Goal: Transaction & Acquisition: Purchase product/service

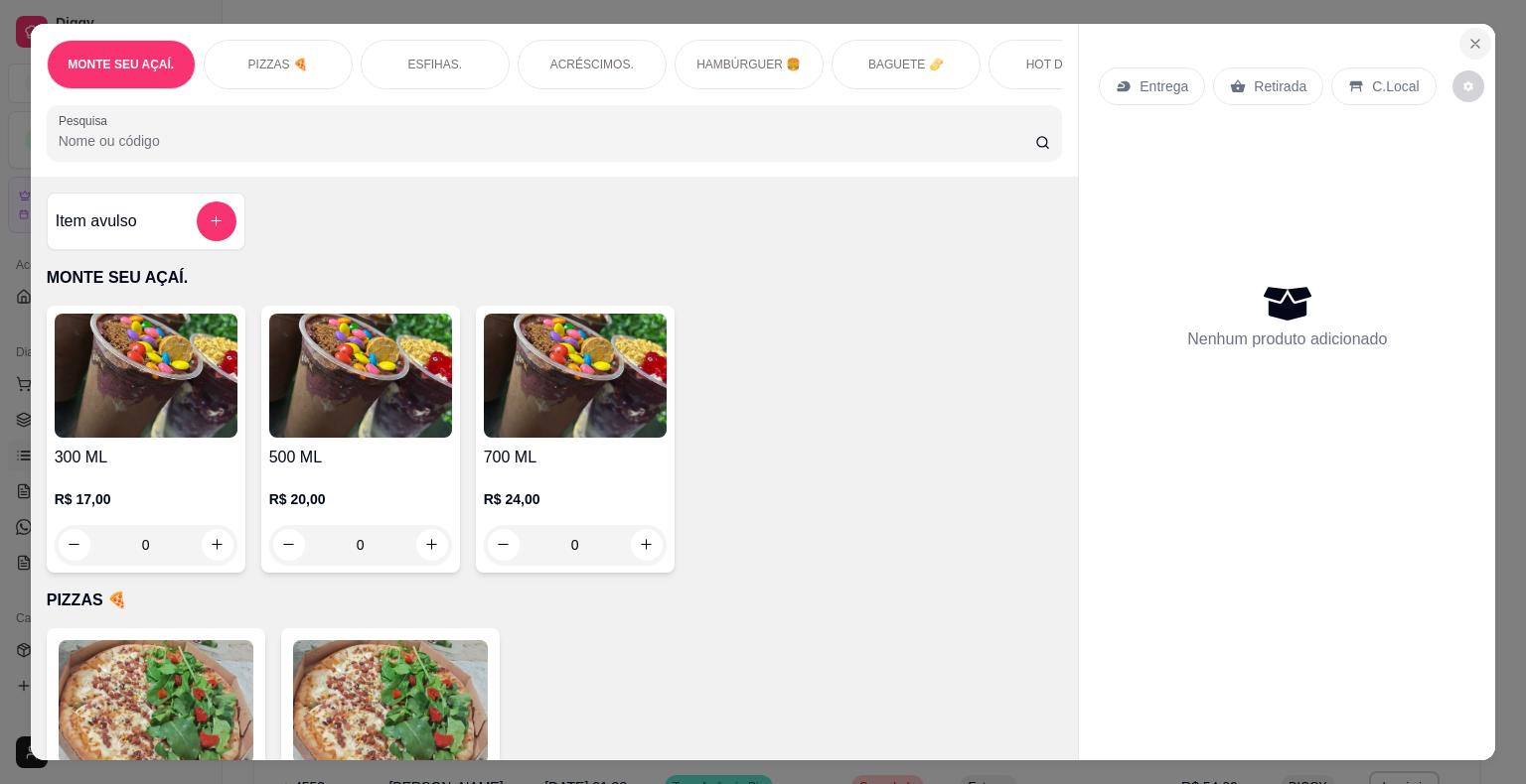
click at [1467, 36] on icon "Close" at bounding box center [1475, 44] width 16 height 16
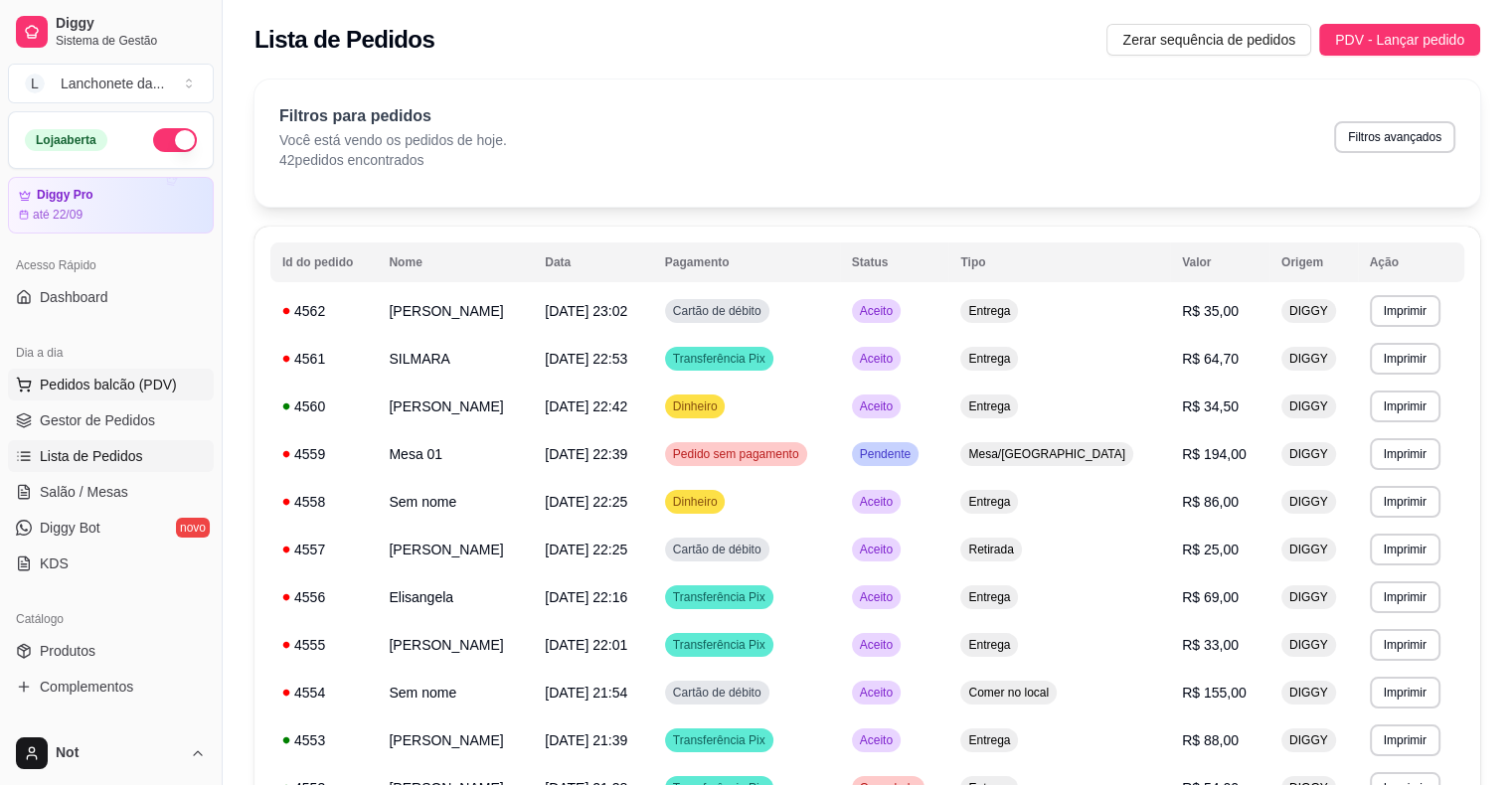
click at [135, 393] on span "Pedidos balcão (PDV)" at bounding box center [109, 385] width 138 height 20
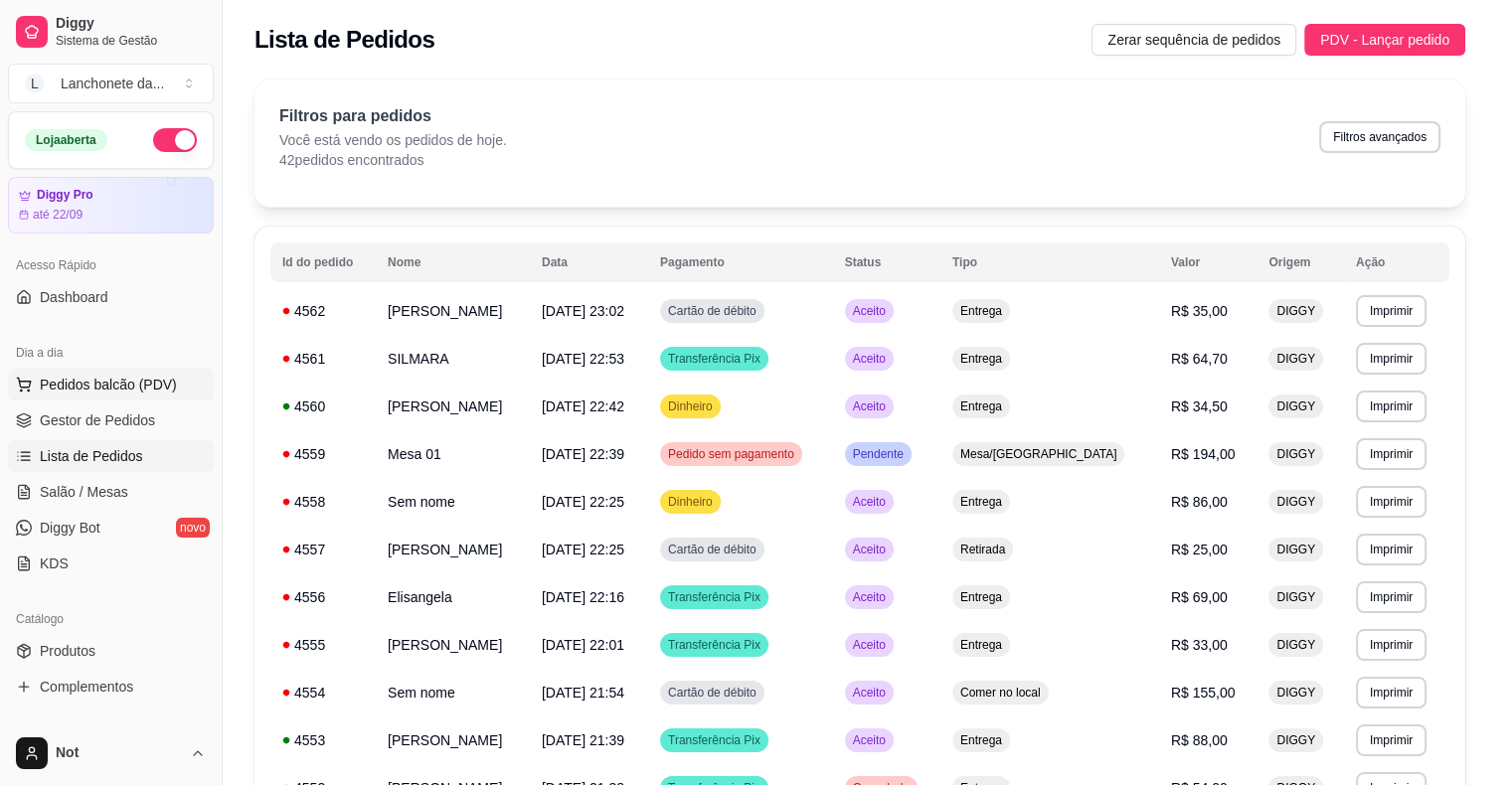
click at [135, 393] on img at bounding box center [144, 375] width 184 height 125
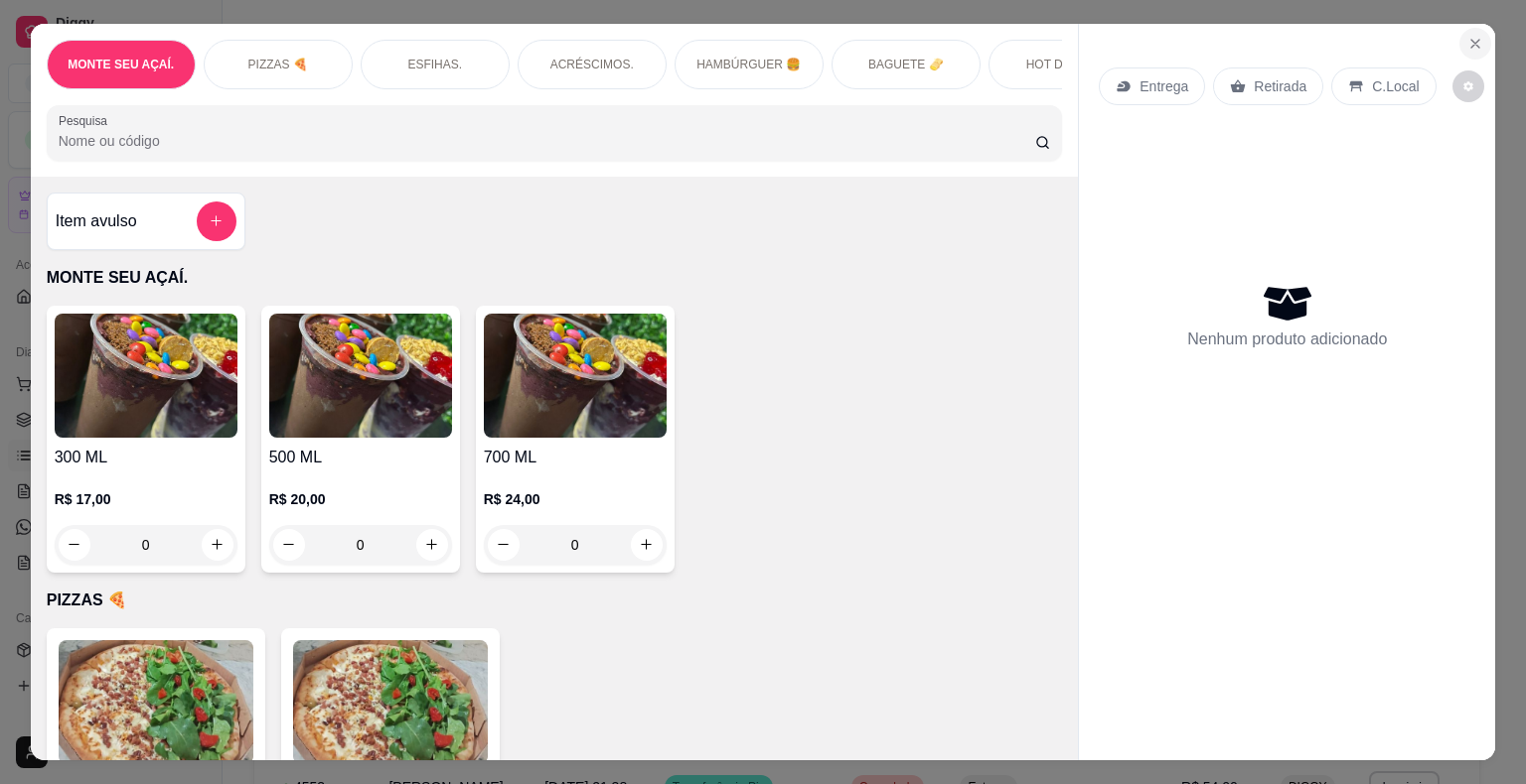
click at [1471, 40] on icon "Close" at bounding box center [1475, 44] width 8 height 8
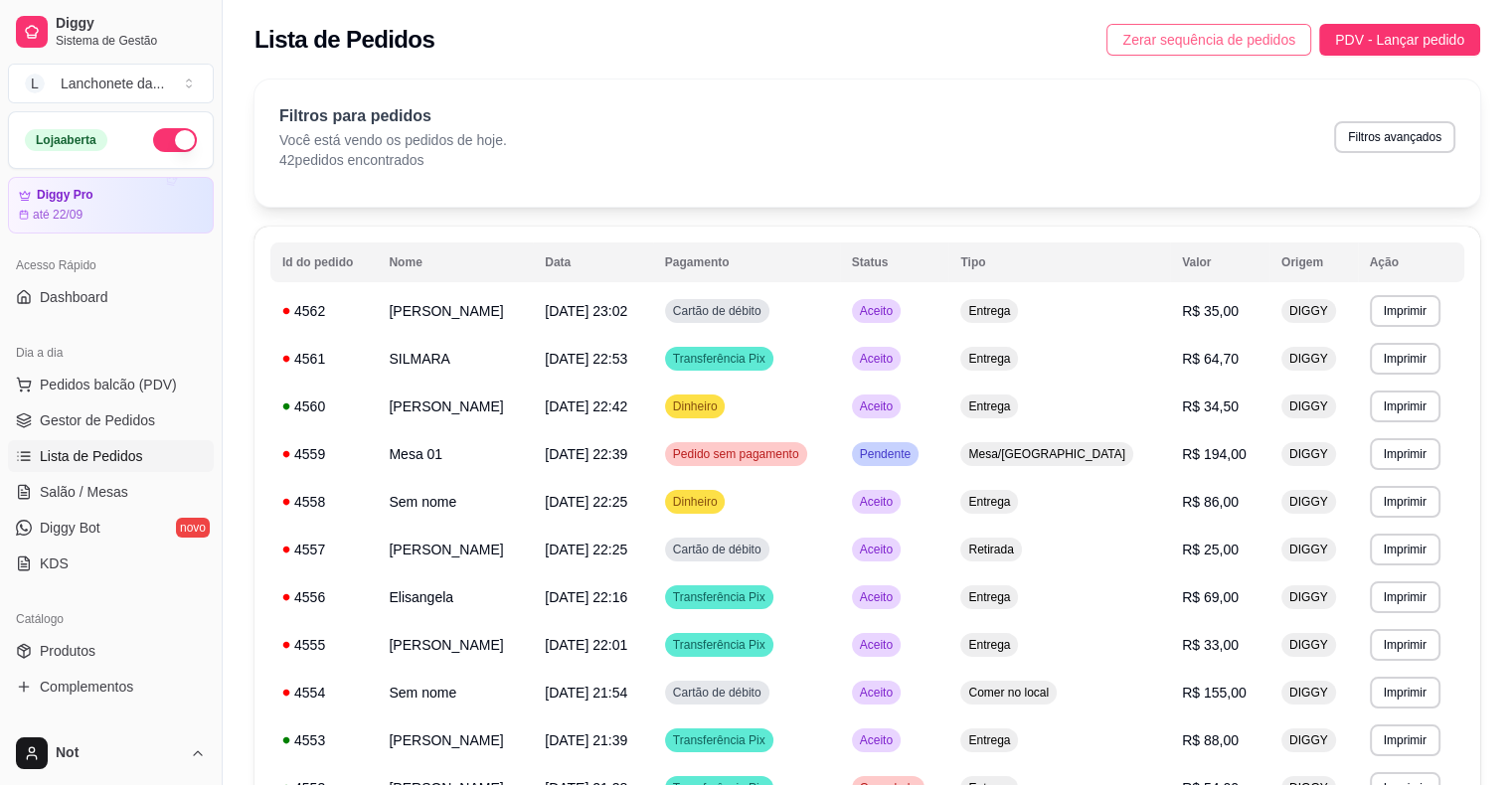
click at [1185, 42] on span "Zerar sequência de pedidos" at bounding box center [1208, 40] width 173 height 22
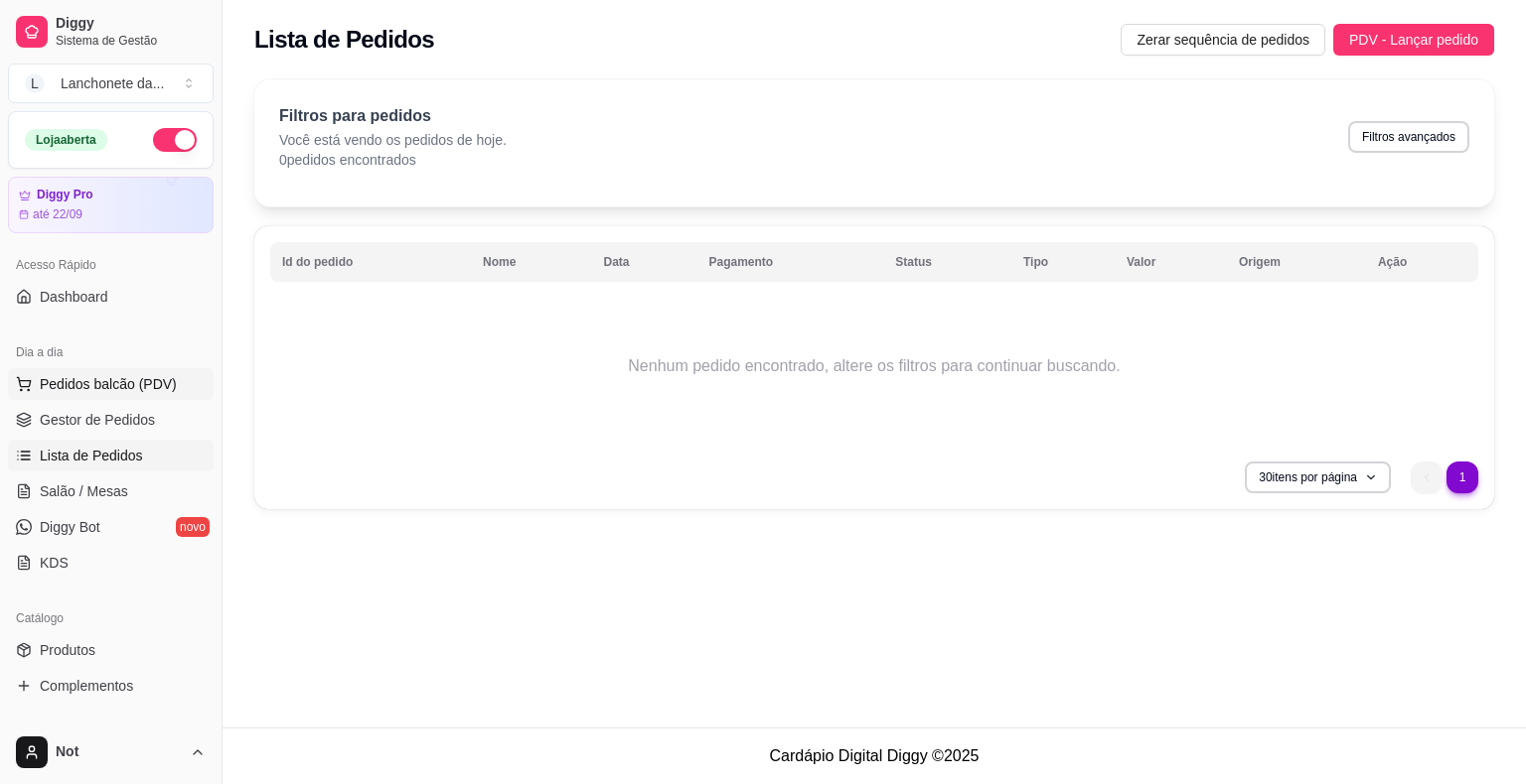
click at [133, 387] on span "Pedidos balcão (PDV)" at bounding box center [109, 385] width 138 height 20
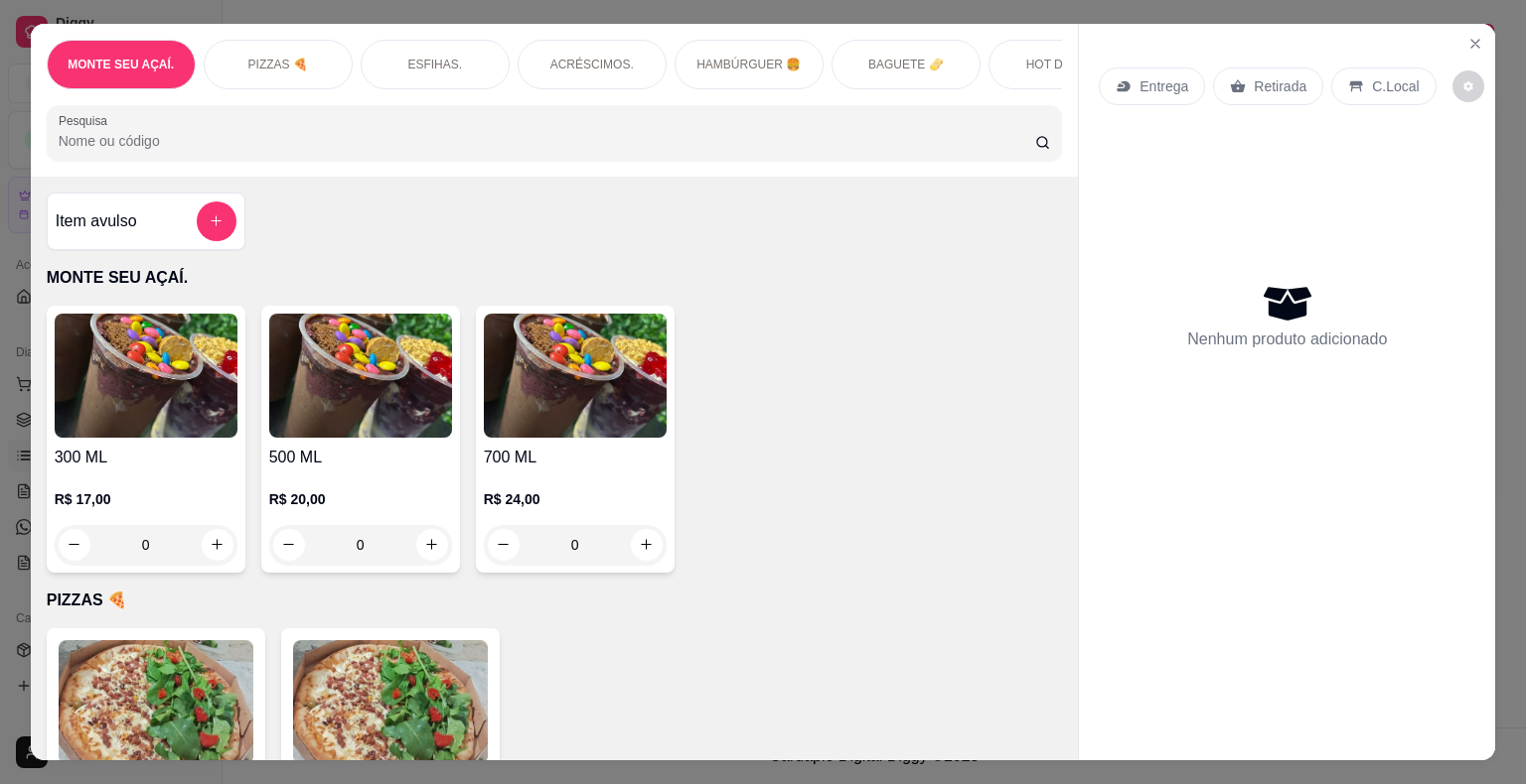
click at [278, 44] on div "PIZZAS 🍕" at bounding box center [278, 65] width 150 height 50
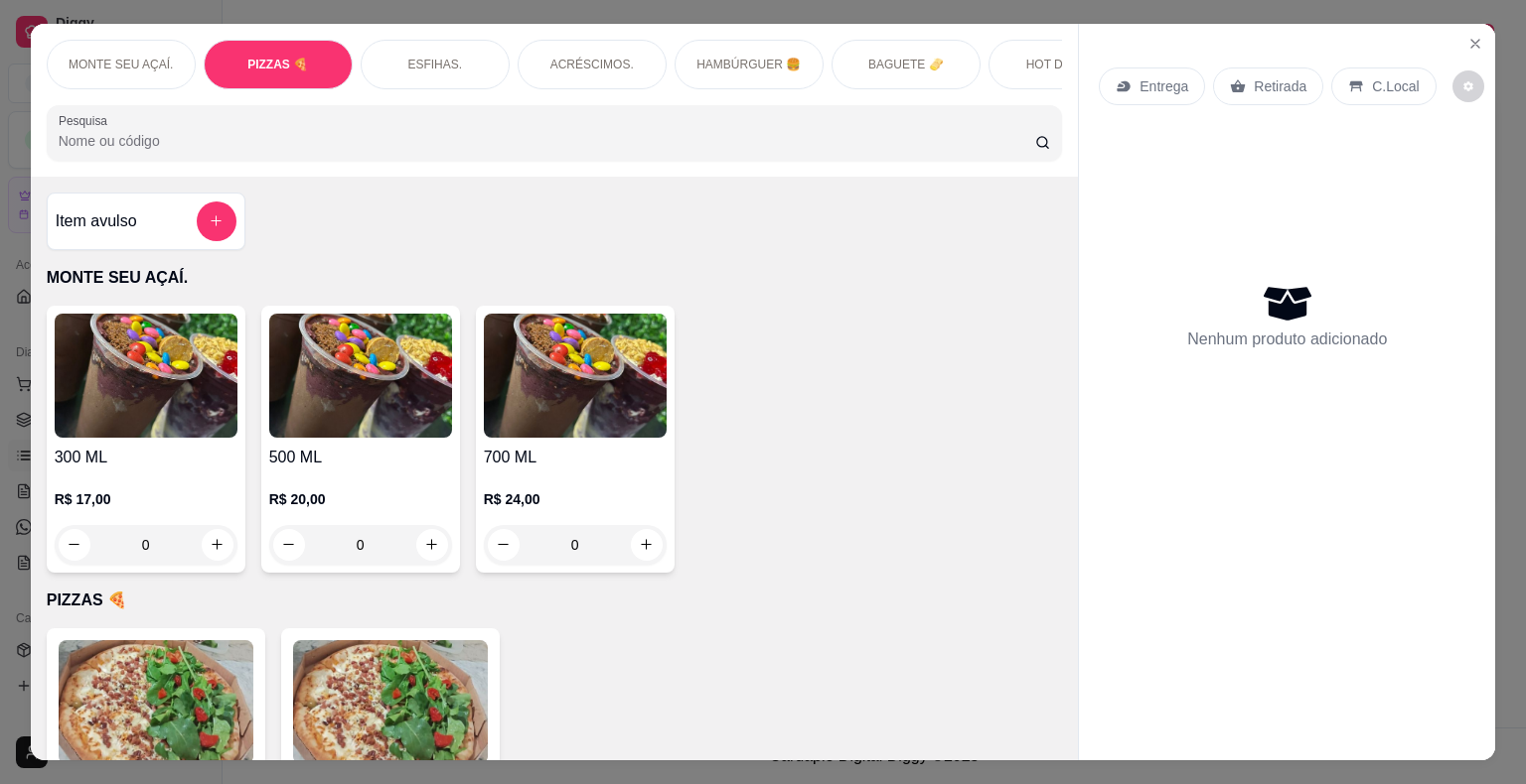
scroll to position [48, 0]
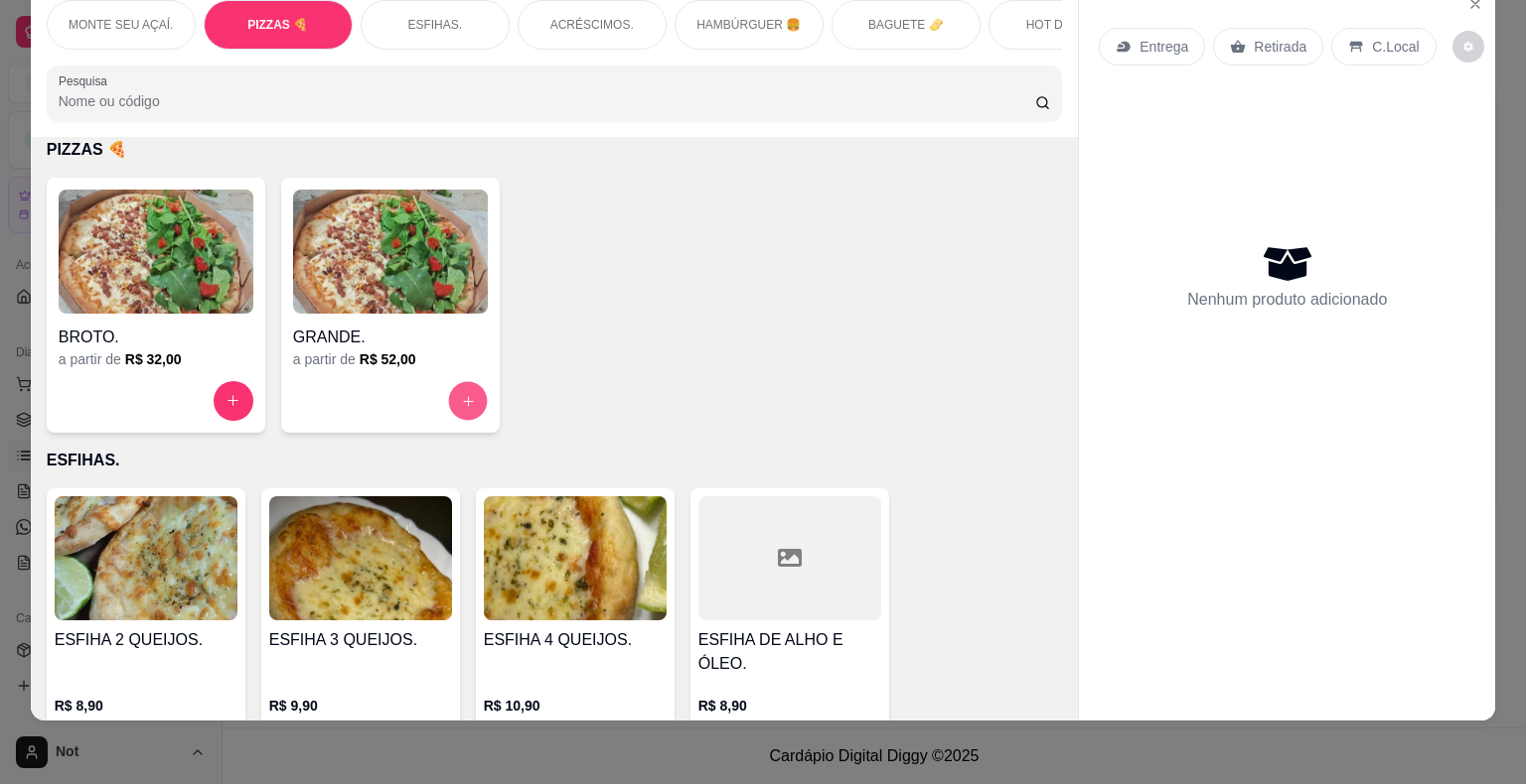
click at [464, 392] on button "increase-product-quantity" at bounding box center [467, 400] width 39 height 39
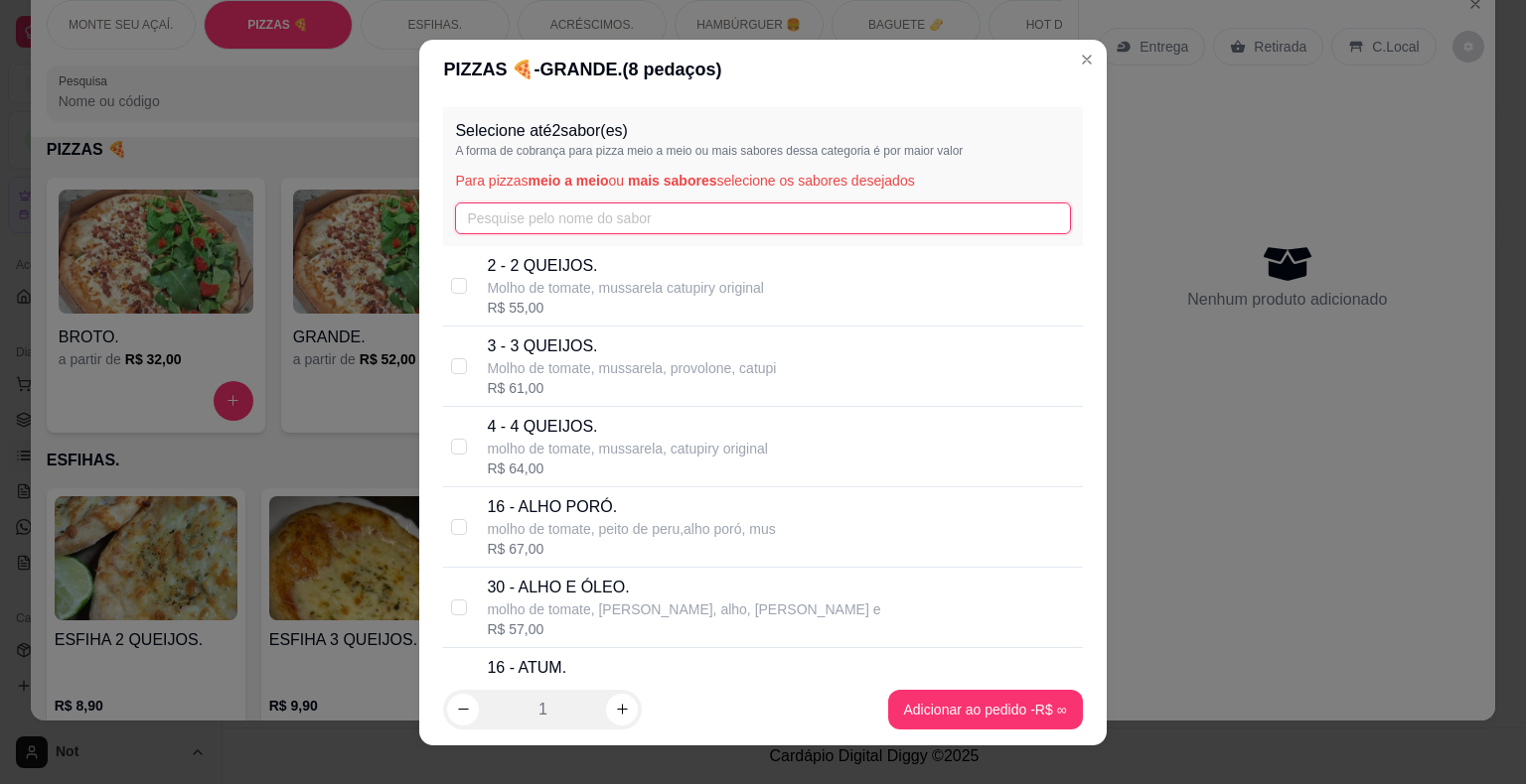
click at [546, 208] on input "text" at bounding box center [762, 218] width 615 height 32
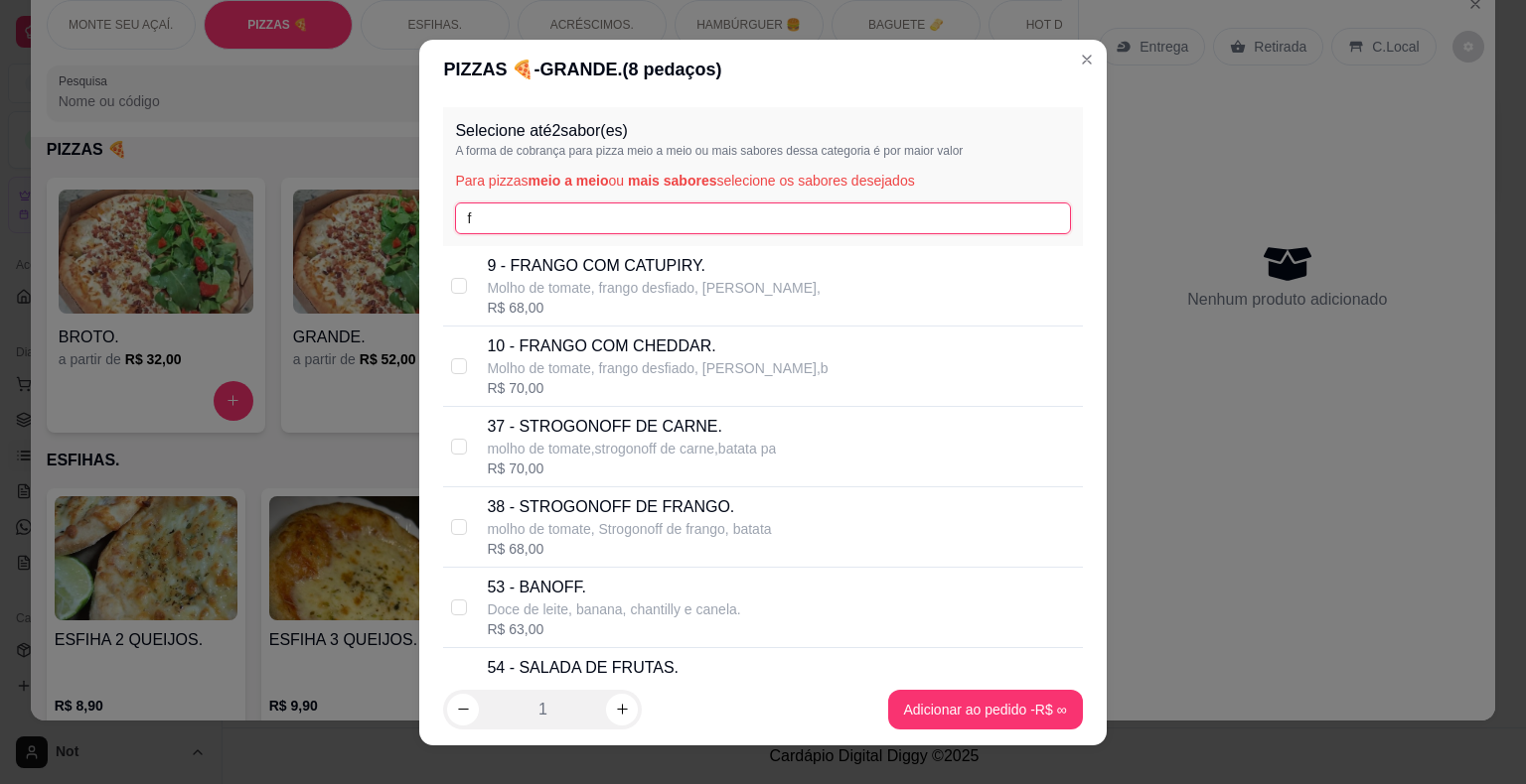
type input "f"
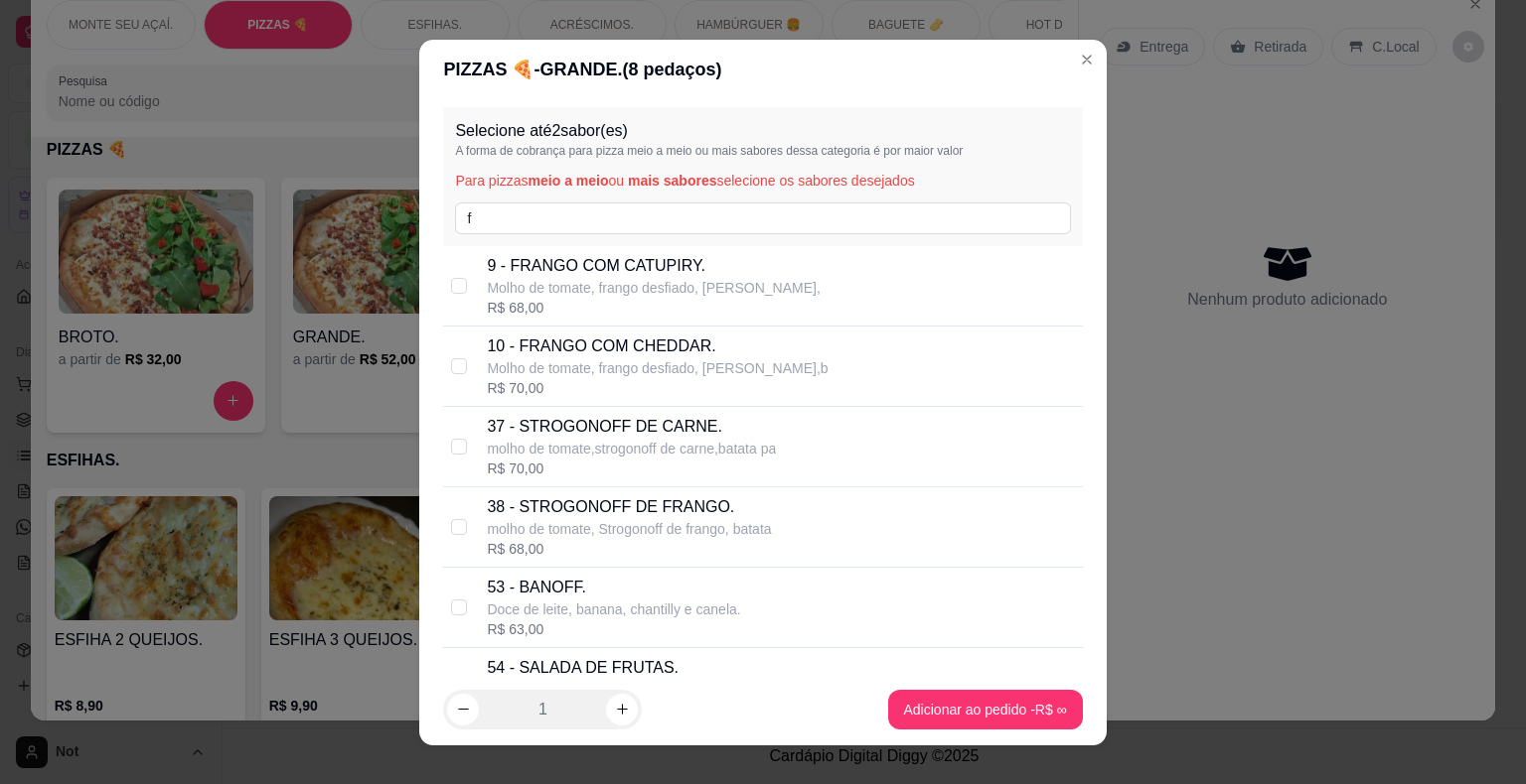
click at [465, 278] on div "9 - FRANGO COM CATUPIRY. Molho de tomate, frango desfiado, mussarela, R$ 68,00" at bounding box center [763, 286] width 639 height 81
checkbox input "true"
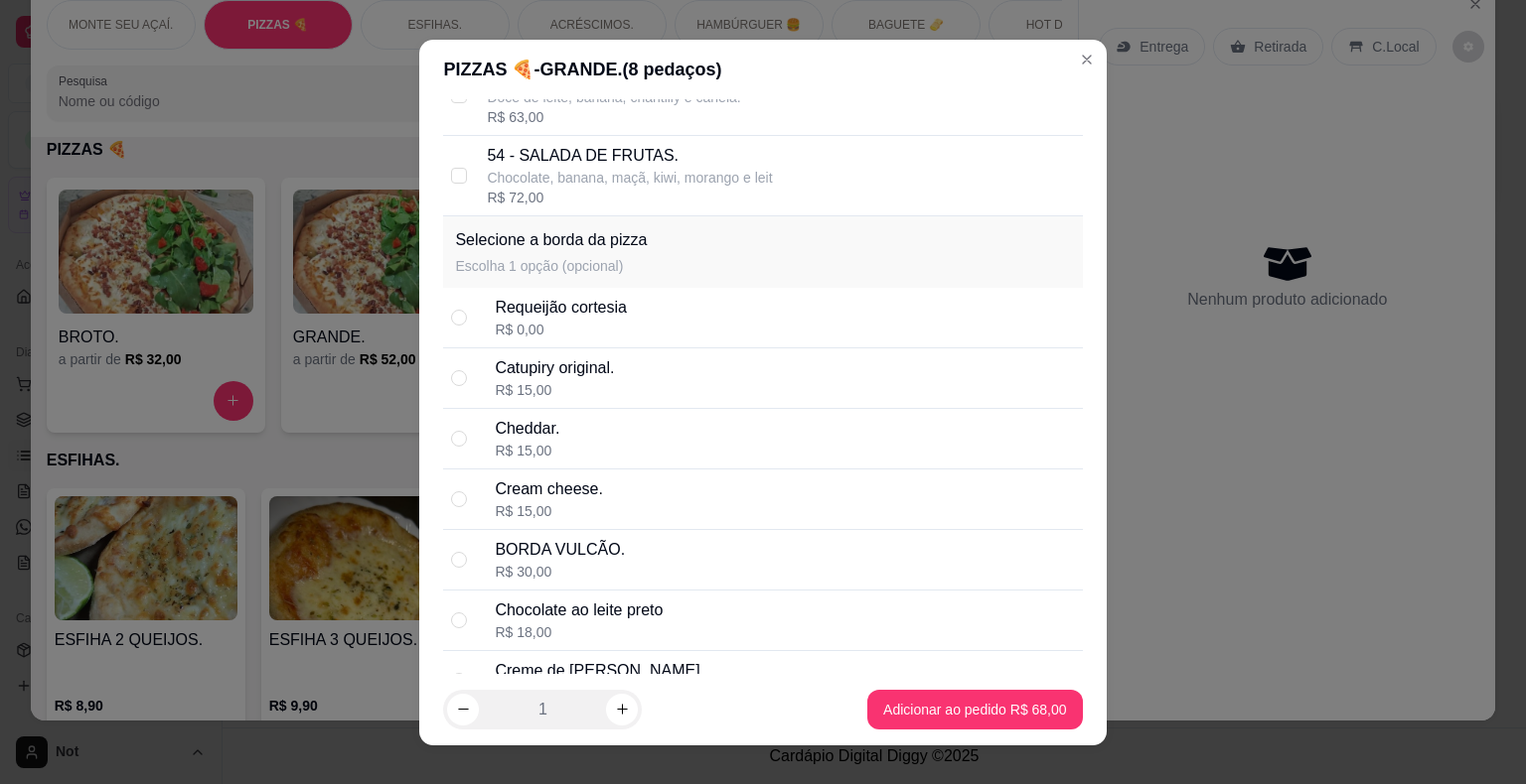
scroll to position [814, 0]
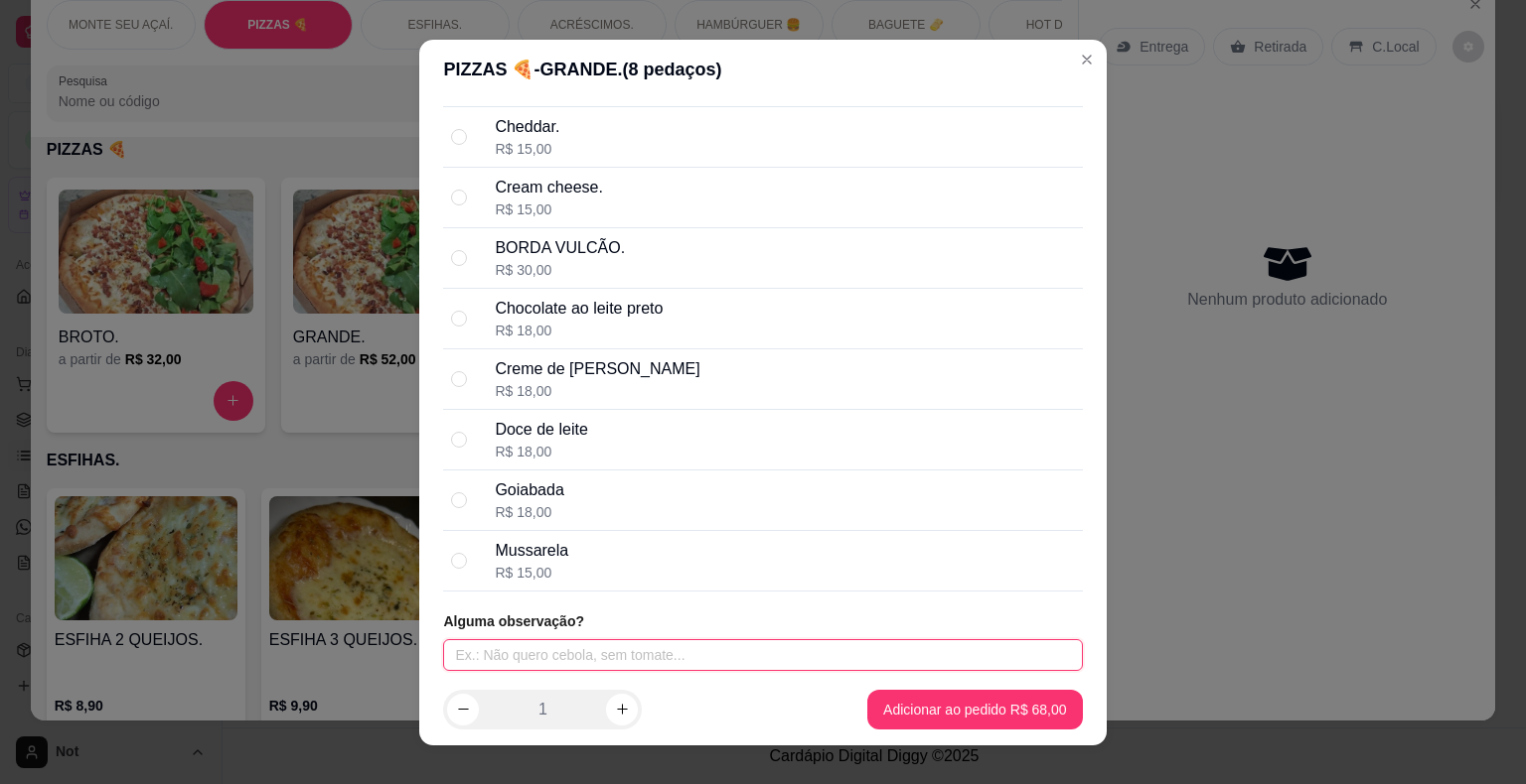
click at [513, 644] on input "text" at bounding box center [763, 655] width 639 height 32
type input "sem catupiry"
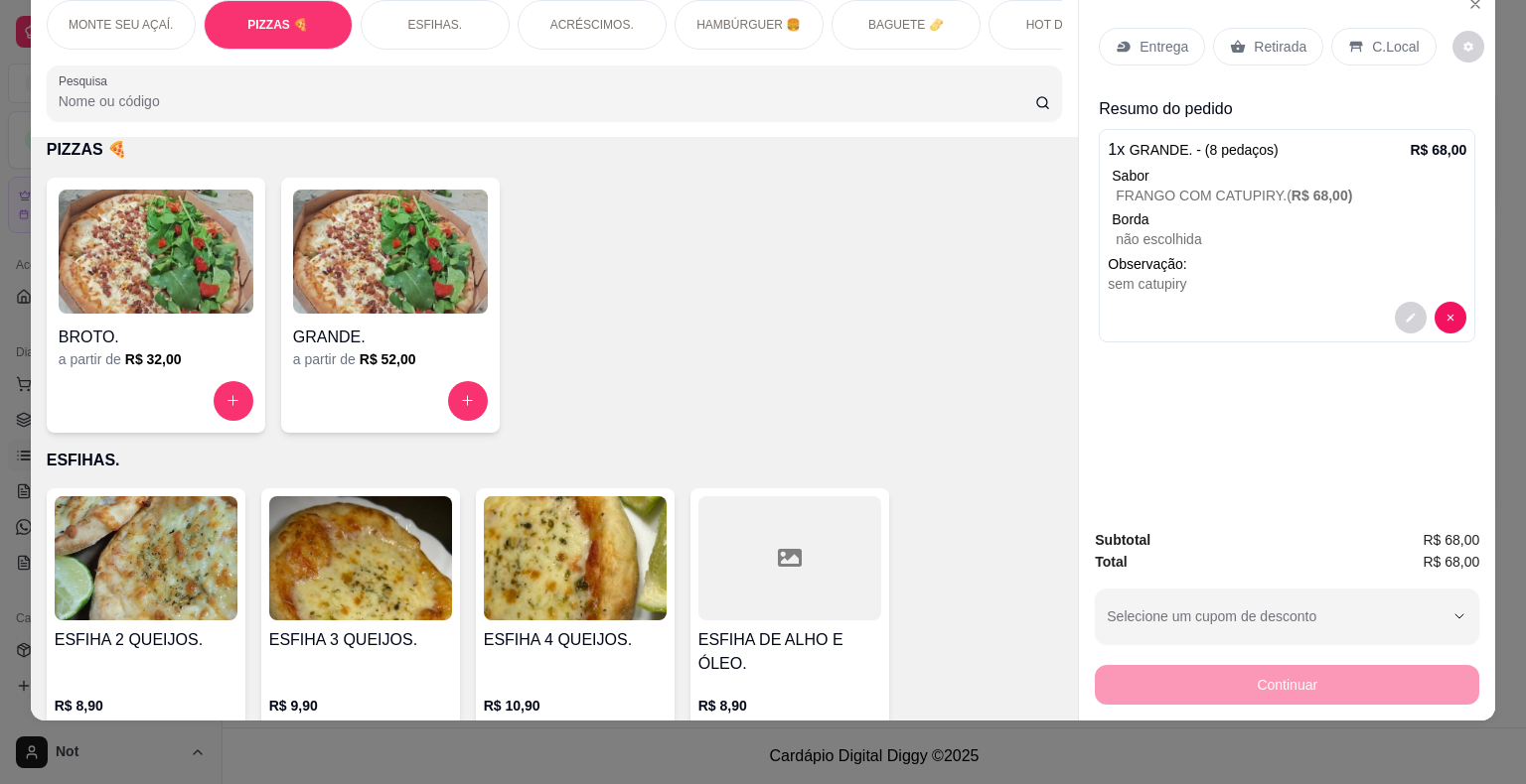
click at [1151, 28] on div "Entrega" at bounding box center [1151, 47] width 107 height 38
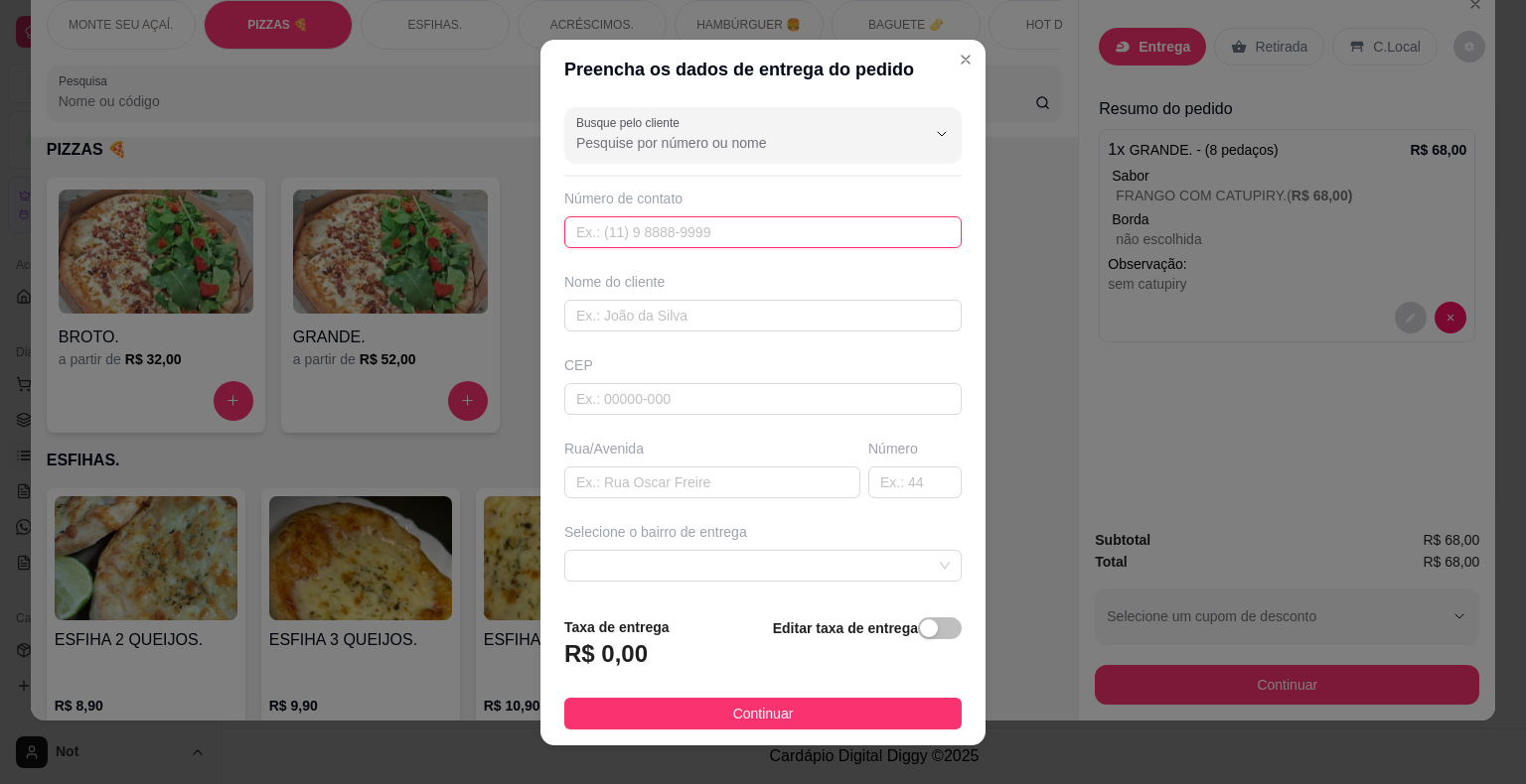
click at [786, 228] on input "text" at bounding box center [763, 232] width 398 height 32
type input "[PHONE_NUMBER]"
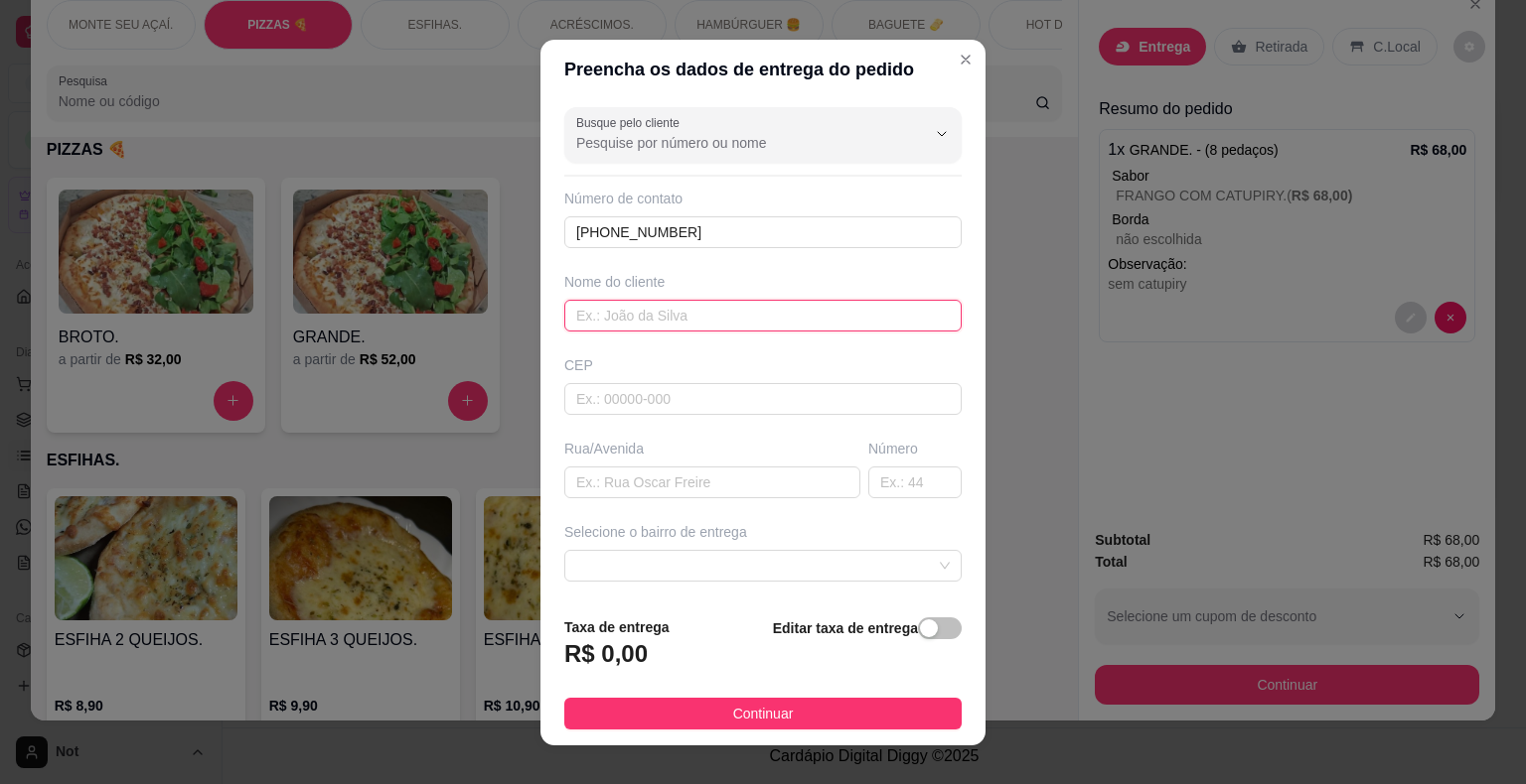
click at [763, 317] on input "text" at bounding box center [763, 316] width 398 height 32
type input "c"
type input "[PERSON_NAME]"
click at [672, 493] on input "text" at bounding box center [712, 482] width 296 height 32
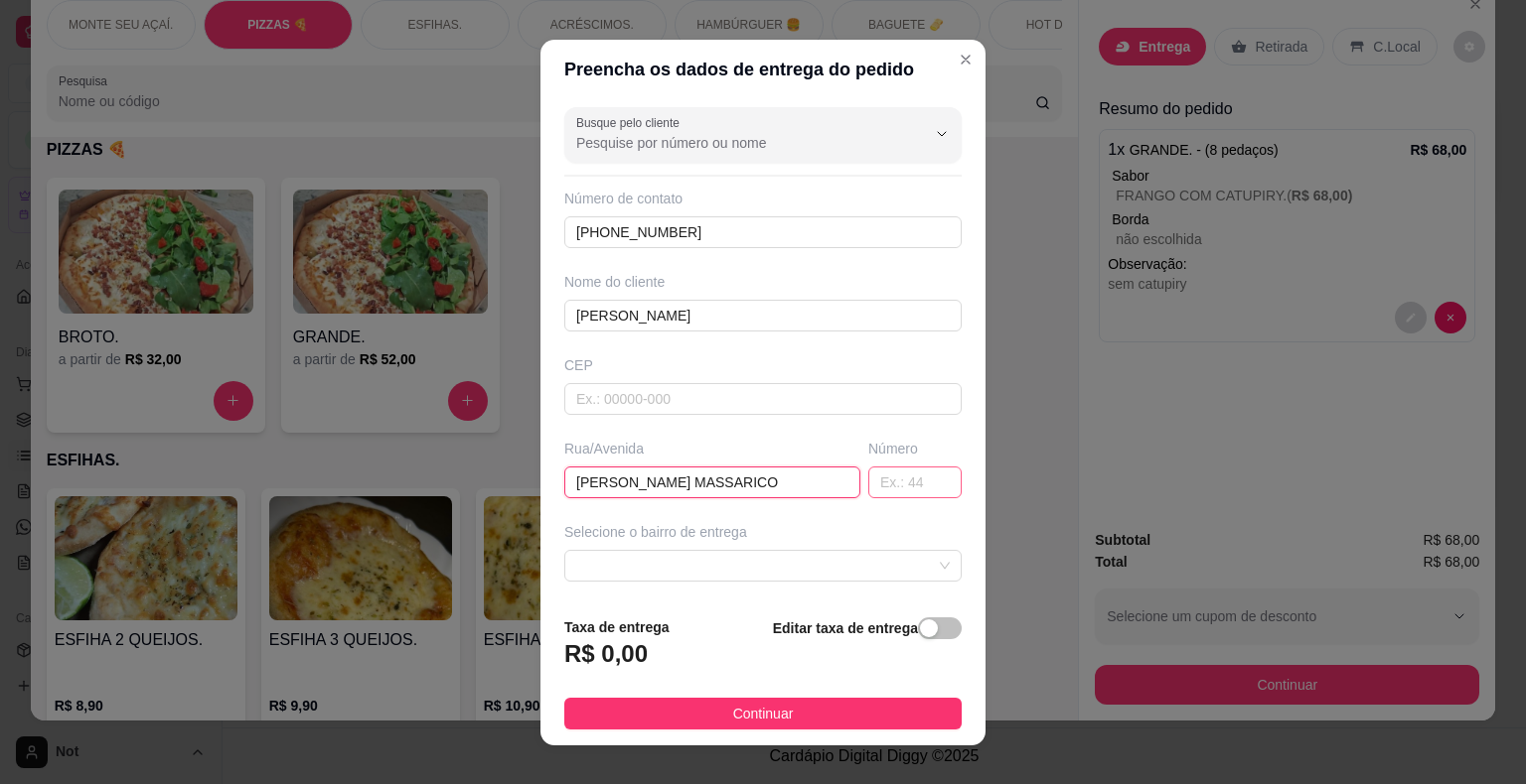
type input "[PERSON_NAME] MASSARICO"
click at [868, 474] on input "text" at bounding box center [915, 482] width 94 height 32
type input "147"
click at [920, 630] on div "button" at bounding box center [929, 629] width 18 height 18
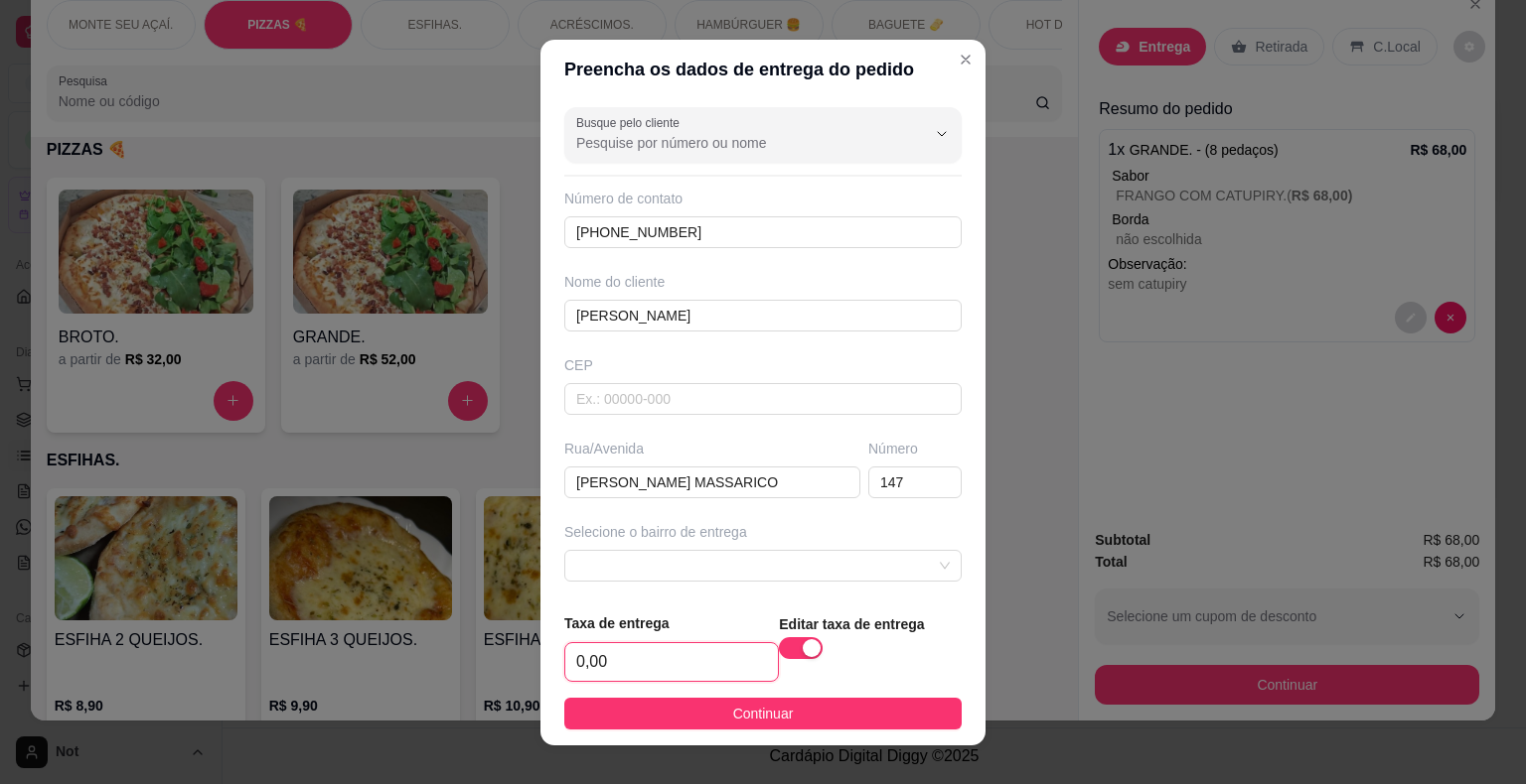
click at [719, 651] on input "0,00" at bounding box center [671, 662] width 212 height 38
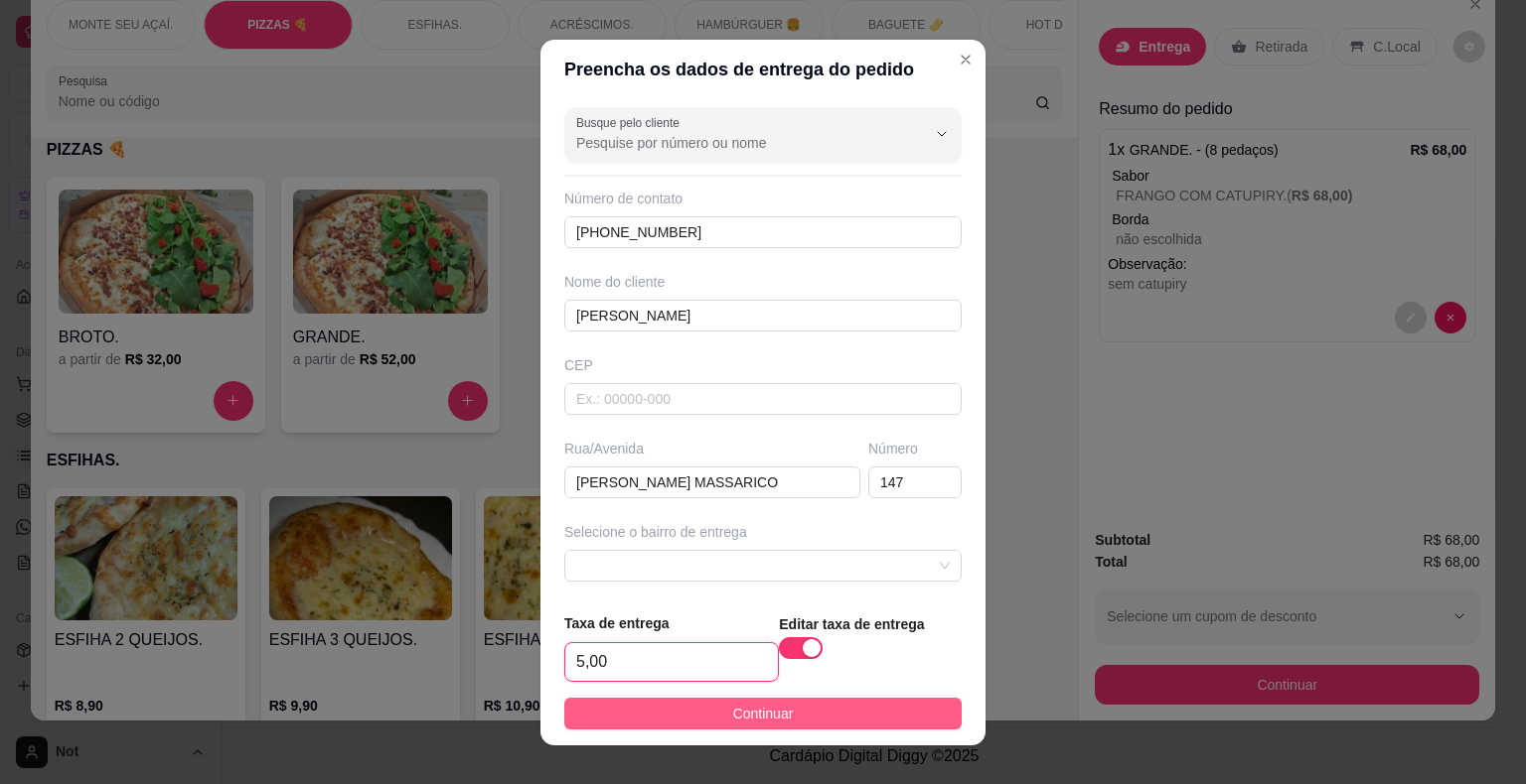
type input "5,00"
click at [734, 717] on span "Continuar" at bounding box center [763, 714] width 61 height 22
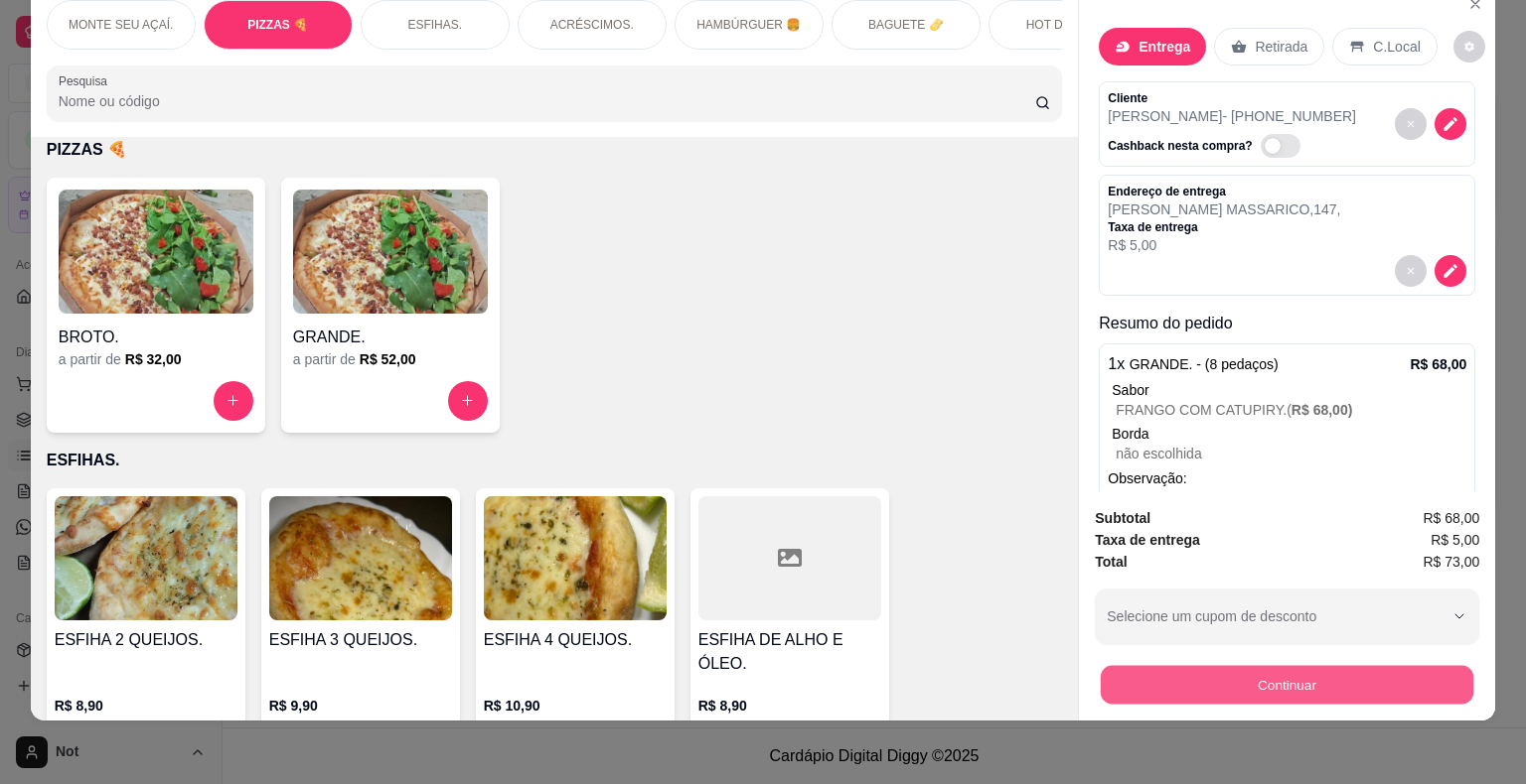
click at [1295, 669] on button "Continuar" at bounding box center [1287, 685] width 373 height 39
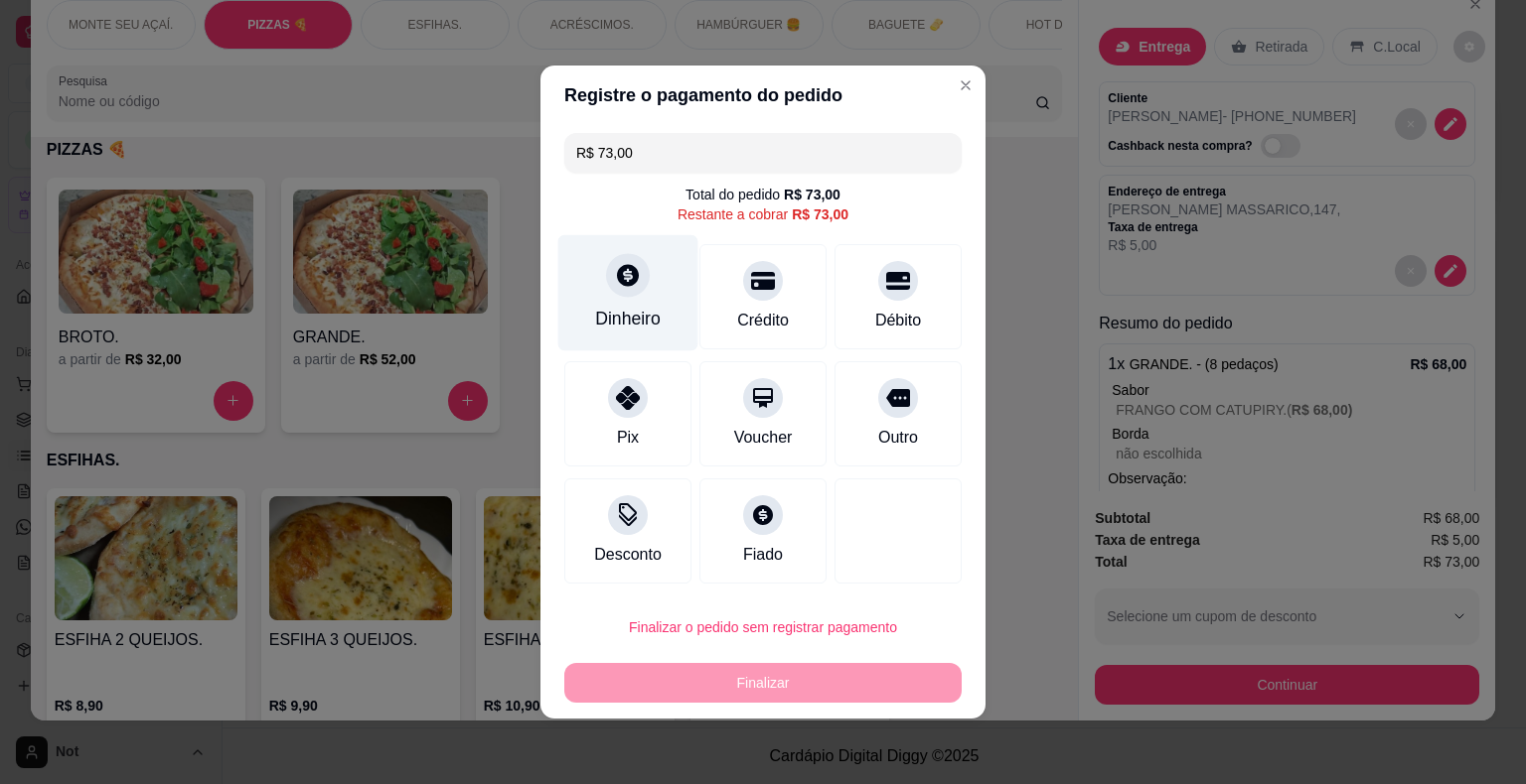
click at [620, 287] on icon at bounding box center [628, 275] width 26 height 26
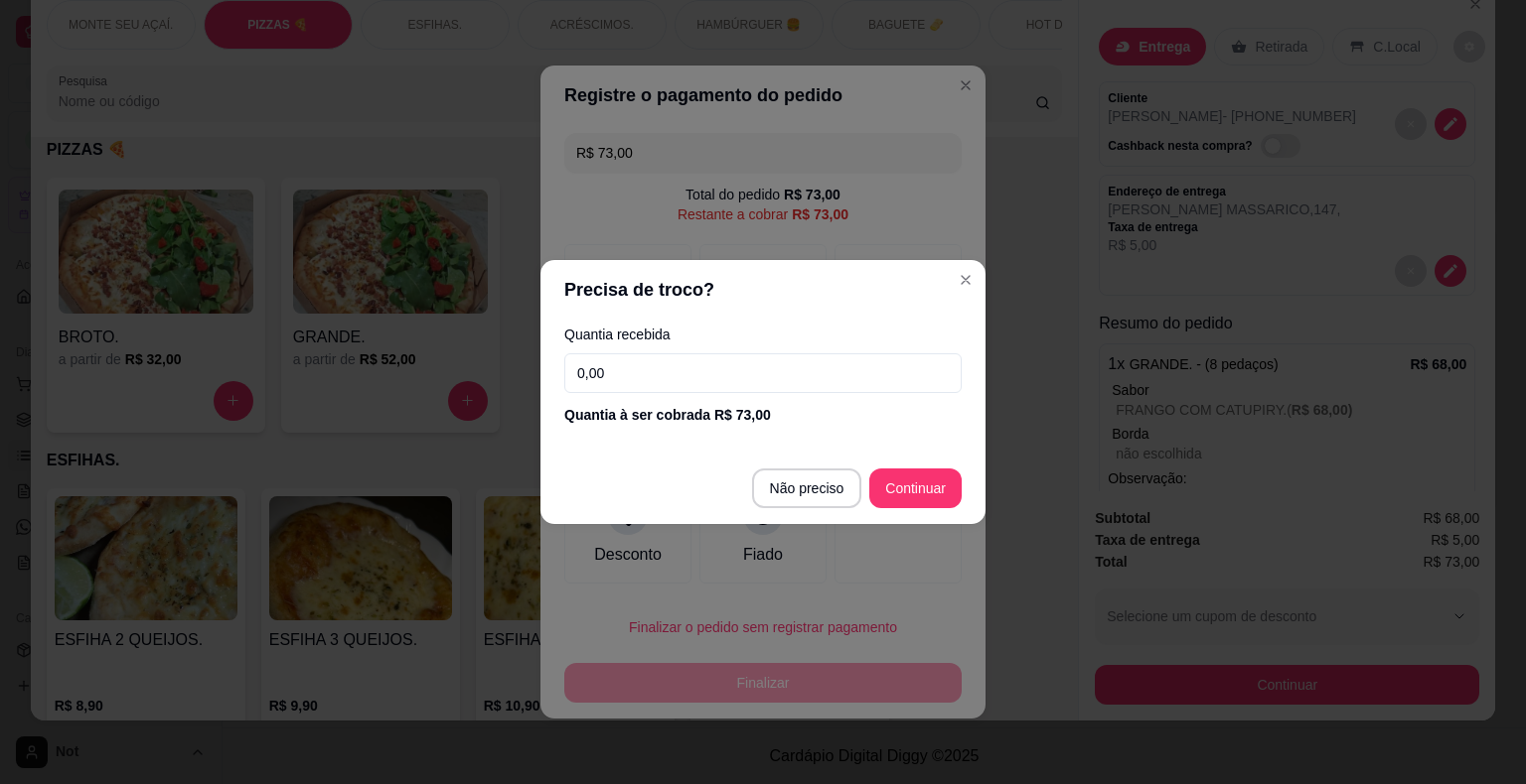
click at [672, 384] on input "0,00" at bounding box center [763, 374] width 398 height 40
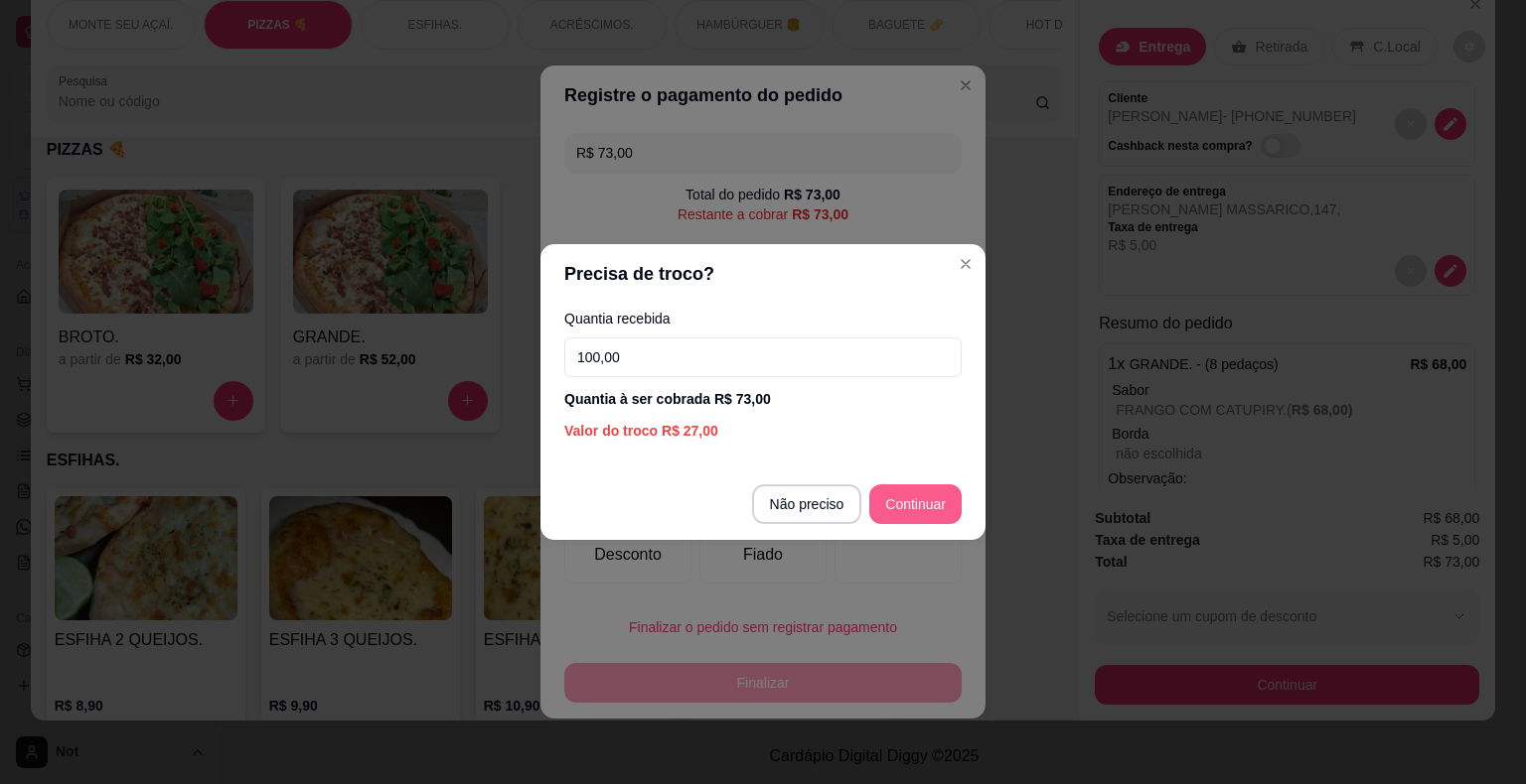
type input "100,00"
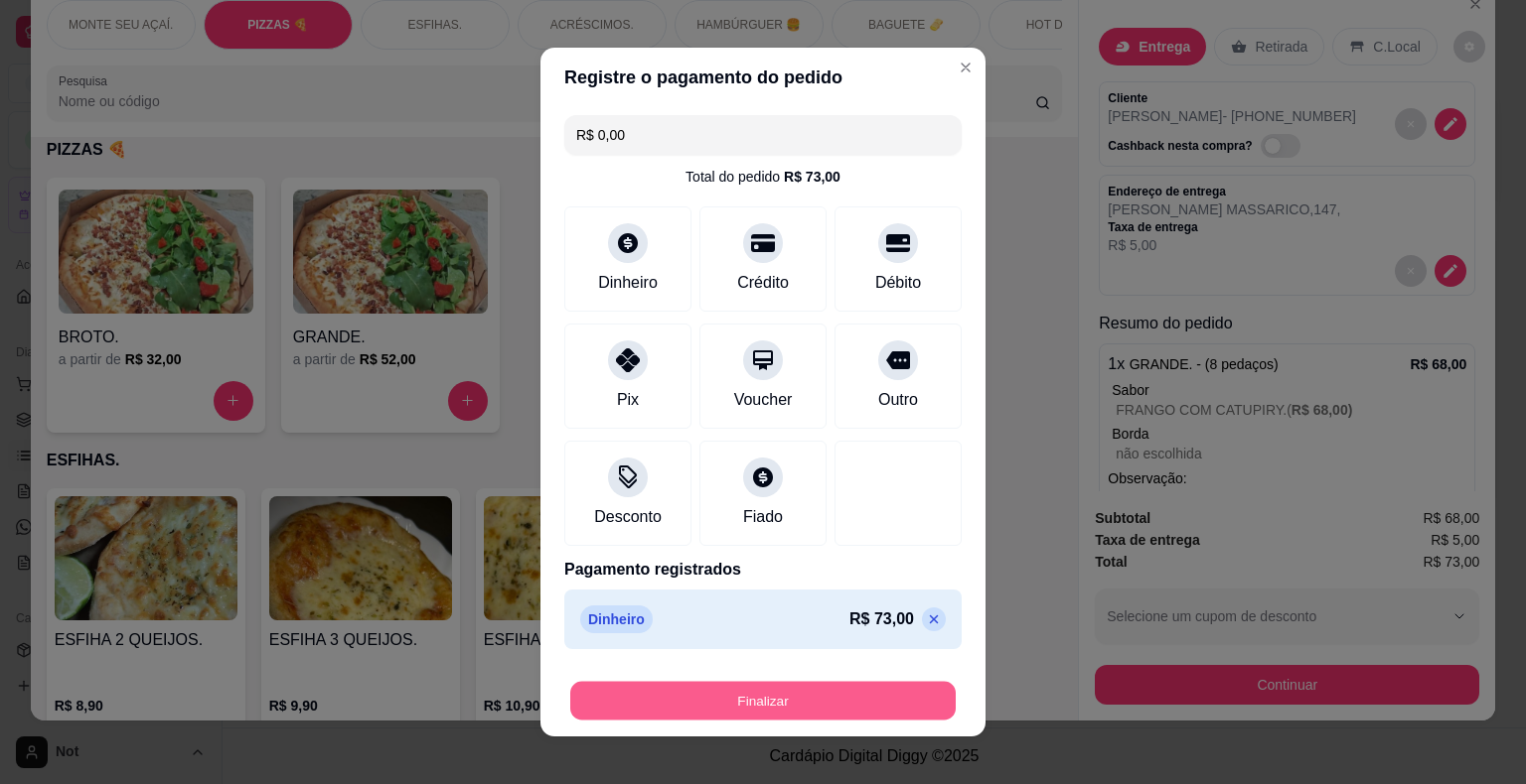
click at [762, 696] on button "Finalizar" at bounding box center [763, 701] width 386 height 39
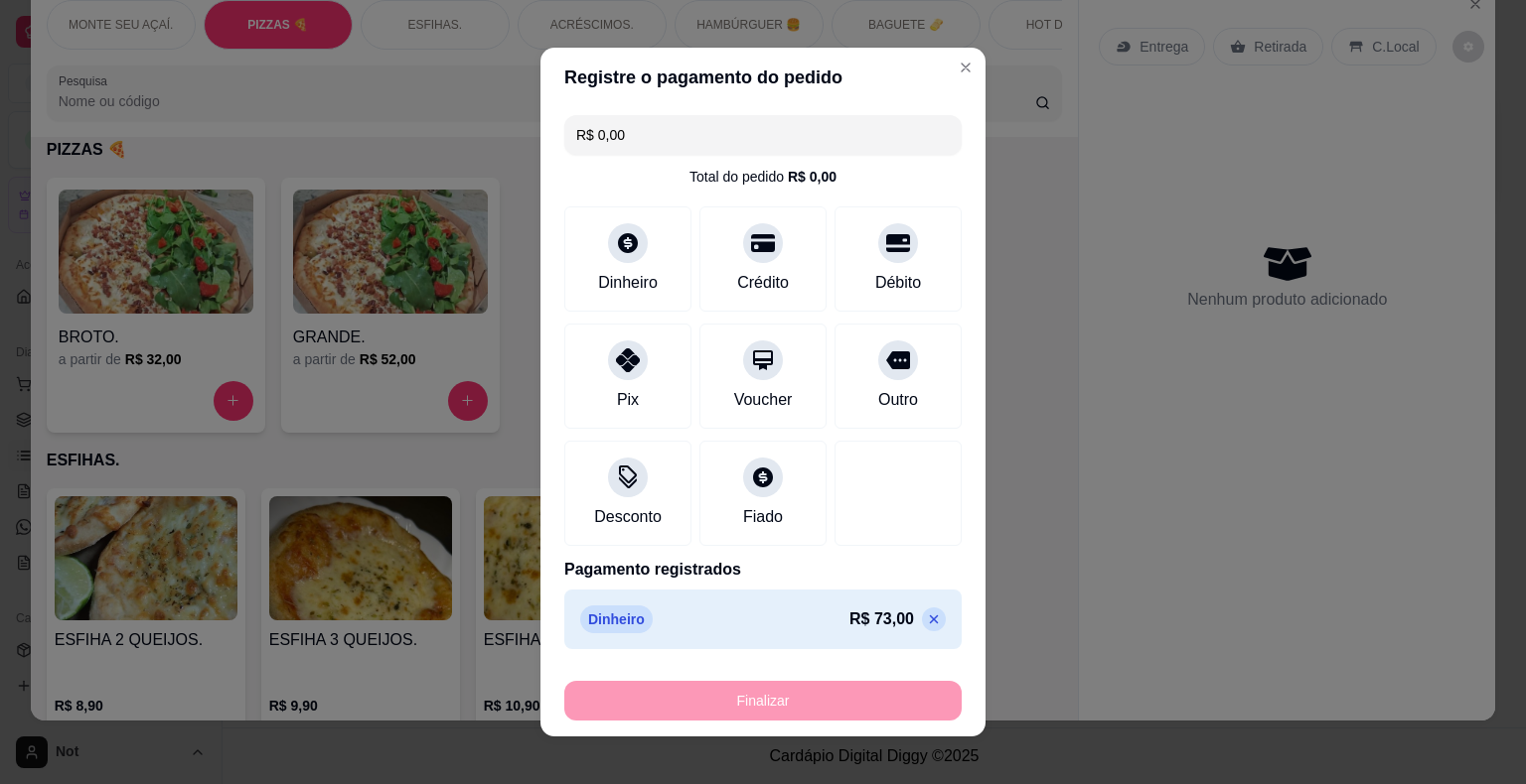
type input "-R$ 73,00"
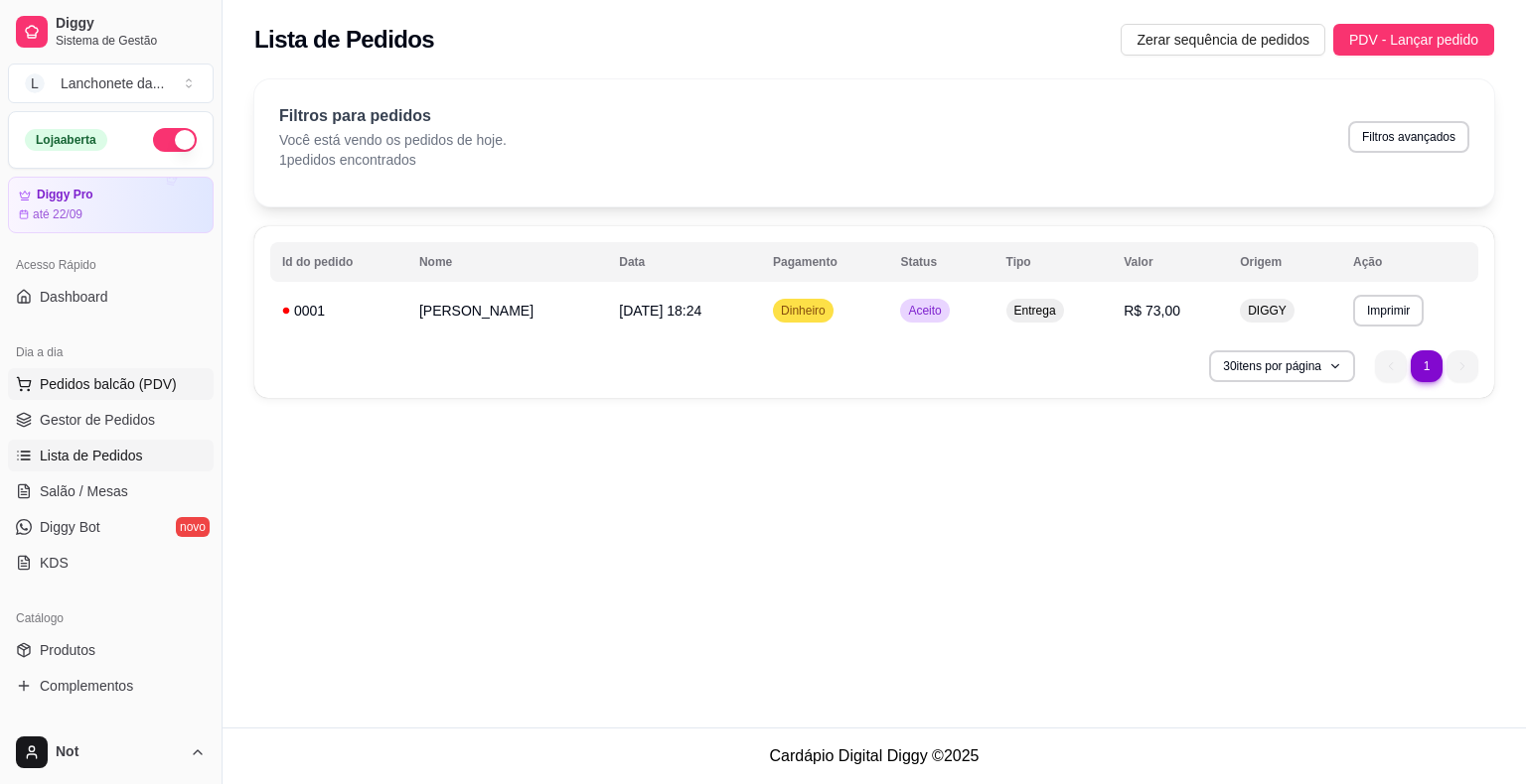
click at [108, 380] on span "Pedidos balcão (PDV)" at bounding box center [109, 385] width 138 height 20
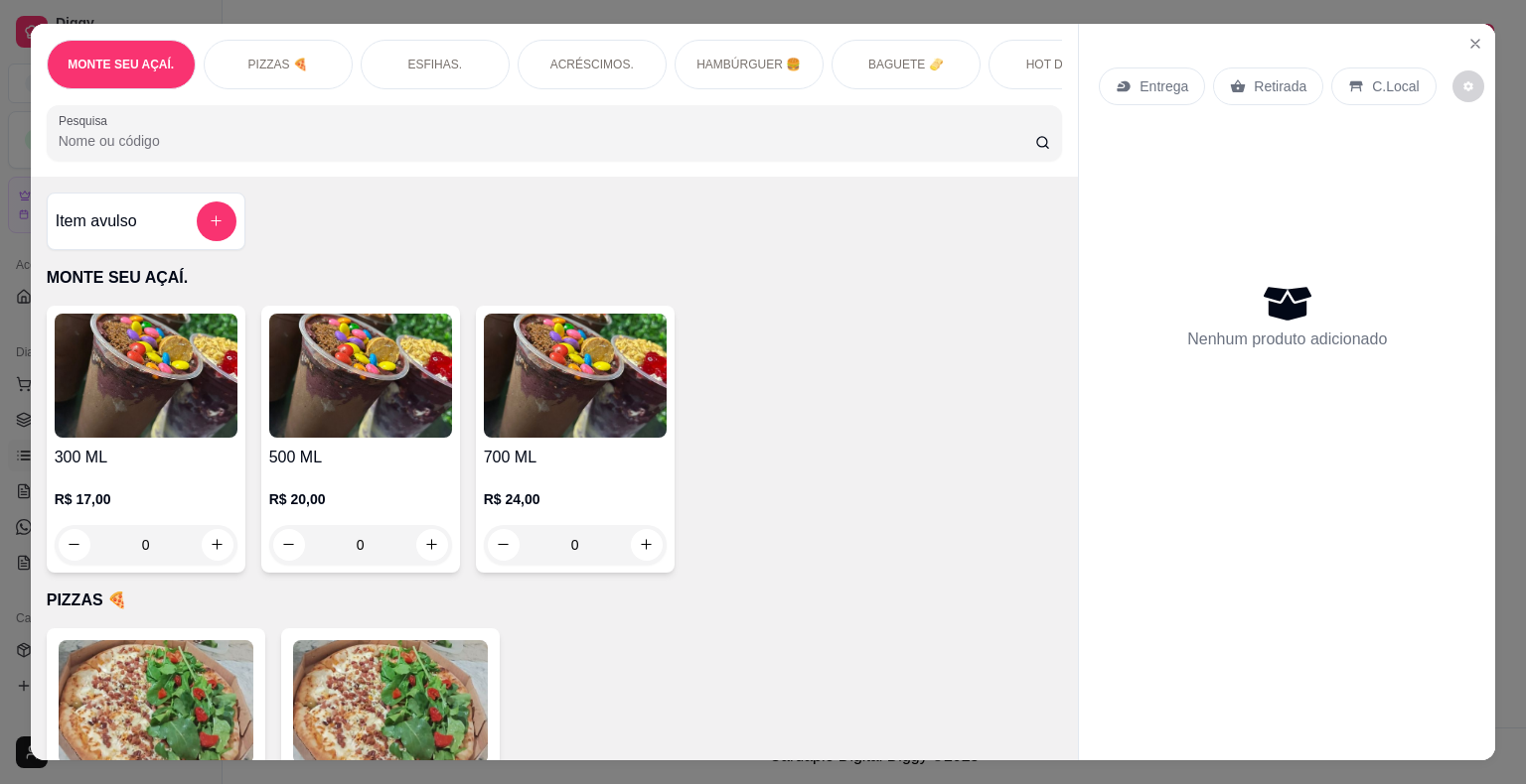
click at [254, 66] on div "PIZZAS 🍕" at bounding box center [278, 65] width 150 height 50
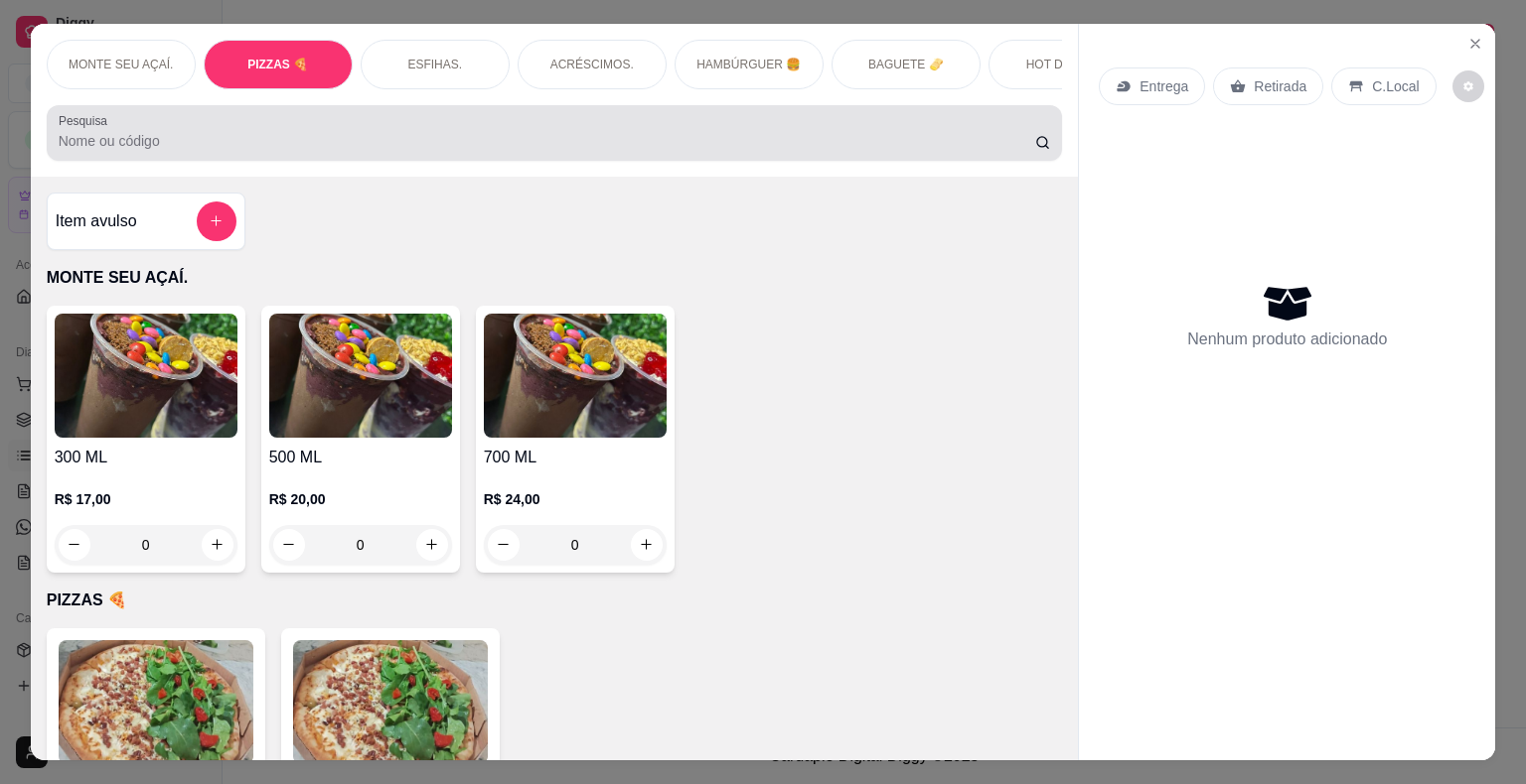
scroll to position [48, 0]
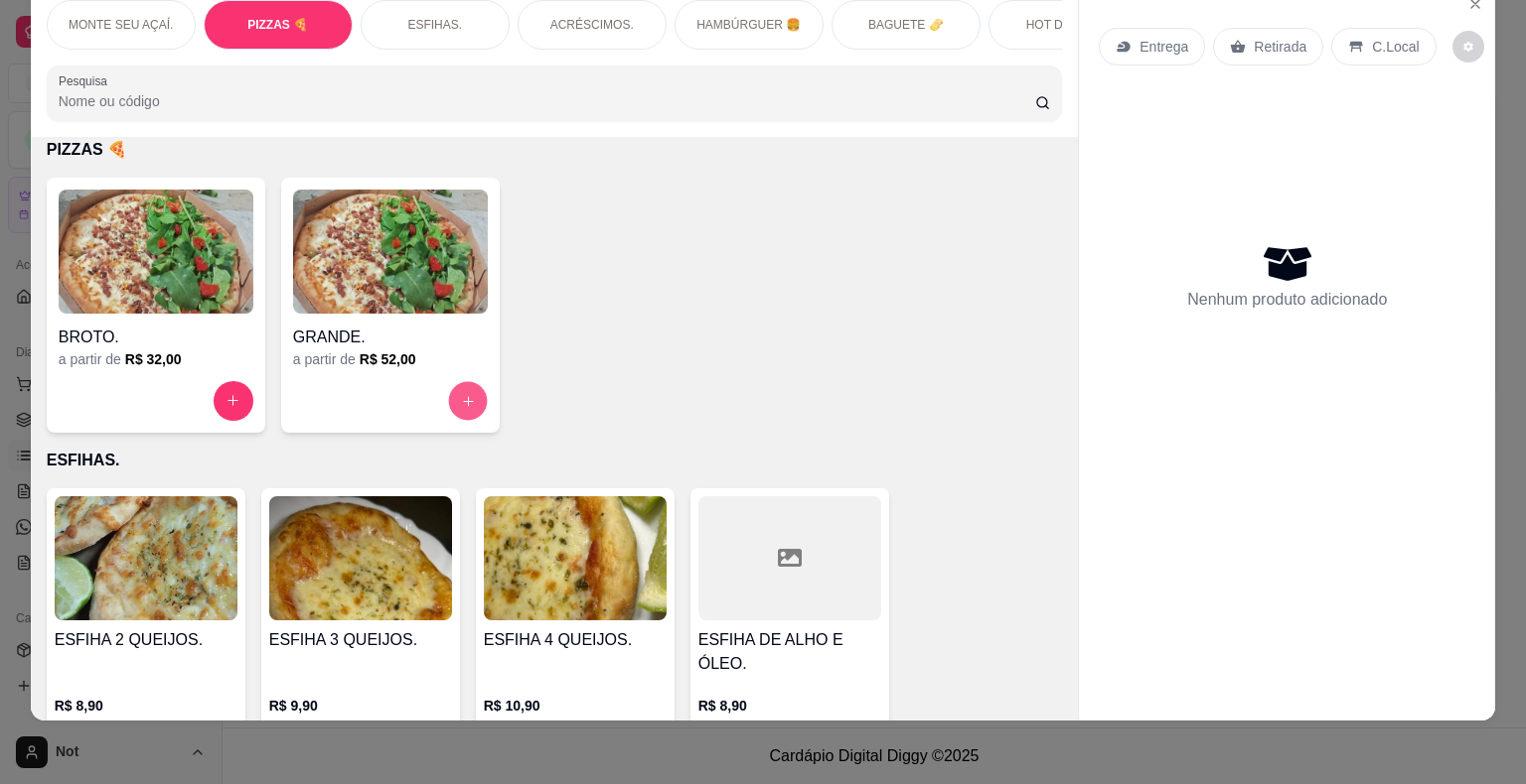
click at [449, 390] on button "increase-product-quantity" at bounding box center [467, 400] width 39 height 39
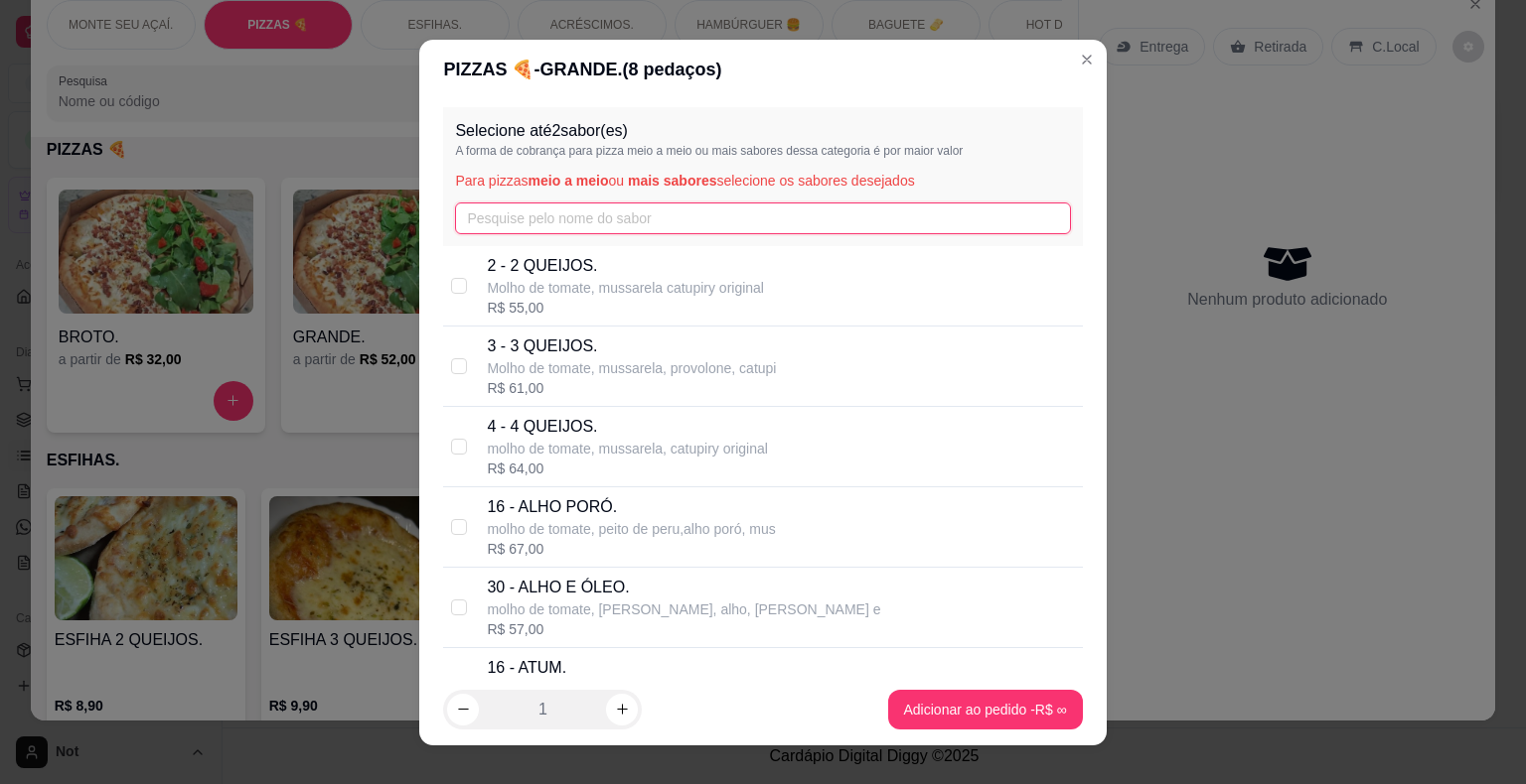
click at [522, 218] on input "text" at bounding box center [762, 218] width 615 height 32
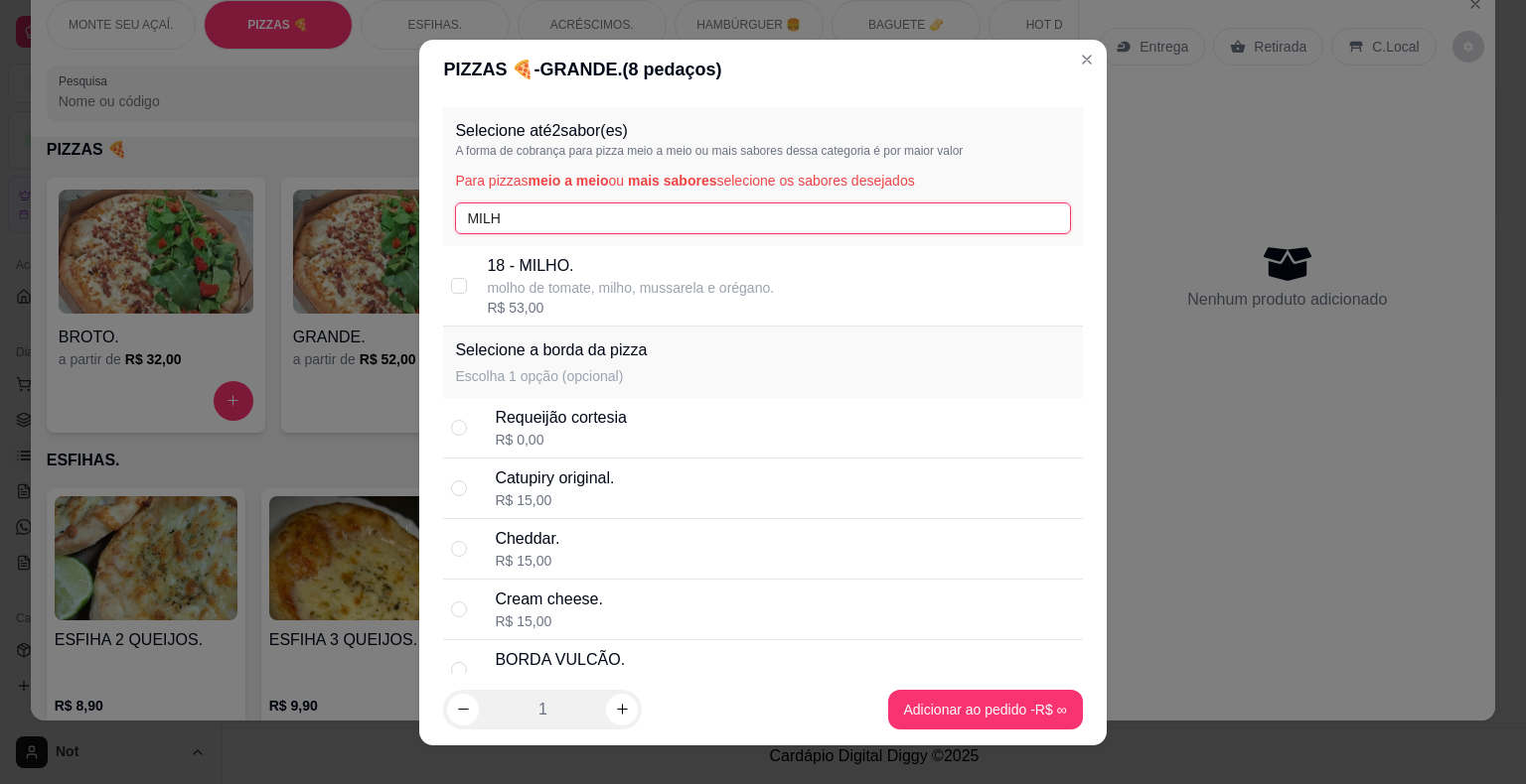
type input "MILH"
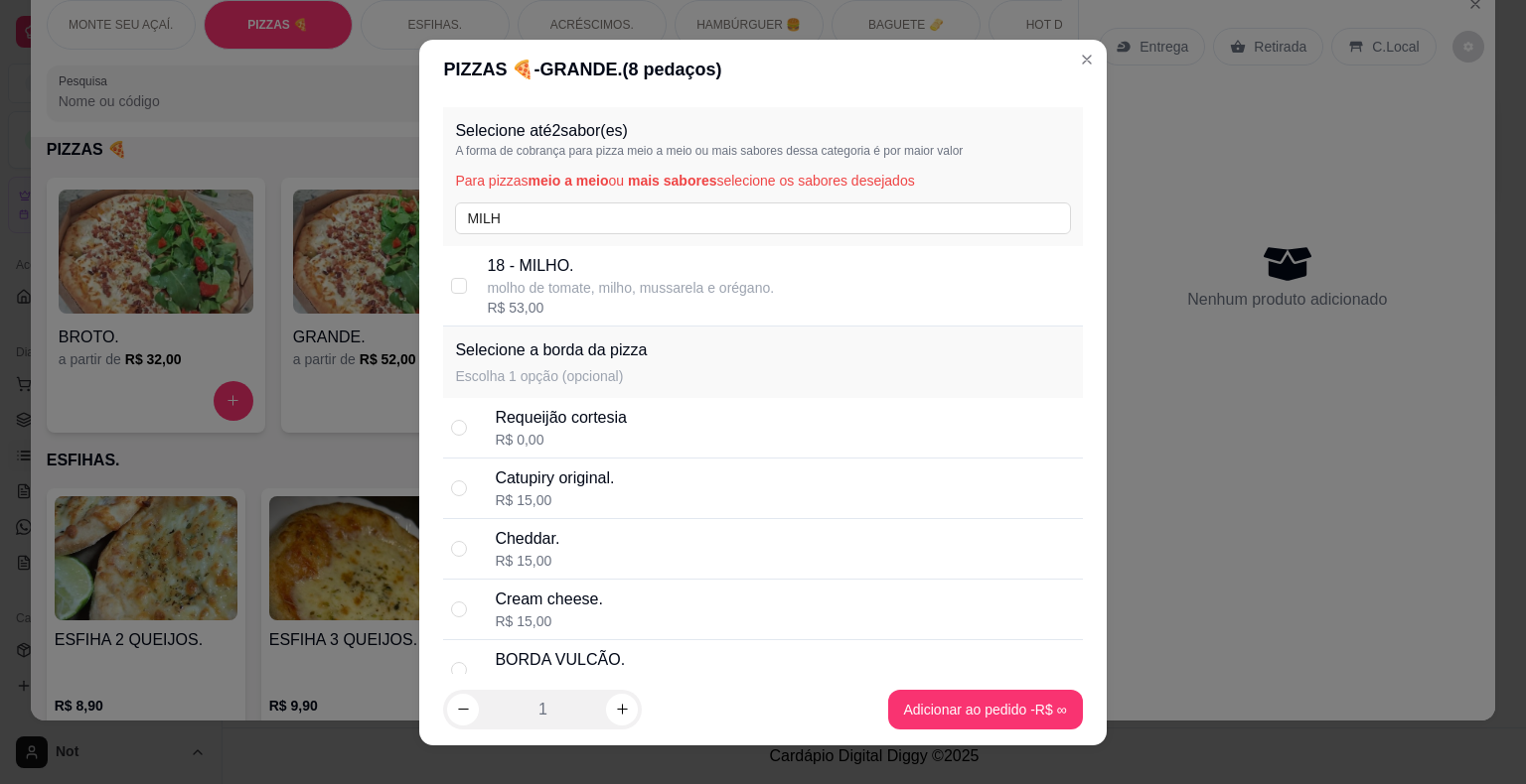
click at [449, 271] on div "18 - MILHO. molho de tomate, milho, mussarela e orégano. R$ 53,00" at bounding box center [763, 286] width 639 height 81
checkbox input "true"
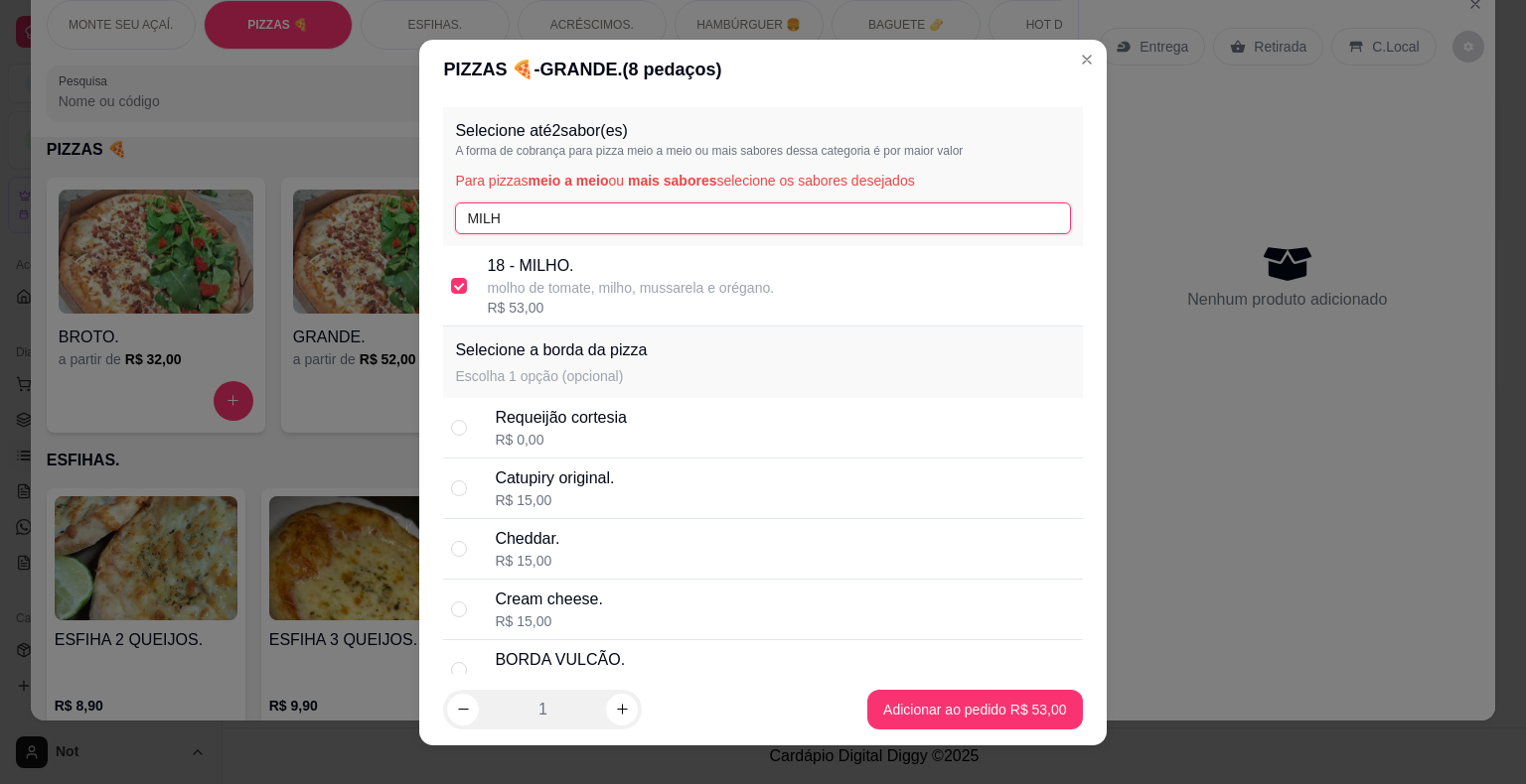
click at [518, 212] on input "MILH" at bounding box center [762, 218] width 615 height 32
type input "M"
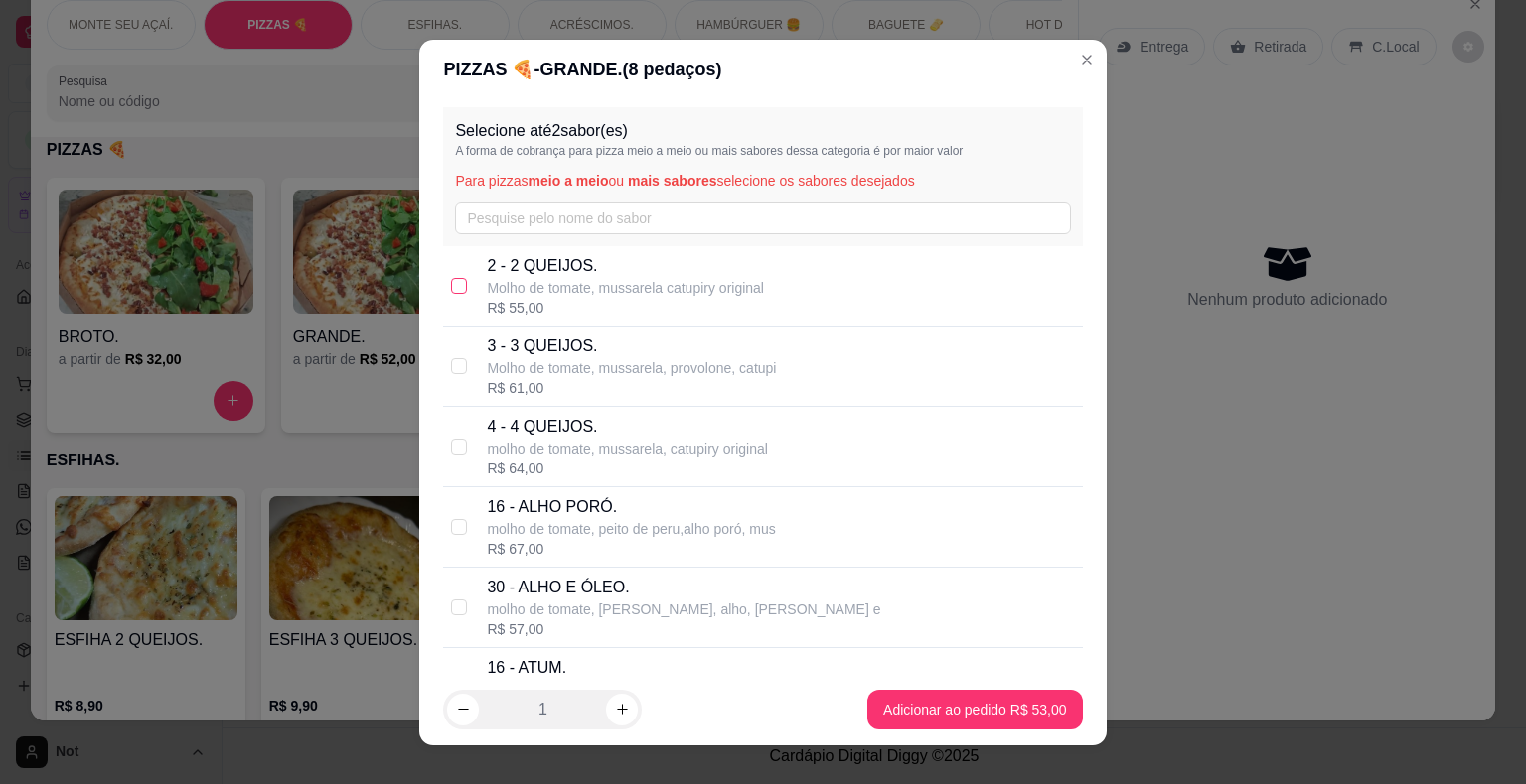
click at [452, 278] on input "checkbox" at bounding box center [459, 286] width 16 height 16
checkbox input "true"
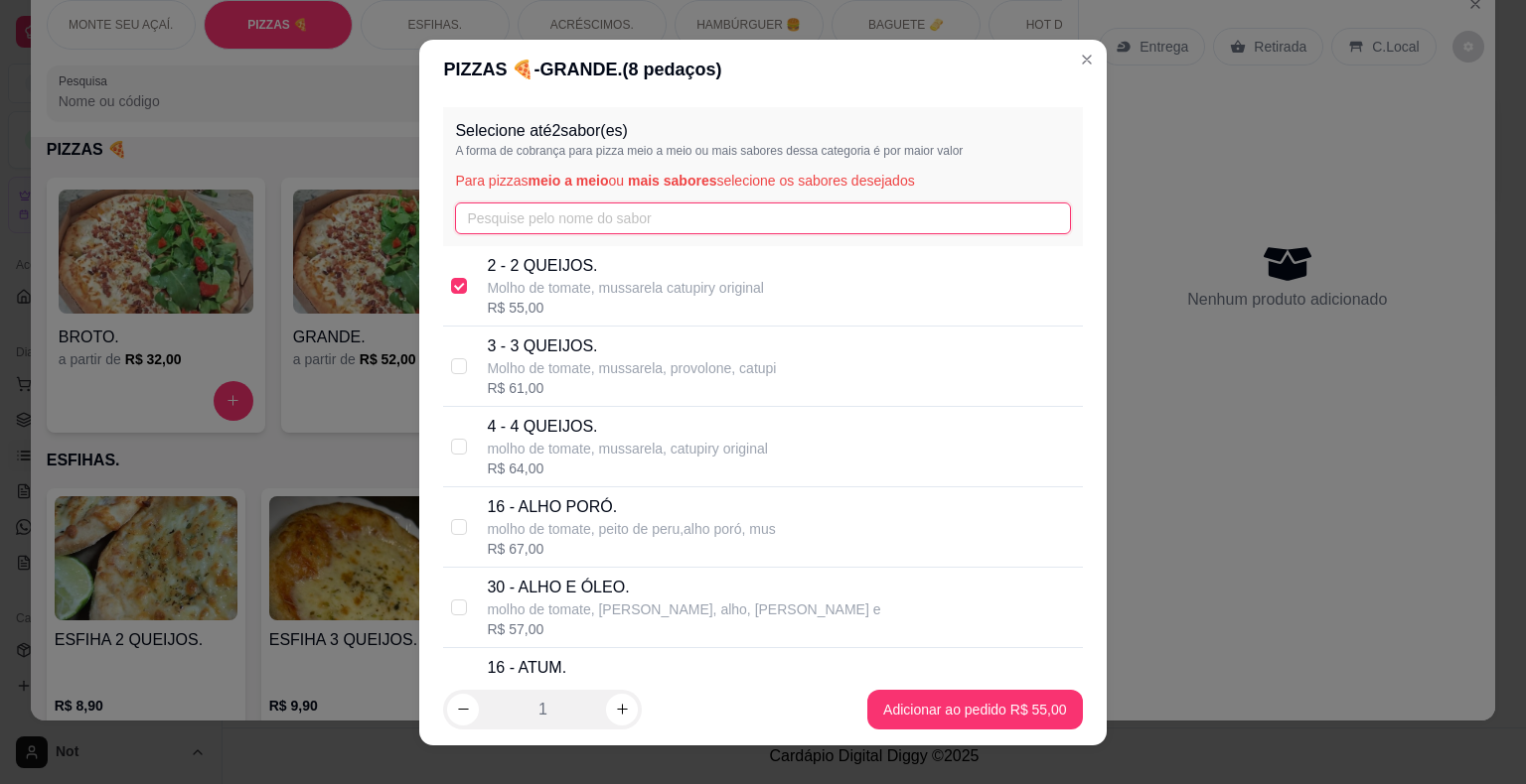
click at [570, 222] on input "text" at bounding box center [762, 218] width 615 height 32
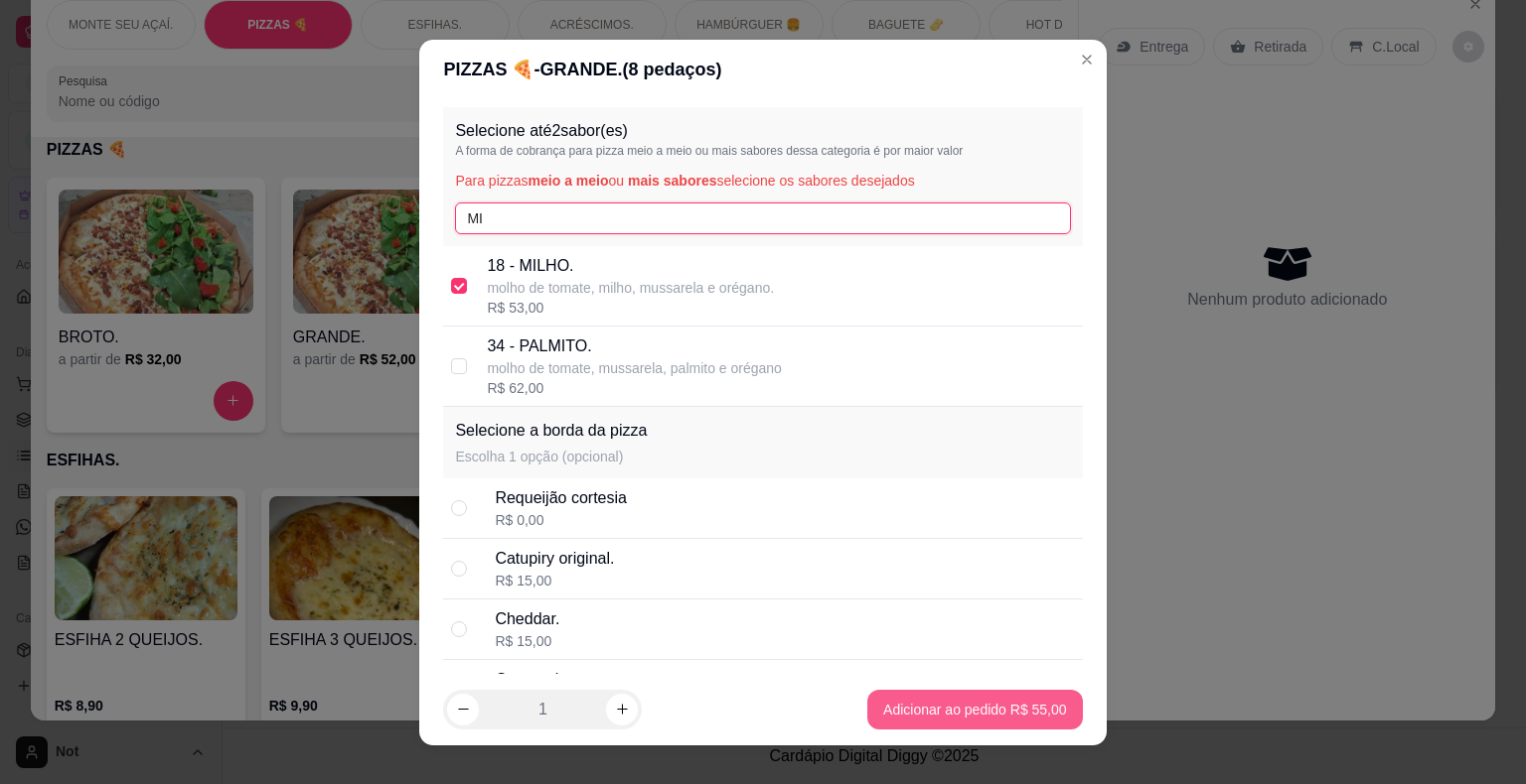
type input "MI"
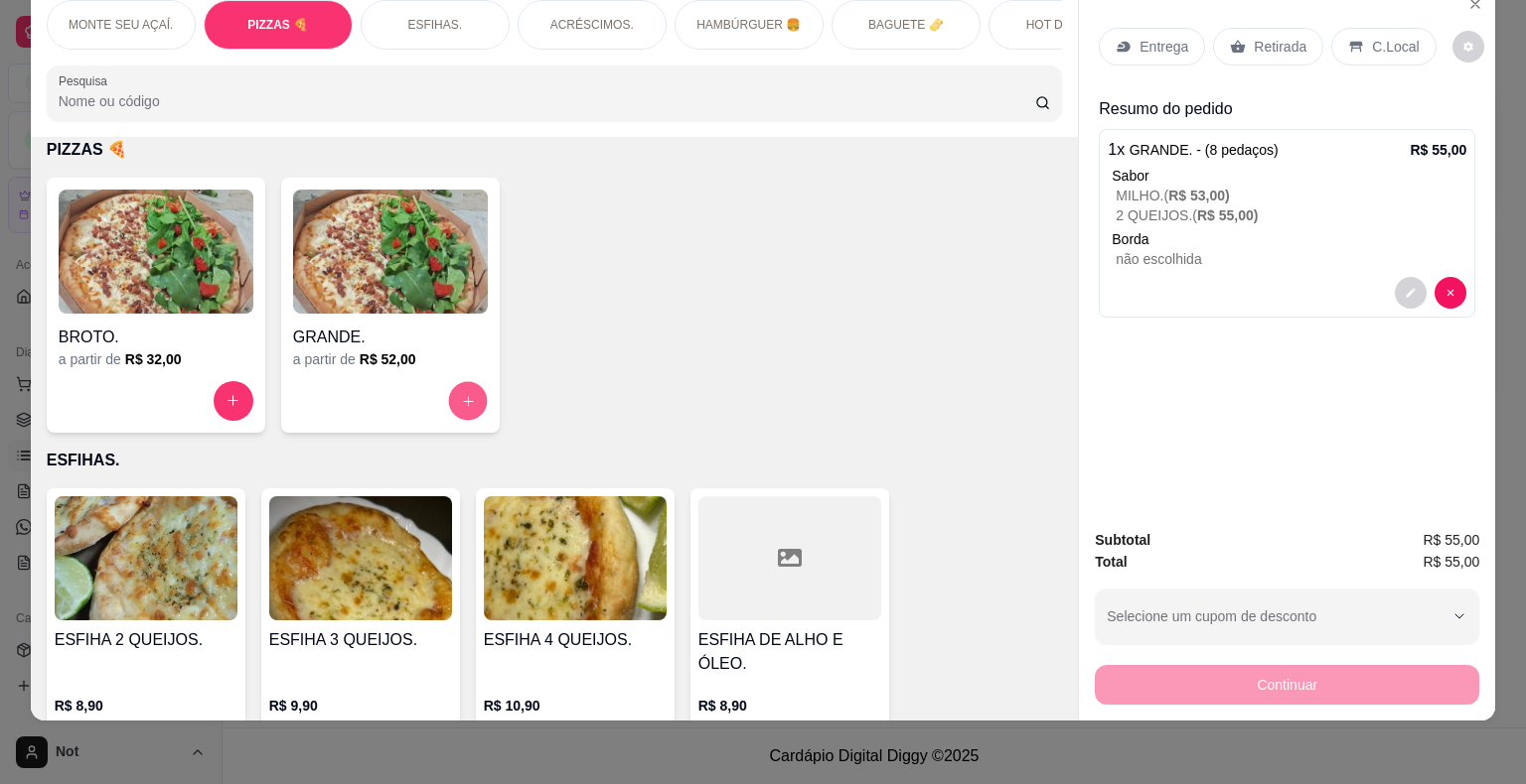
click at [465, 393] on icon "increase-product-quantity" at bounding box center [466, 400] width 15 height 15
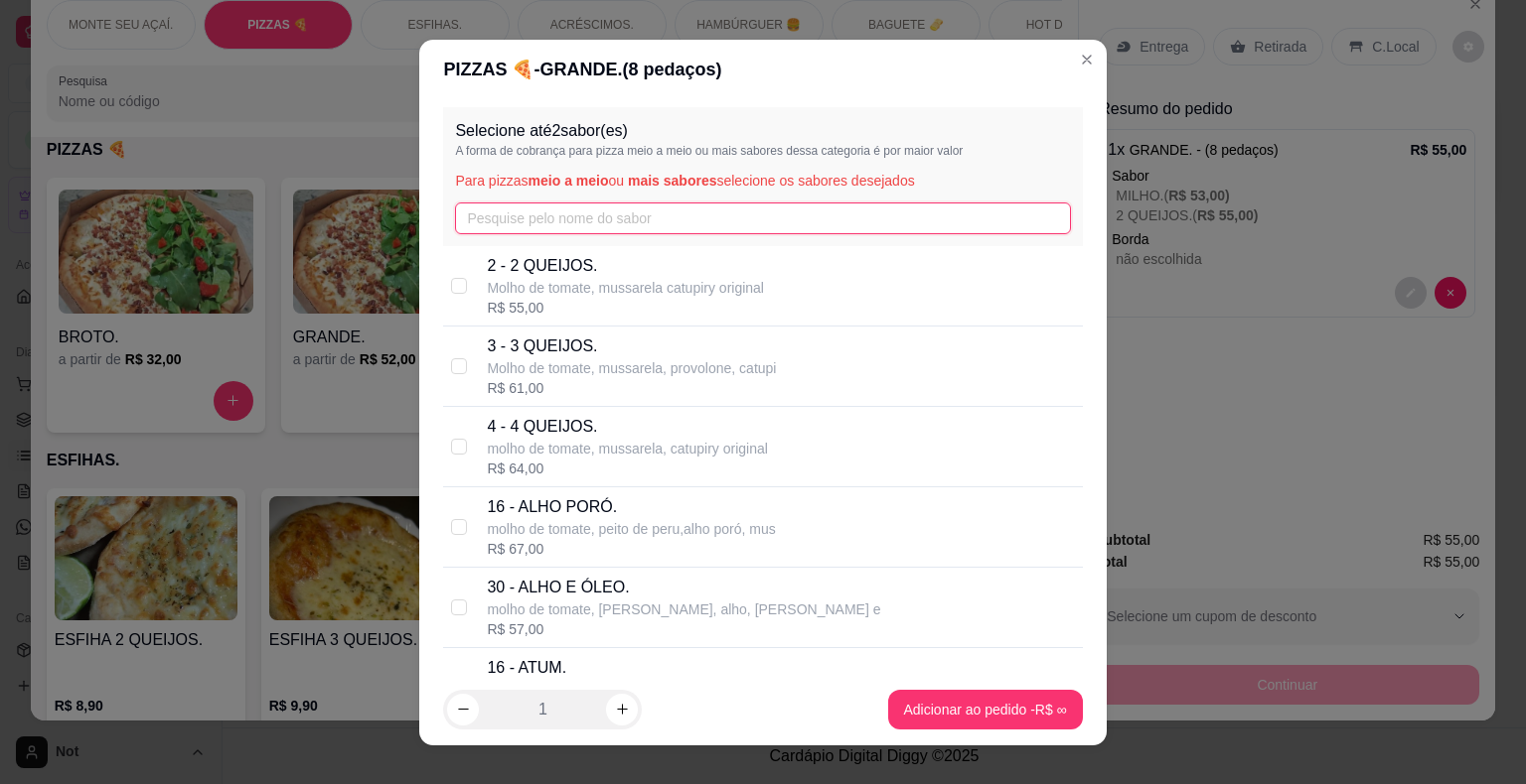
click at [503, 225] on input "text" at bounding box center [762, 218] width 615 height 32
type input "NA"
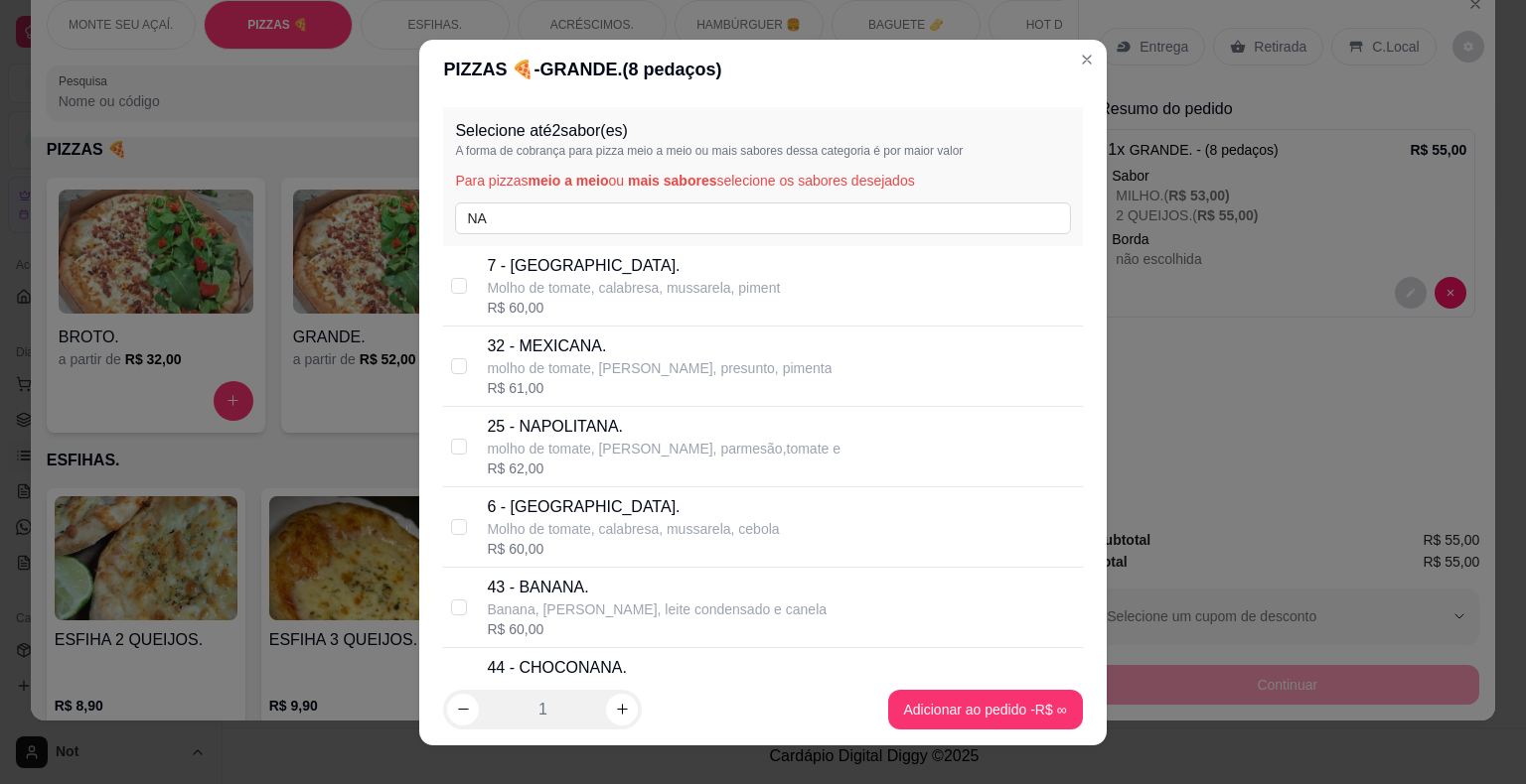
click at [460, 447] on div "25 - NAPOLITANA. molho de tomate, mussarela, parmesão,tomate e R$ 62,00" at bounding box center [763, 447] width 639 height 81
checkbox input "true"
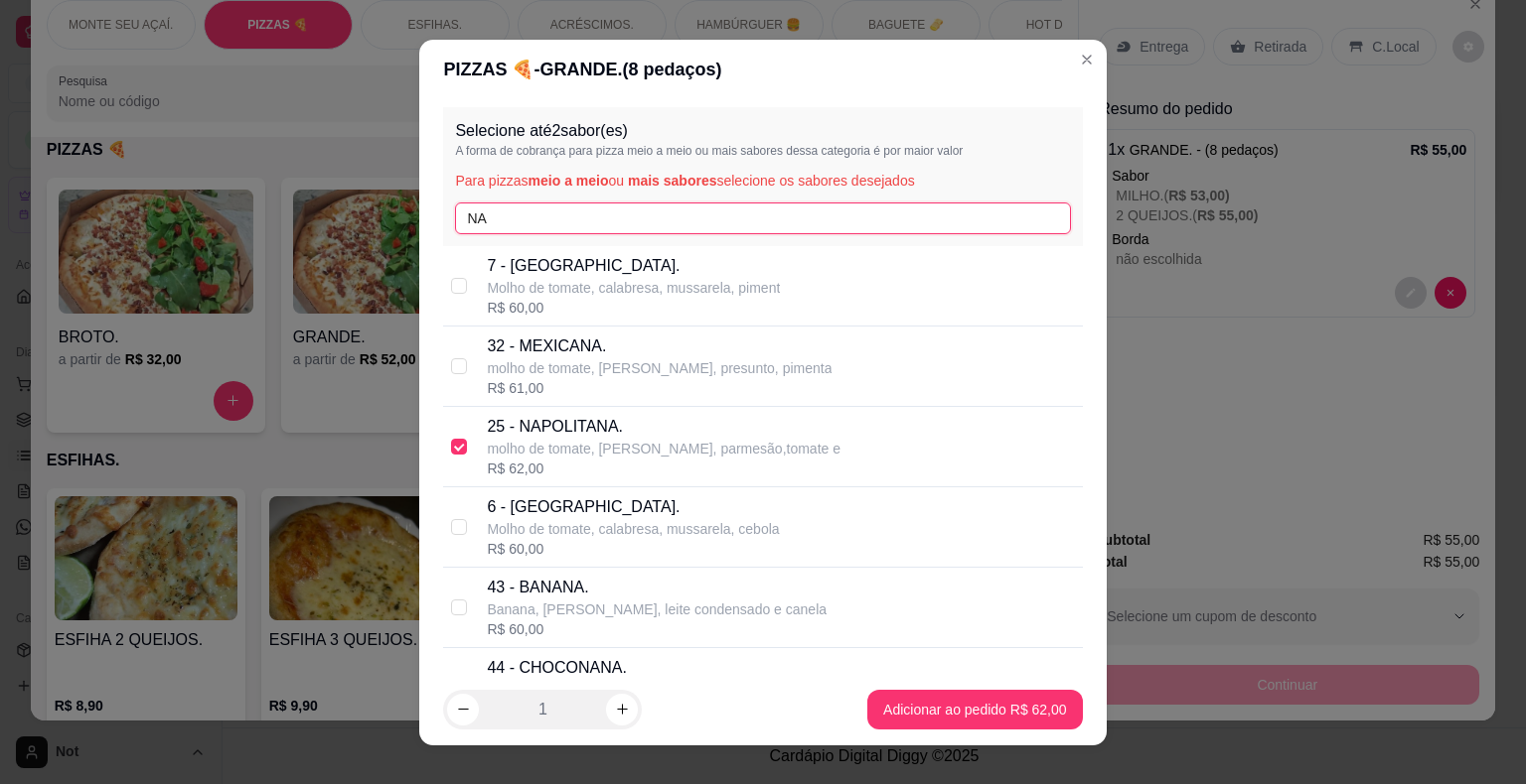
click at [504, 217] on input "NA" at bounding box center [762, 218] width 615 height 32
type input "N"
click at [504, 217] on input "M" at bounding box center [762, 218] width 615 height 32
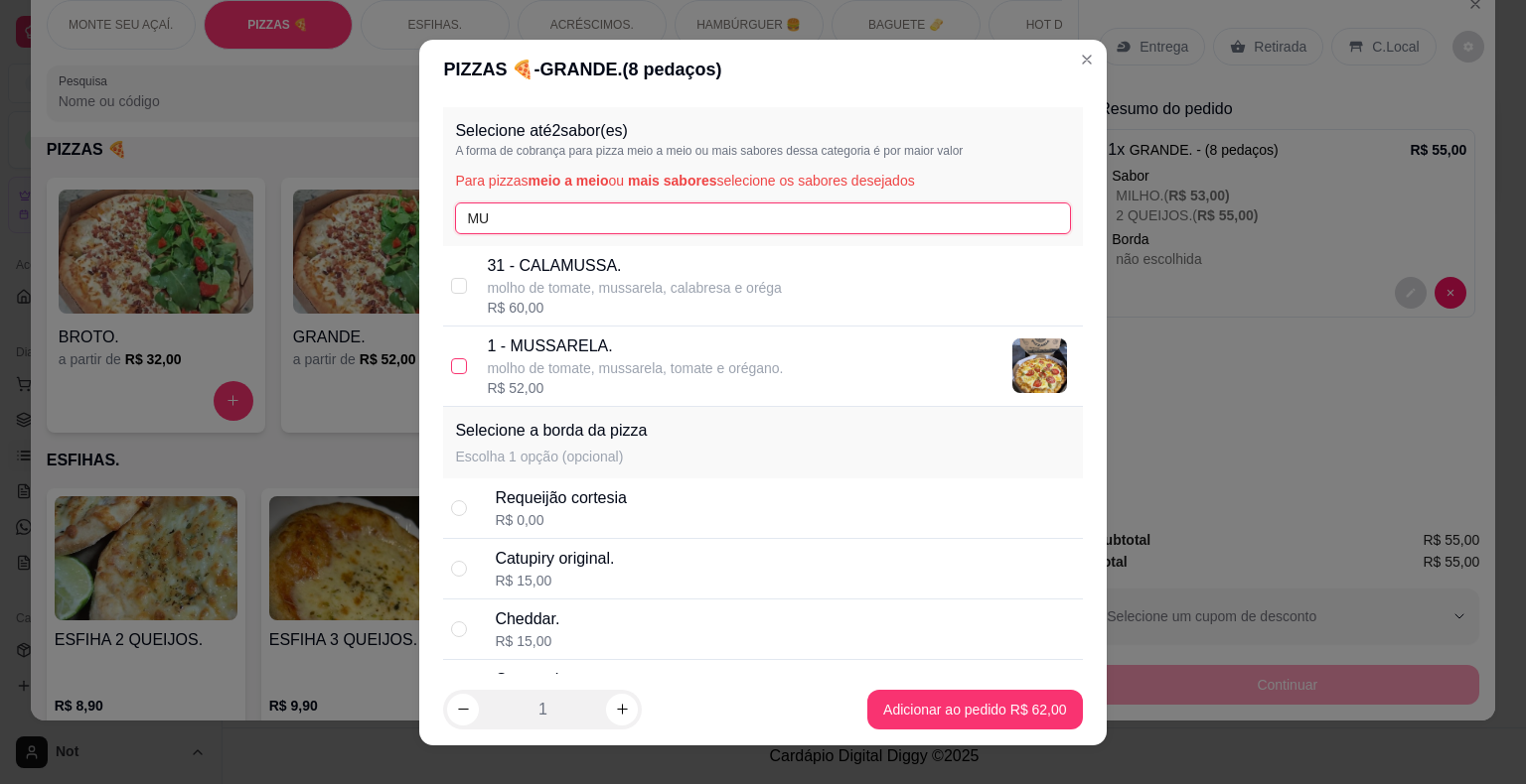
type input "MU"
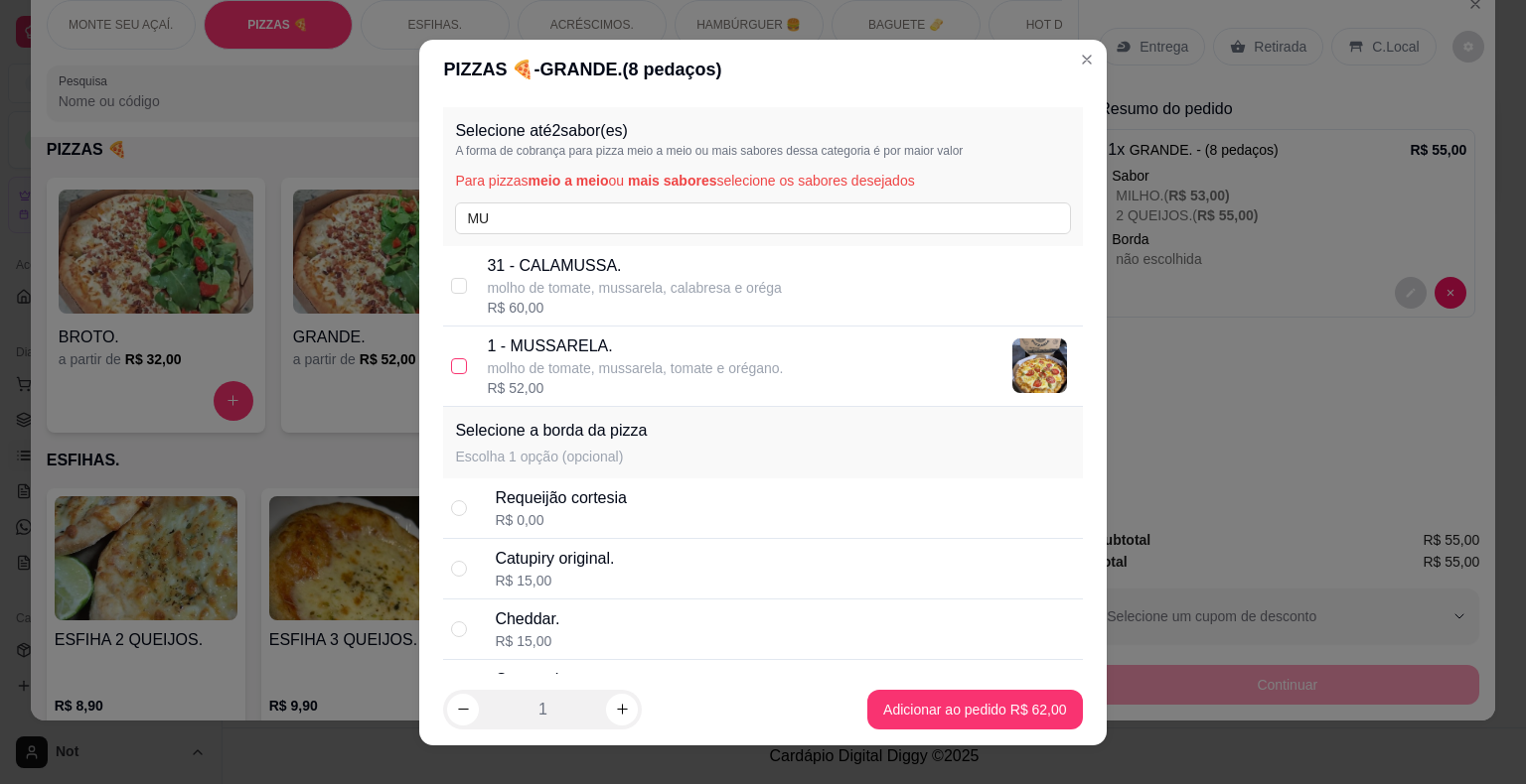
click at [452, 360] on input "checkbox" at bounding box center [459, 367] width 16 height 16
checkbox input "true"
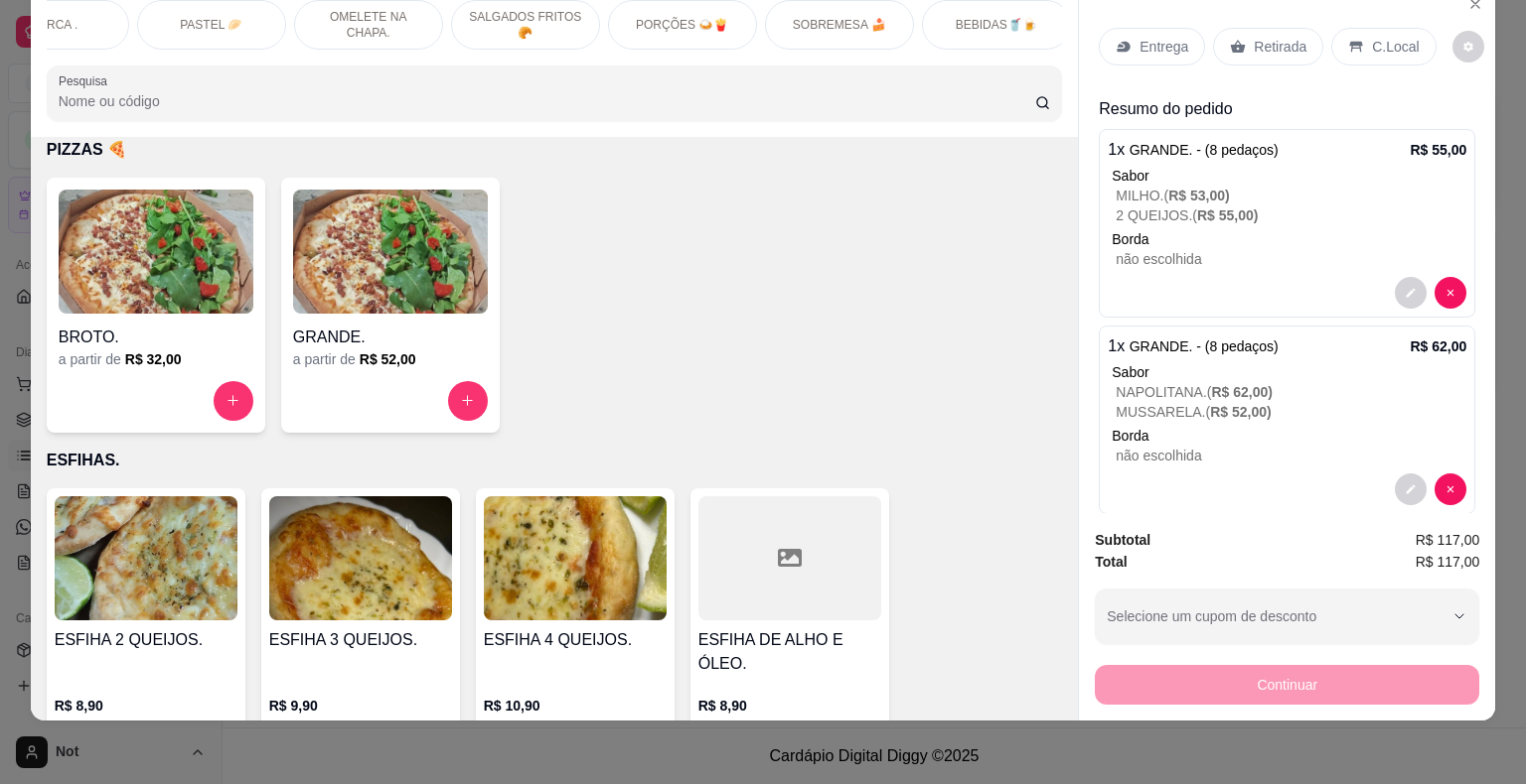
scroll to position [0, 1801]
click at [985, 17] on p "BEBIDAS🥤🍺" at bounding box center [989, 25] width 82 height 16
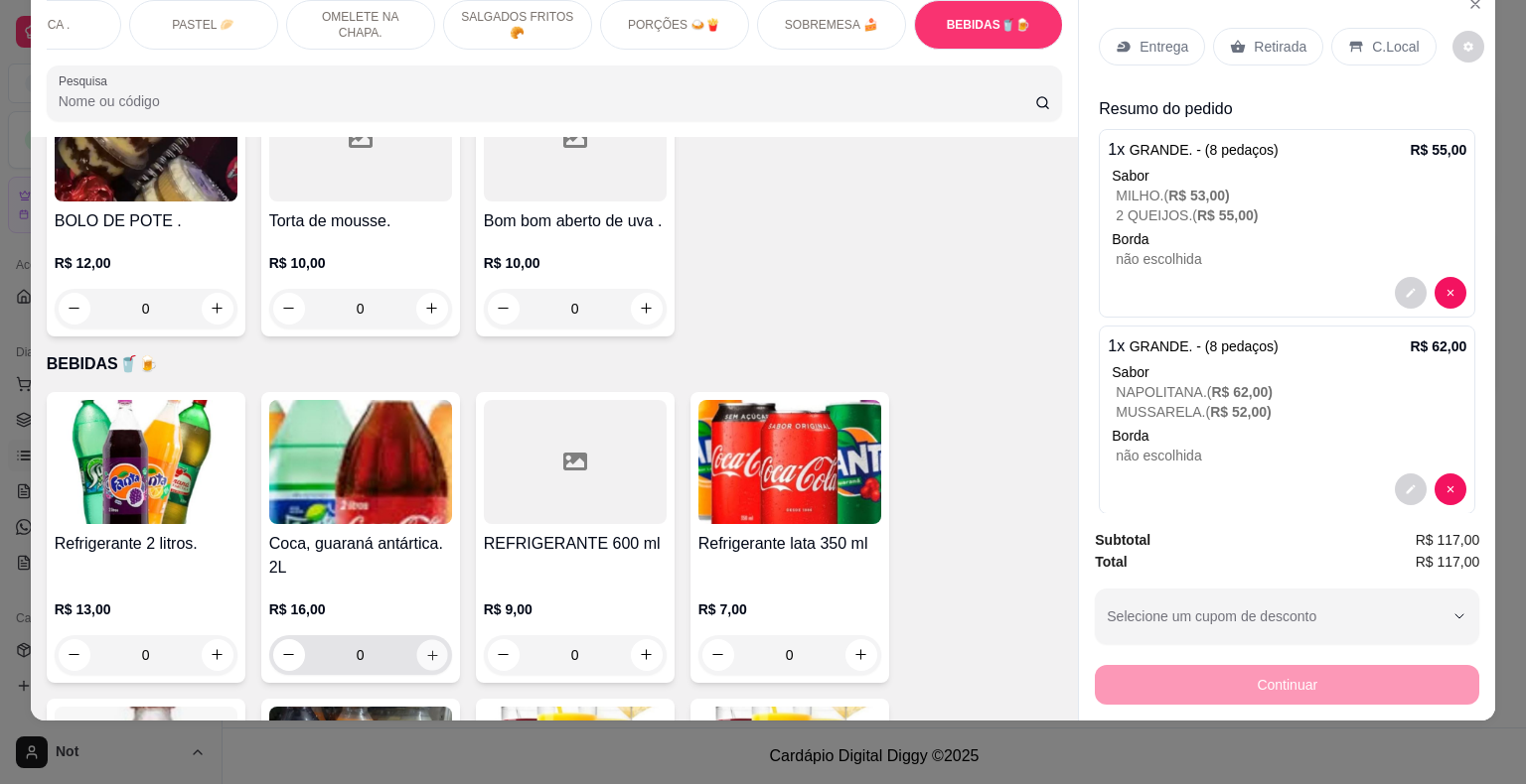
click at [428, 651] on icon "increase-product-quantity" at bounding box center [433, 655] width 10 height 10
type input "1"
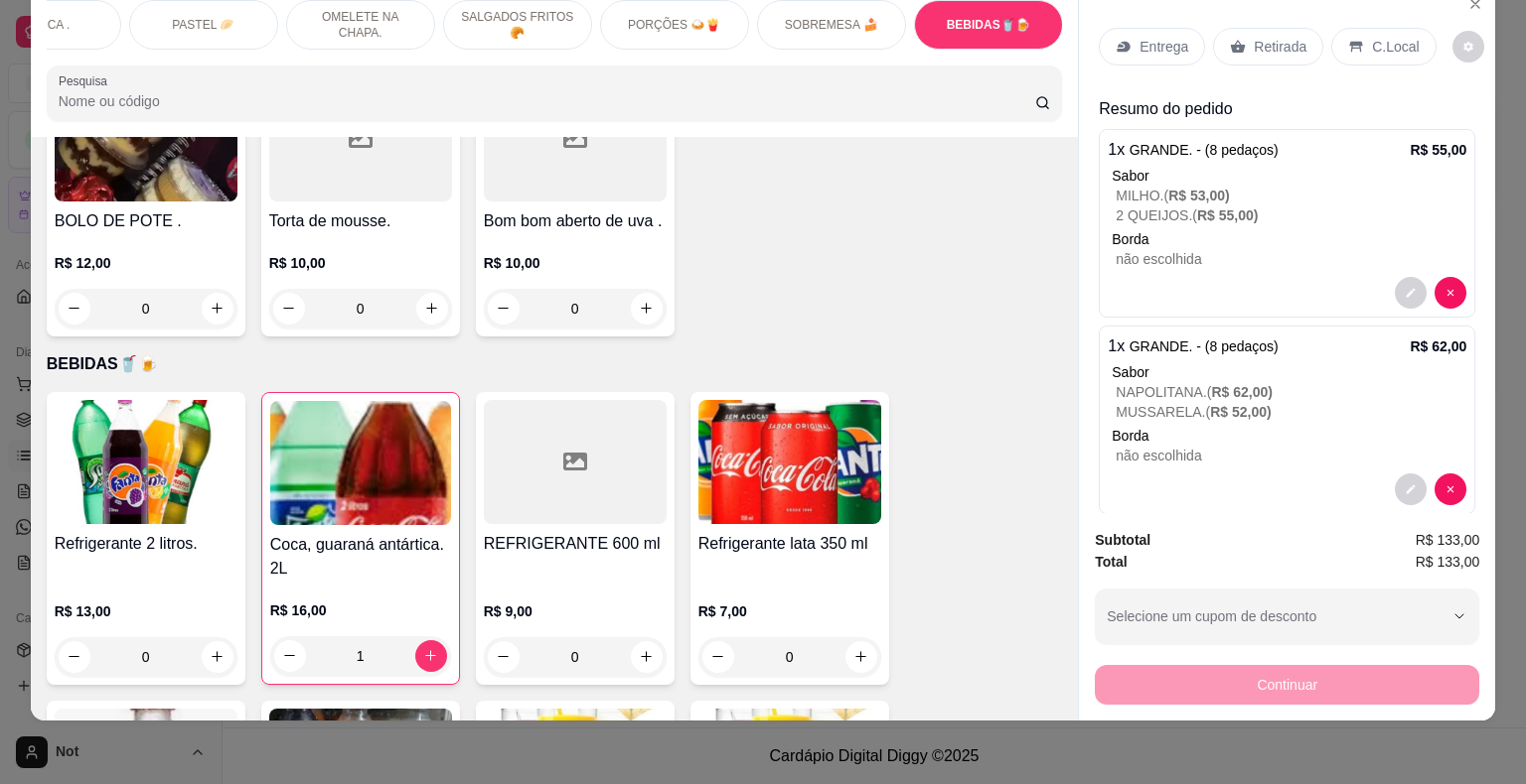
scroll to position [116, 0]
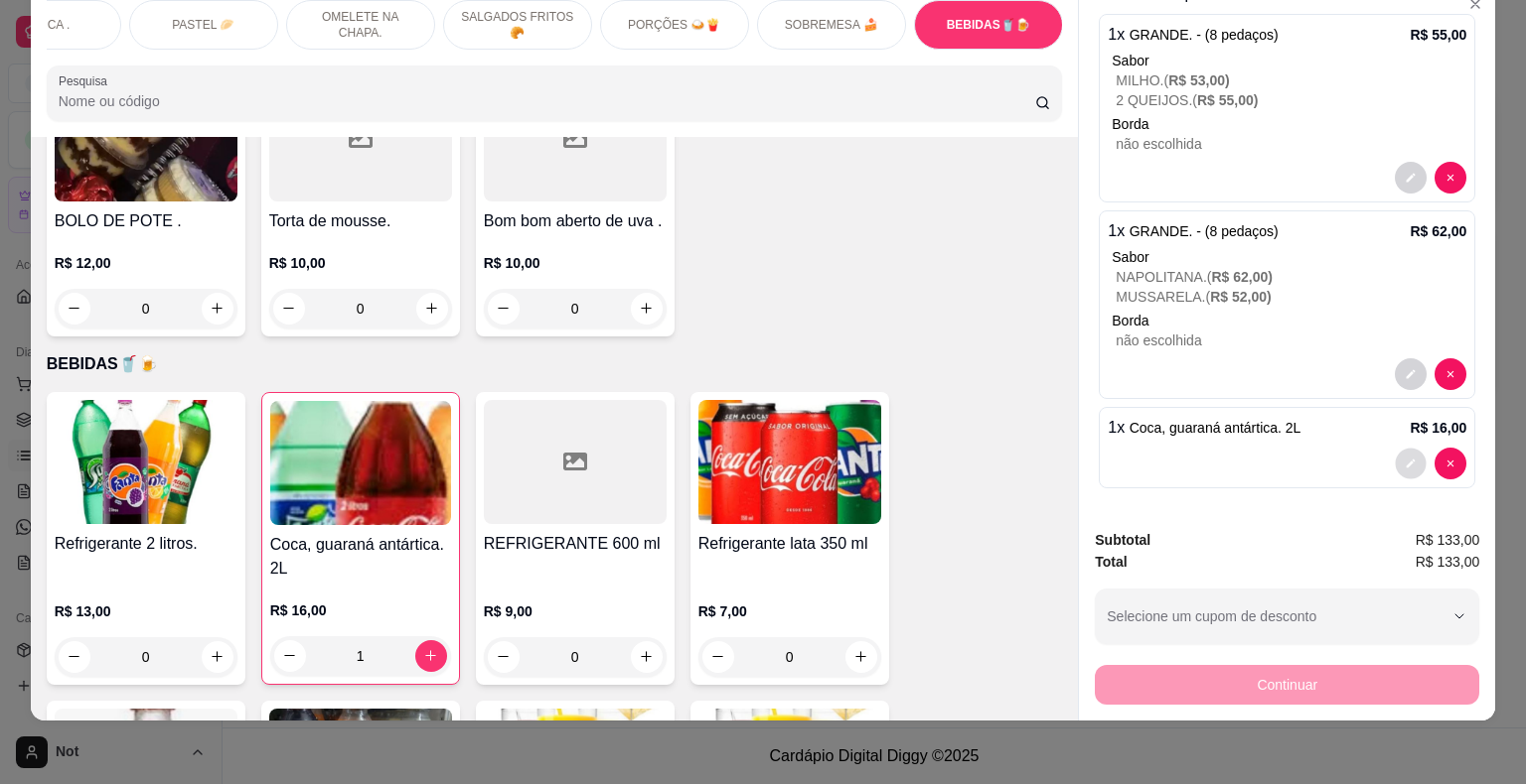
click at [1404, 457] on icon "decrease-product-quantity" at bounding box center [1410, 463] width 12 height 12
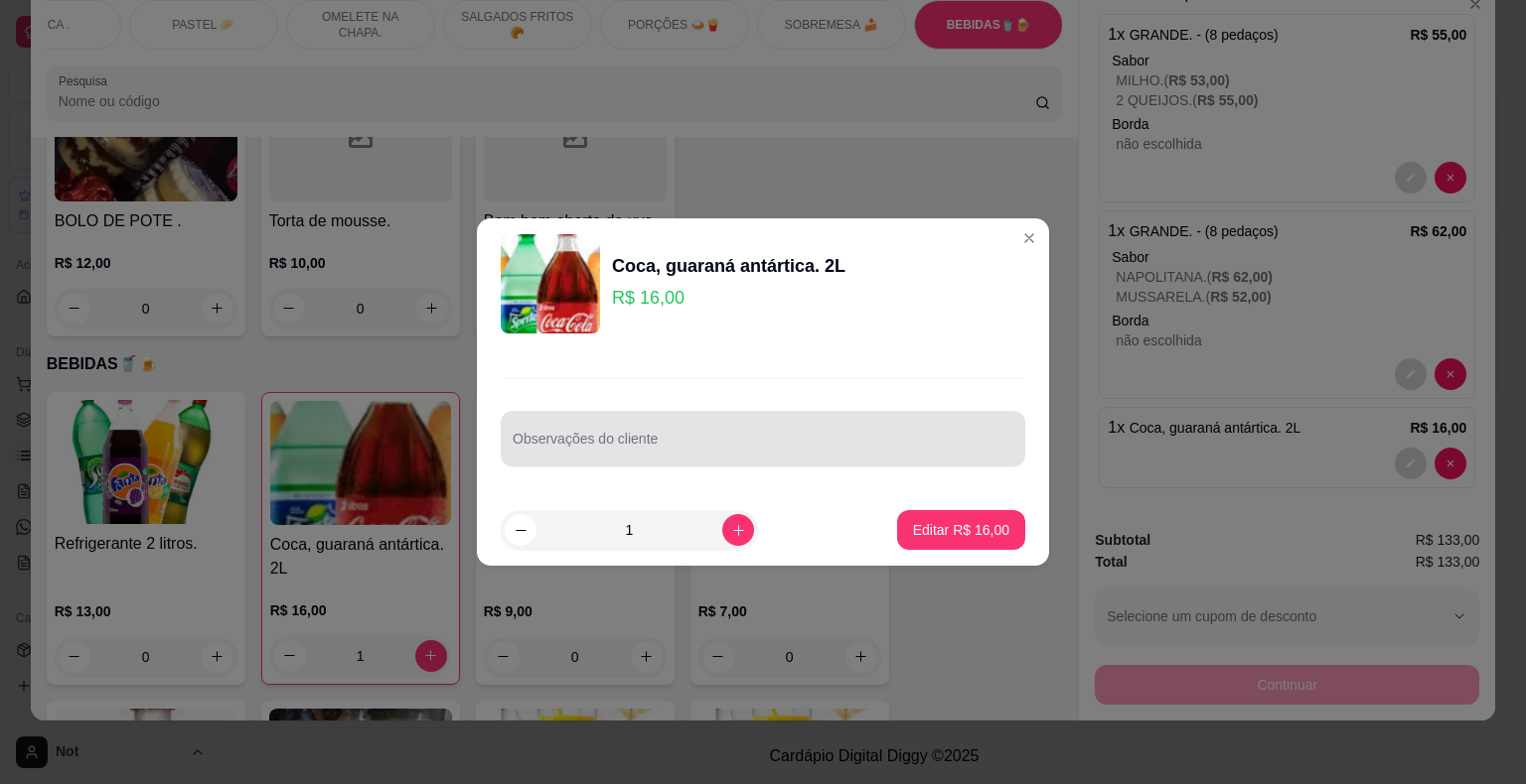
click at [839, 458] on div "Observações do cliente" at bounding box center [763, 439] width 524 height 56
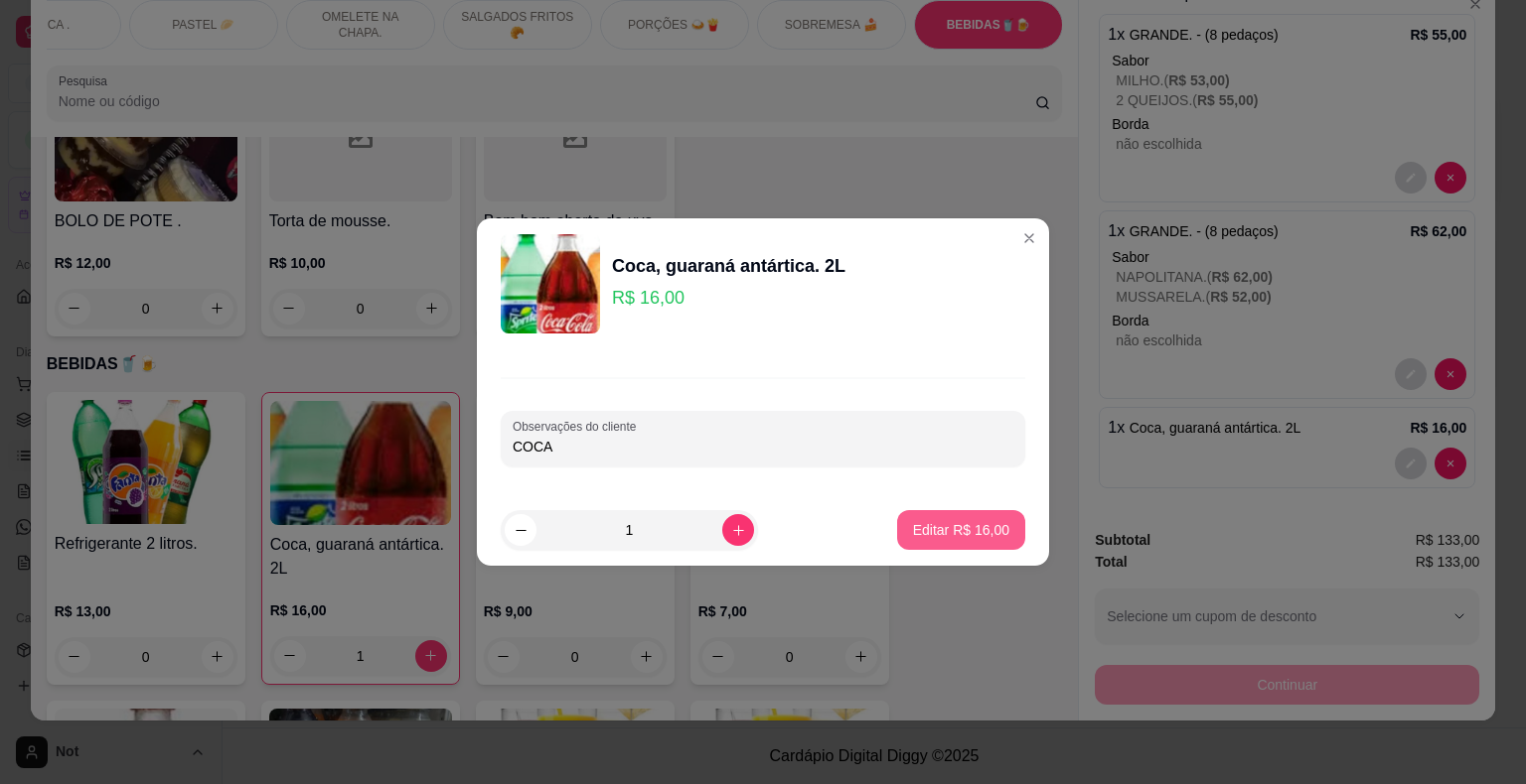
type input "COCA"
click at [943, 526] on p "Editar R$ 16,00" at bounding box center [961, 529] width 94 height 19
type input "0"
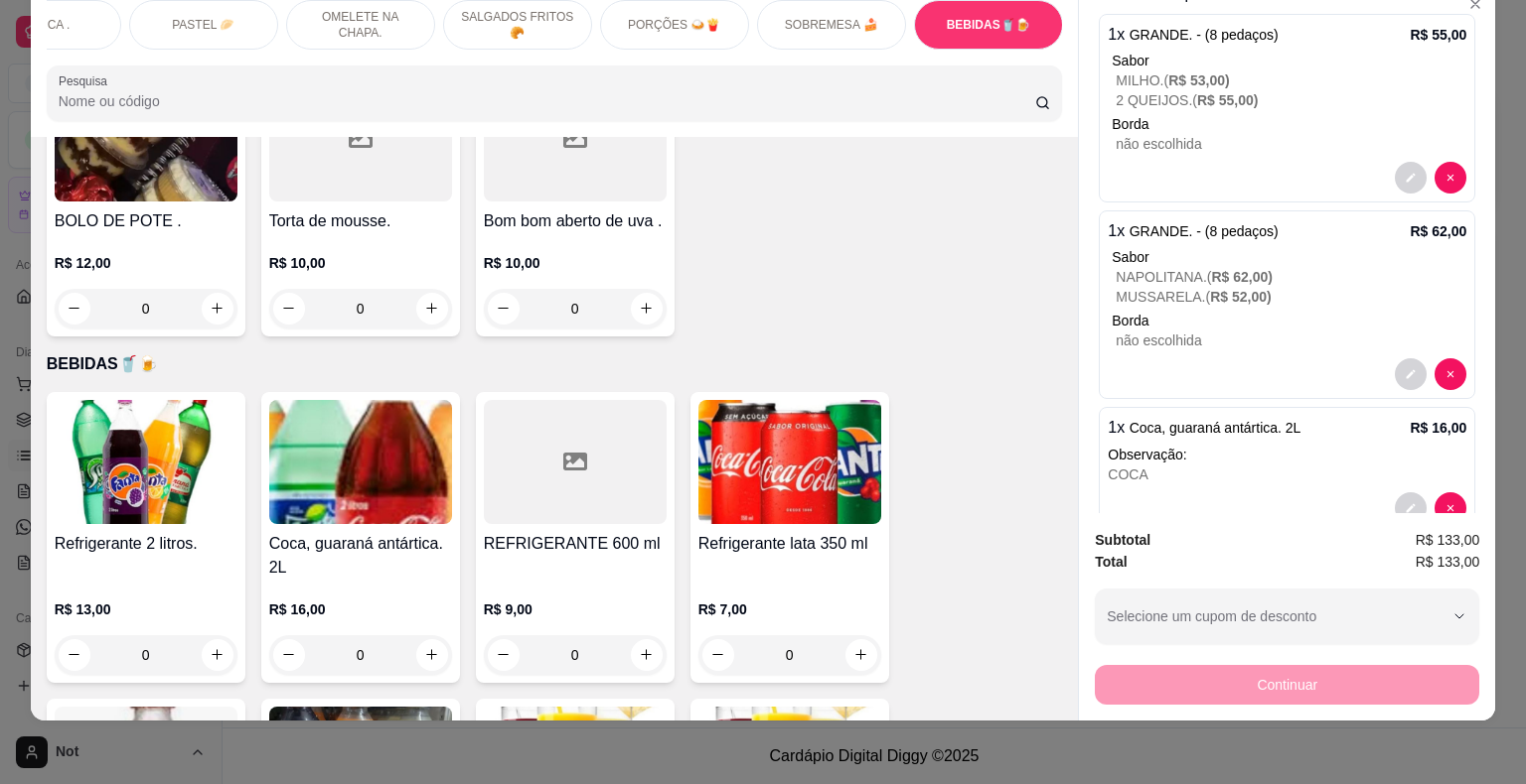
scroll to position [0, 0]
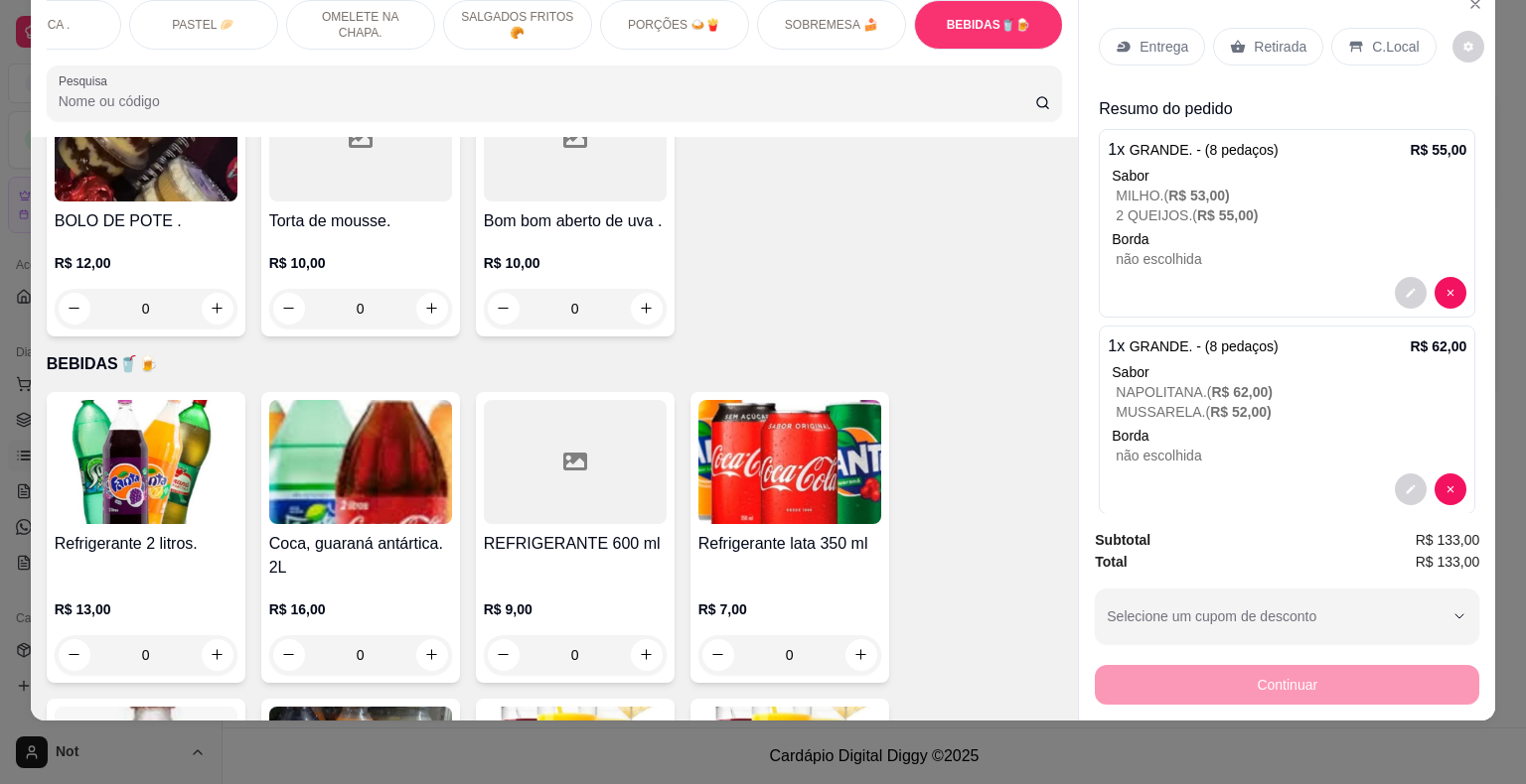
click at [1139, 37] on p "Entrega" at bounding box center [1163, 47] width 49 height 20
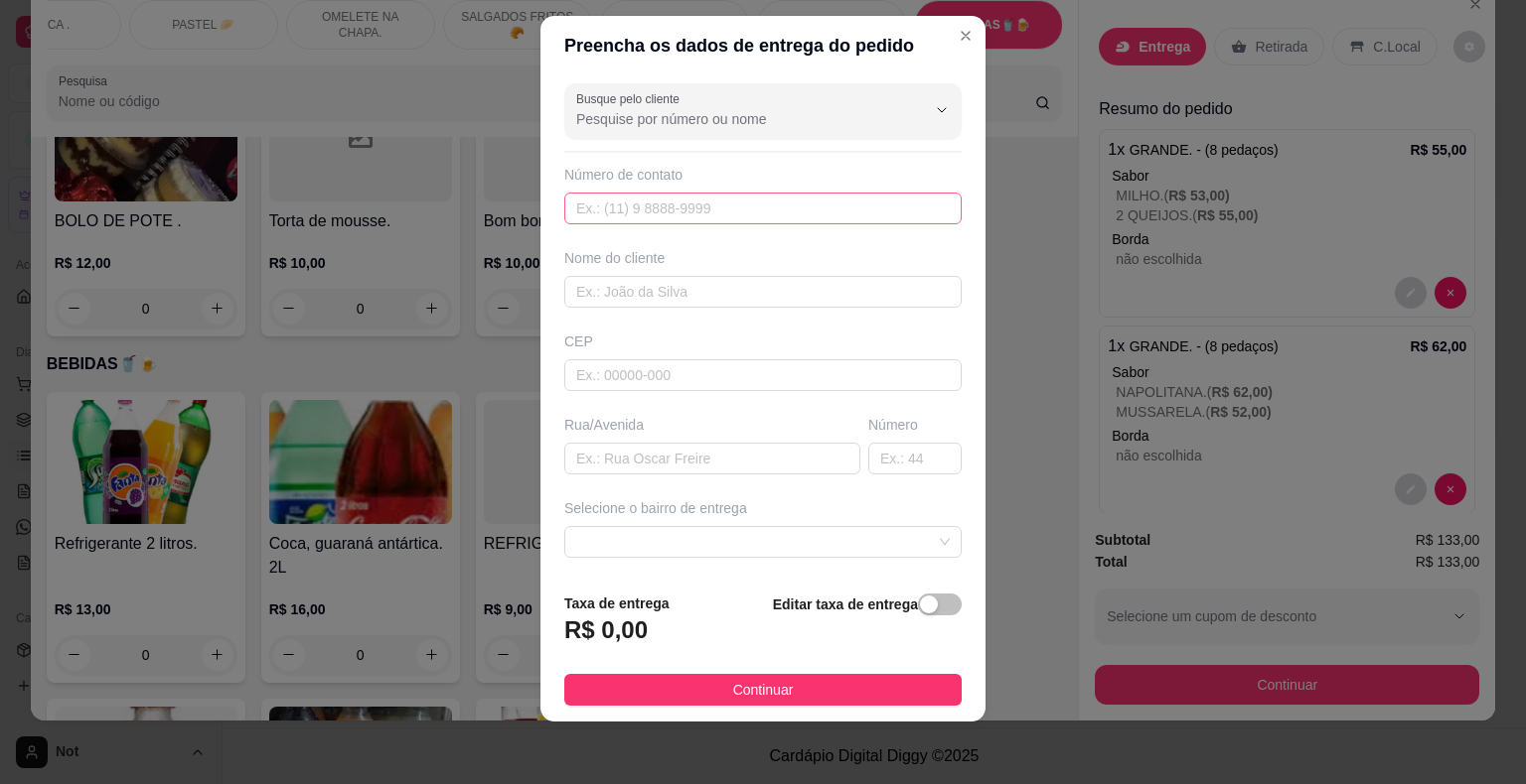
scroll to position [24, 0]
click at [920, 598] on div "button" at bounding box center [929, 605] width 18 height 18
click at [719, 642] on input "0,00" at bounding box center [671, 639] width 212 height 38
type input "6,00"
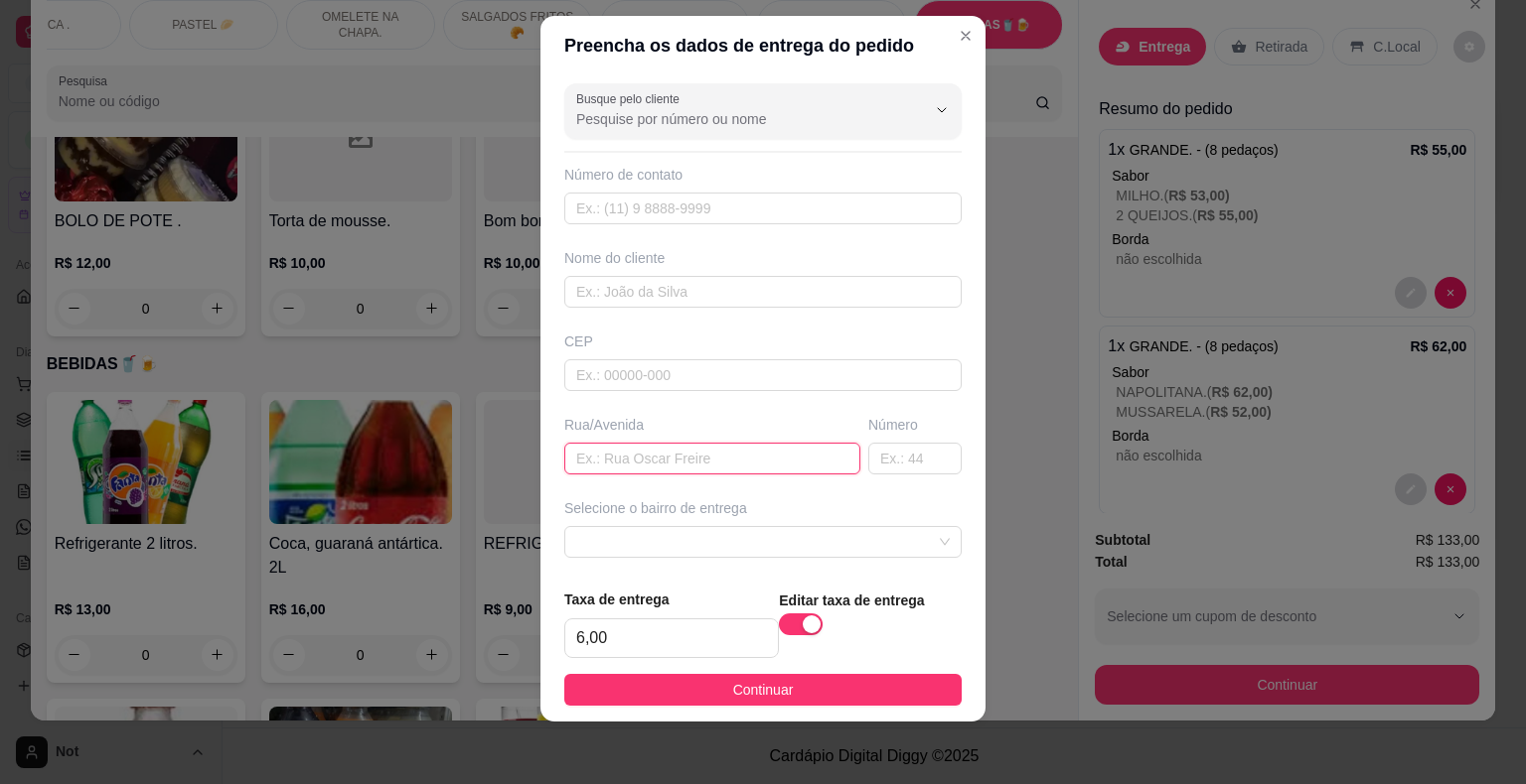
click at [664, 451] on input "text" at bounding box center [712, 459] width 296 height 32
type input "AV. das saudades"
click at [893, 459] on input "text" at bounding box center [915, 459] width 94 height 32
type input "66"
click at [802, 204] on input "text" at bounding box center [763, 208] width 398 height 32
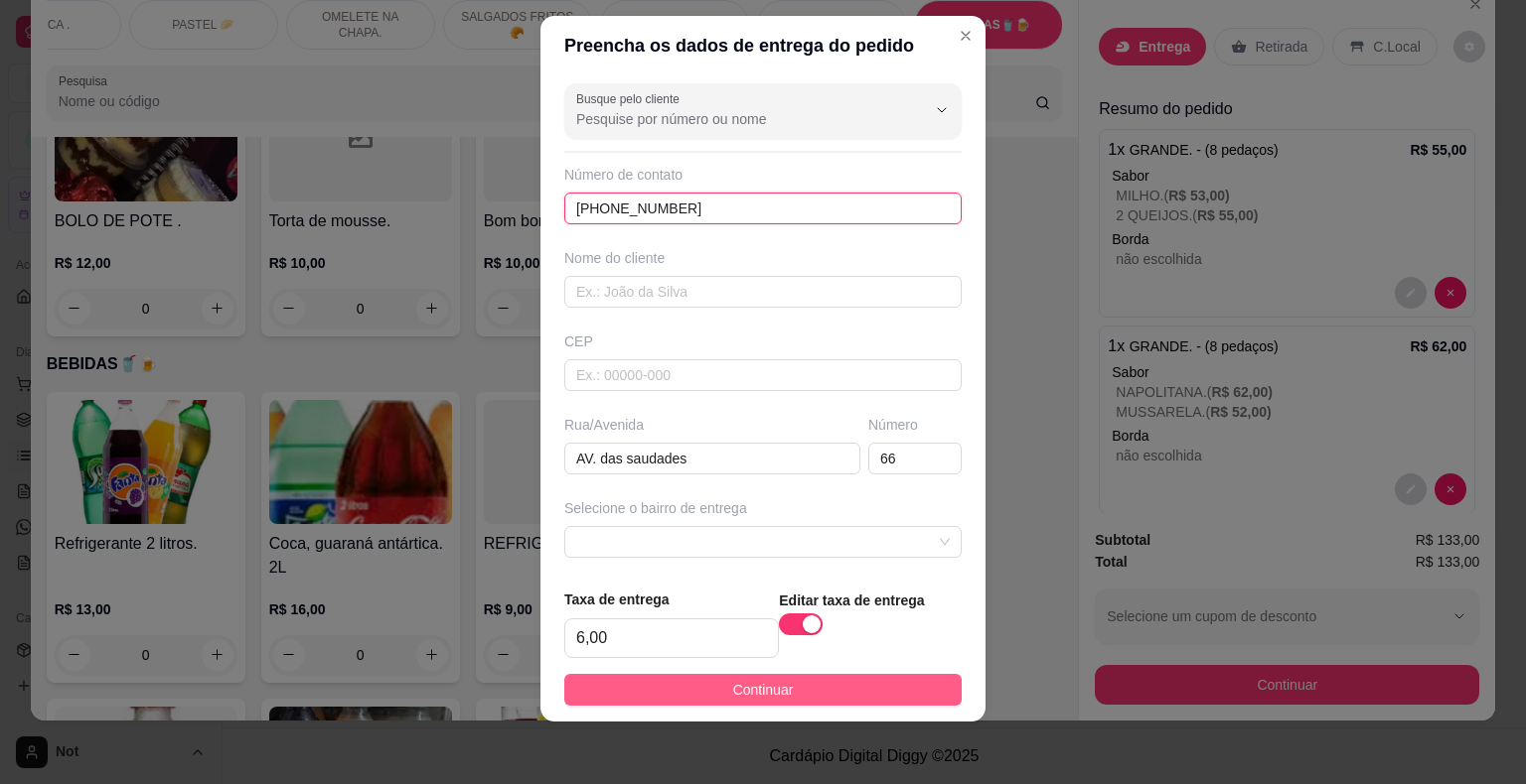
type input "[PHONE_NUMBER]"
click at [770, 682] on span "Continuar" at bounding box center [763, 690] width 61 height 22
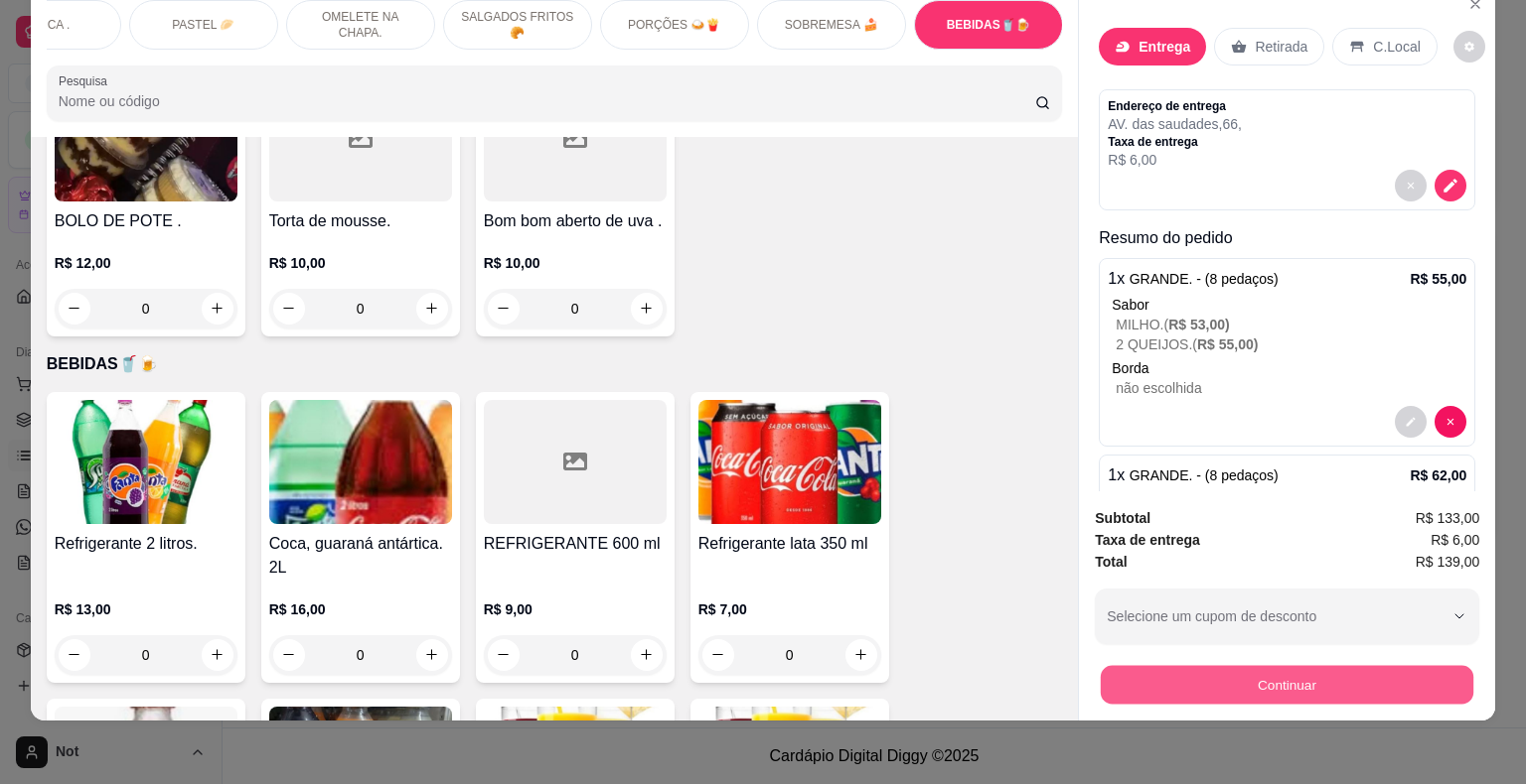
click at [1130, 676] on button "Continuar" at bounding box center [1287, 685] width 373 height 39
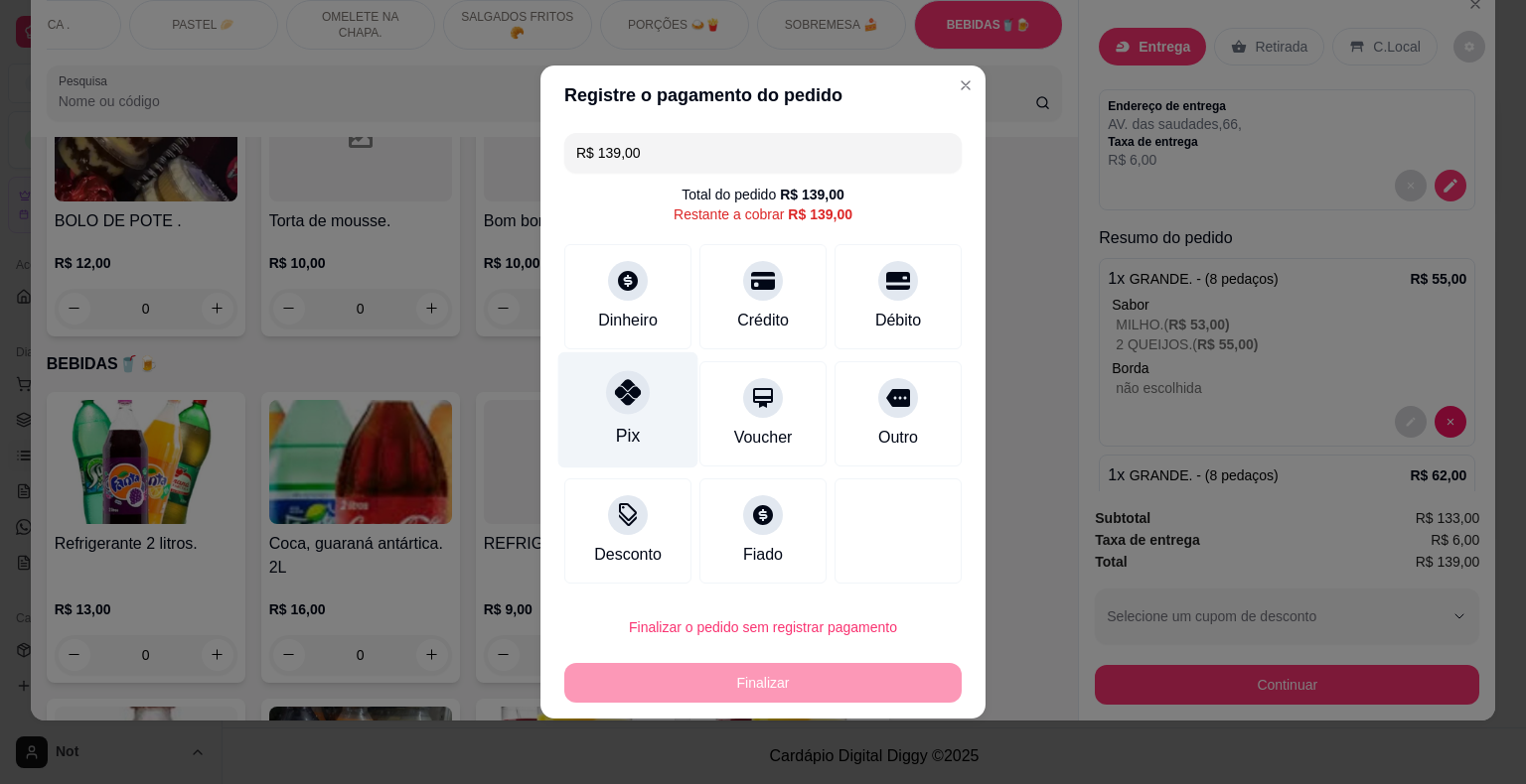
click at [631, 414] on div at bounding box center [628, 392] width 44 height 44
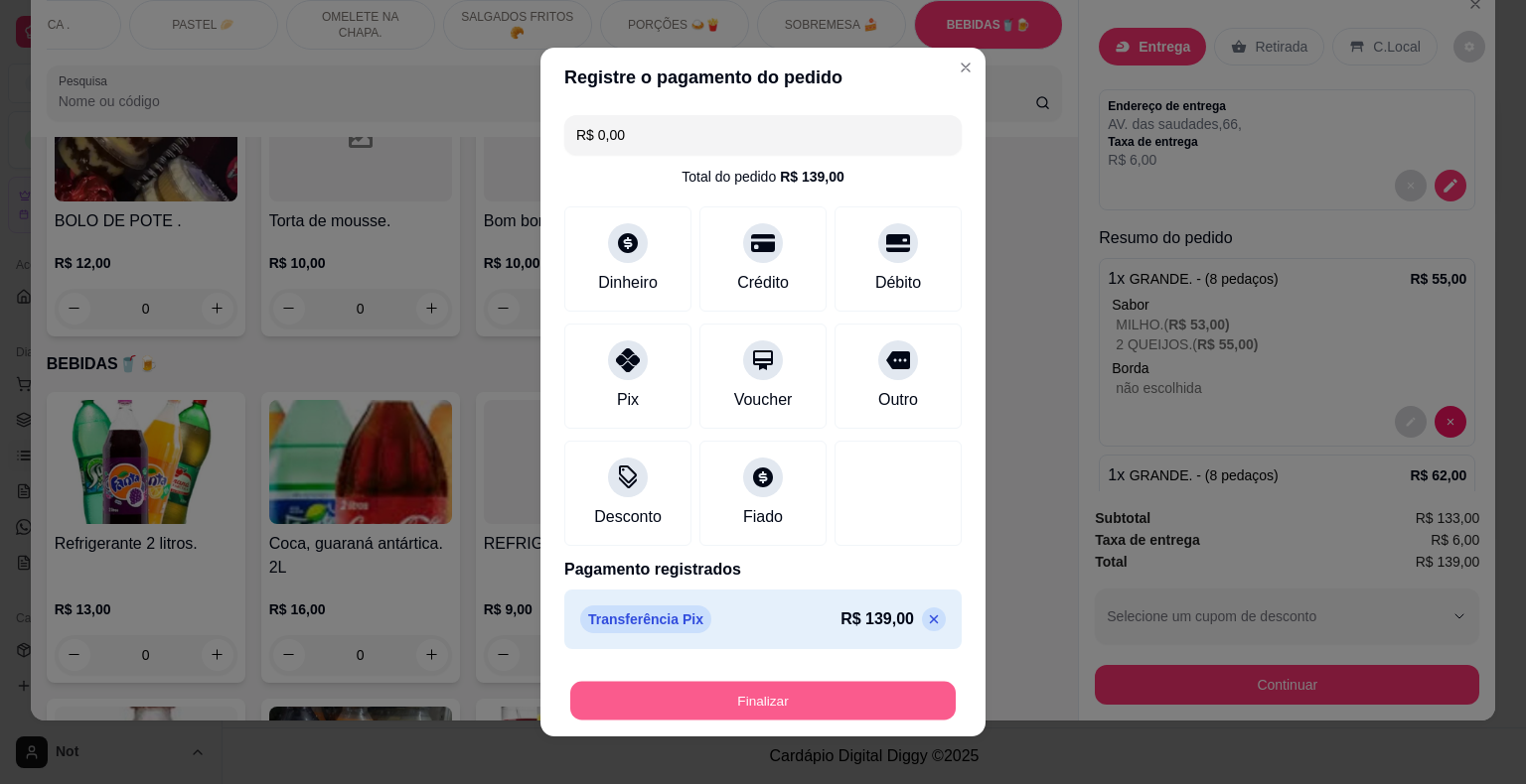
click at [728, 699] on button "Finalizar" at bounding box center [763, 701] width 386 height 39
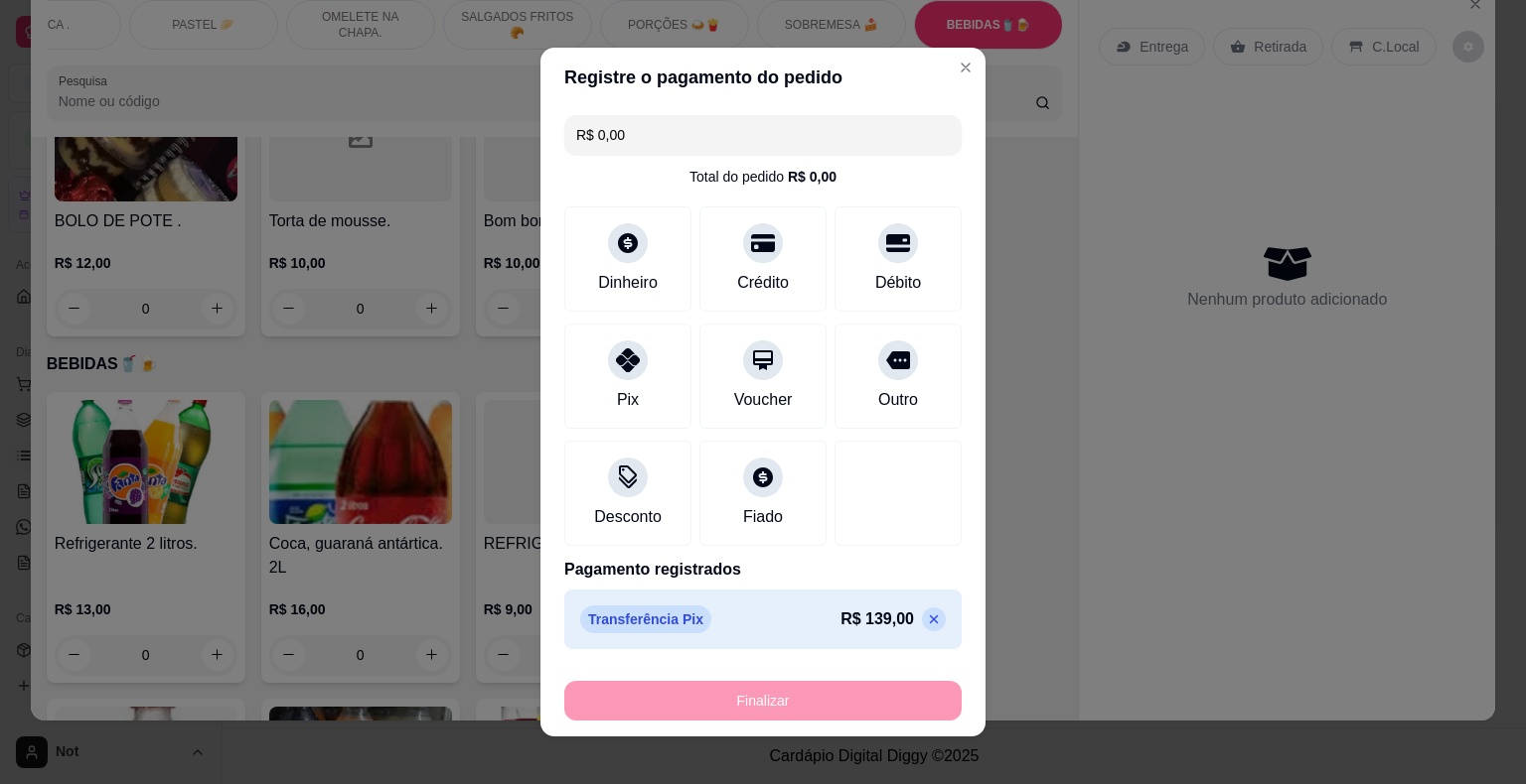
type input "-R$ 139,00"
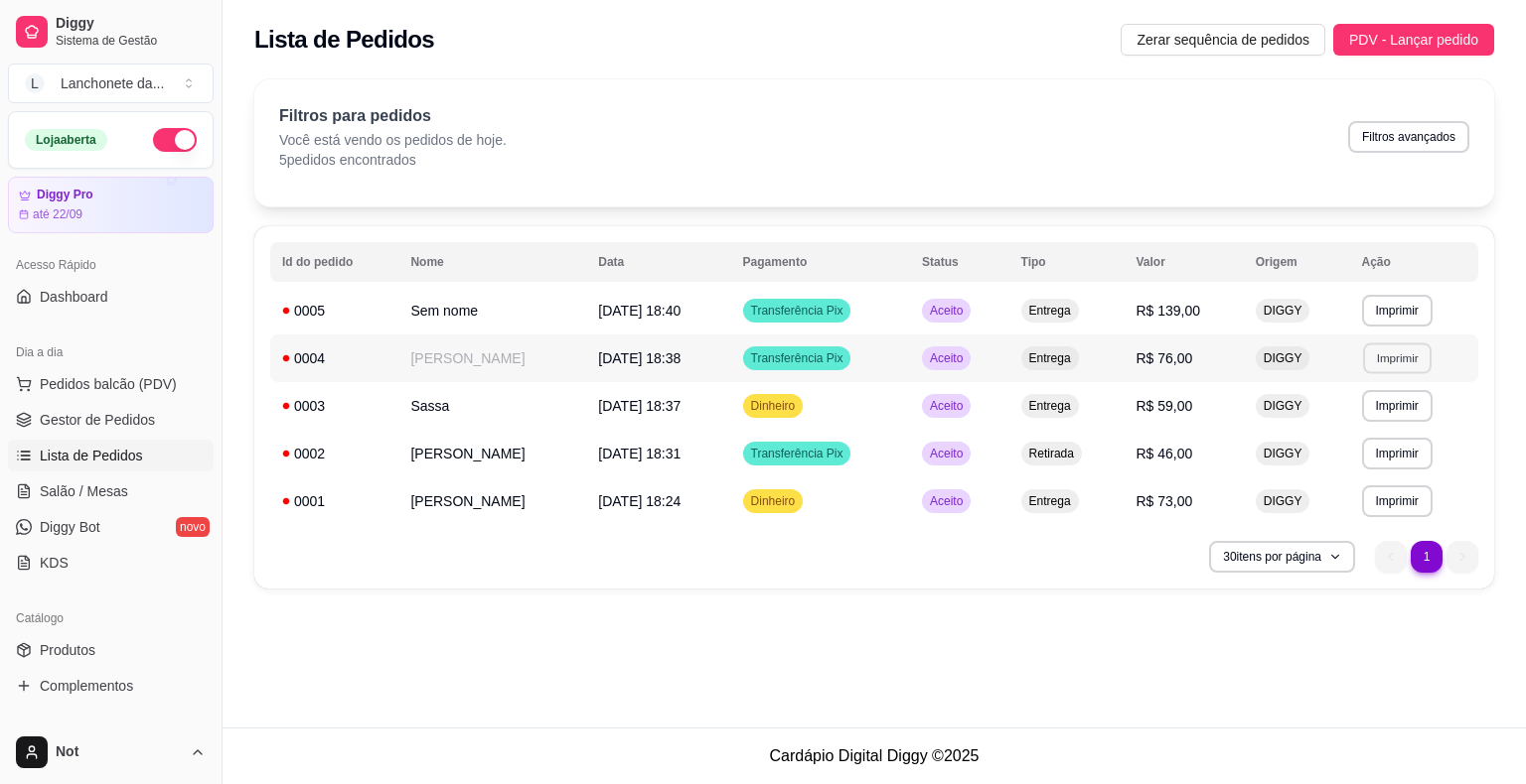
click at [1411, 351] on button "Imprimir" at bounding box center [1396, 358] width 69 height 31
click at [1359, 435] on button "IMPRESSORA" at bounding box center [1357, 427] width 140 height 31
click at [105, 382] on span "Pedidos balcão (PDV)" at bounding box center [109, 385] width 138 height 20
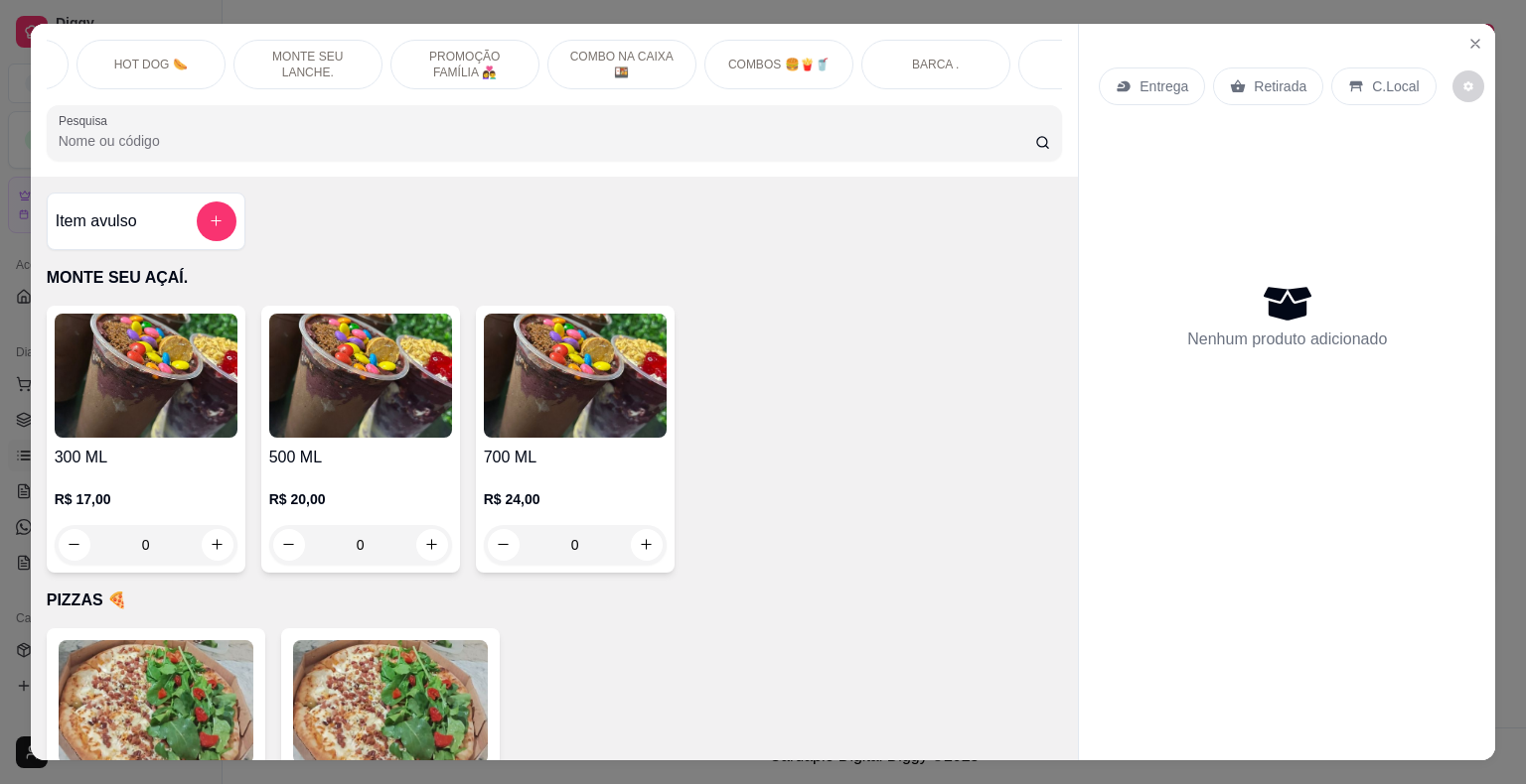
scroll to position [0, 914]
click at [782, 57] on p "COMBOS 🍔🍟🥤" at bounding box center [777, 65] width 102 height 16
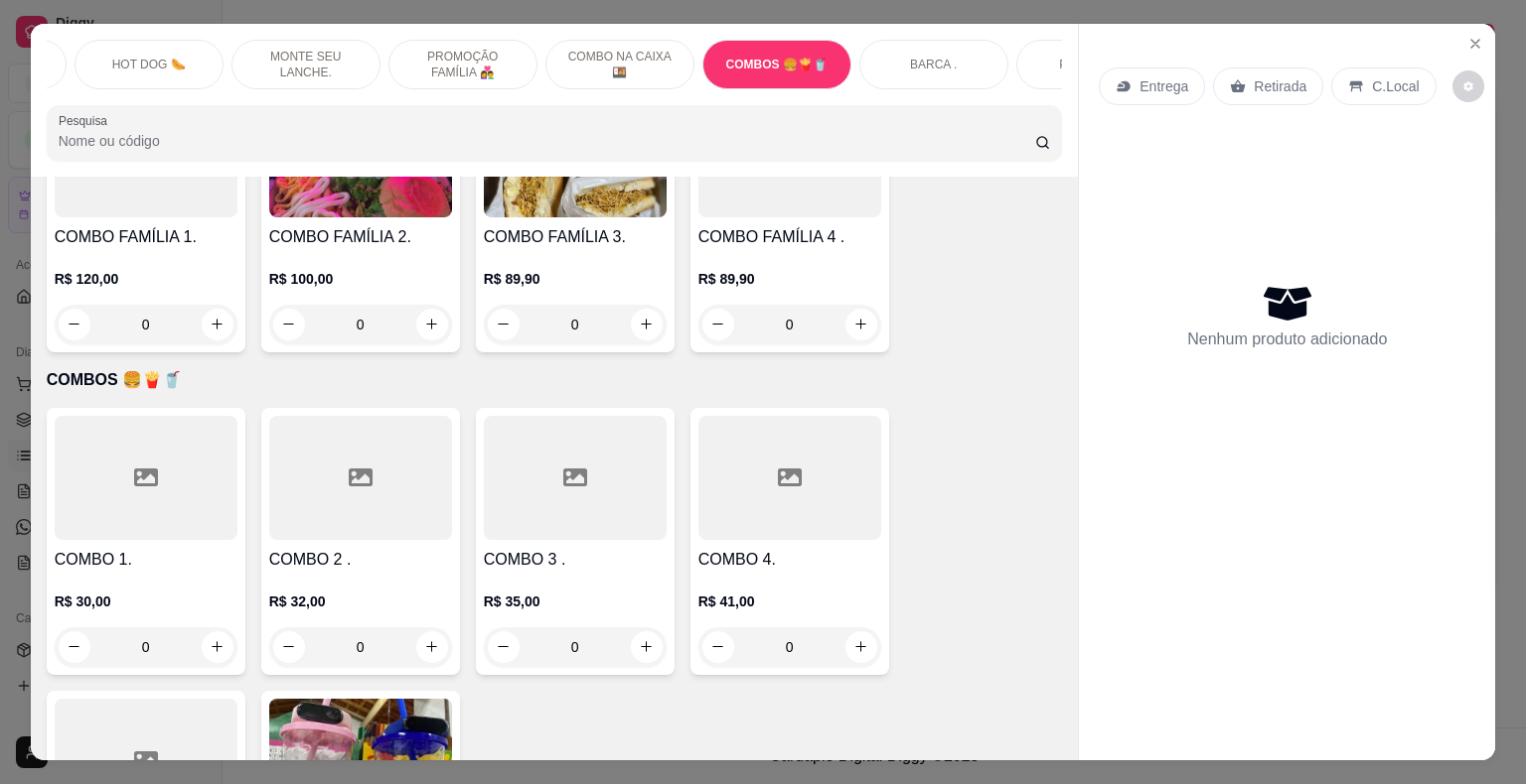
scroll to position [48, 0]
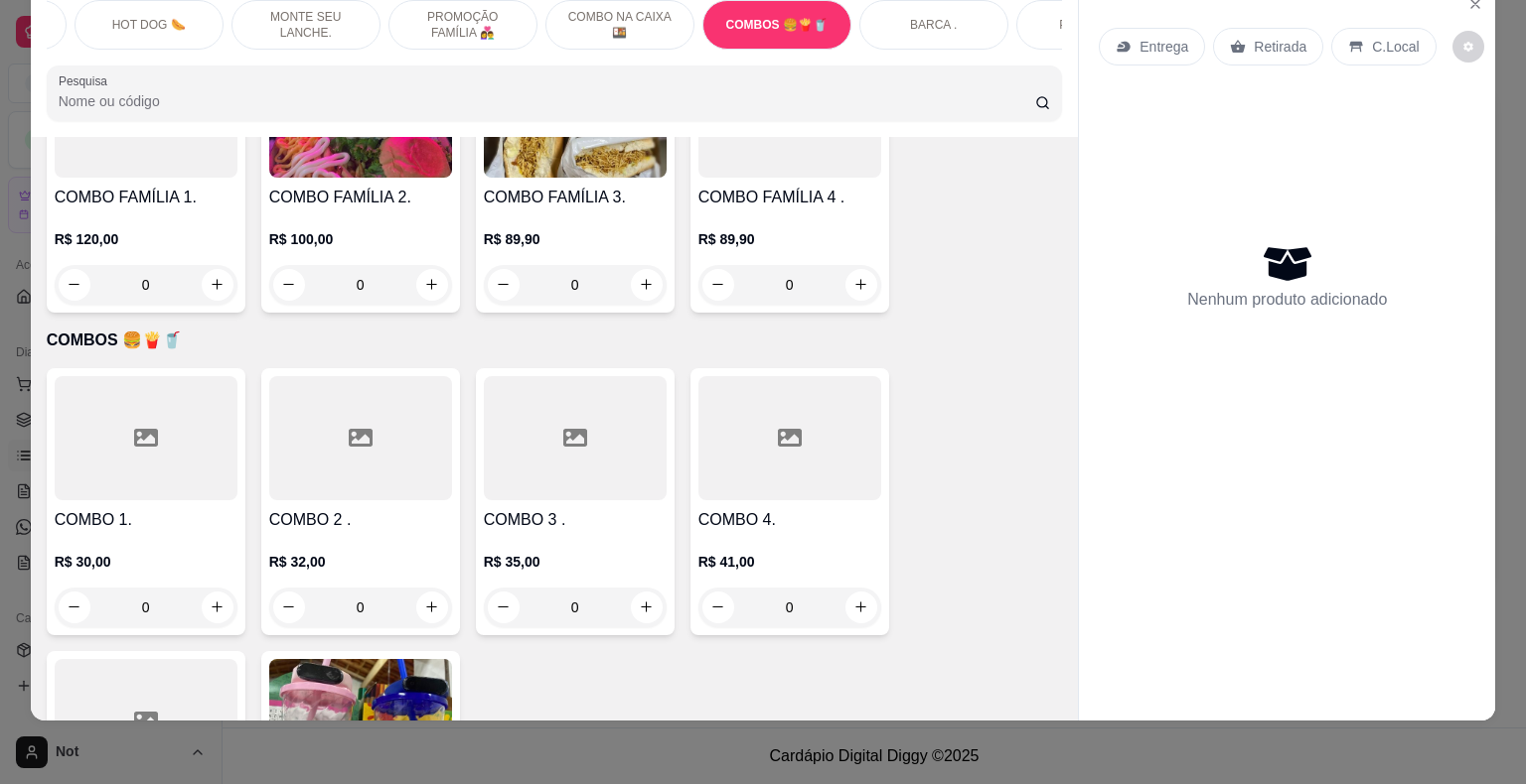
click at [660, 10] on p "COMBO NA CAIXA 🍱" at bounding box center [620, 25] width 116 height 32
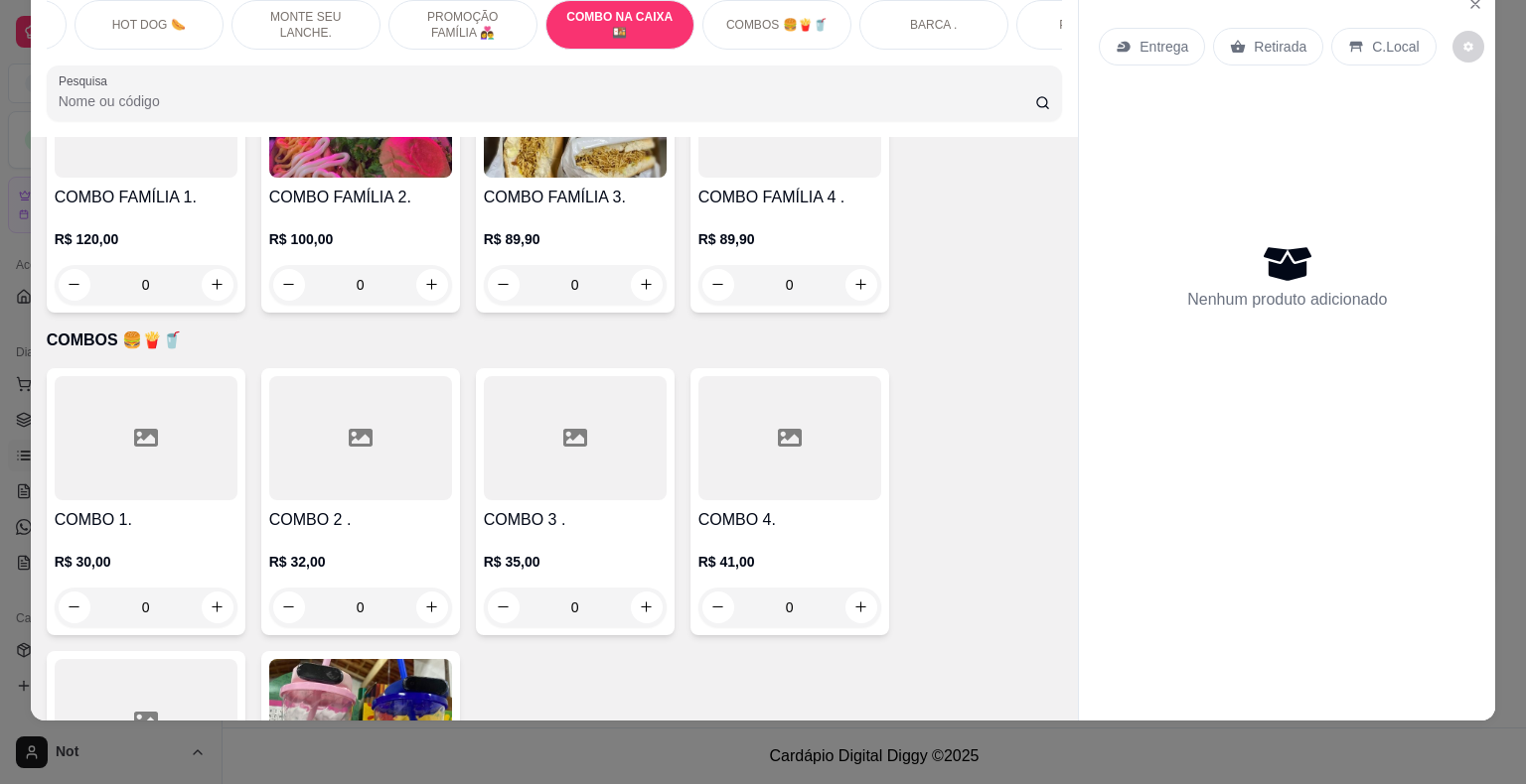
scroll to position [11586, 0]
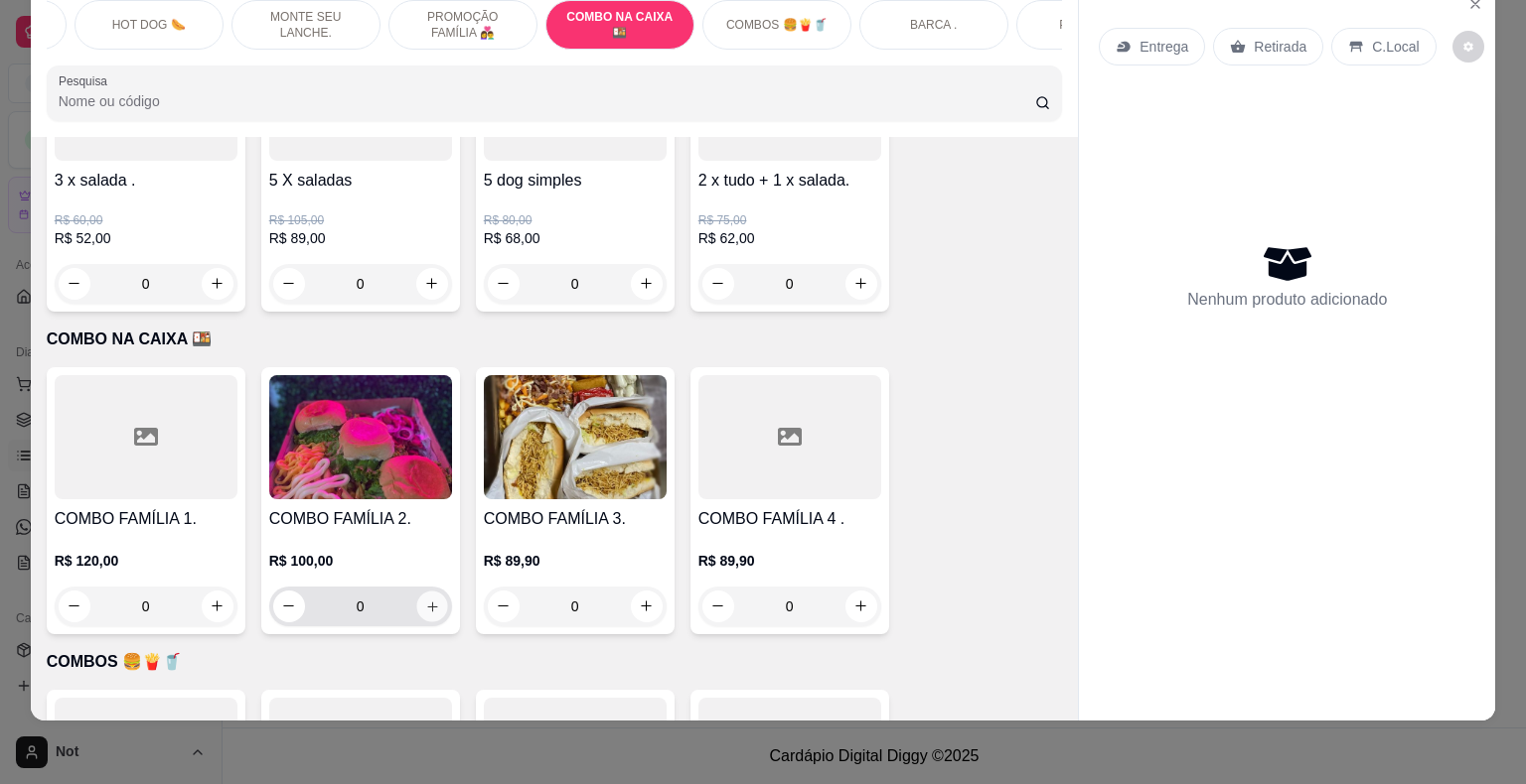
click at [428, 599] on icon "increase-product-quantity" at bounding box center [432, 606] width 15 height 15
type input "1"
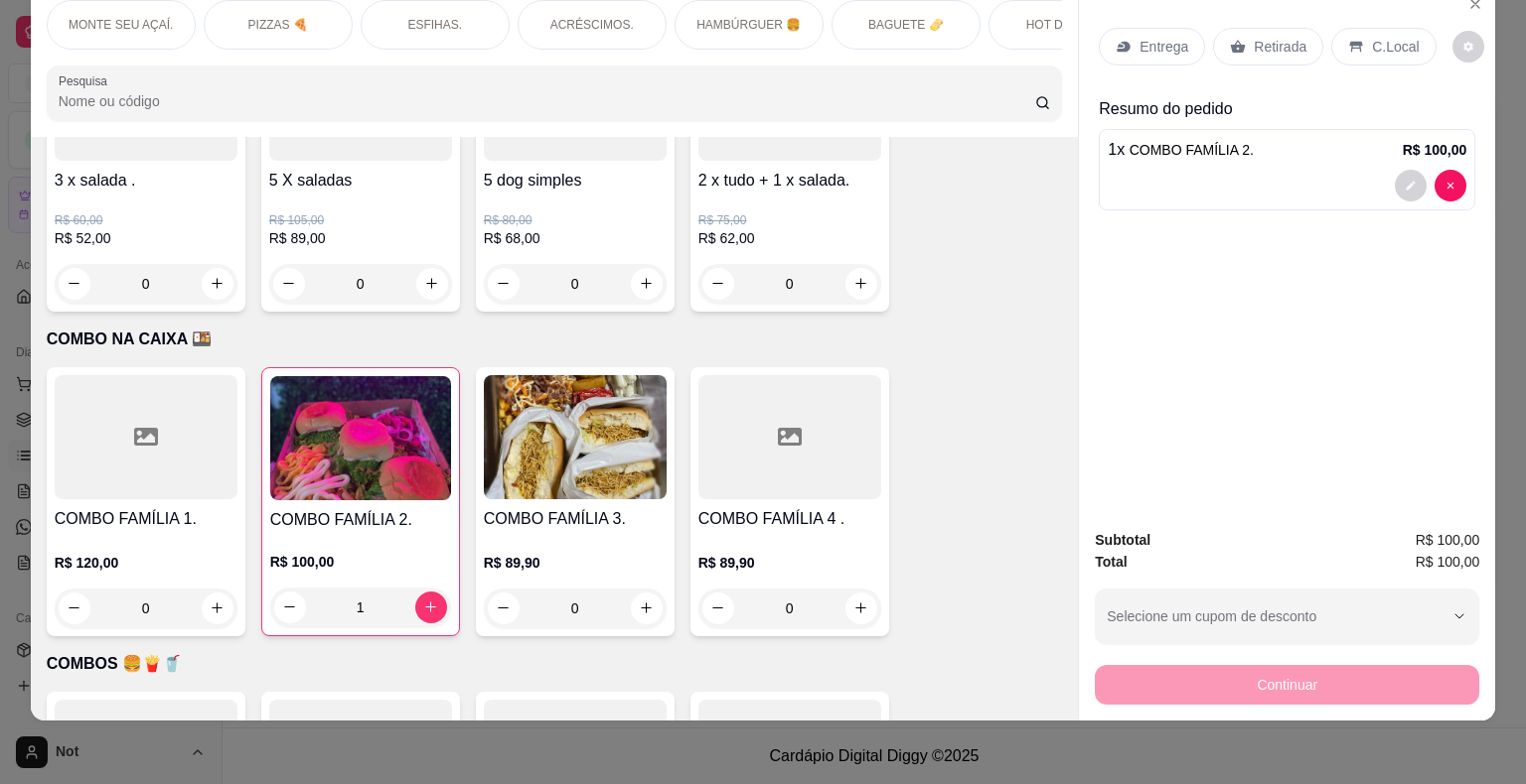
scroll to position [0, 4]
click at [467, 26] on div "ESFIHAS." at bounding box center [432, 25] width 150 height 50
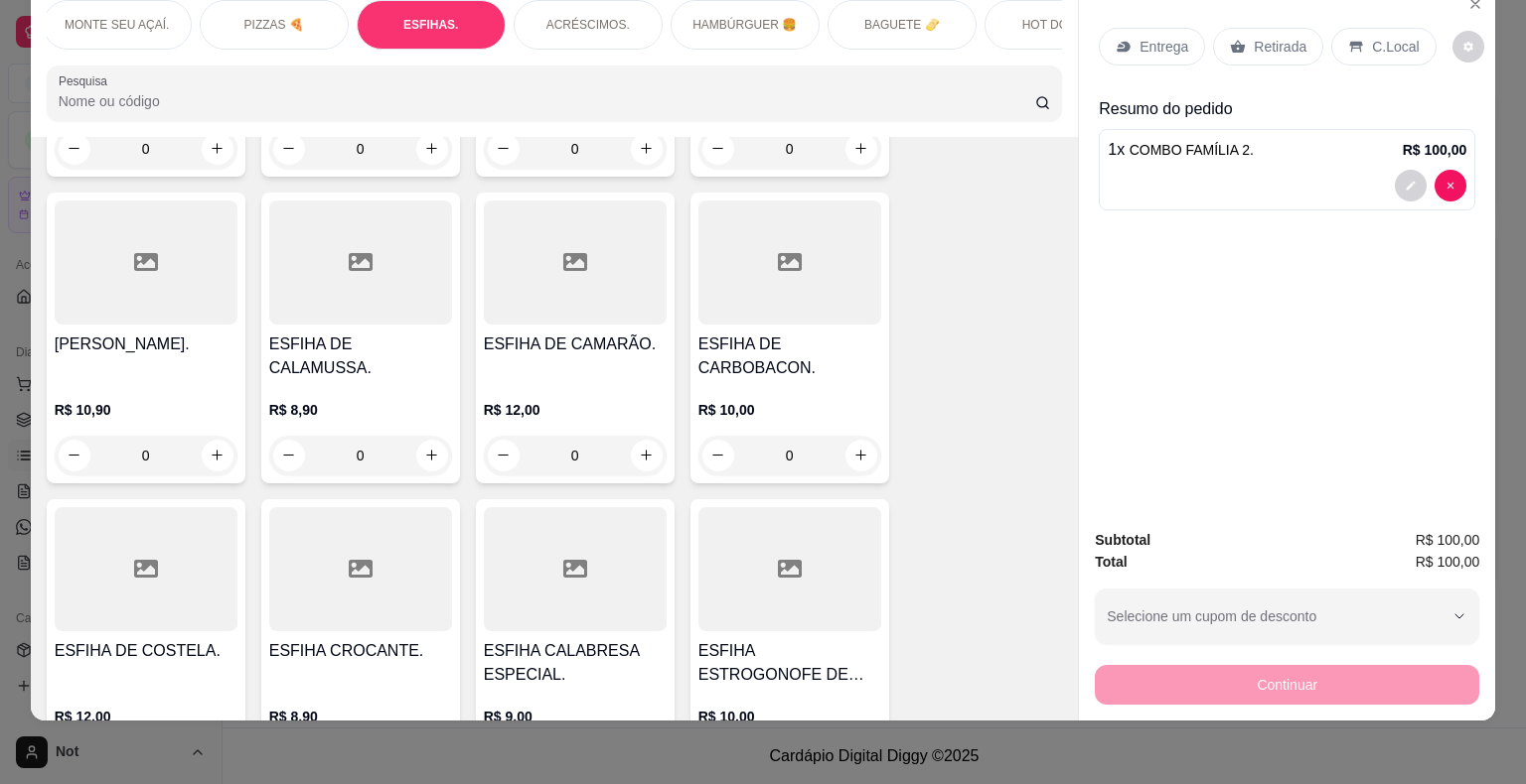
scroll to position [2021, 0]
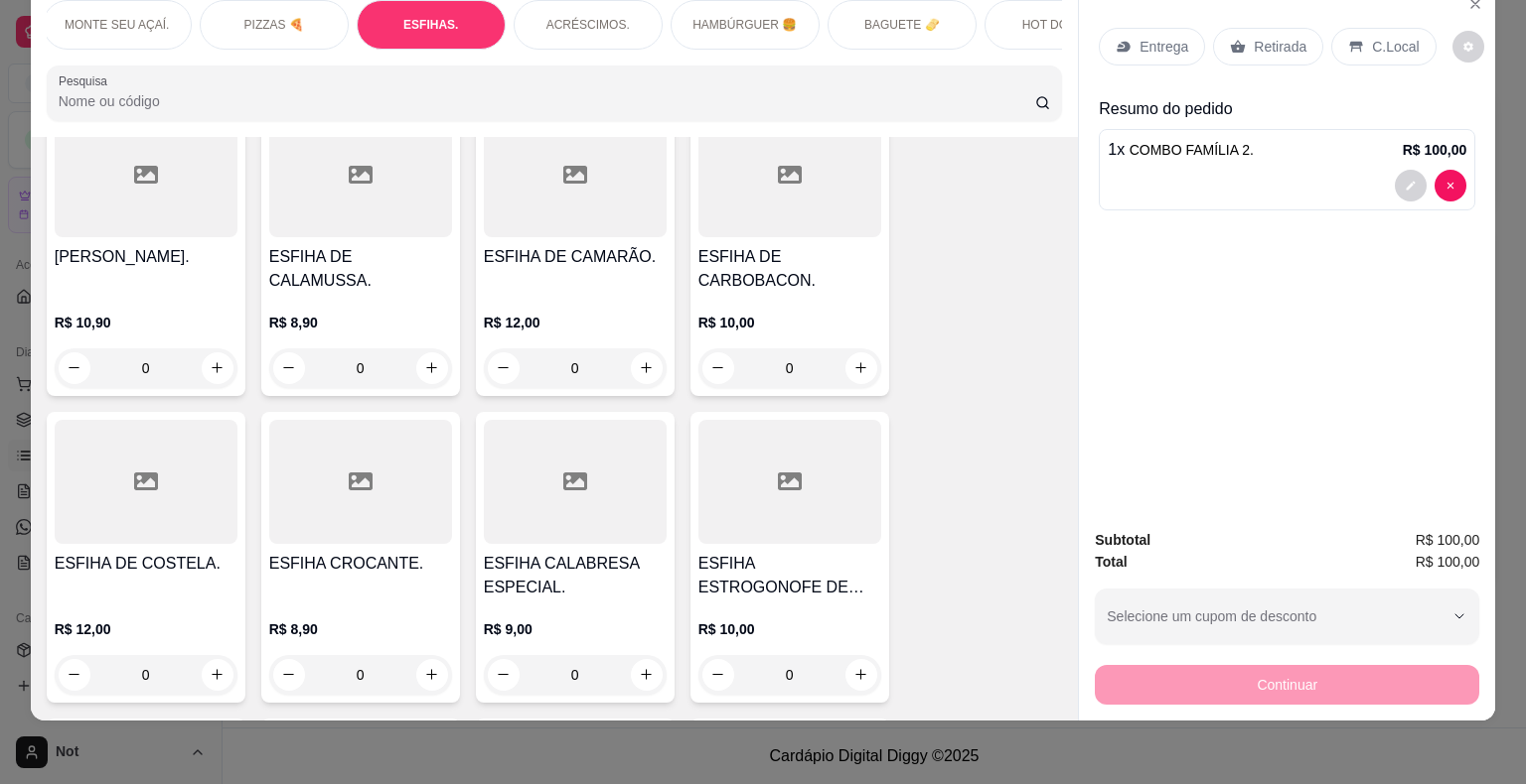
click at [153, 655] on input "0" at bounding box center [147, 675] width 112 height 40
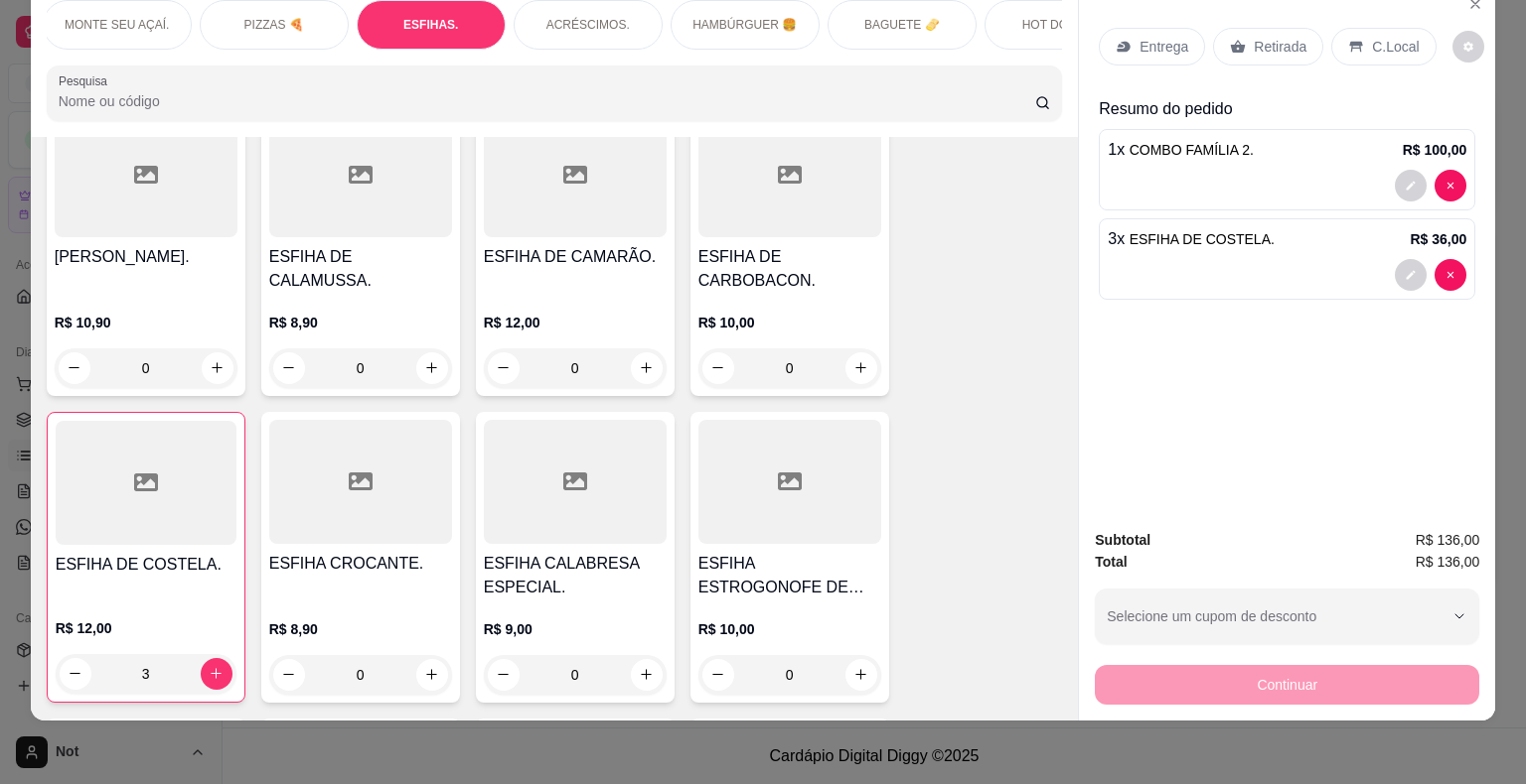
scroll to position [0, 0]
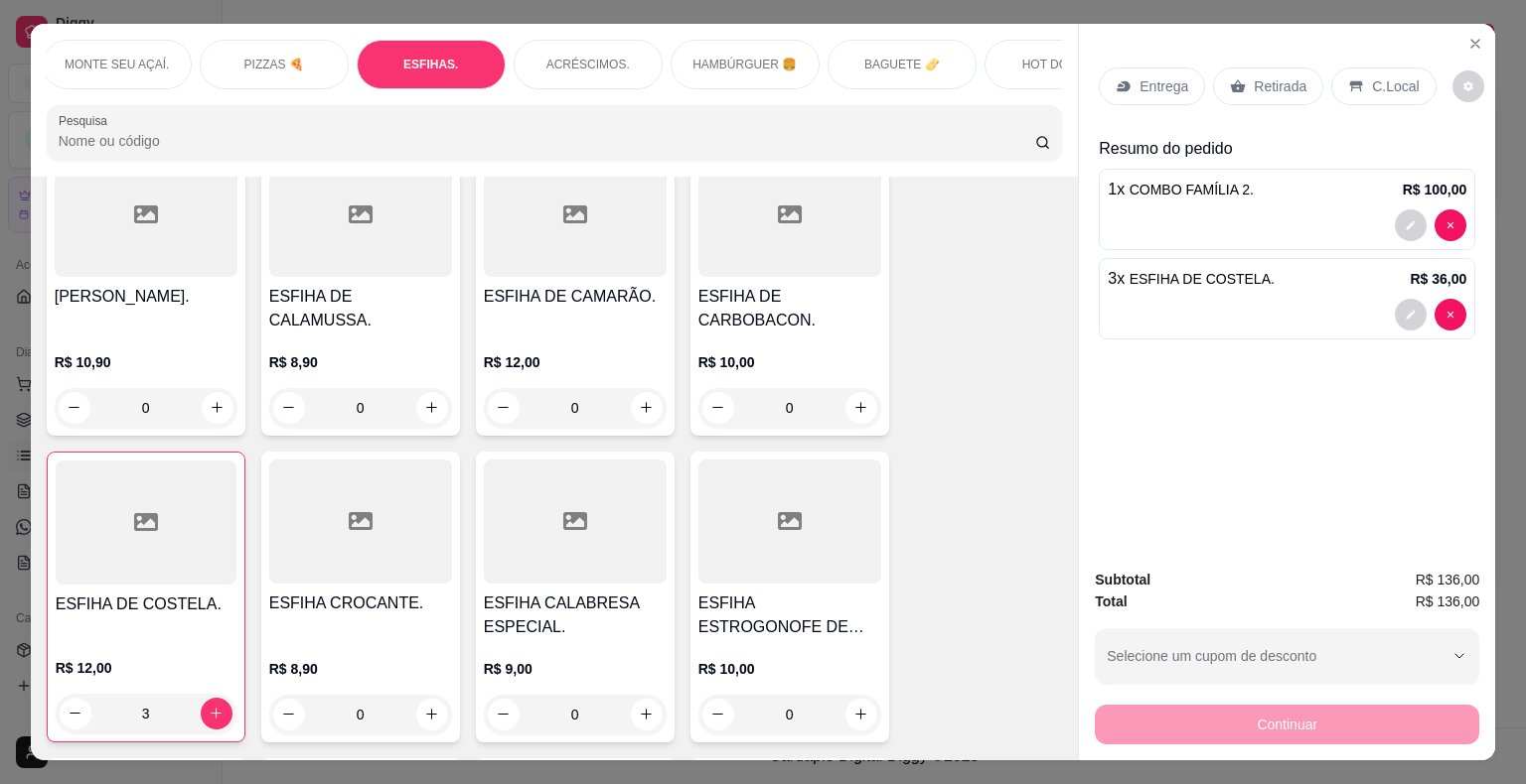
type input "3"
click at [1182, 78] on div "Entrega" at bounding box center [1151, 87] width 107 height 38
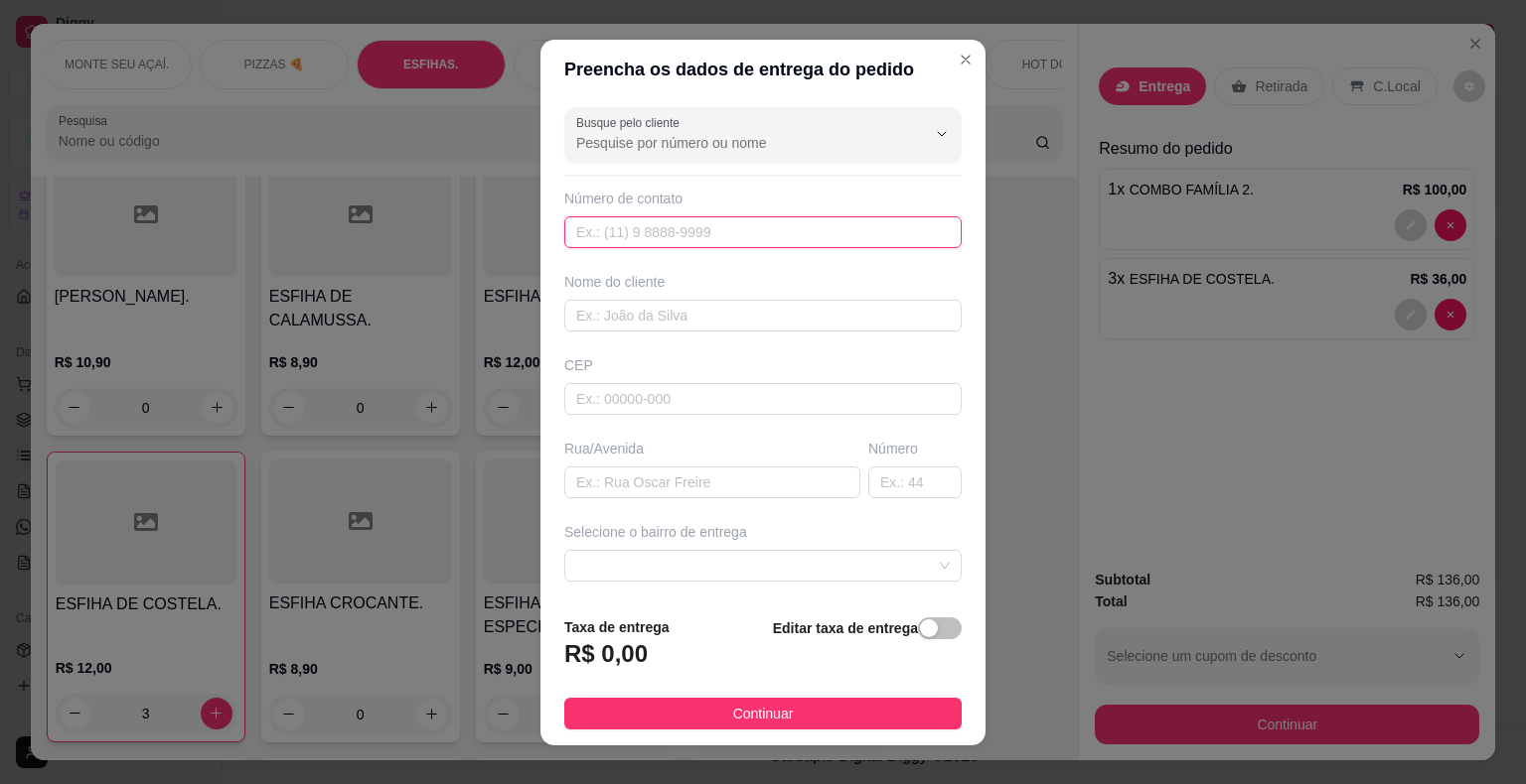
click at [728, 227] on input "text" at bounding box center [763, 232] width 398 height 32
type input "[PHONE_NUMBER]"
click at [687, 485] on input "text" at bounding box center [712, 482] width 296 height 32
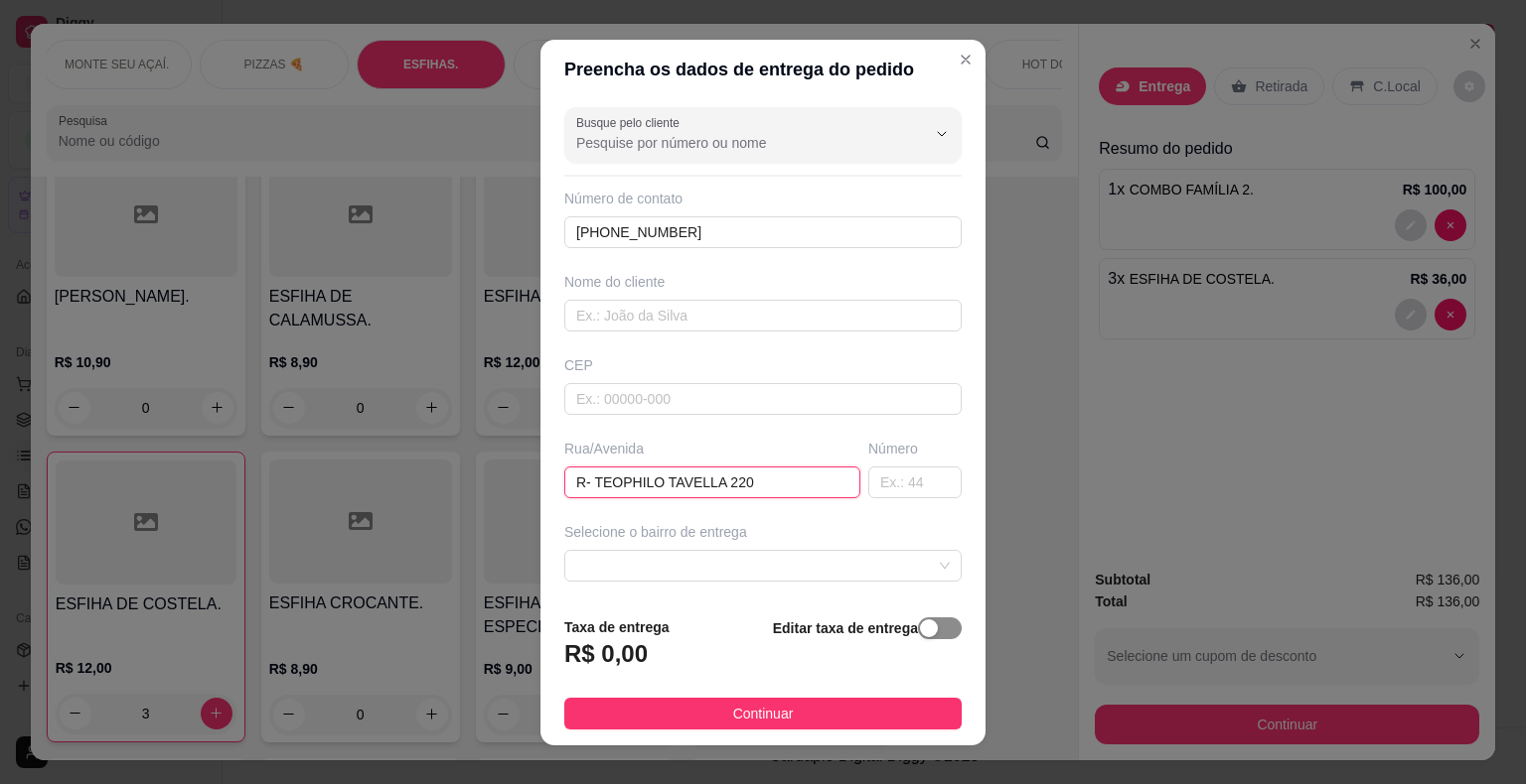
type input "R- TEOPHILO TAVELLA 220"
drag, startPoint x: 908, startPoint y: 632, endPoint x: 653, endPoint y: 656, distance: 256.1
click at [653, 656] on div "Taxa de entrega R$ 0,00 Editar taxa de entrega" at bounding box center [763, 650] width 398 height 66
click at [653, 656] on div "R$ 0,00" at bounding box center [617, 660] width 106 height 44
click at [920, 631] on div "button" at bounding box center [929, 629] width 18 height 18
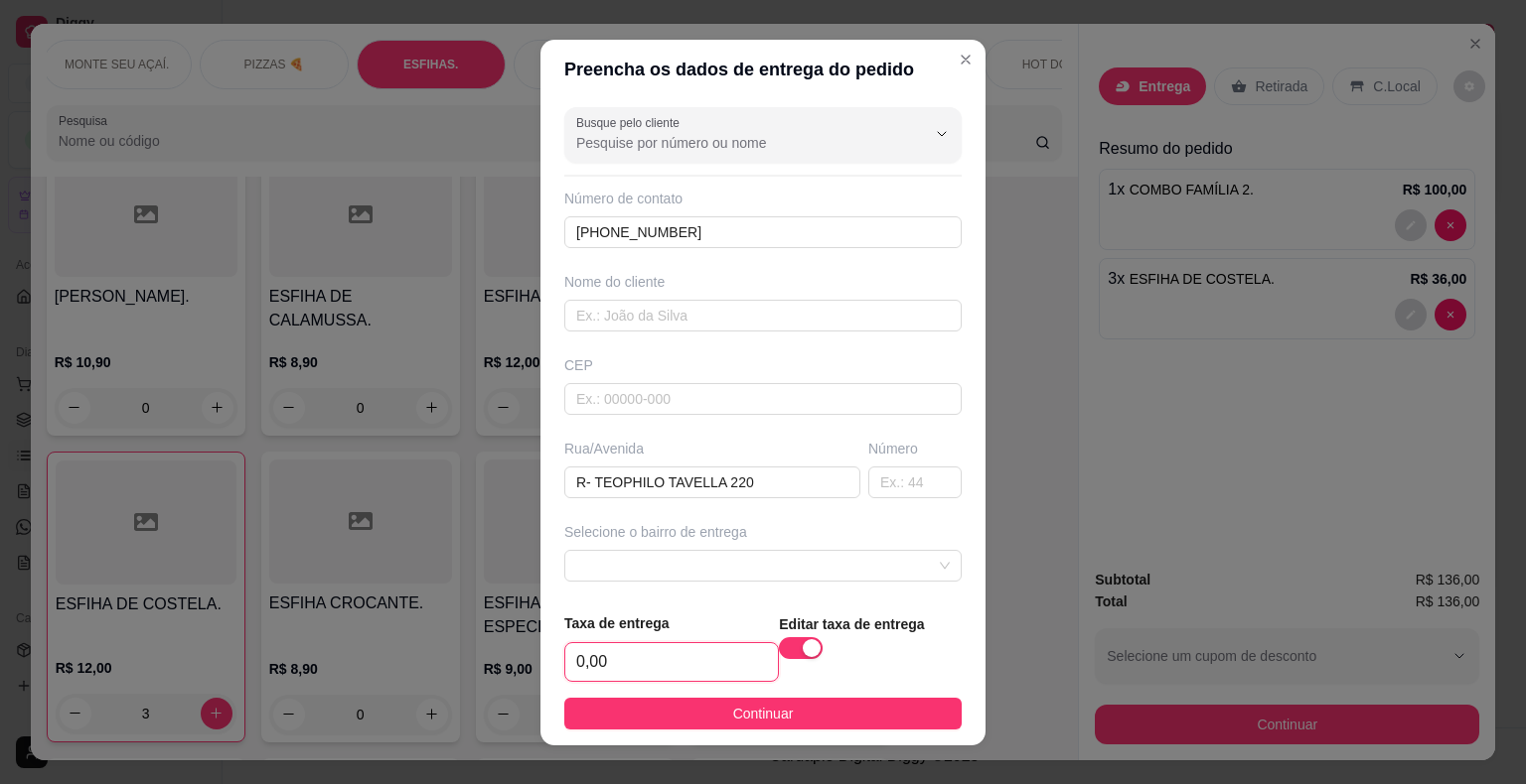
click at [664, 668] on input "0,00" at bounding box center [671, 662] width 212 height 38
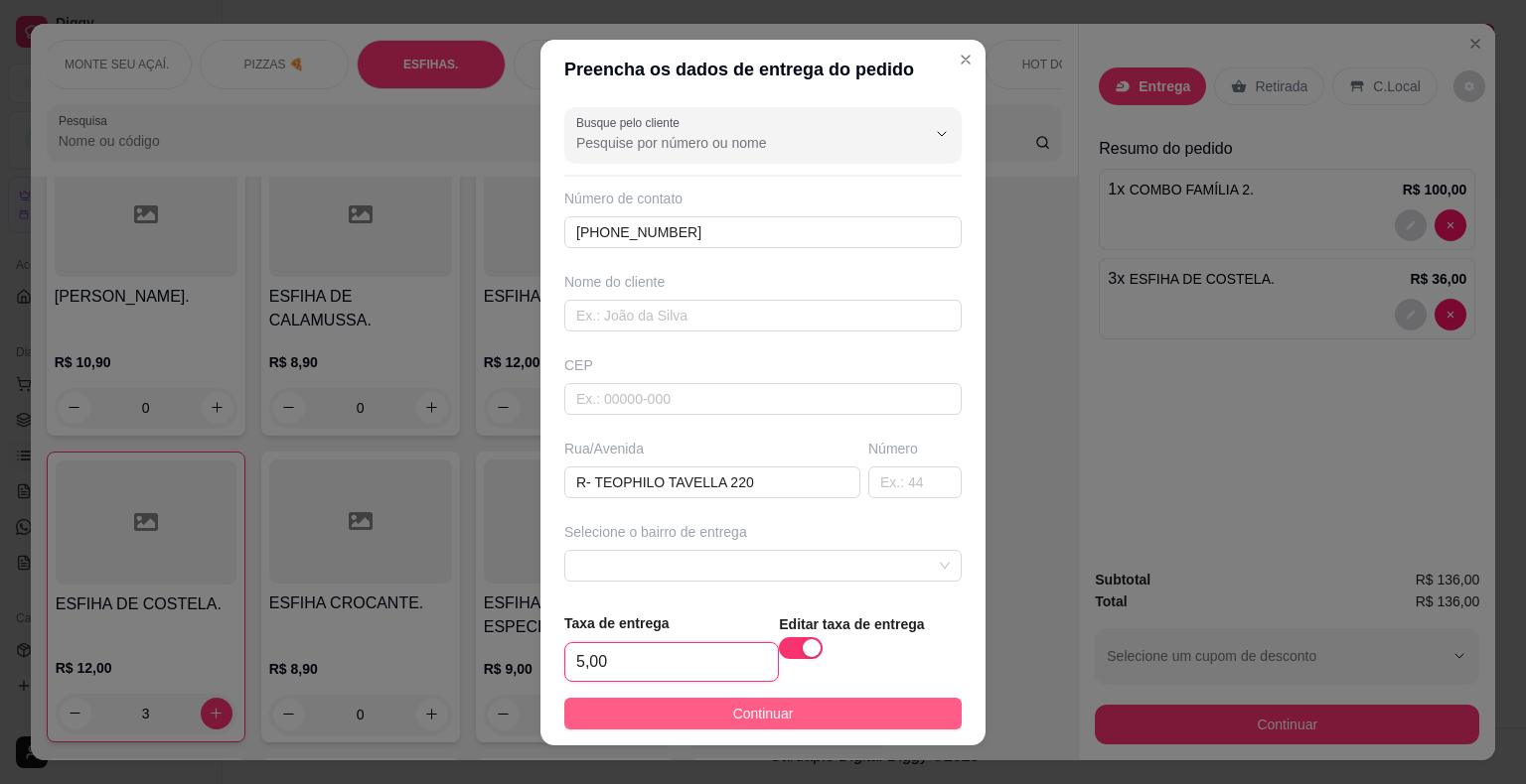
type input "5,00"
click at [664, 716] on button "Continuar" at bounding box center [763, 714] width 398 height 32
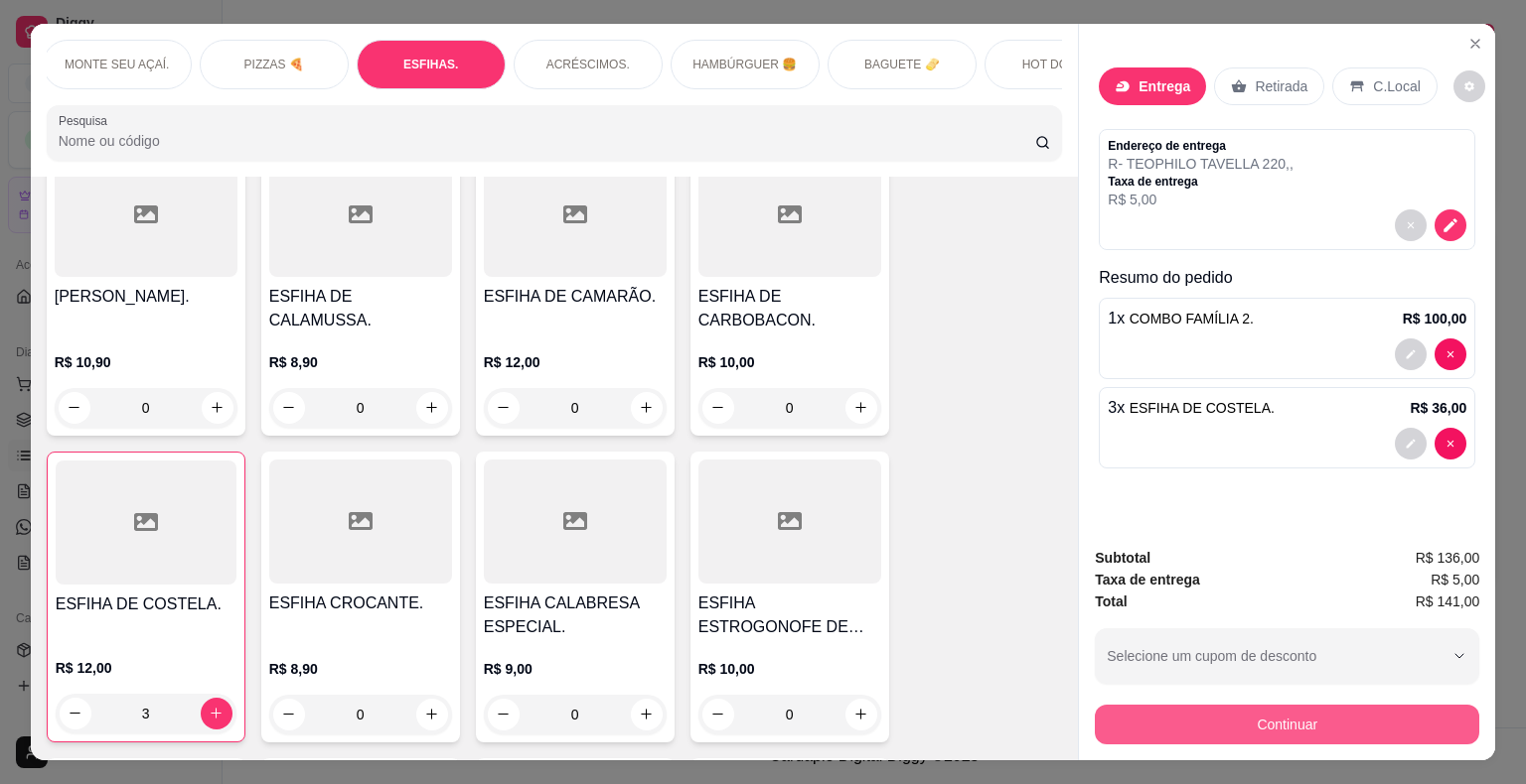
click at [1205, 705] on button "Continuar" at bounding box center [1287, 725] width 385 height 40
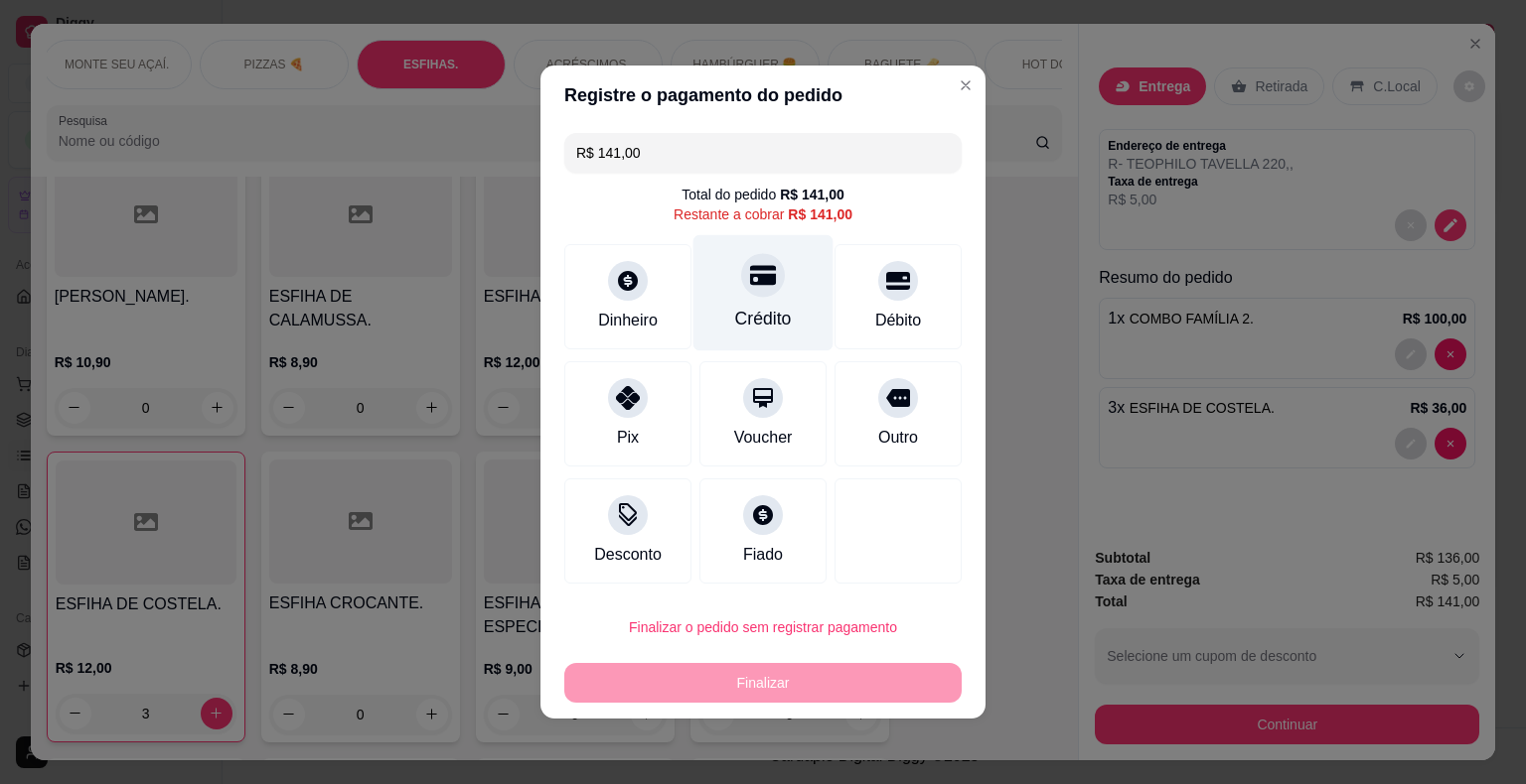
click at [763, 320] on div "Crédito" at bounding box center [763, 319] width 57 height 26
type input "R$ 0,00"
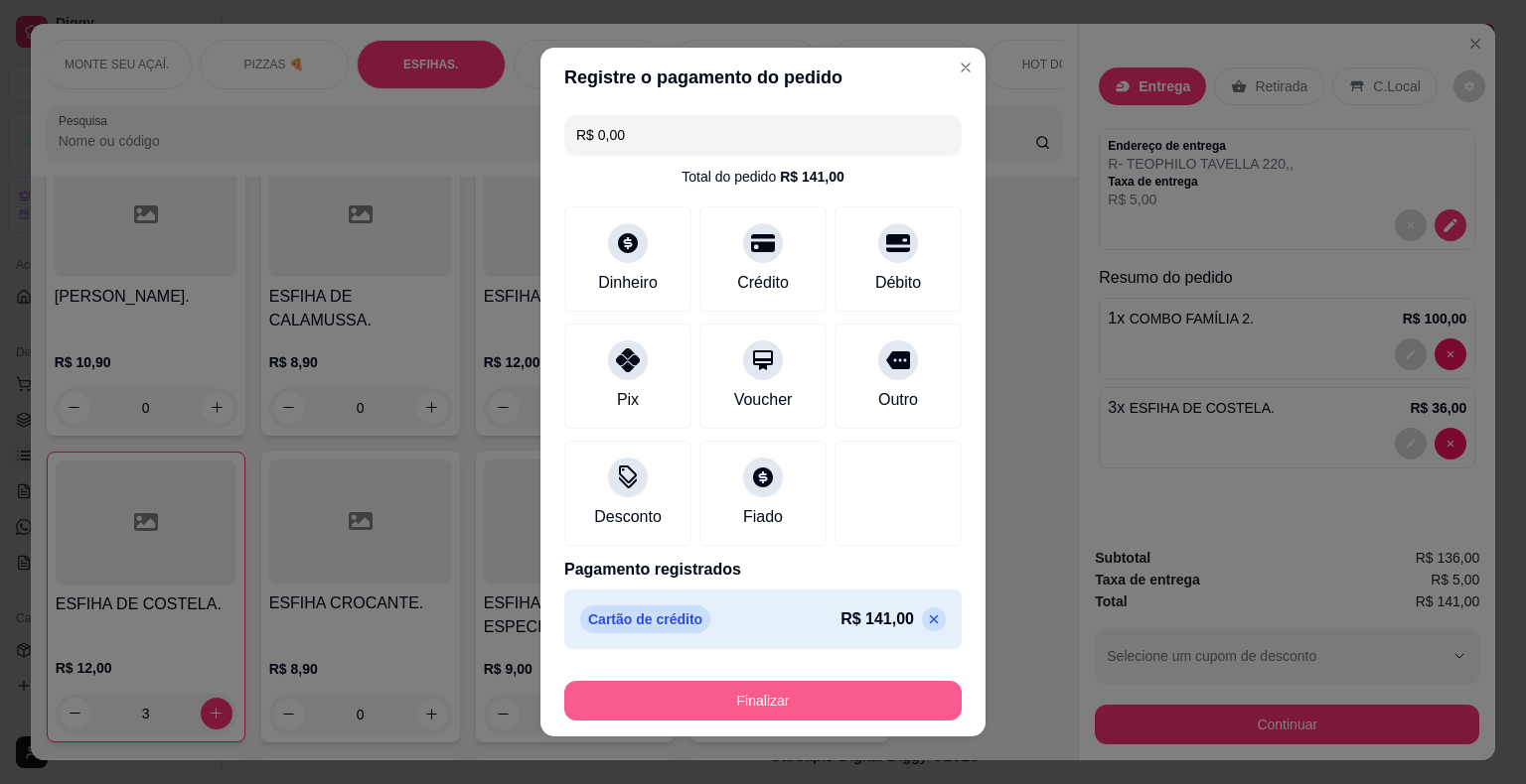
click at [690, 701] on button "Finalizar" at bounding box center [763, 701] width 398 height 40
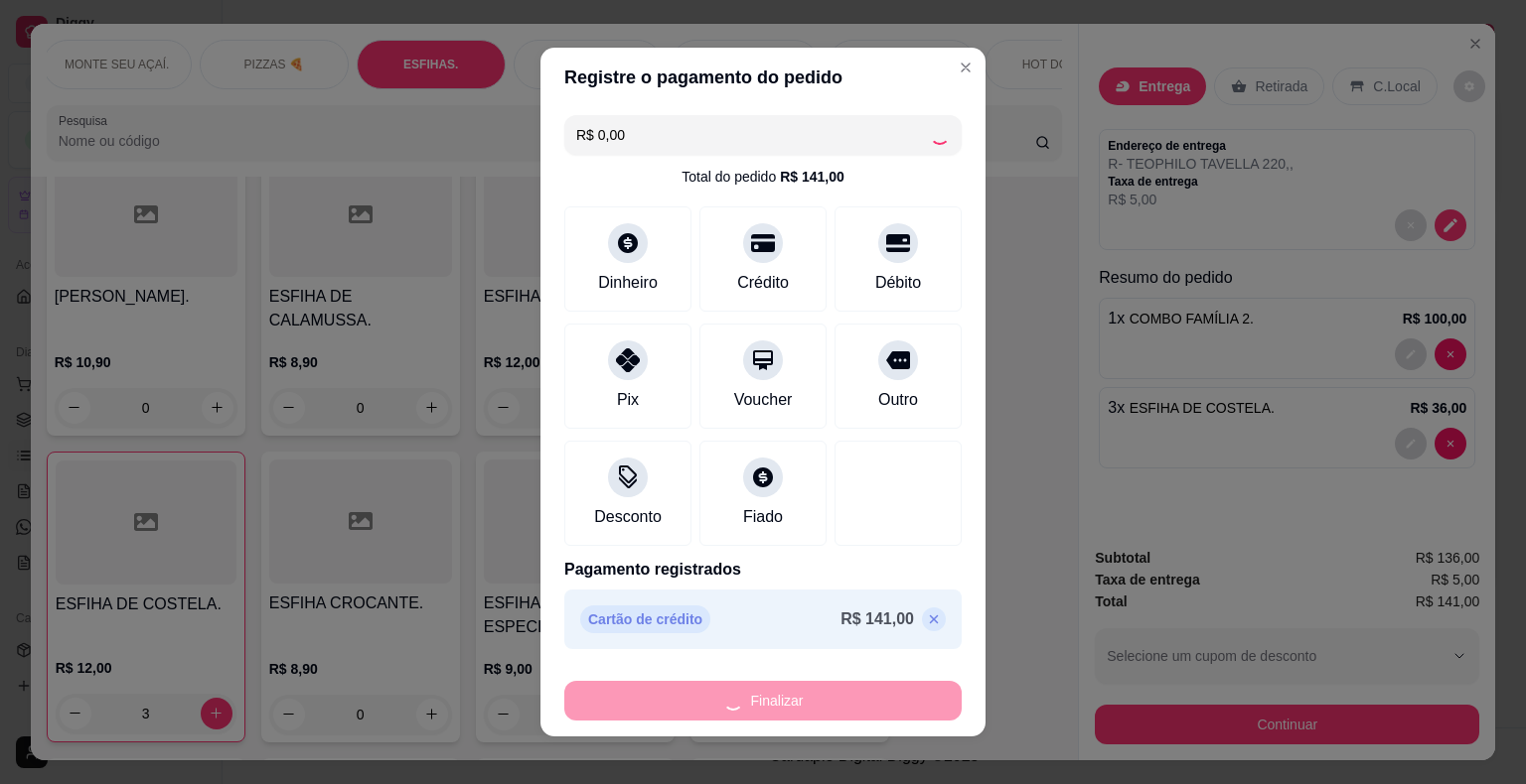
type input "0"
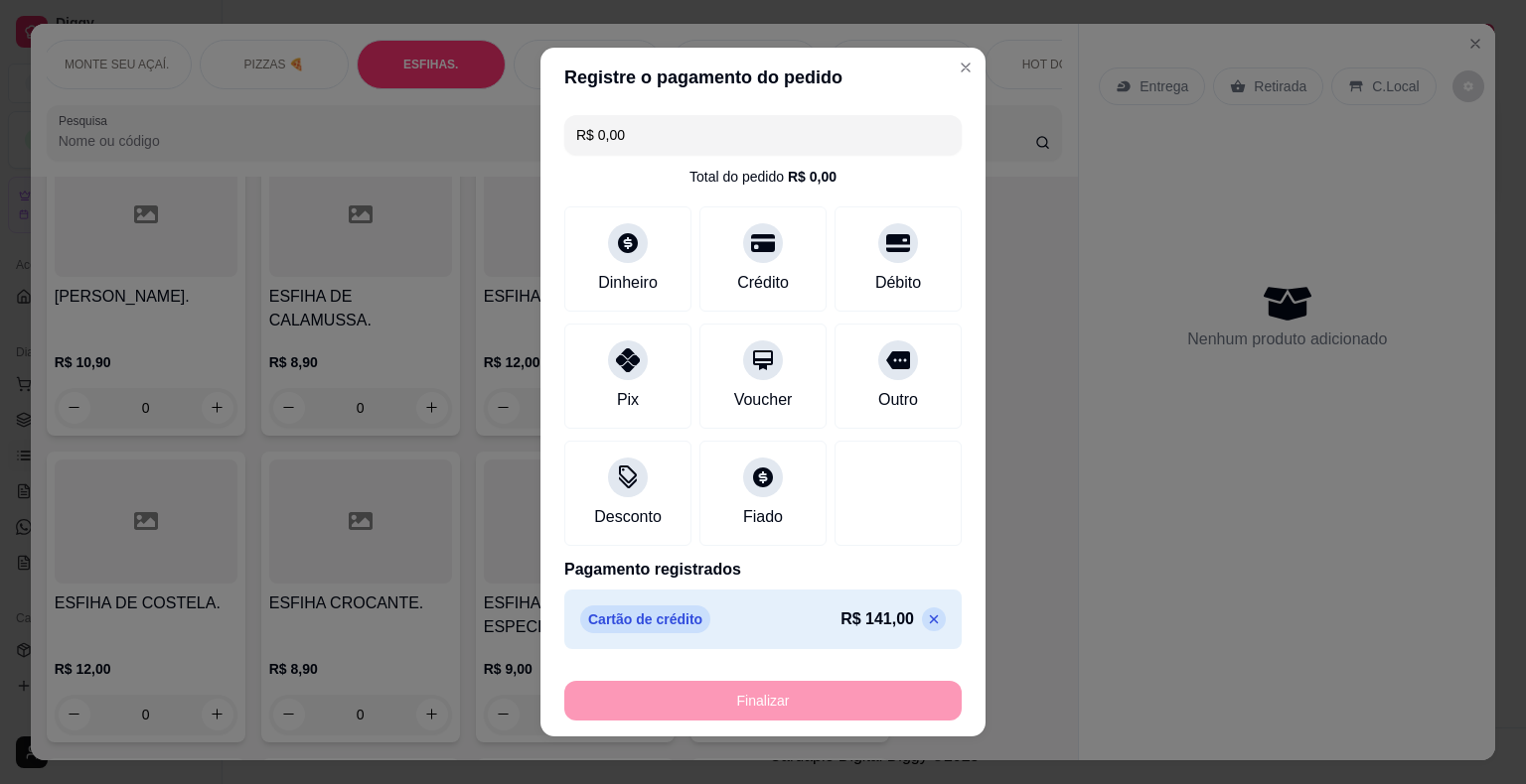
type input "-R$ 141,00"
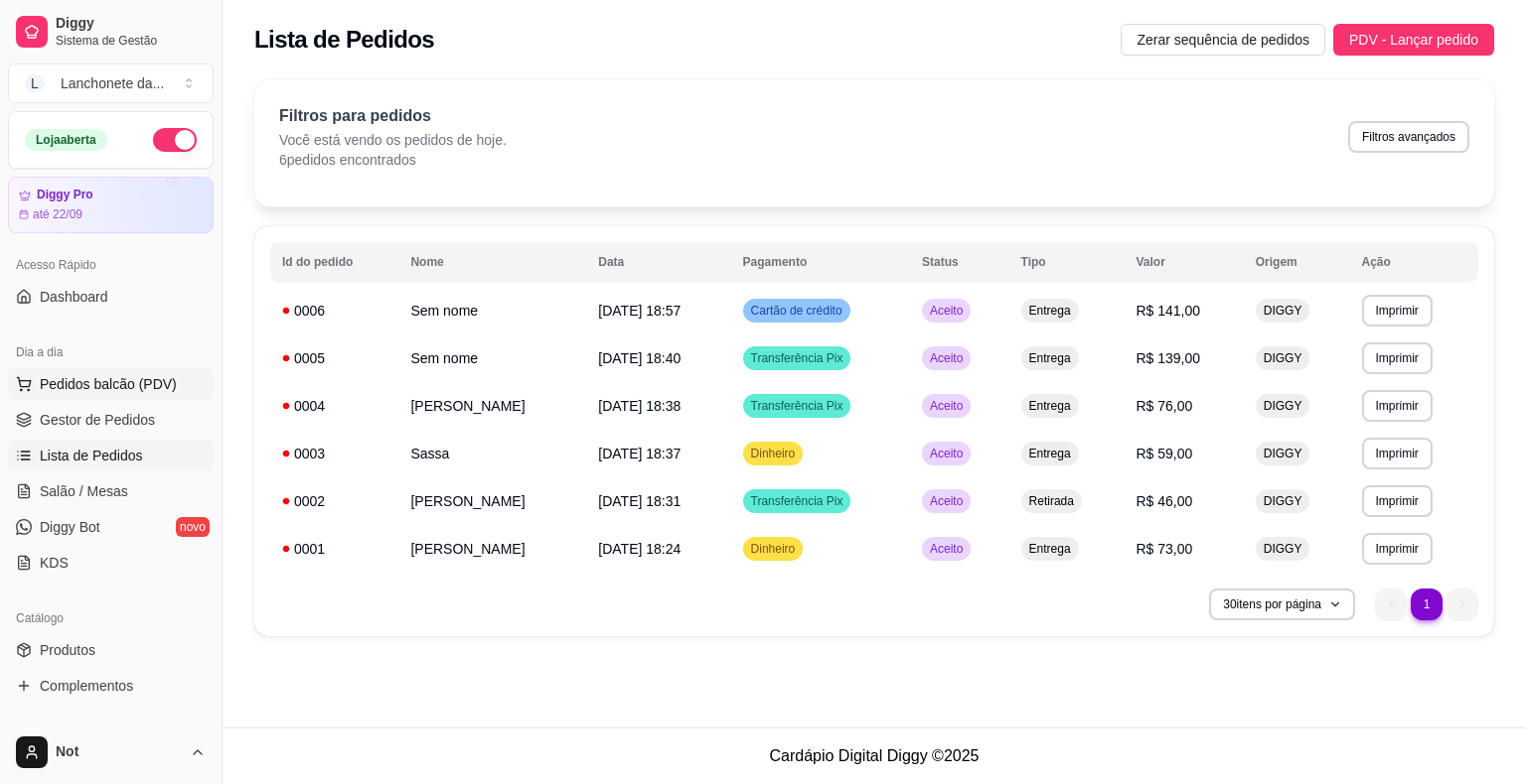
click at [135, 388] on span "Pedidos balcão (PDV)" at bounding box center [109, 385] width 138 height 20
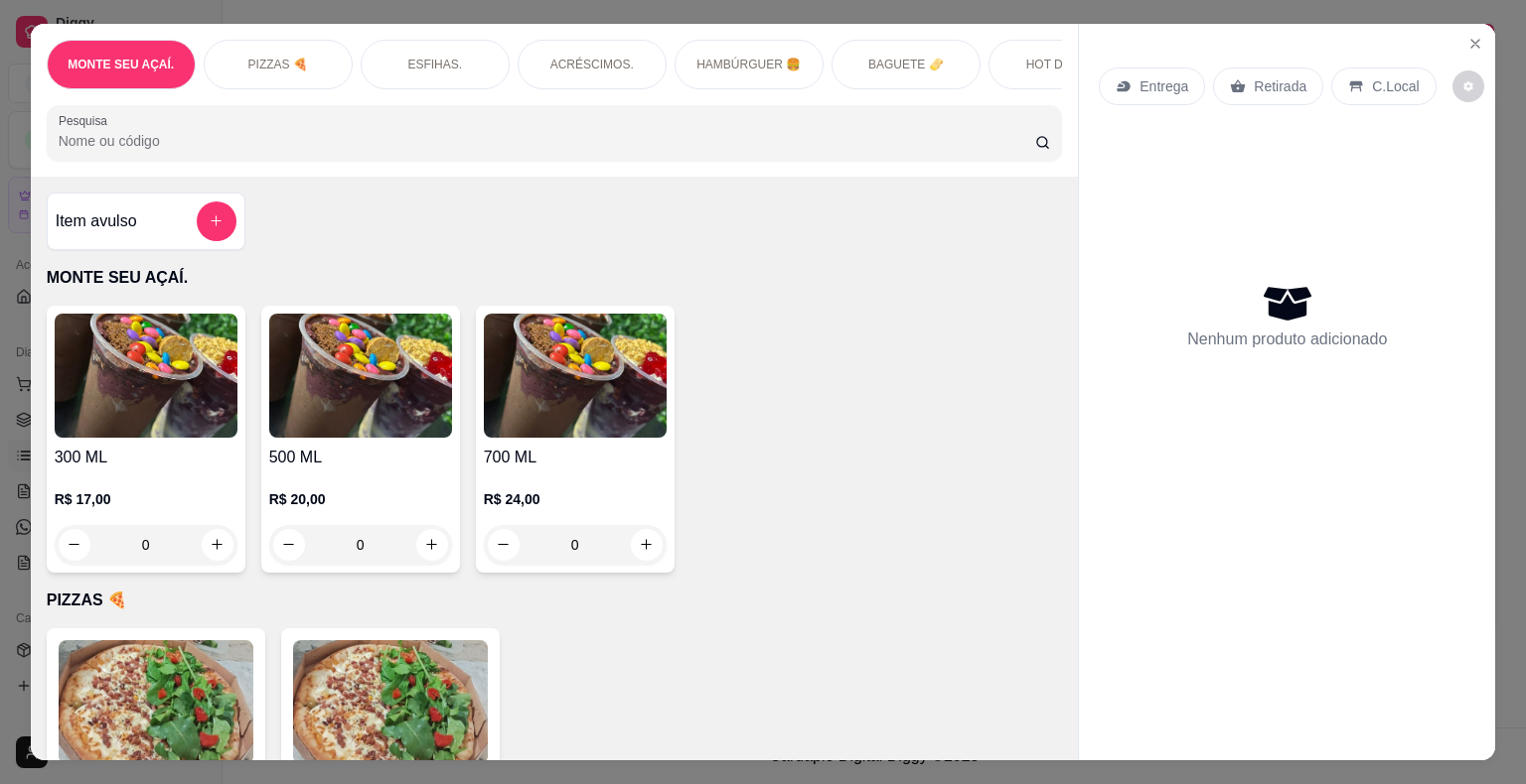
click at [1128, 68] on div "Entrega" at bounding box center [1151, 87] width 107 height 38
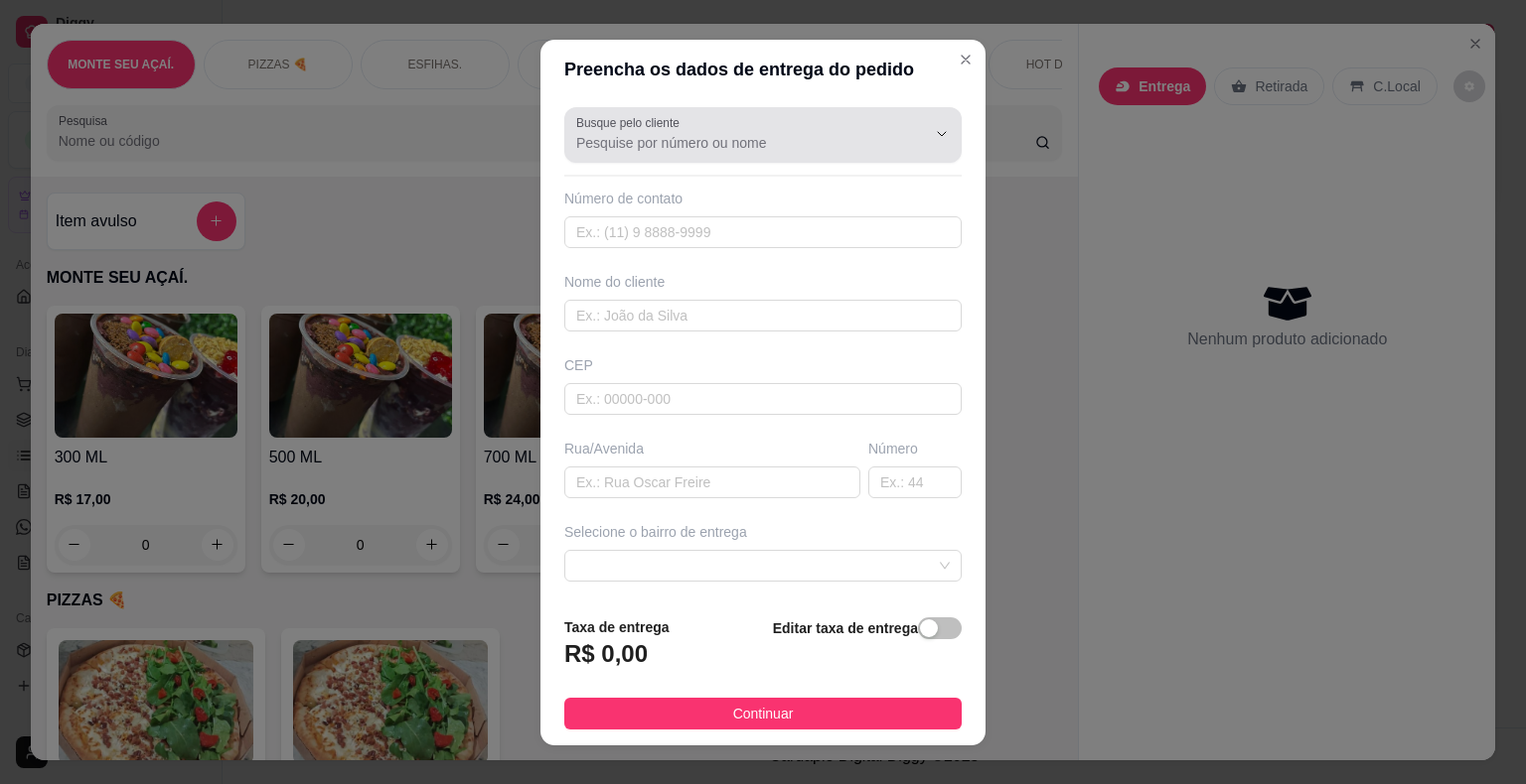
click at [766, 154] on div "Busque pelo cliente" at bounding box center [763, 135] width 398 height 56
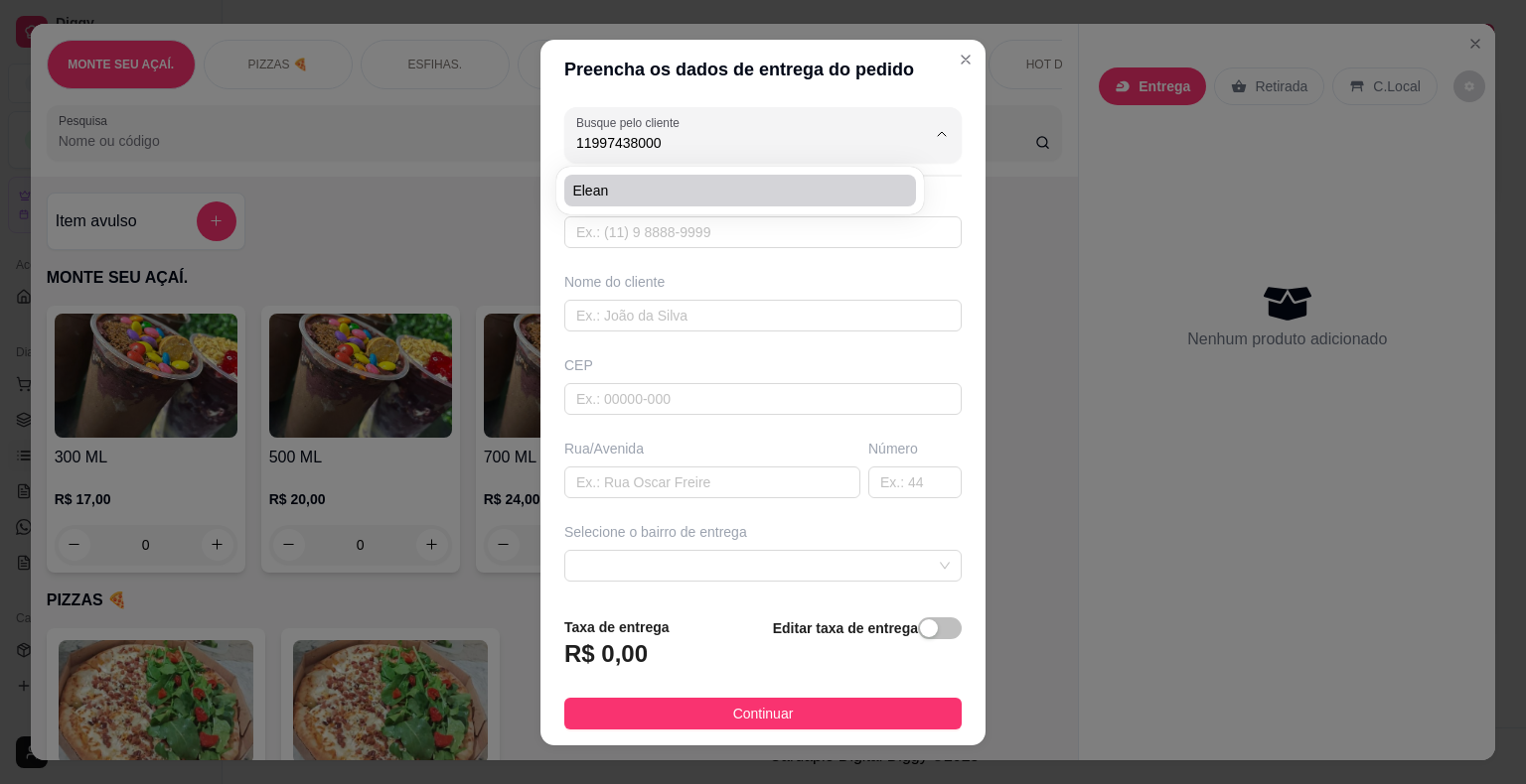
click at [755, 180] on span "elean" at bounding box center [730, 190] width 316 height 20
type input "elean"
type input "11997438000"
type input "elean"
type input "R [PERSON_NAME]"
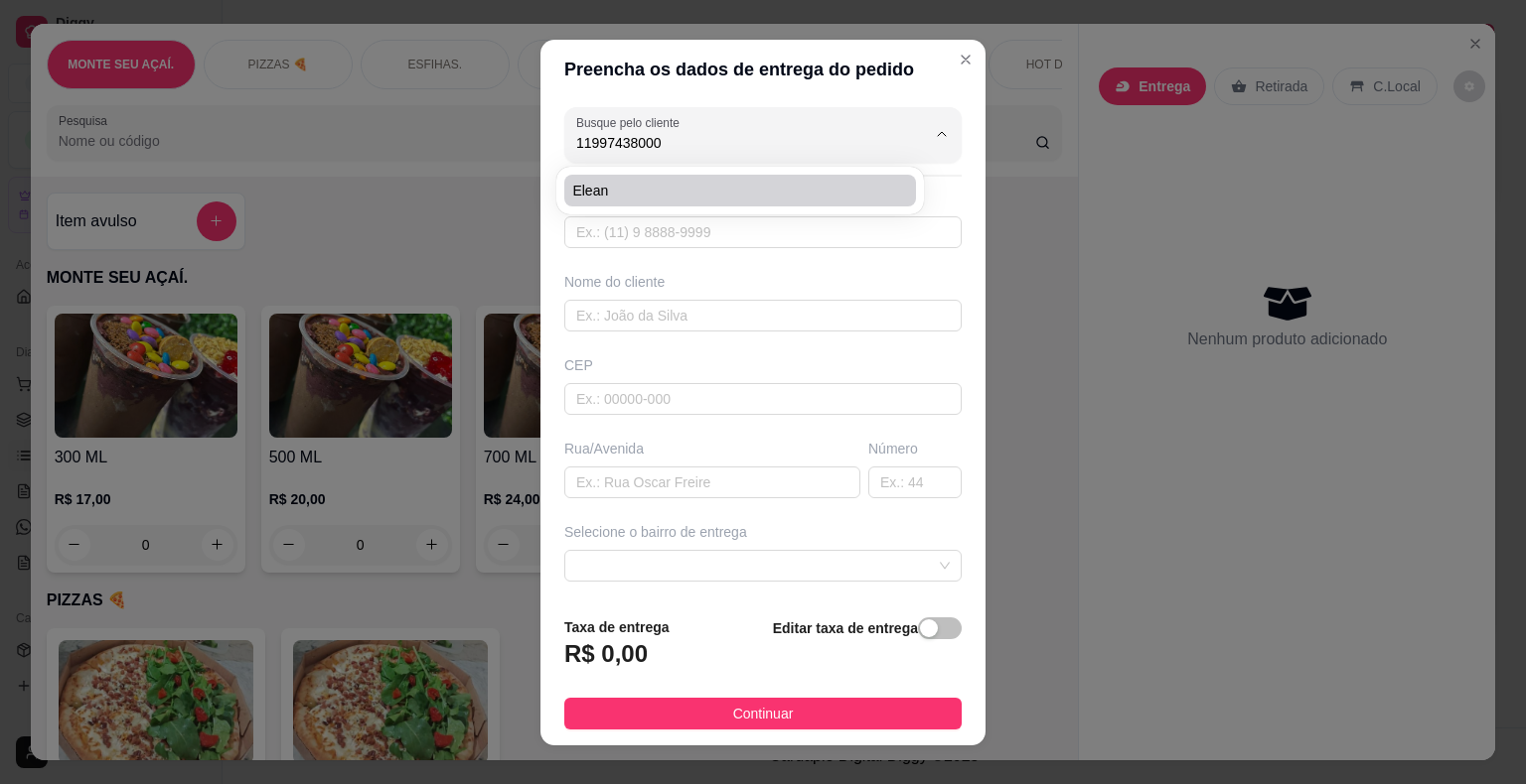
type input "1415"
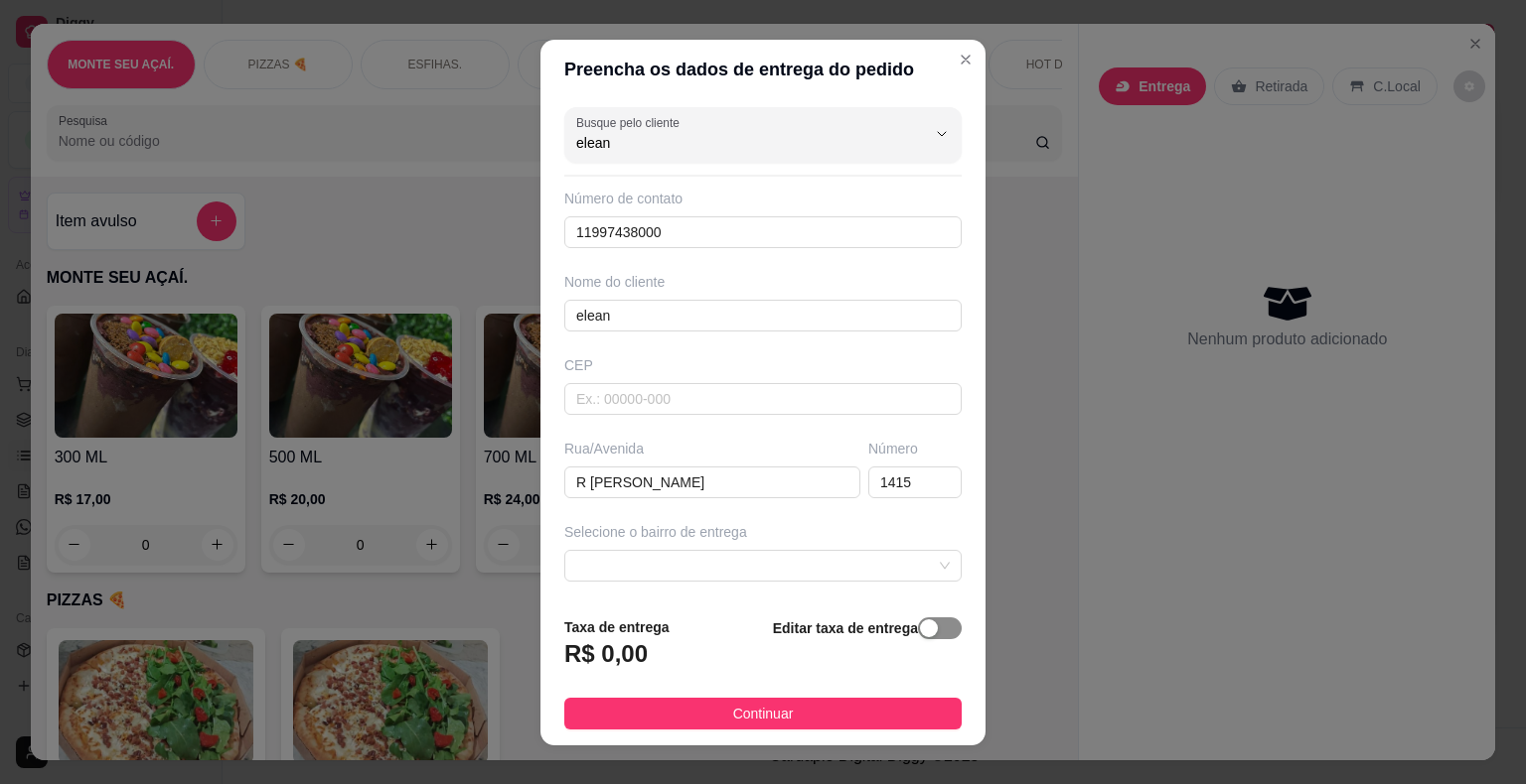
type input "elean"
click at [926, 626] on span "button" at bounding box center [940, 629] width 44 height 22
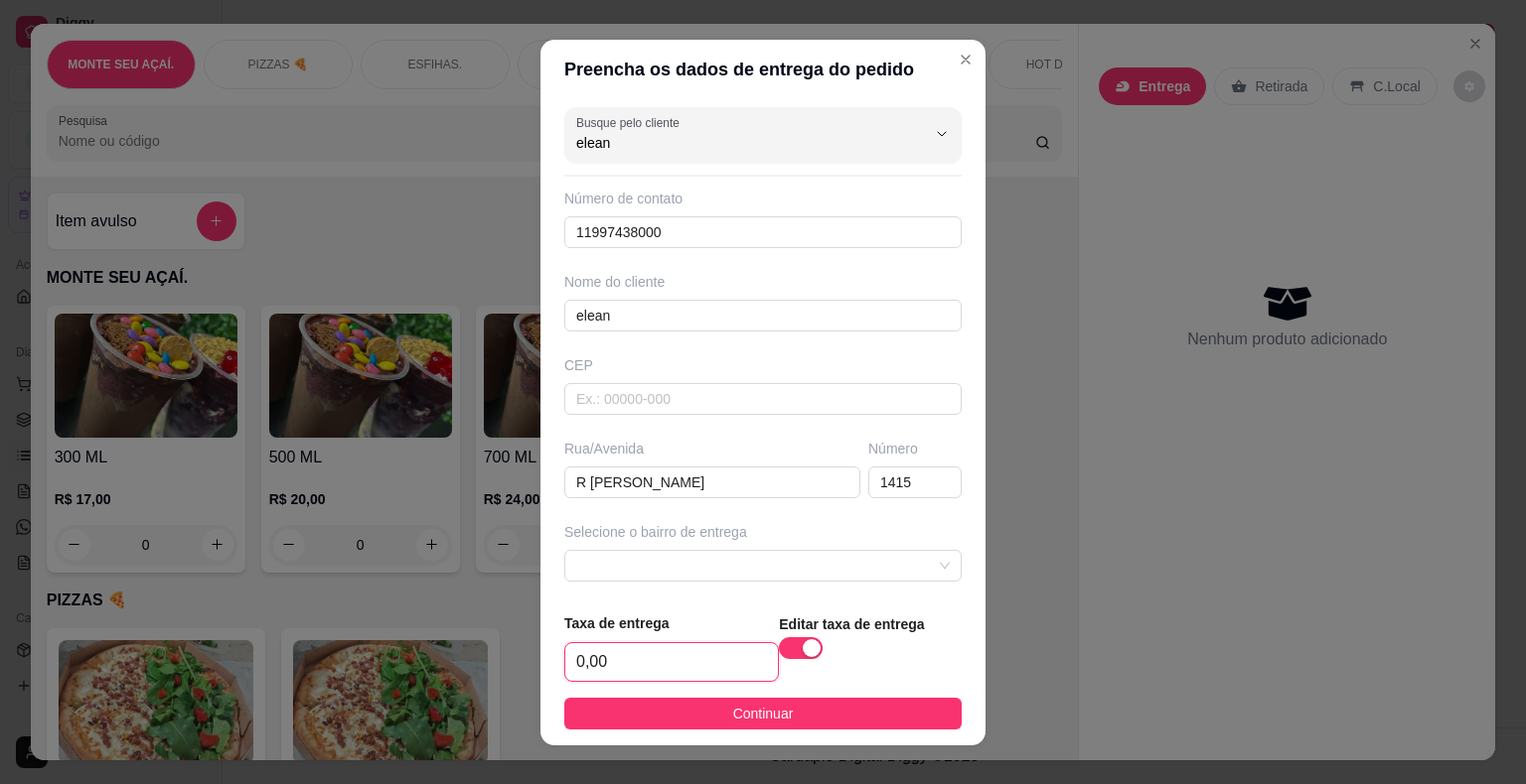
click at [606, 662] on input "0,00" at bounding box center [671, 662] width 212 height 38
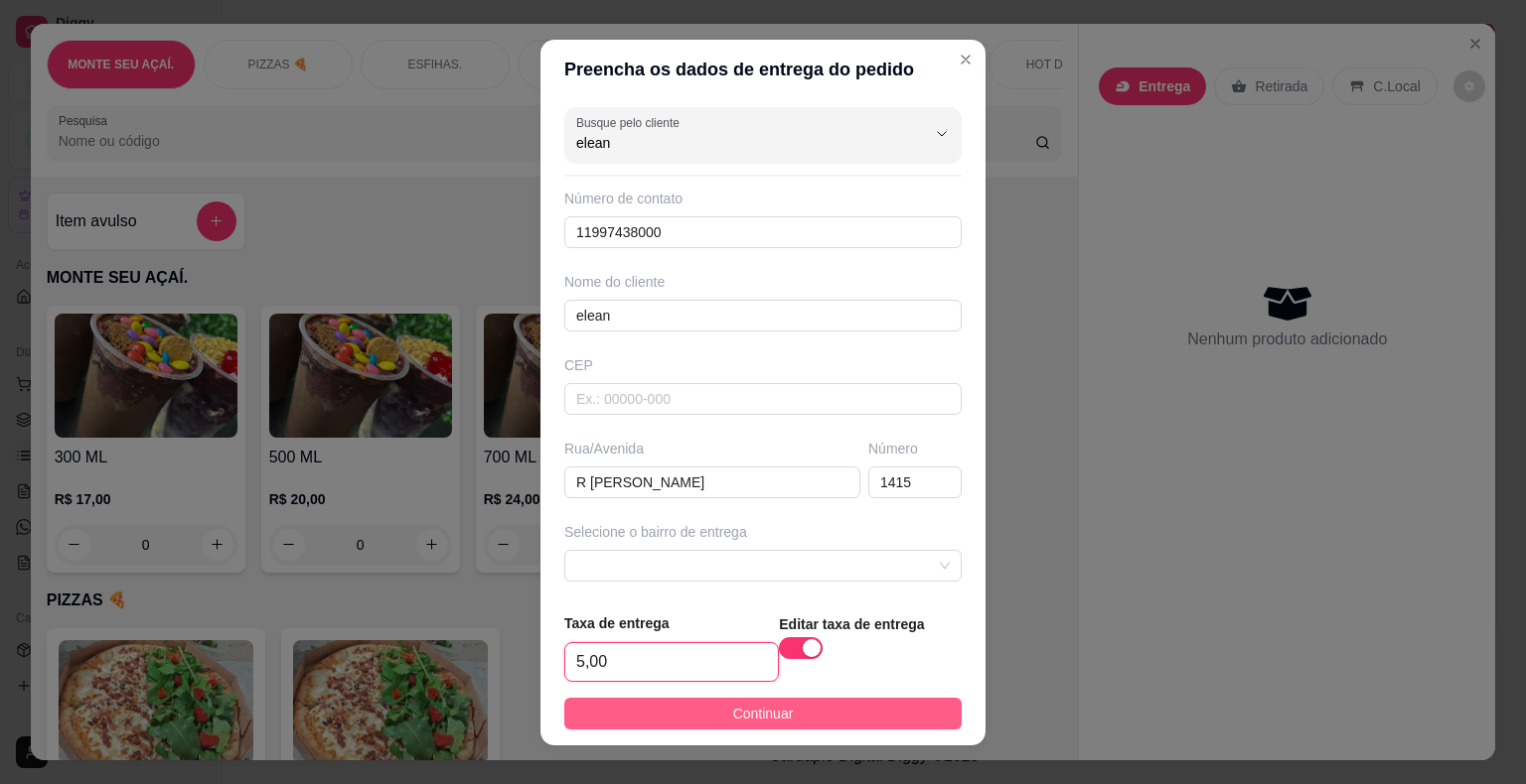
type input "5,00"
click at [647, 703] on button "Continuar" at bounding box center [763, 714] width 398 height 32
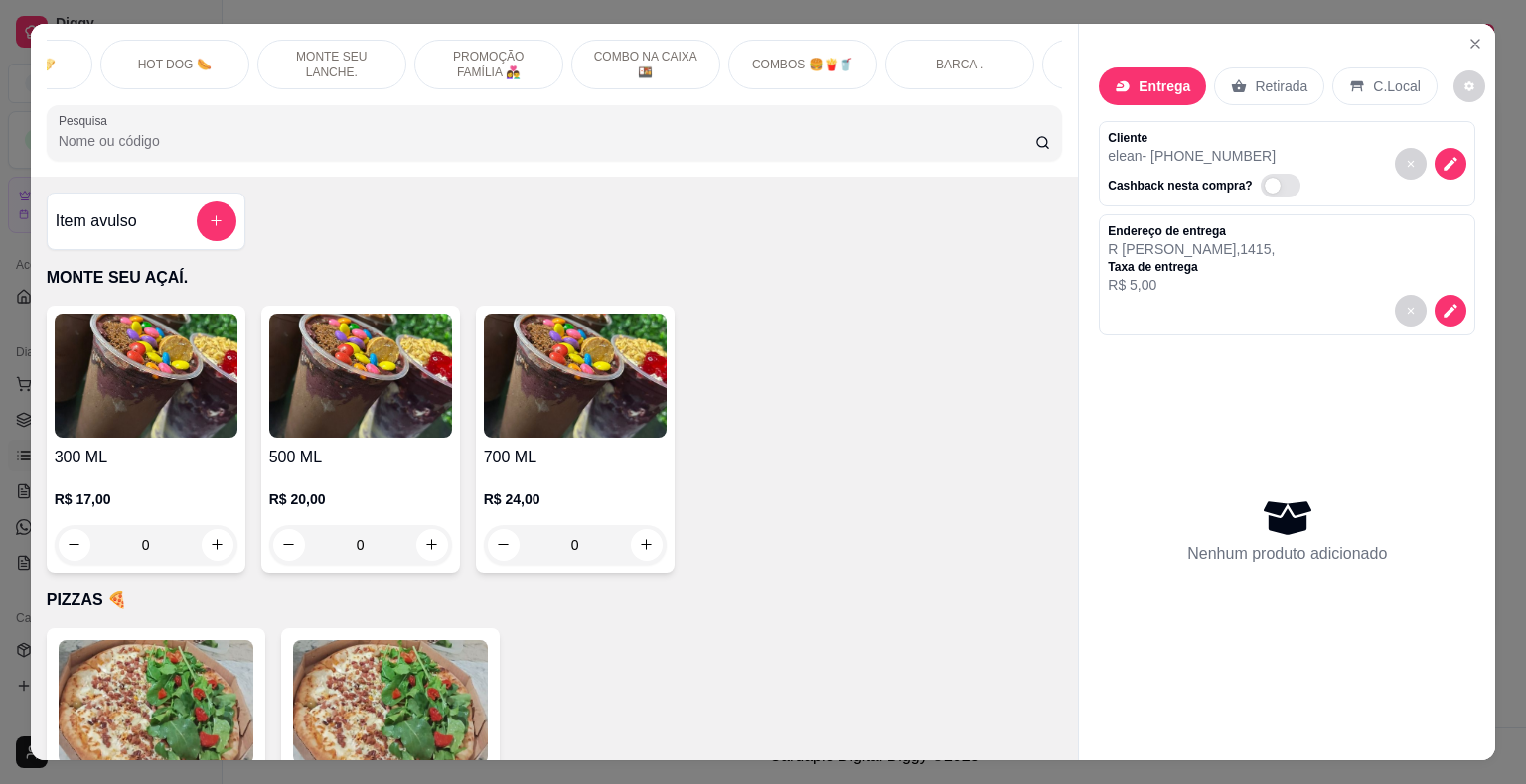
scroll to position [0, 1777]
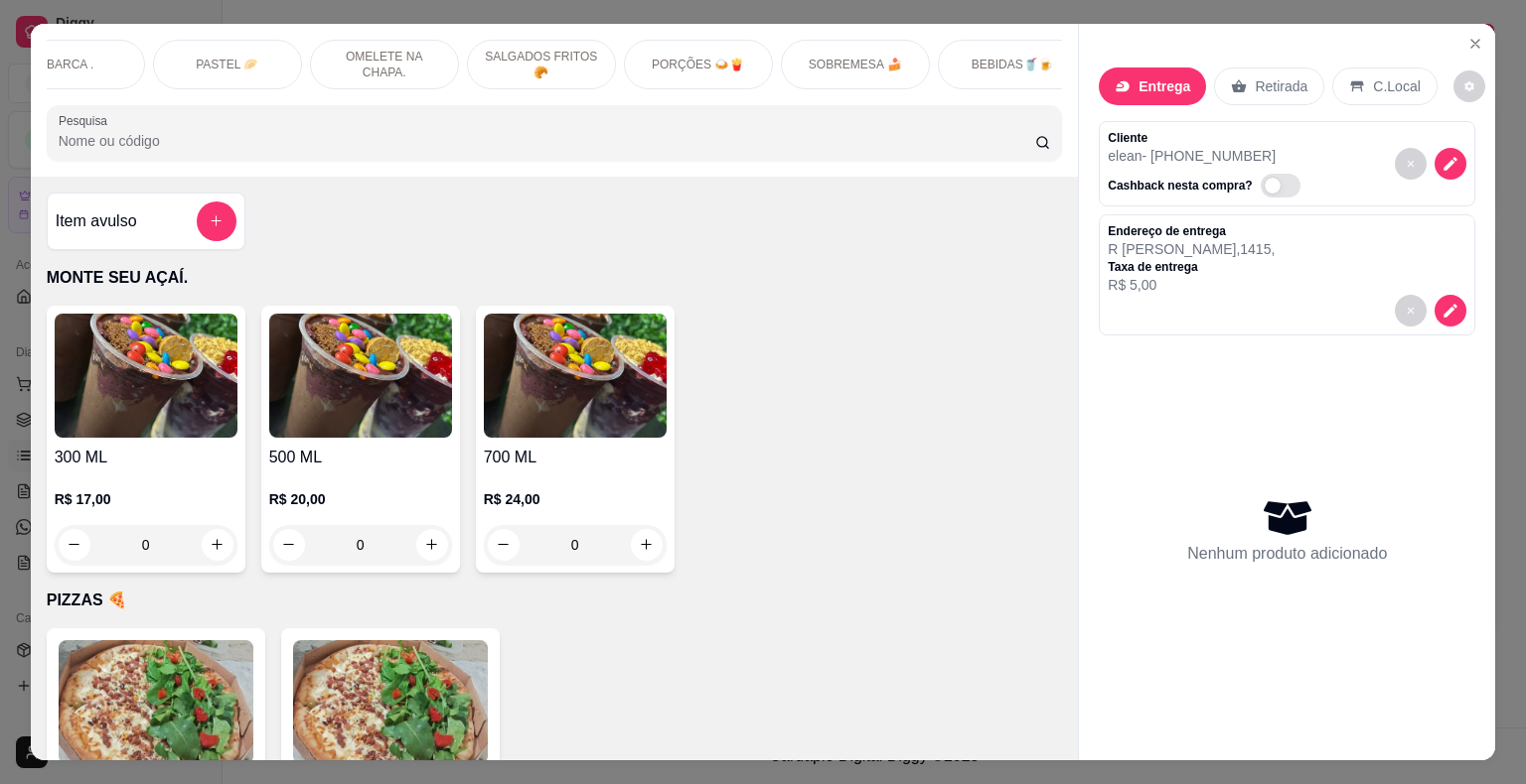
click at [249, 53] on div "PASTEL 🥟" at bounding box center [227, 65] width 150 height 50
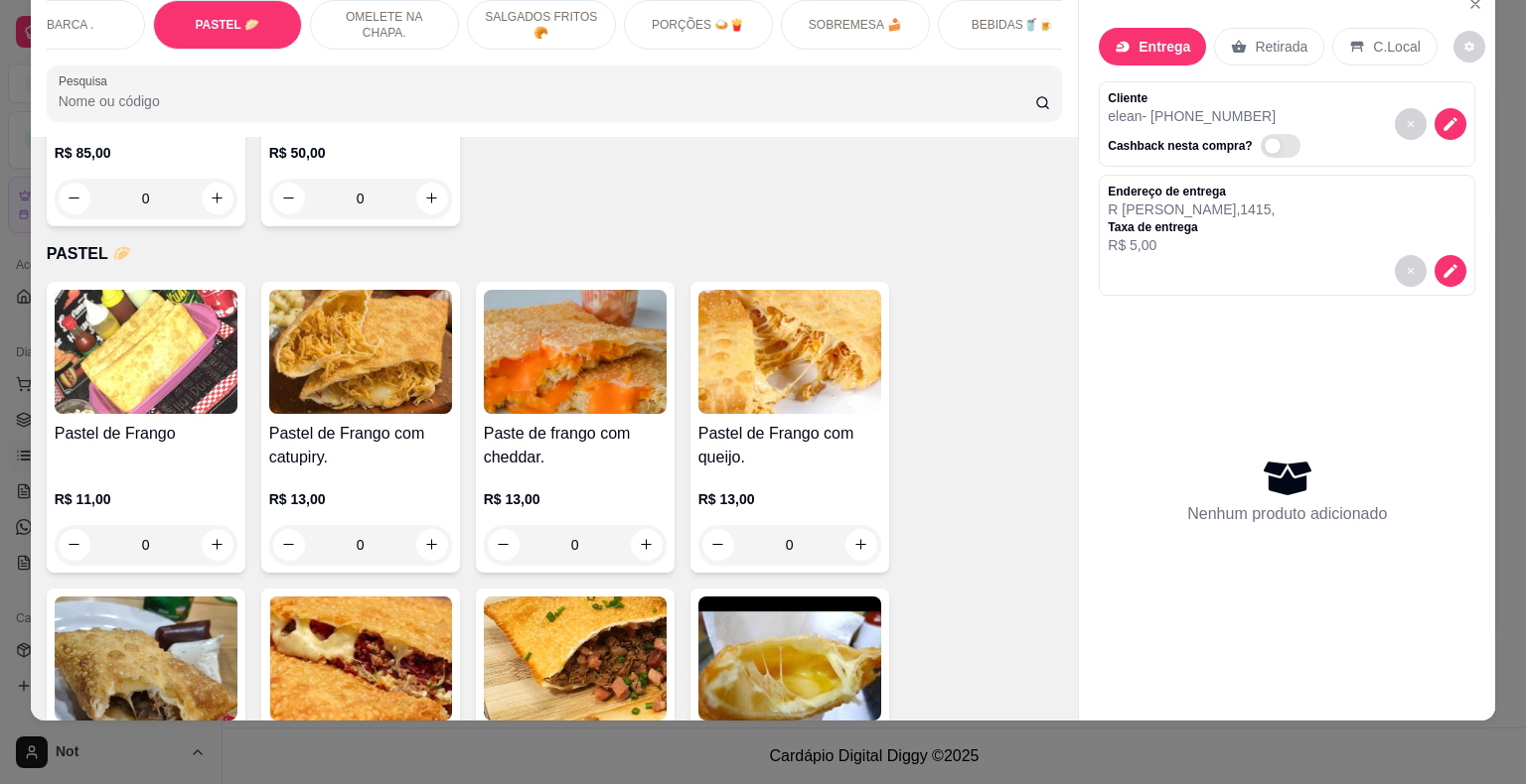
scroll to position [12924, 0]
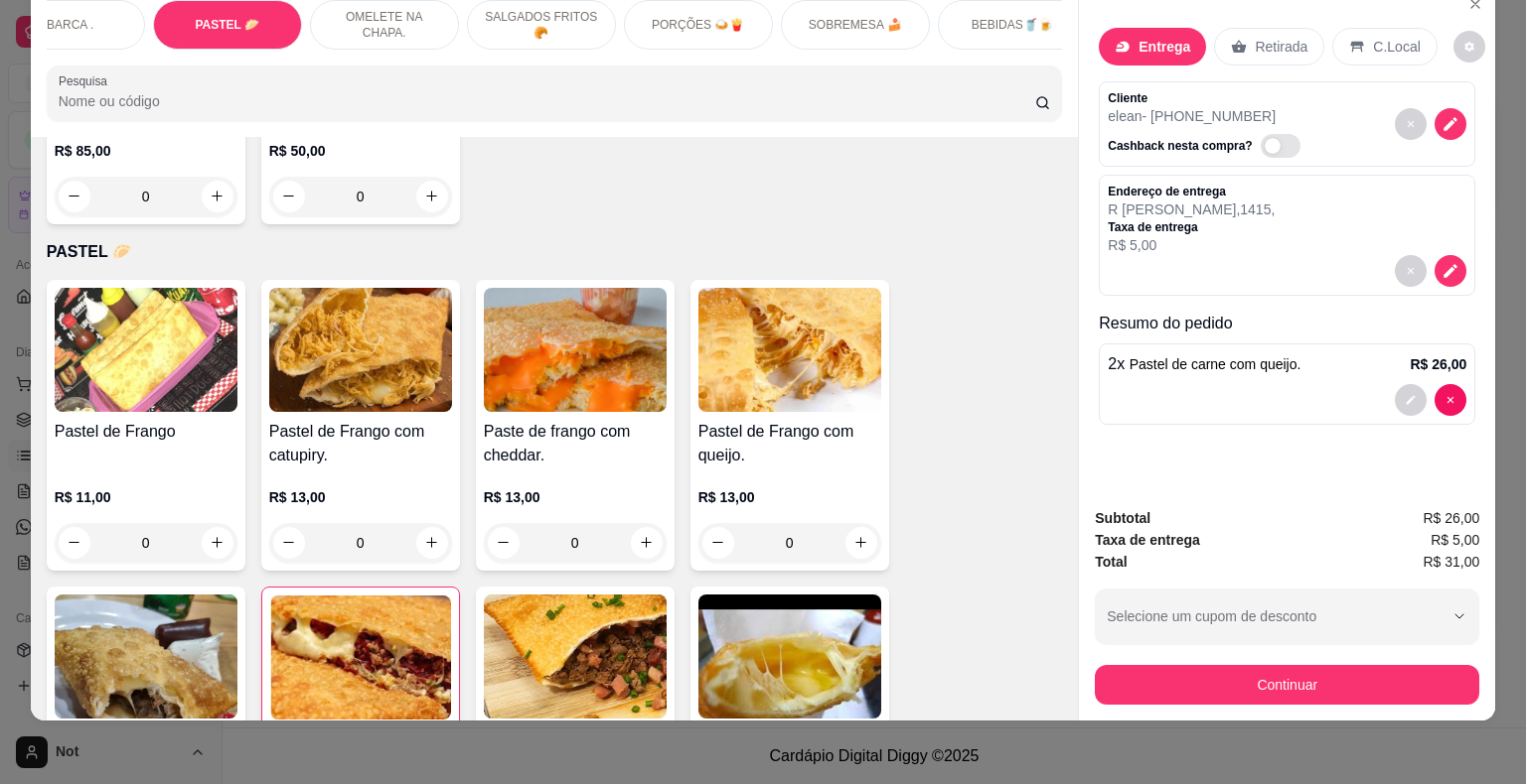
type input "2"
type input "1"
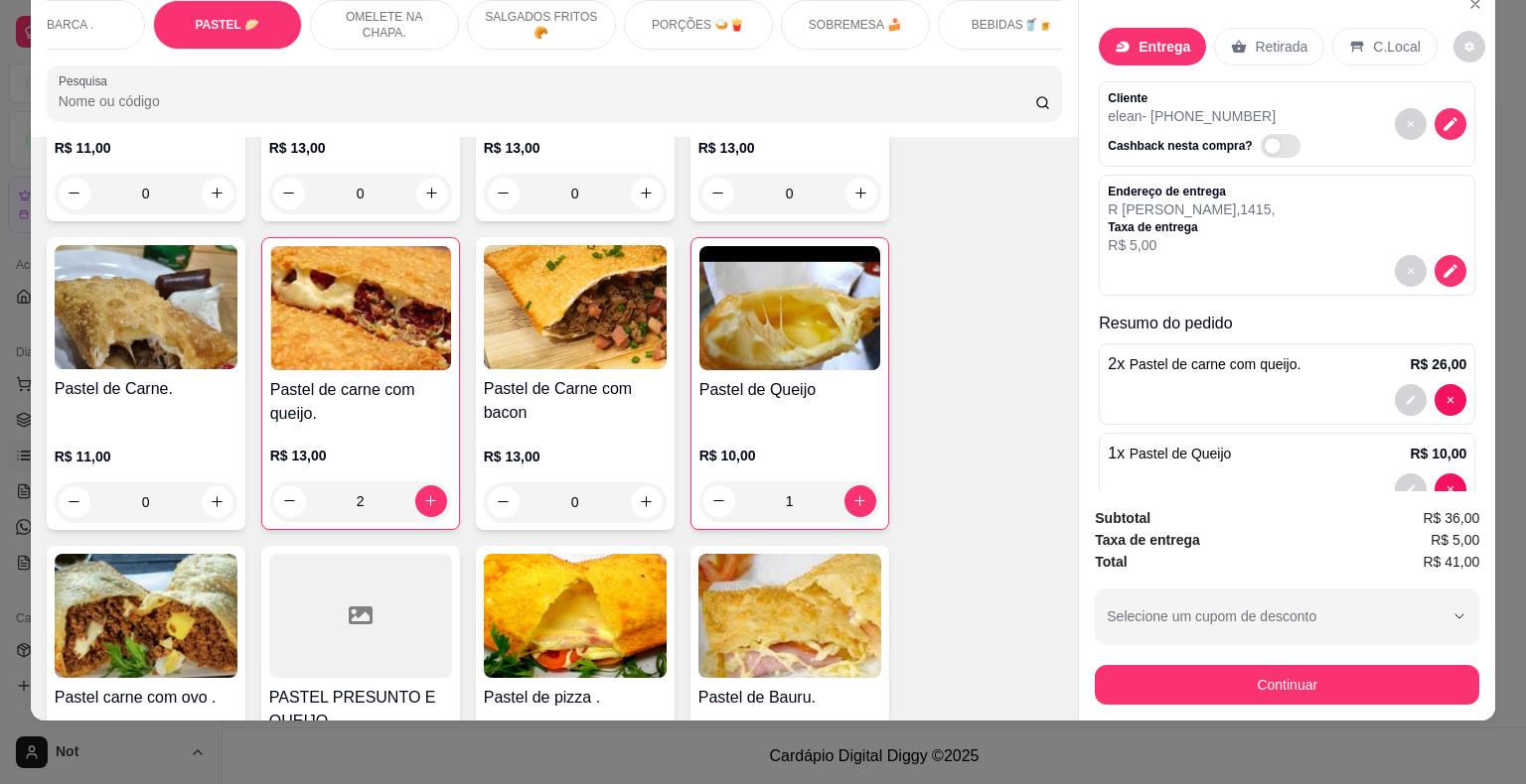
scroll to position [13277, 0]
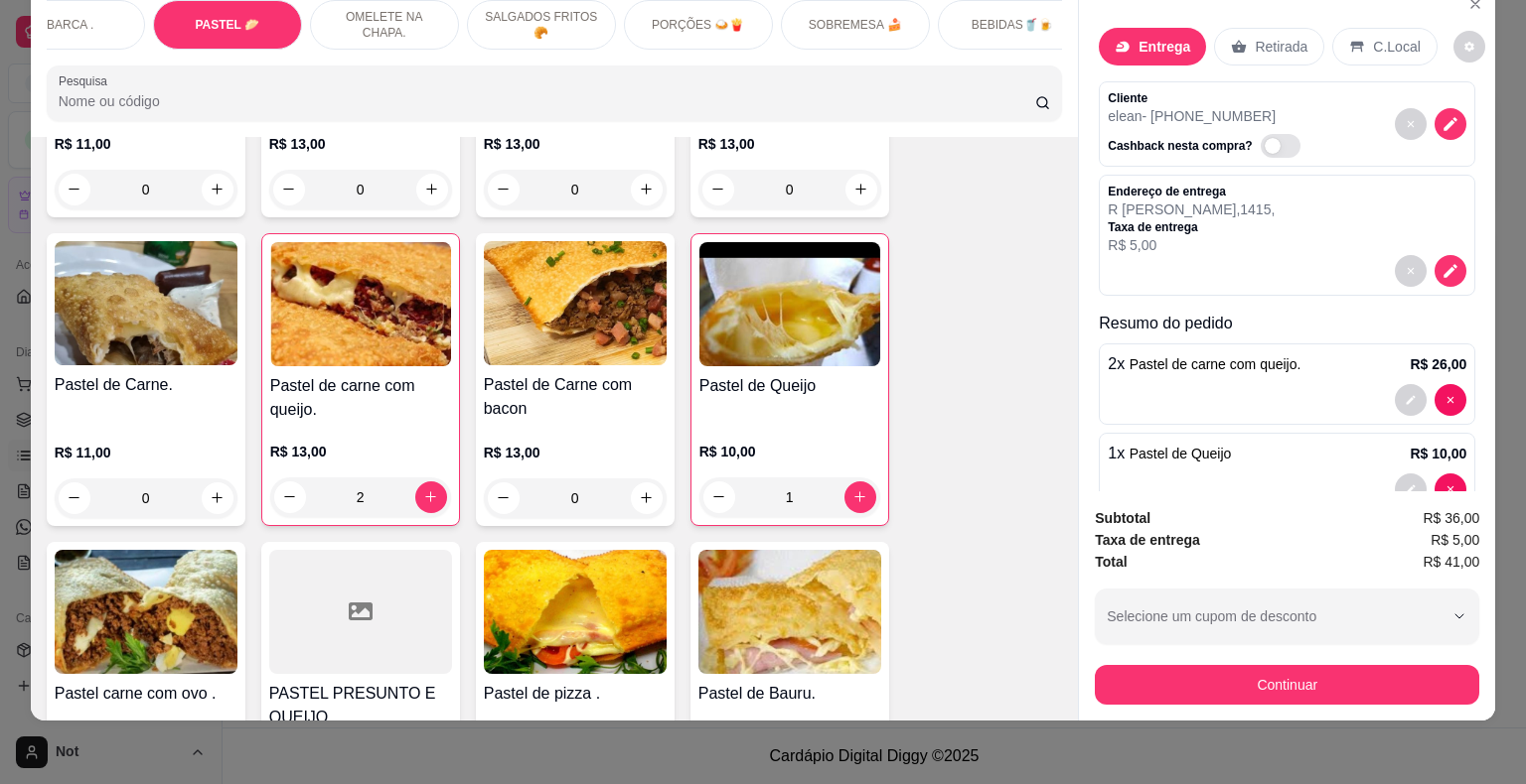
type input "1"
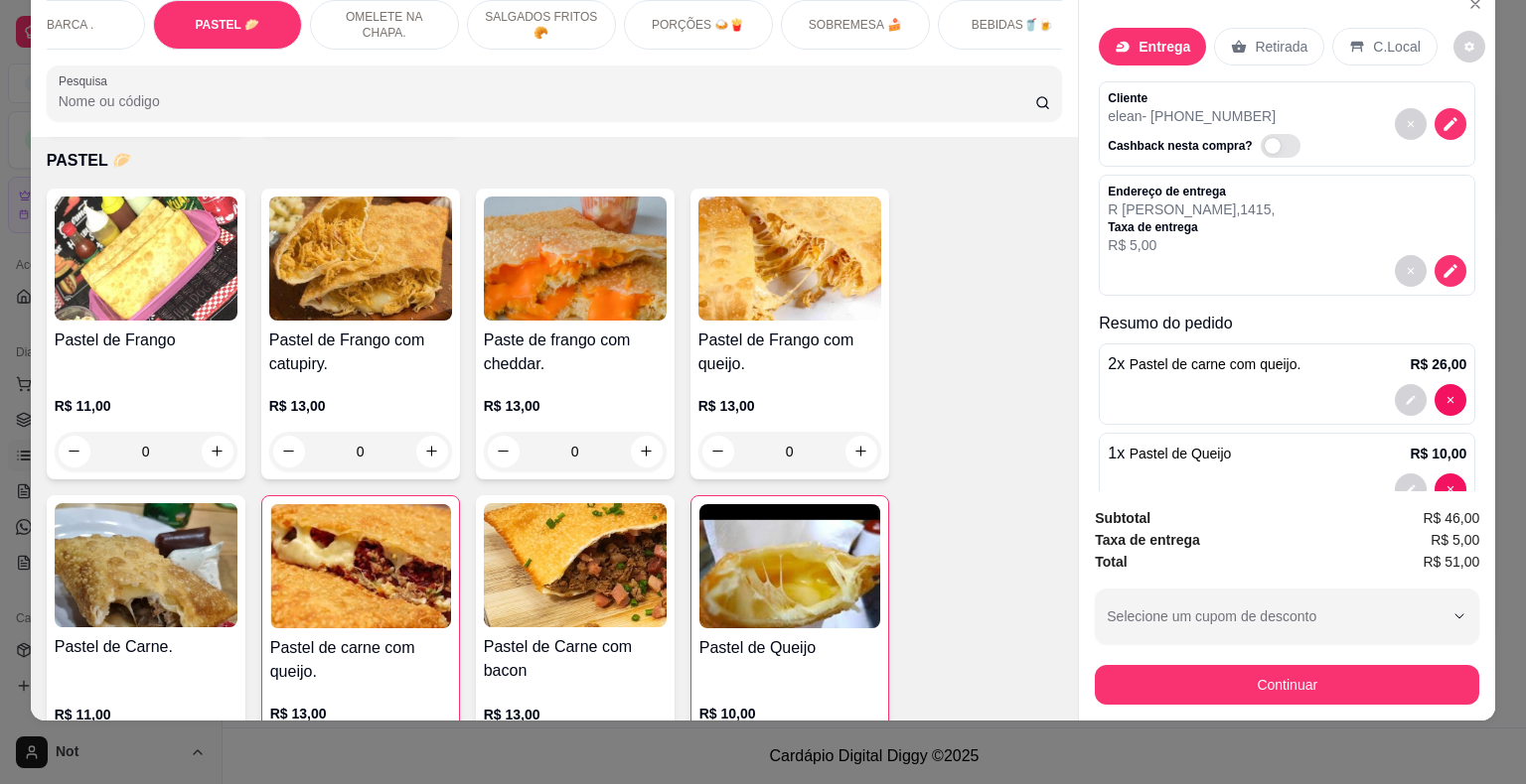
scroll to position [13041, 0]
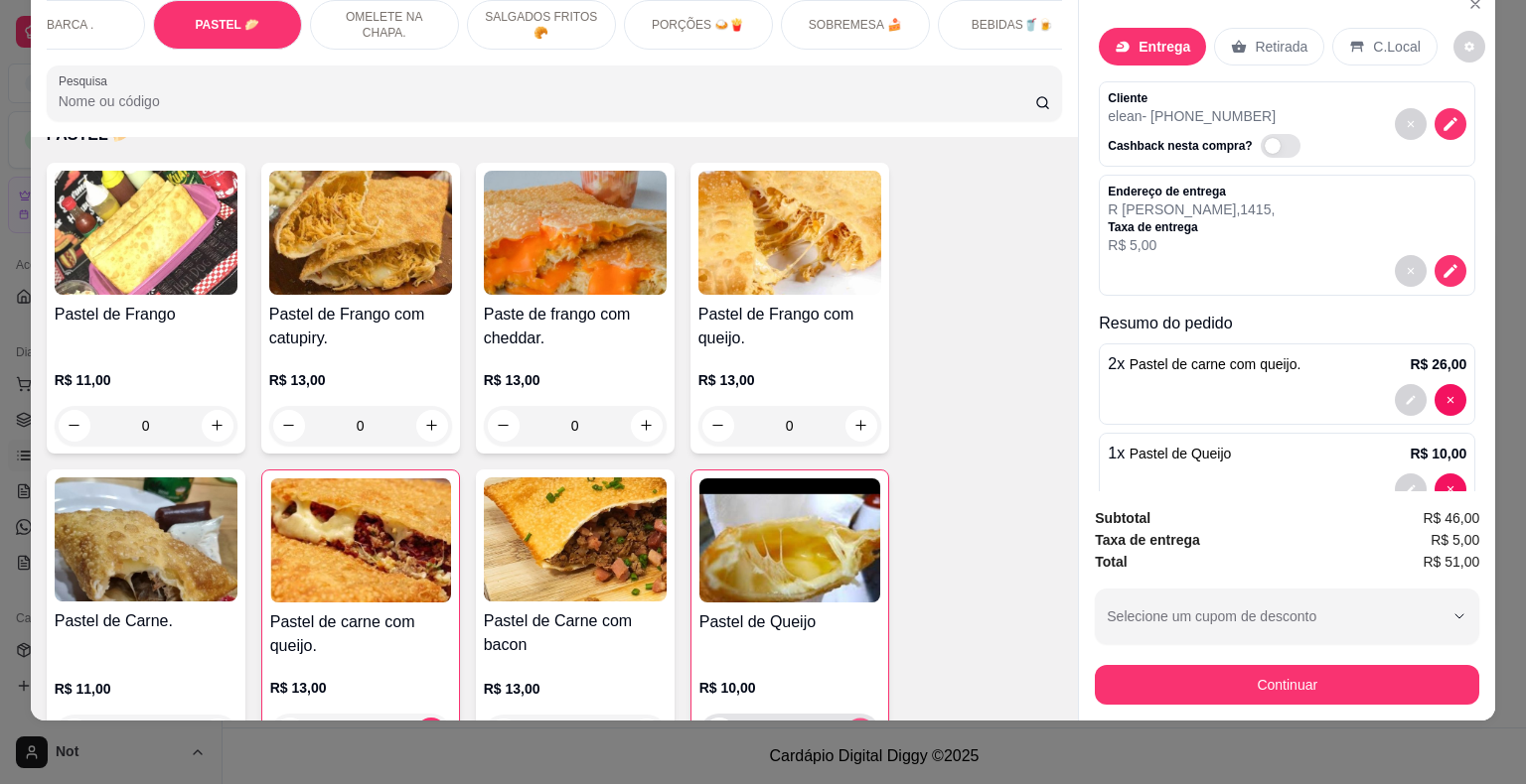
click at [854, 718] on button "increase-product-quantity" at bounding box center [859, 733] width 31 height 31
type input "2"
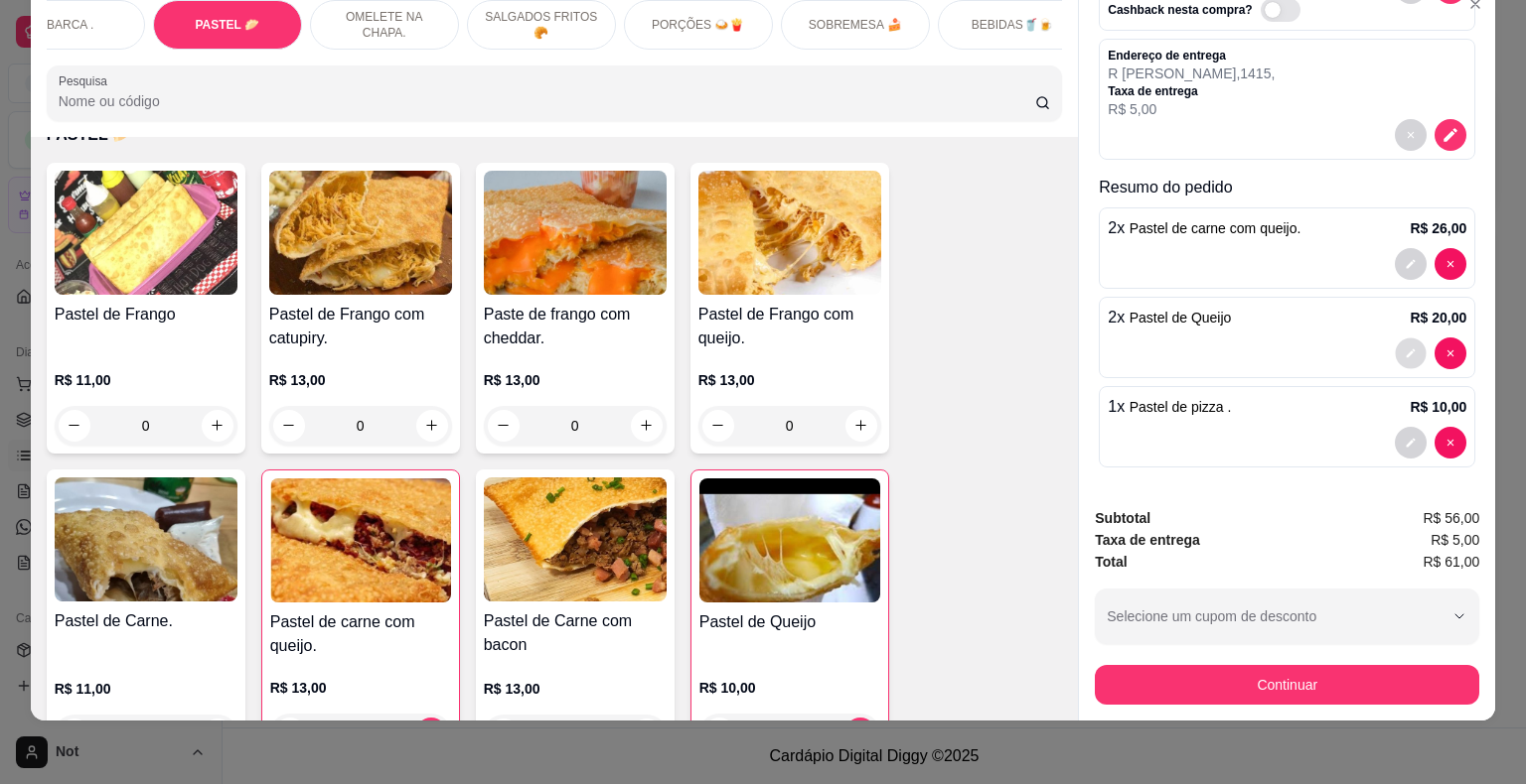
click at [1395, 343] on button "decrease-product-quantity" at bounding box center [1410, 353] width 31 height 31
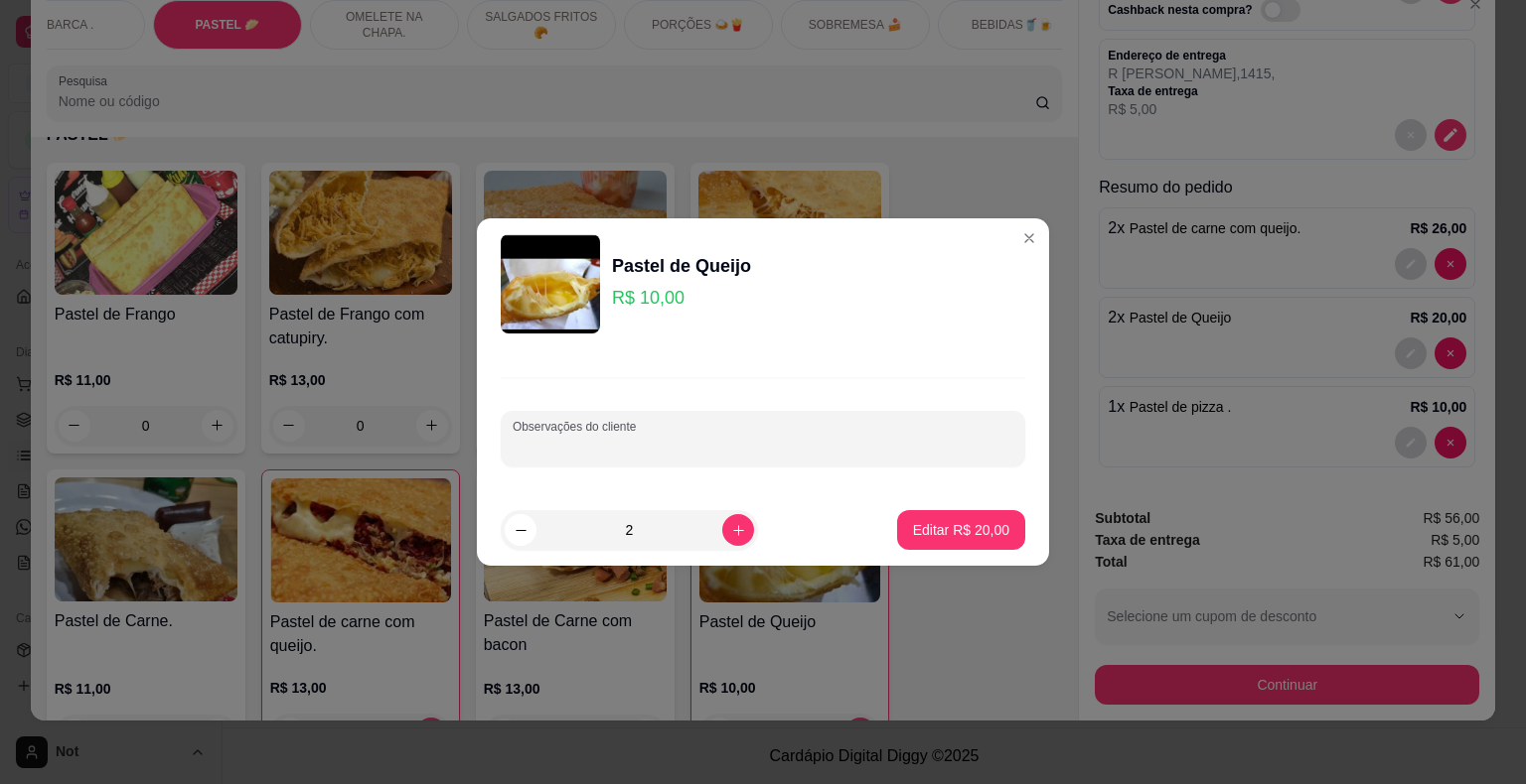
click at [800, 442] on input "Observações do cliente" at bounding box center [763, 447] width 500 height 20
type input "1P COM BACON"
click at [914, 529] on p "Editar R$ 20,00" at bounding box center [961, 529] width 94 height 19
type input "0"
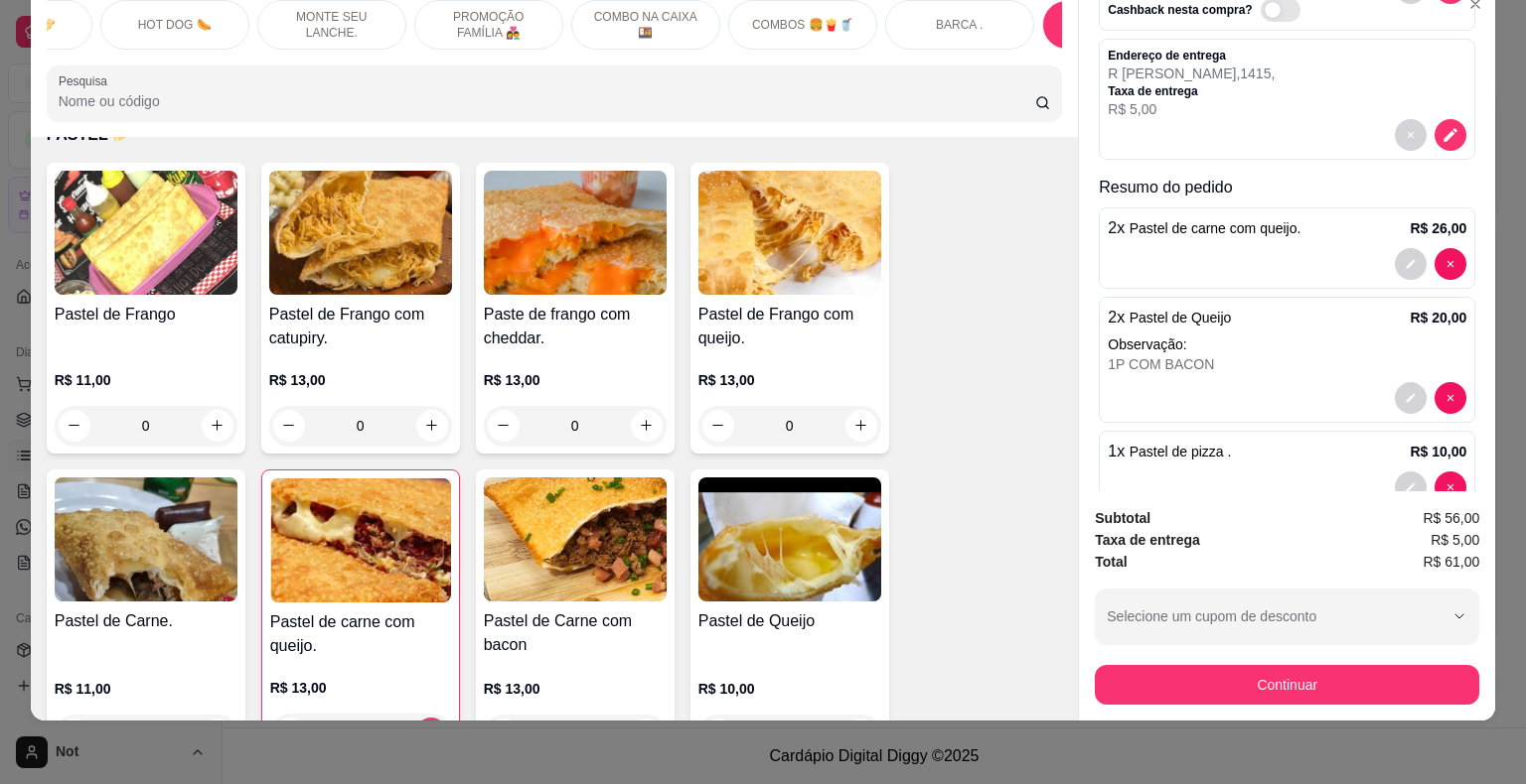
scroll to position [0, 0]
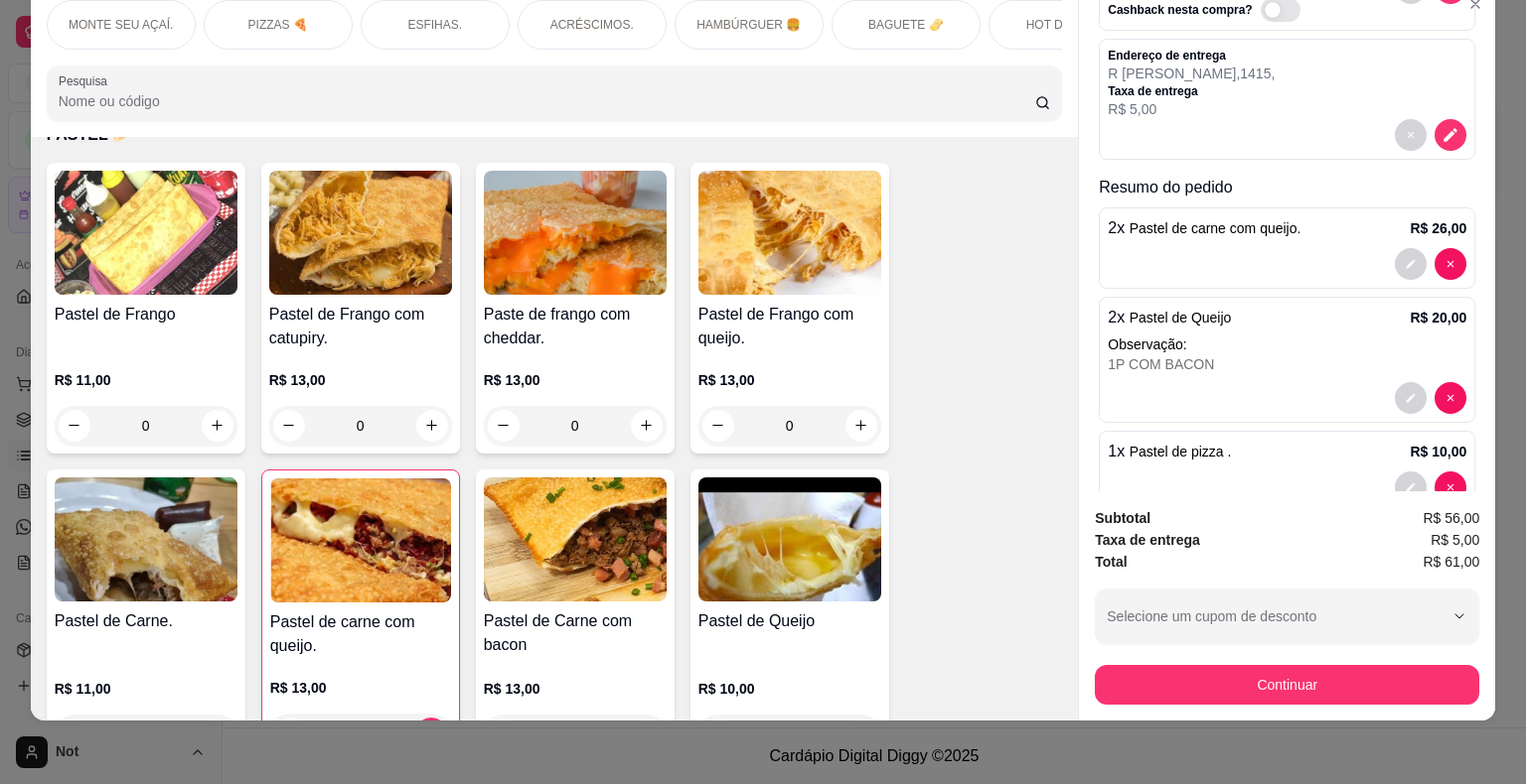
click at [634, 16] on div "ACRÉSCIMOS." at bounding box center [592, 25] width 150 height 50
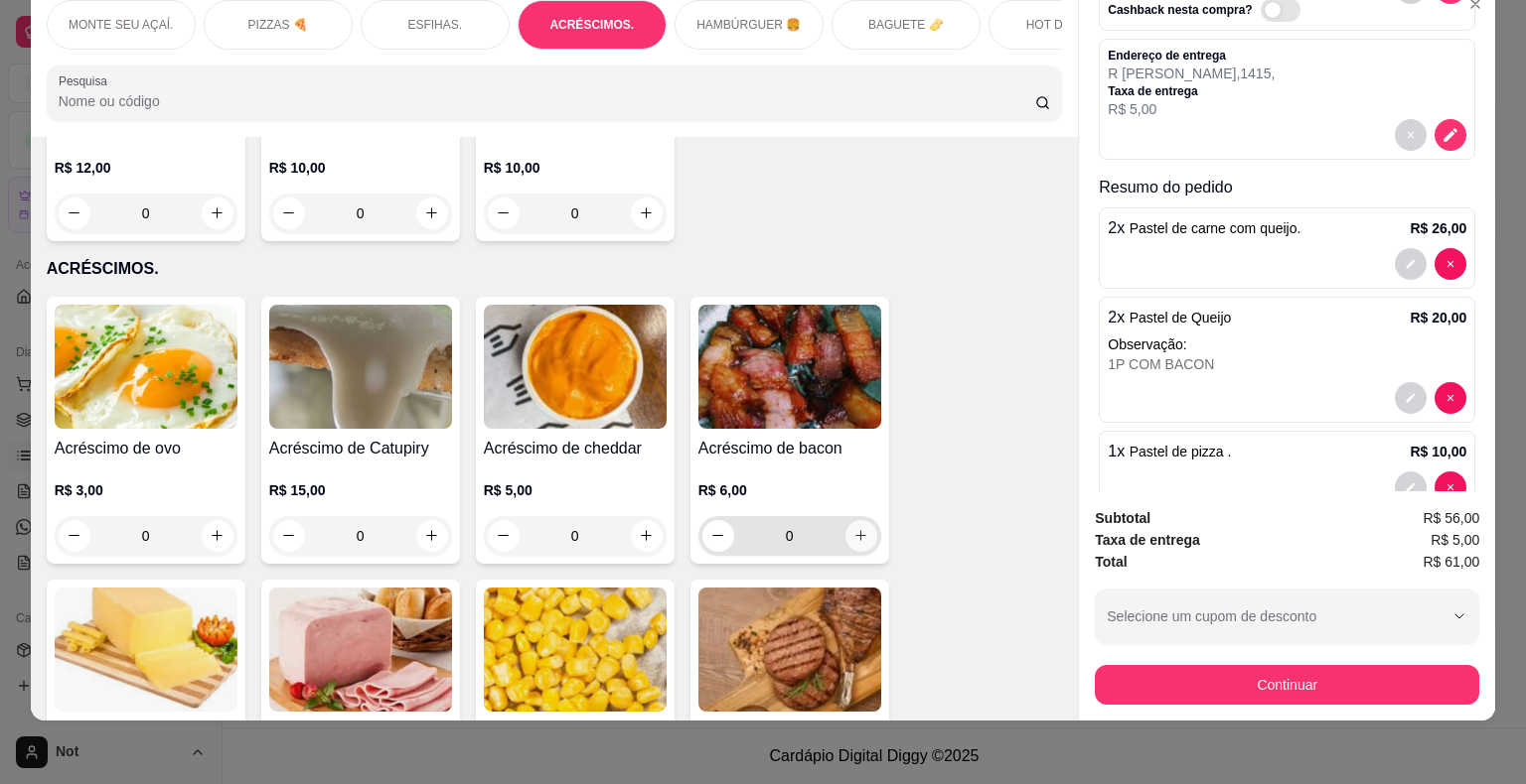
click at [853, 528] on icon "increase-product-quantity" at bounding box center [860, 535] width 15 height 15
type input "1"
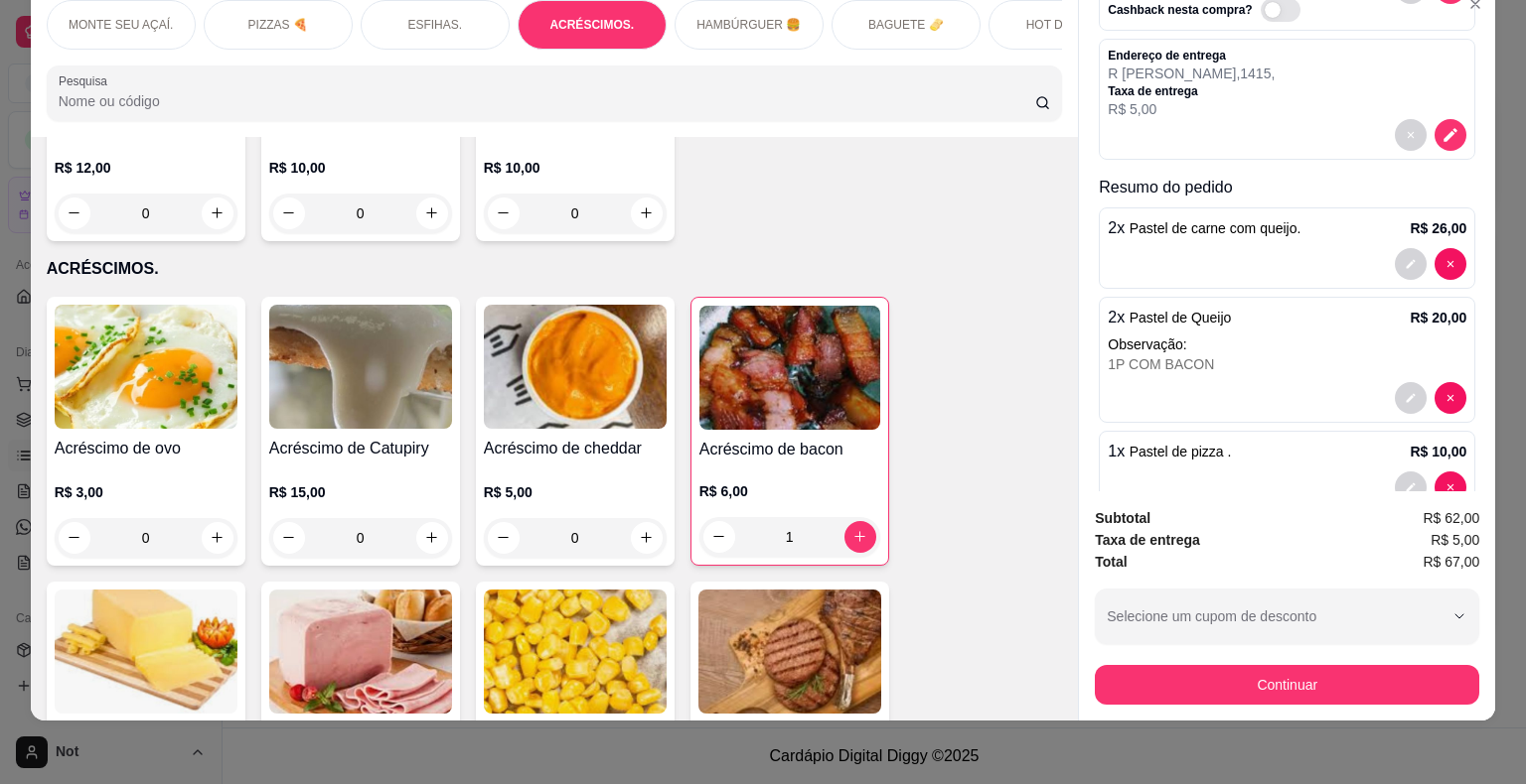
scroll to position [270, 0]
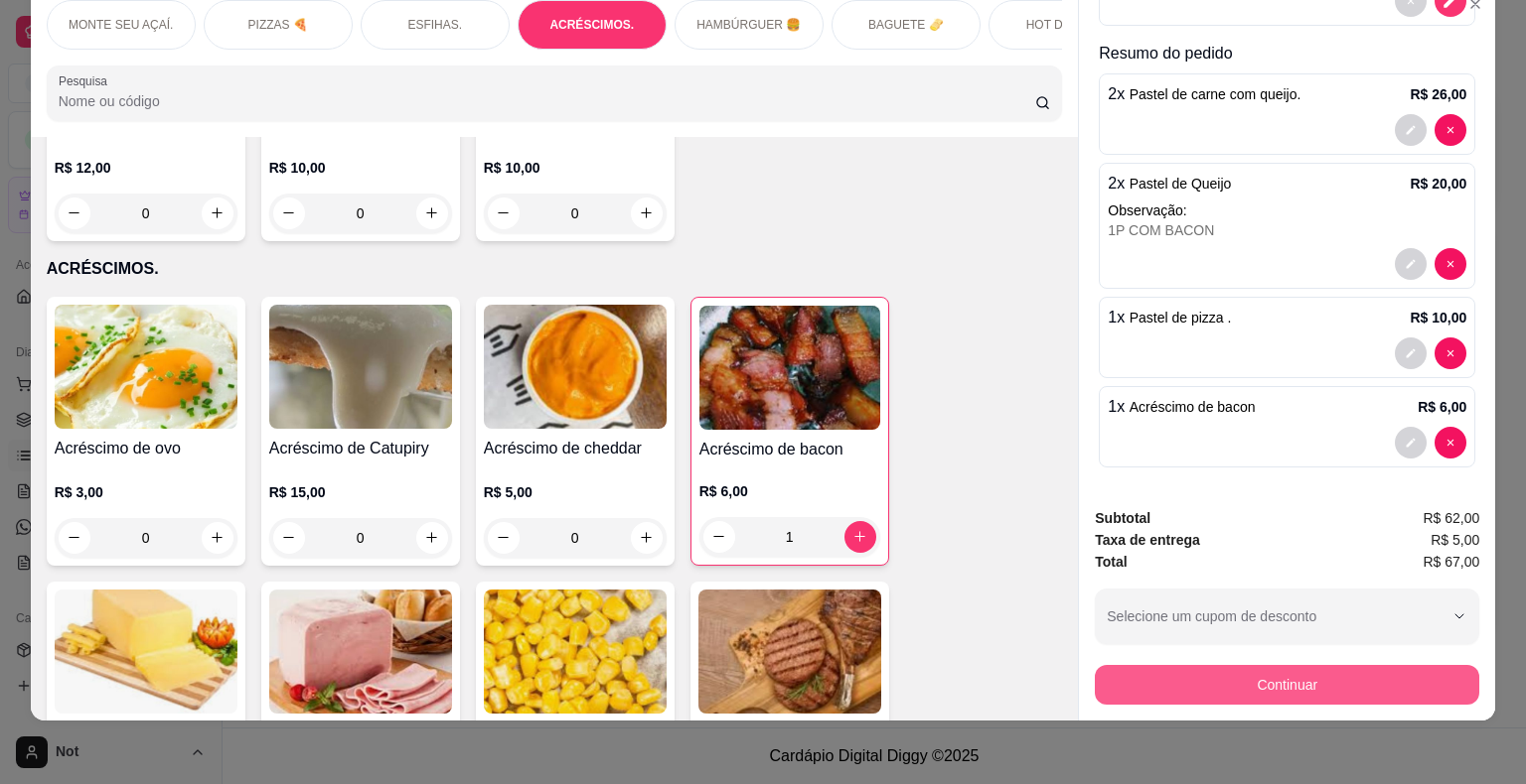
click at [1286, 665] on button "Continuar" at bounding box center [1287, 685] width 385 height 40
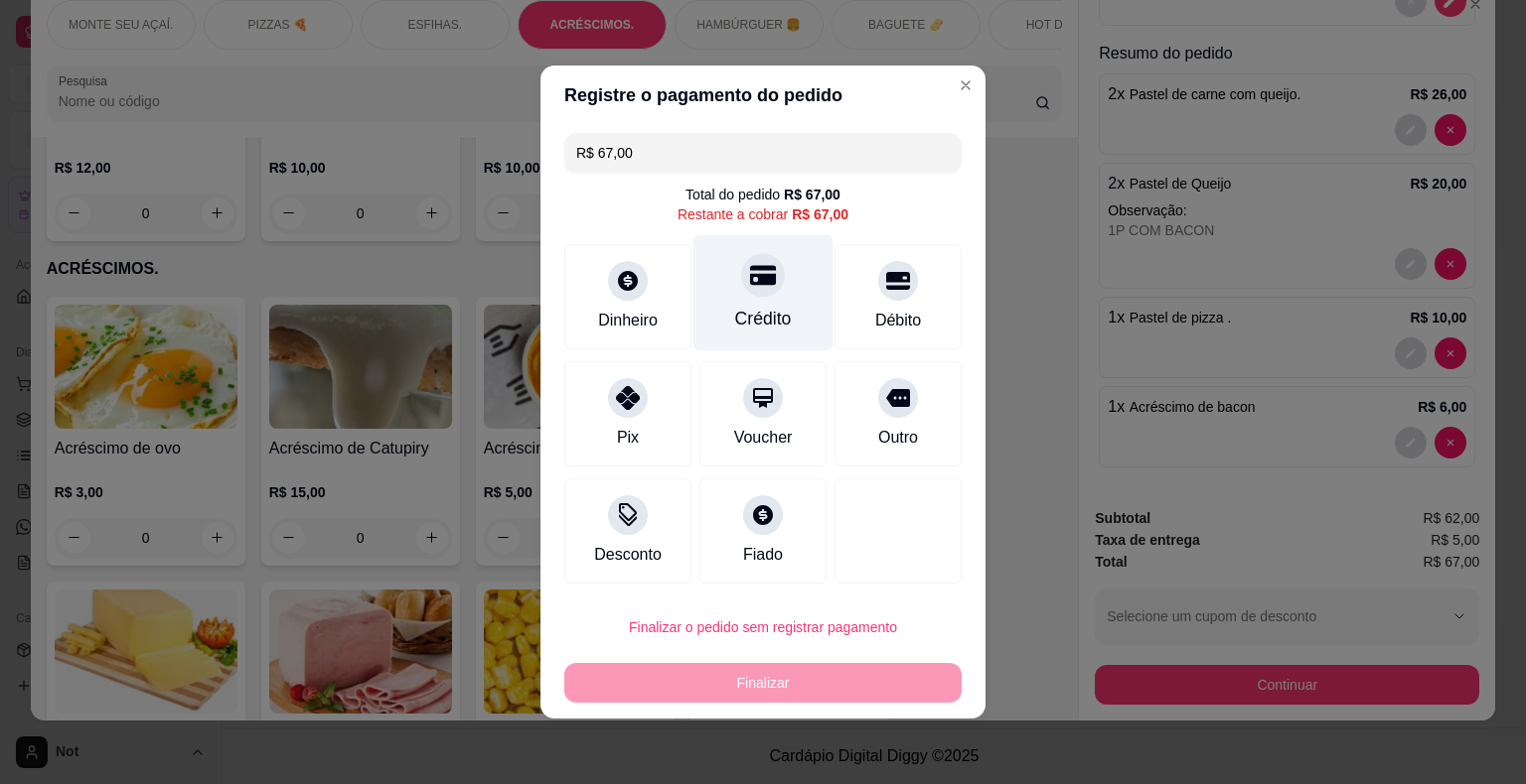
click at [778, 300] on div "Crédito" at bounding box center [763, 293] width 141 height 117
type input "R$ 0,00"
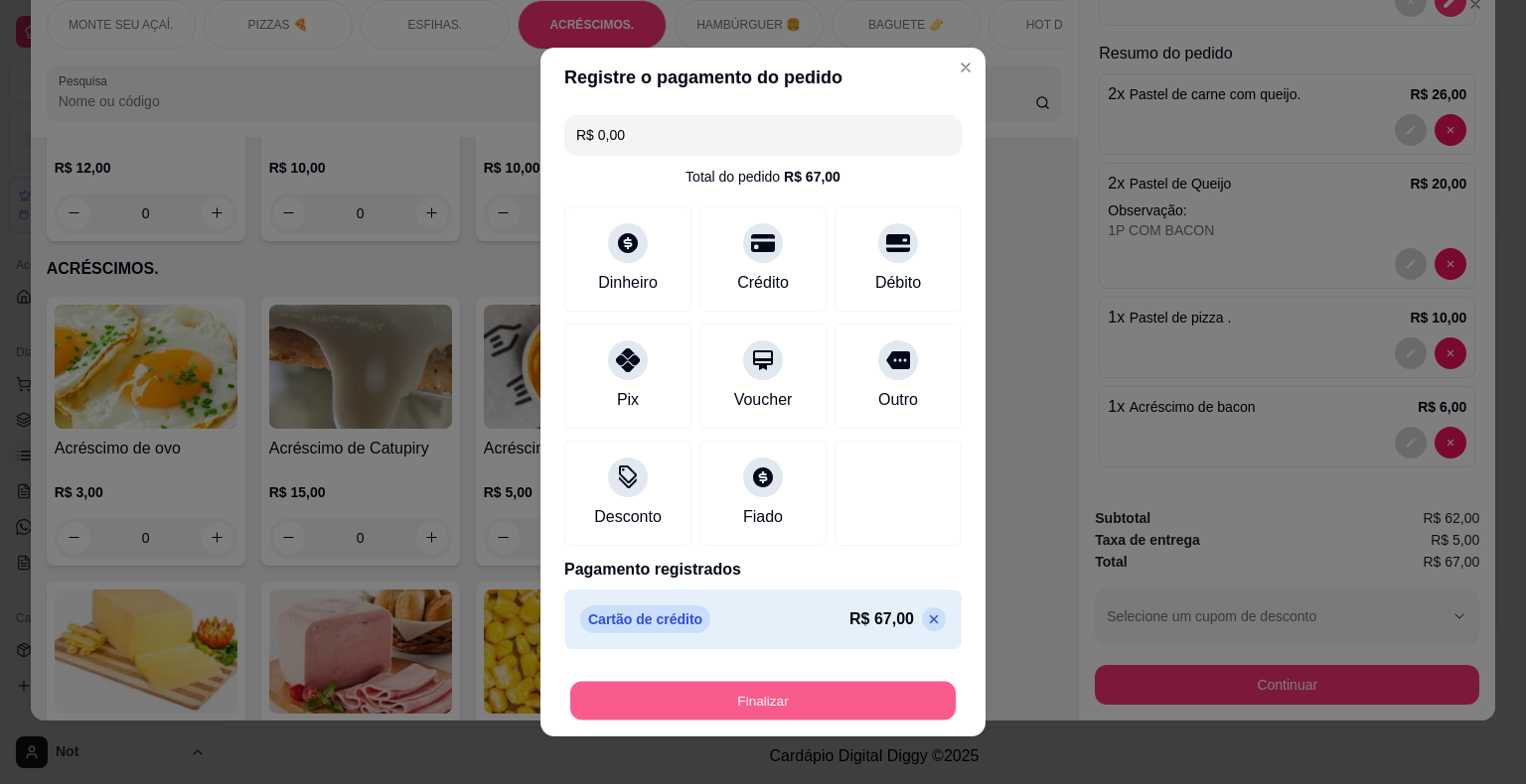
click at [748, 704] on button "Finalizar" at bounding box center [763, 701] width 386 height 39
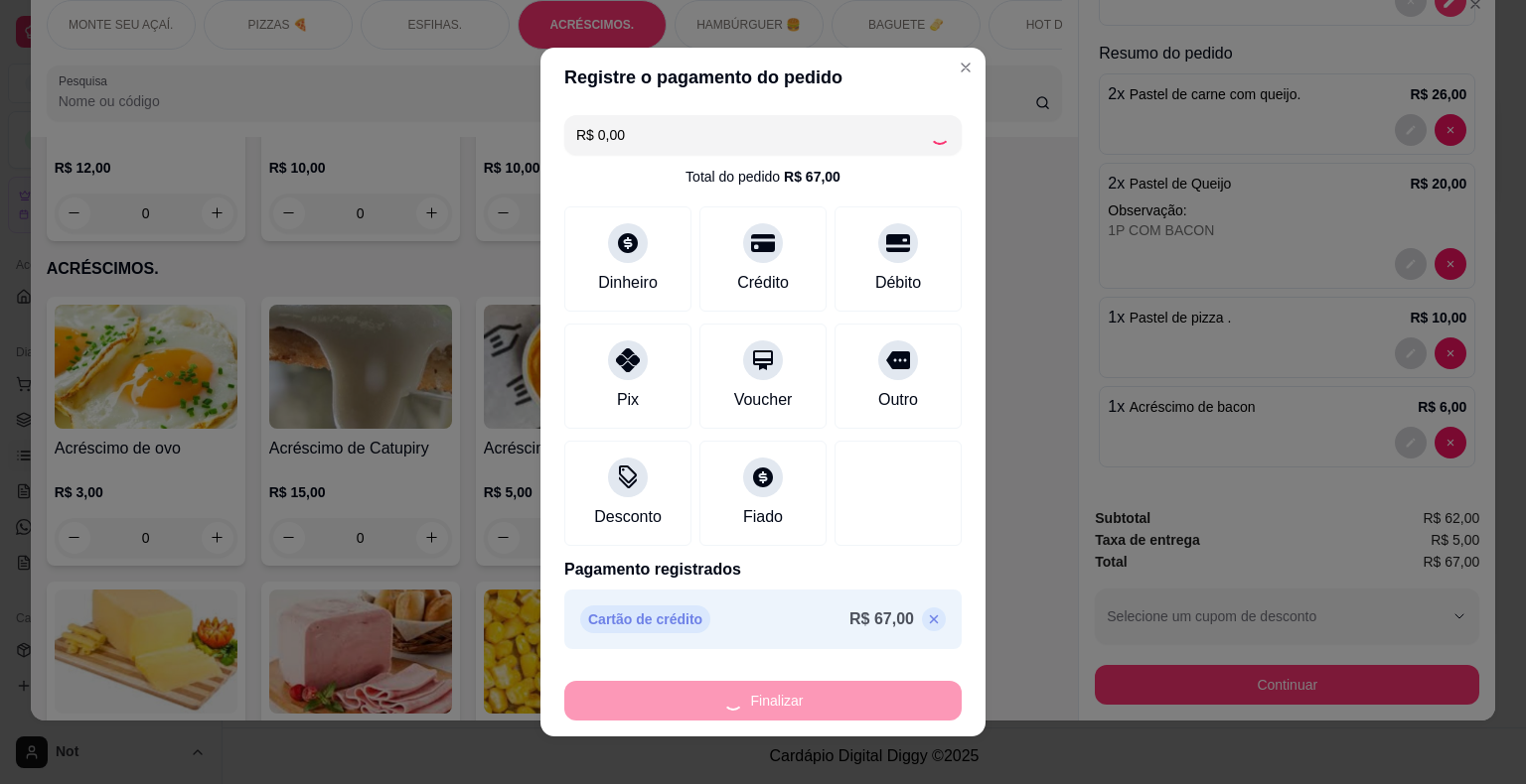
type input "0"
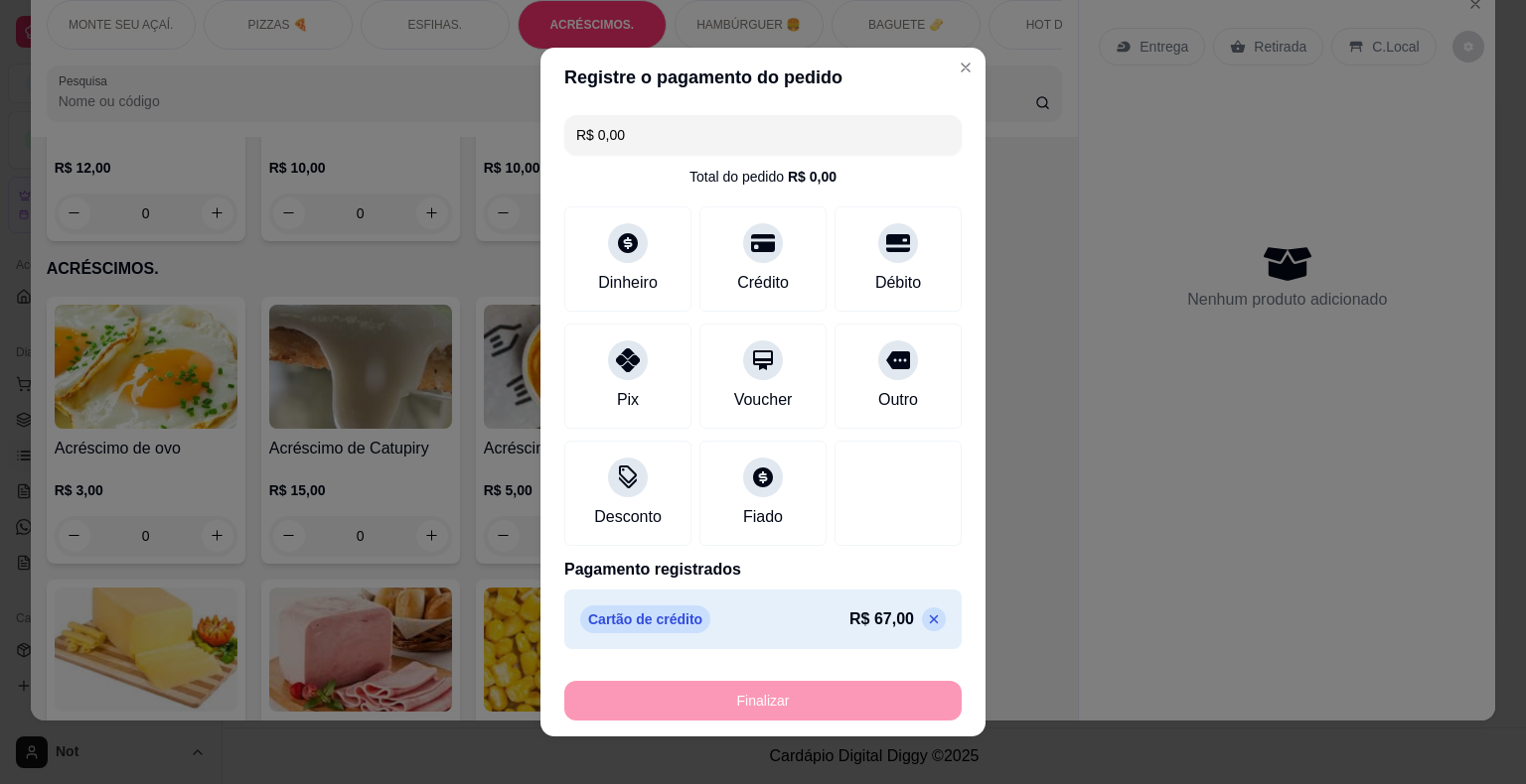
type input "-R$ 67,00"
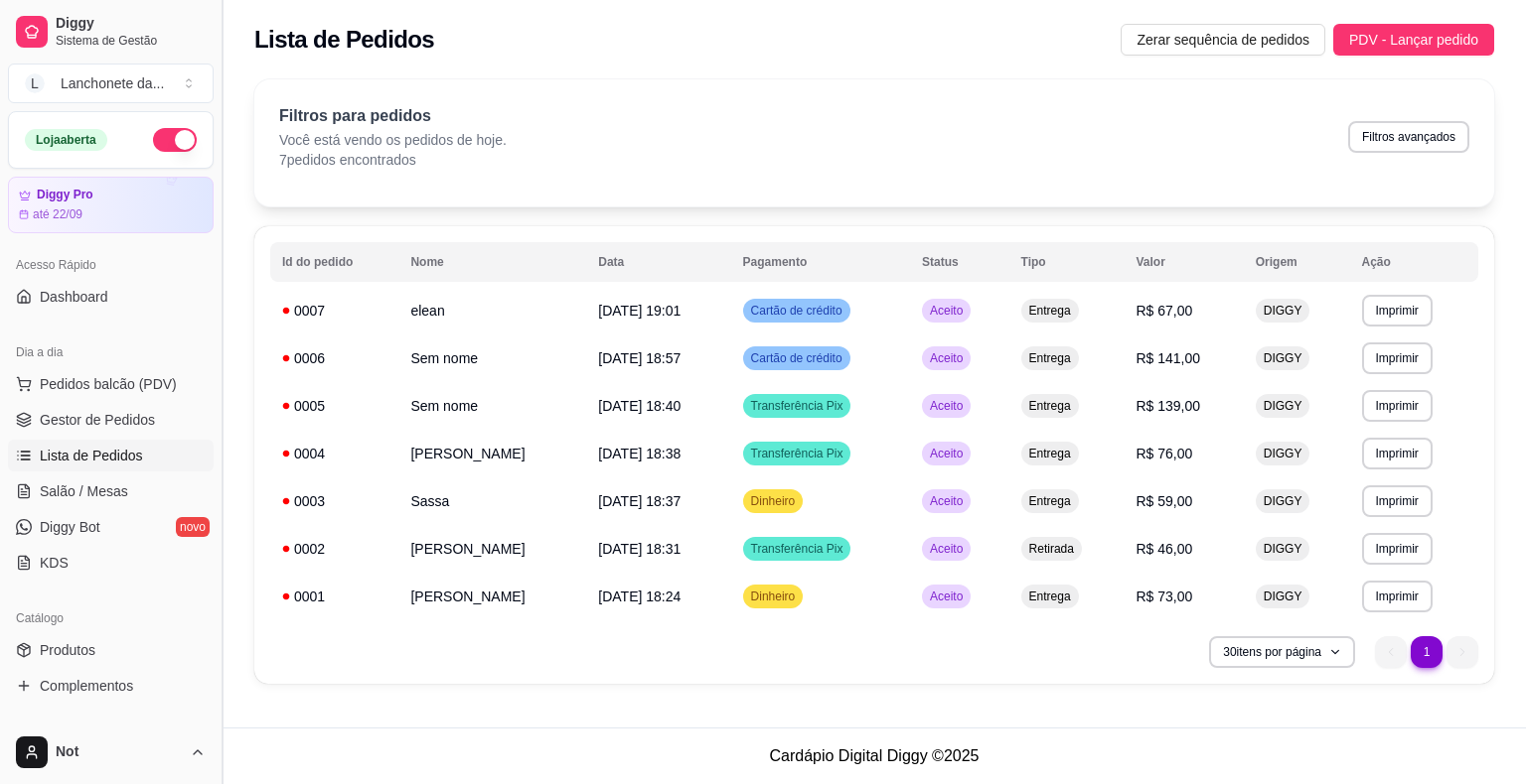
click at [214, 487] on button "Toggle Sidebar" at bounding box center [221, 392] width 16 height 784
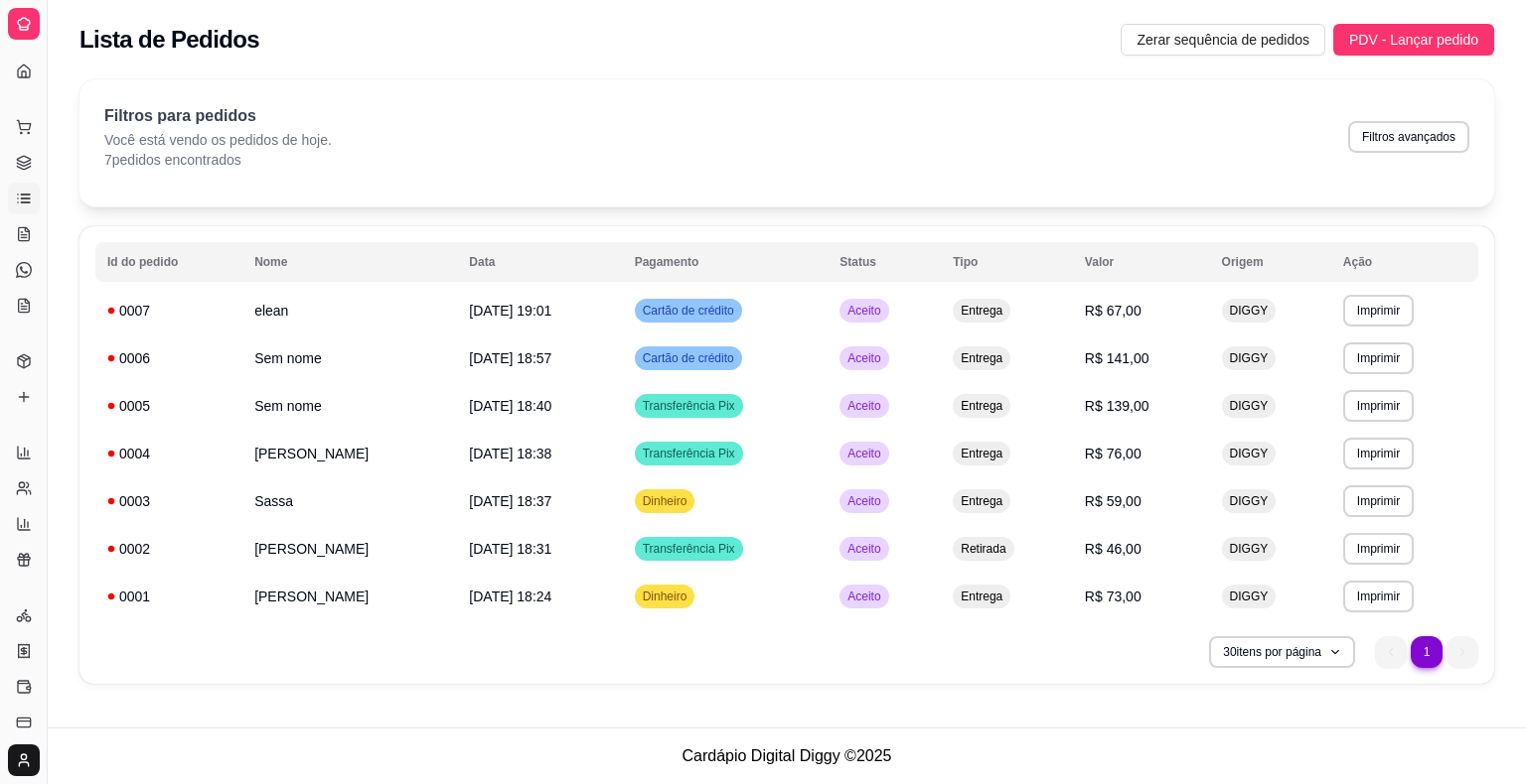
click at [36, 82] on div "Dia a dia" at bounding box center [23, 96] width 31 height 32
click at [20, 81] on div "Dia a dia" at bounding box center [23, 96] width 31 height 32
click at [29, 67] on icon at bounding box center [24, 72] width 16 height 16
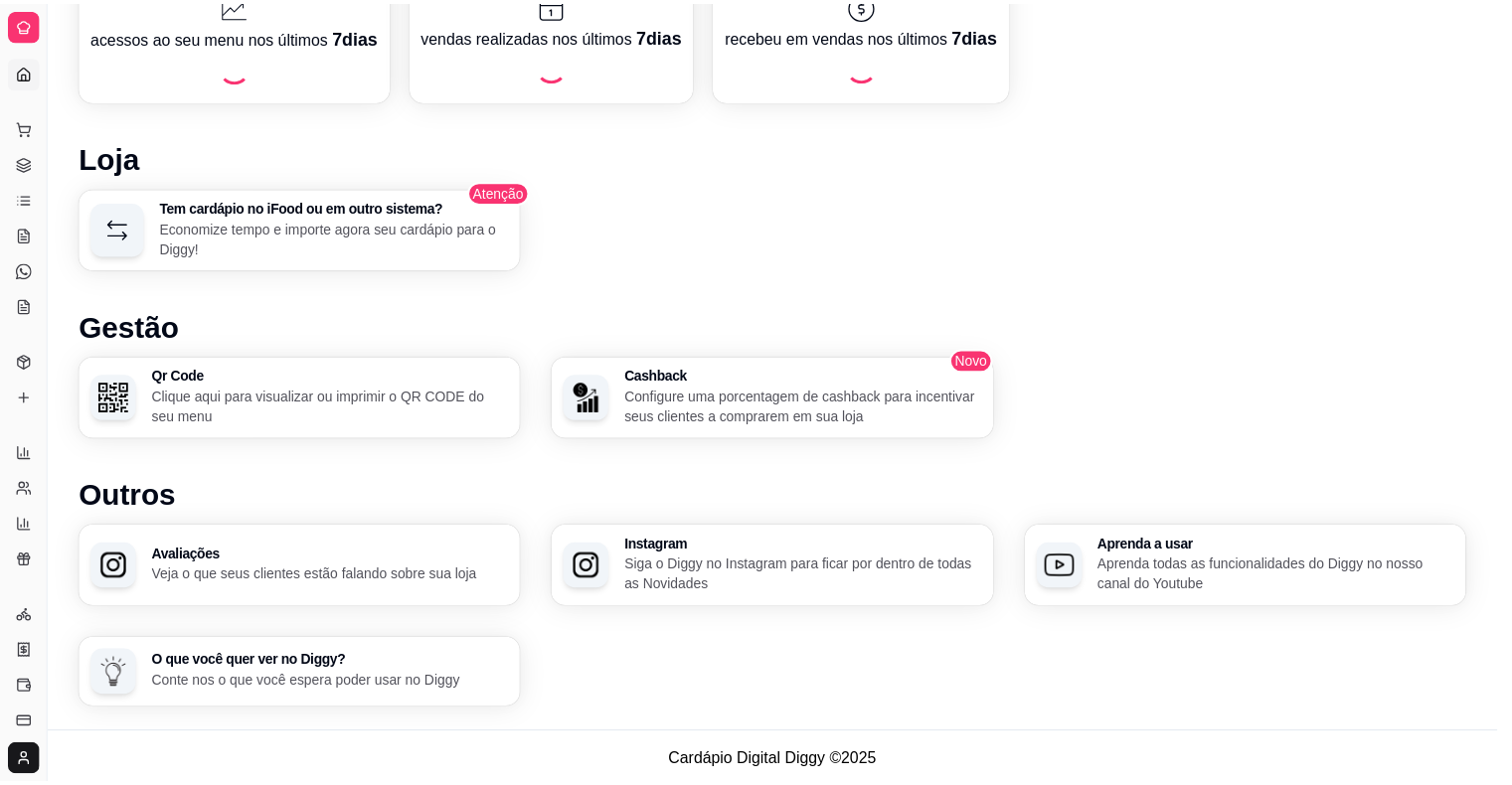
scroll to position [972, 0]
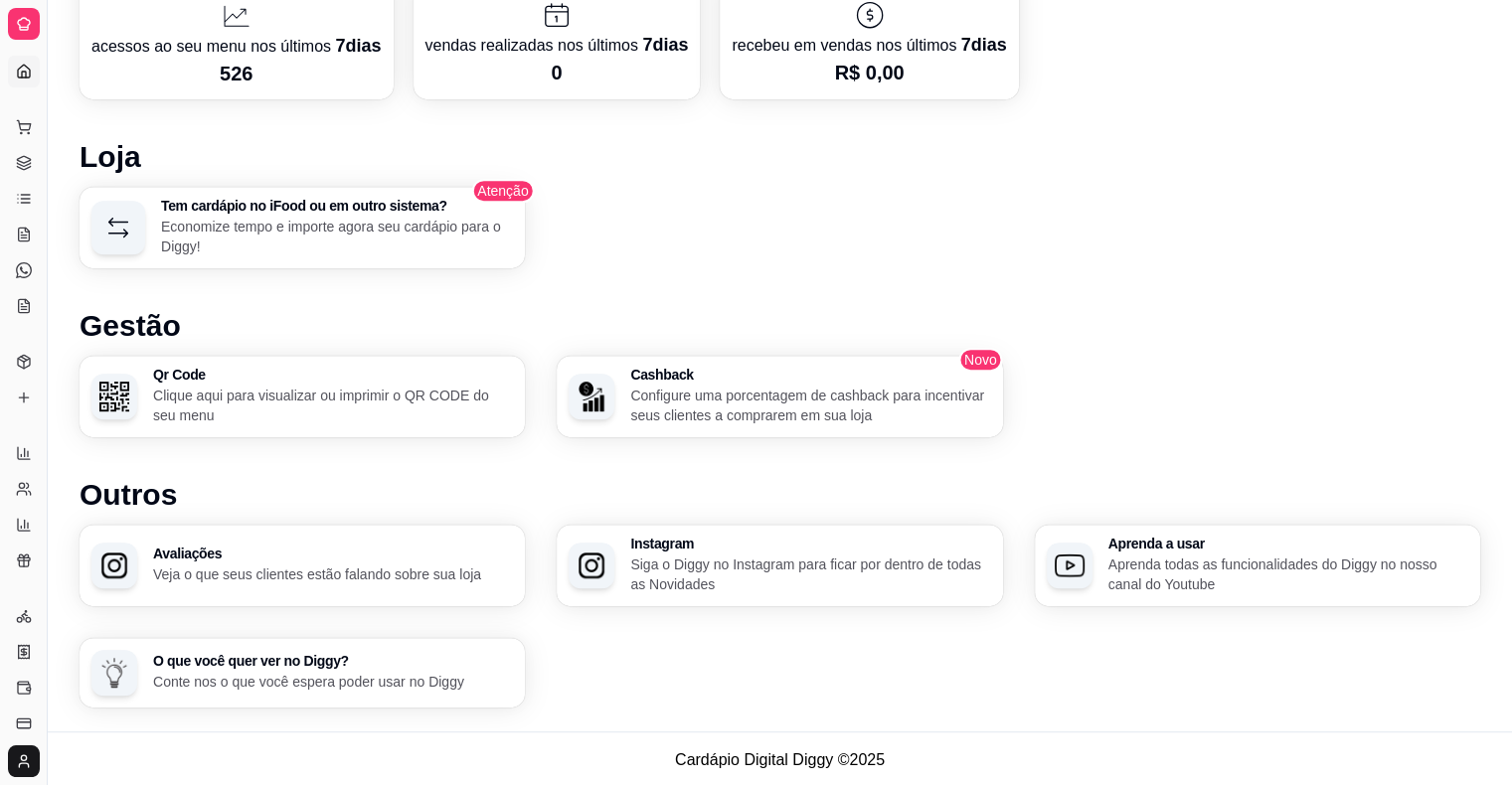
drag, startPoint x: 43, startPoint y: 444, endPoint x: 118, endPoint y: 442, distance: 75.0
click at [36, 429] on span "Relatórios" at bounding box center [43, 422] width 54 height 16
drag, startPoint x: 51, startPoint y: 430, endPoint x: 106, endPoint y: 432, distance: 55.0
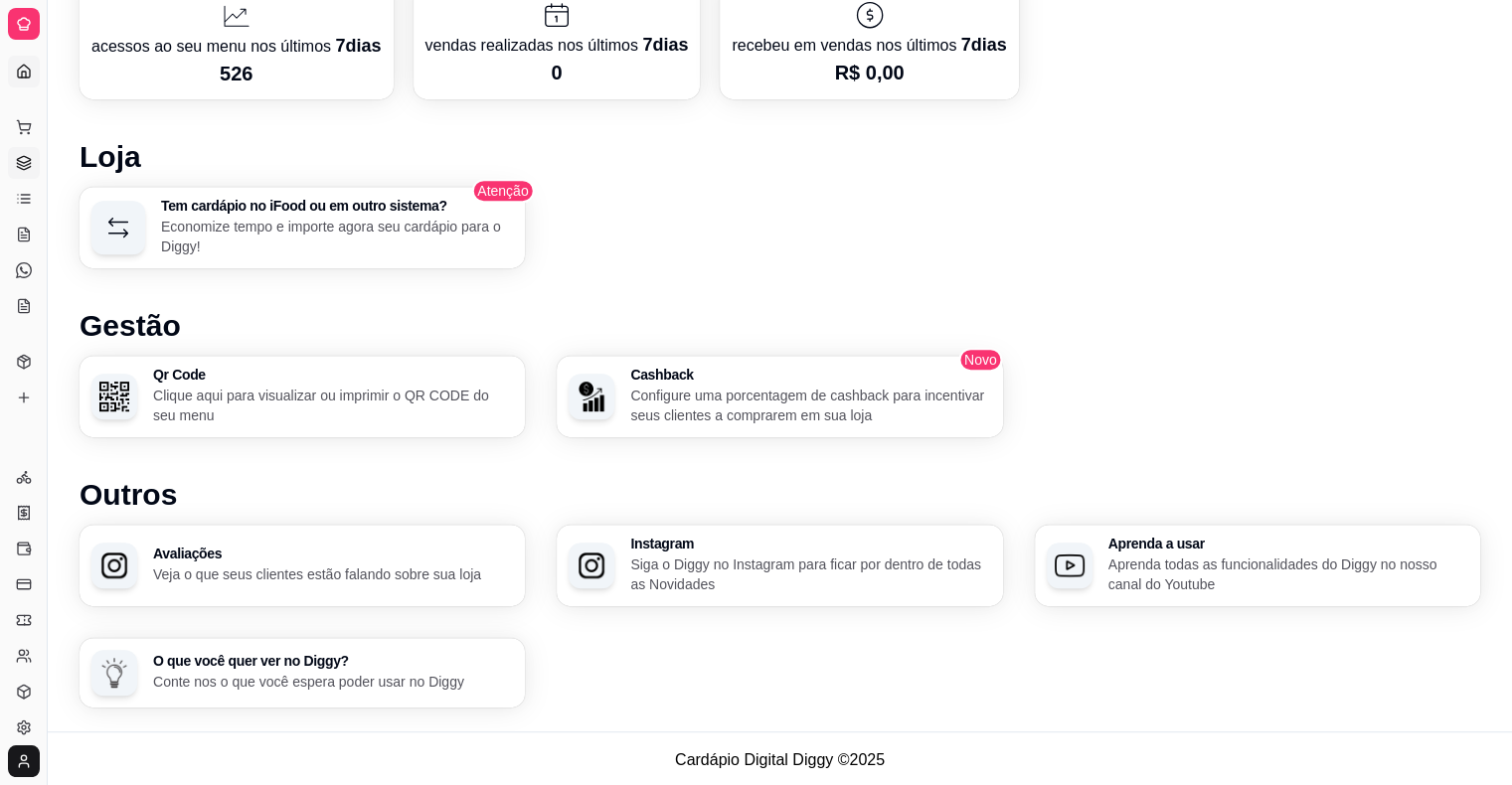
click at [12, 153] on link "Gestor de Pedidos" at bounding box center [24, 164] width 32 height 32
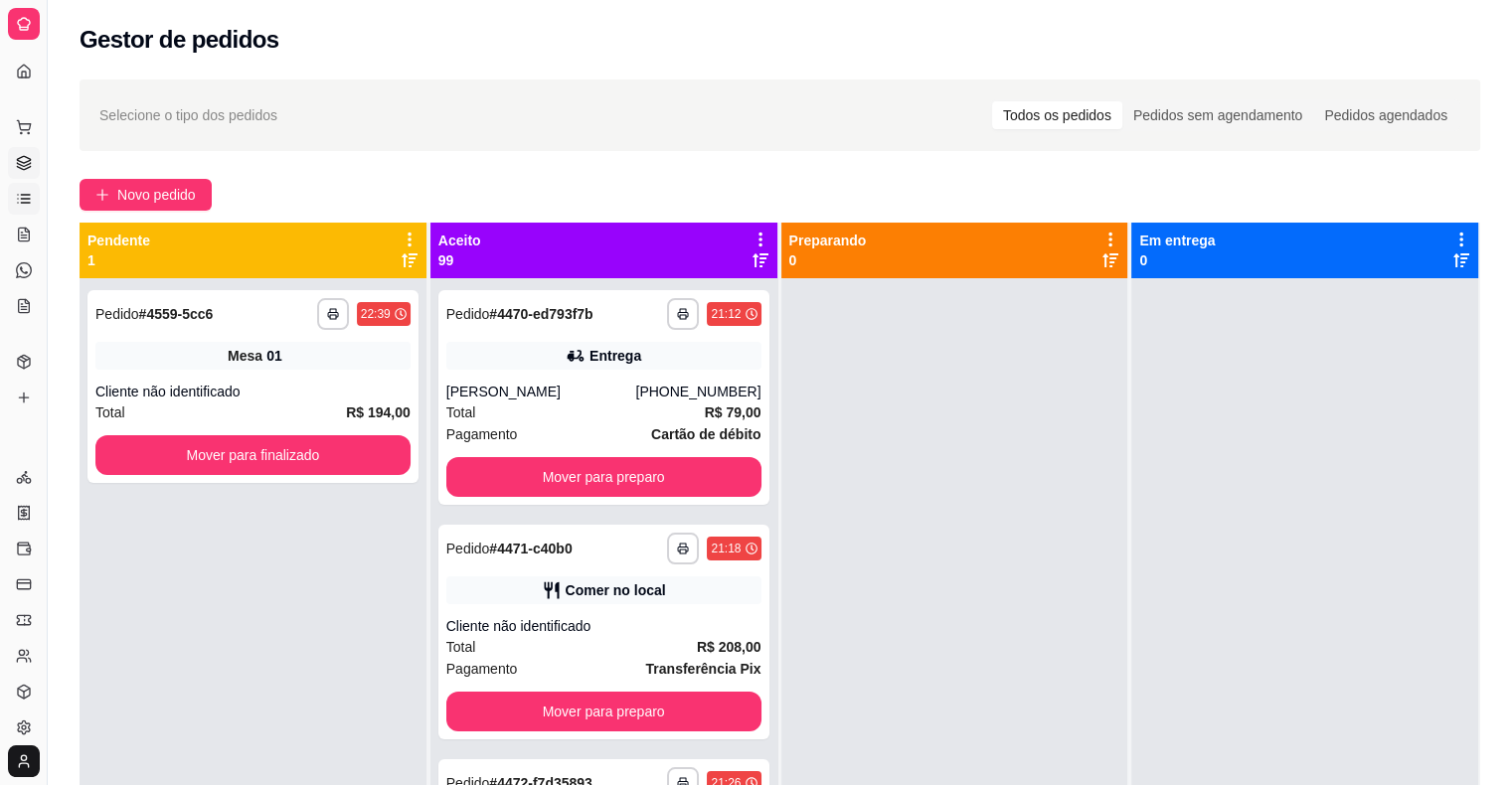
click at [18, 184] on link "Lista de Pedidos" at bounding box center [24, 198] width 32 height 32
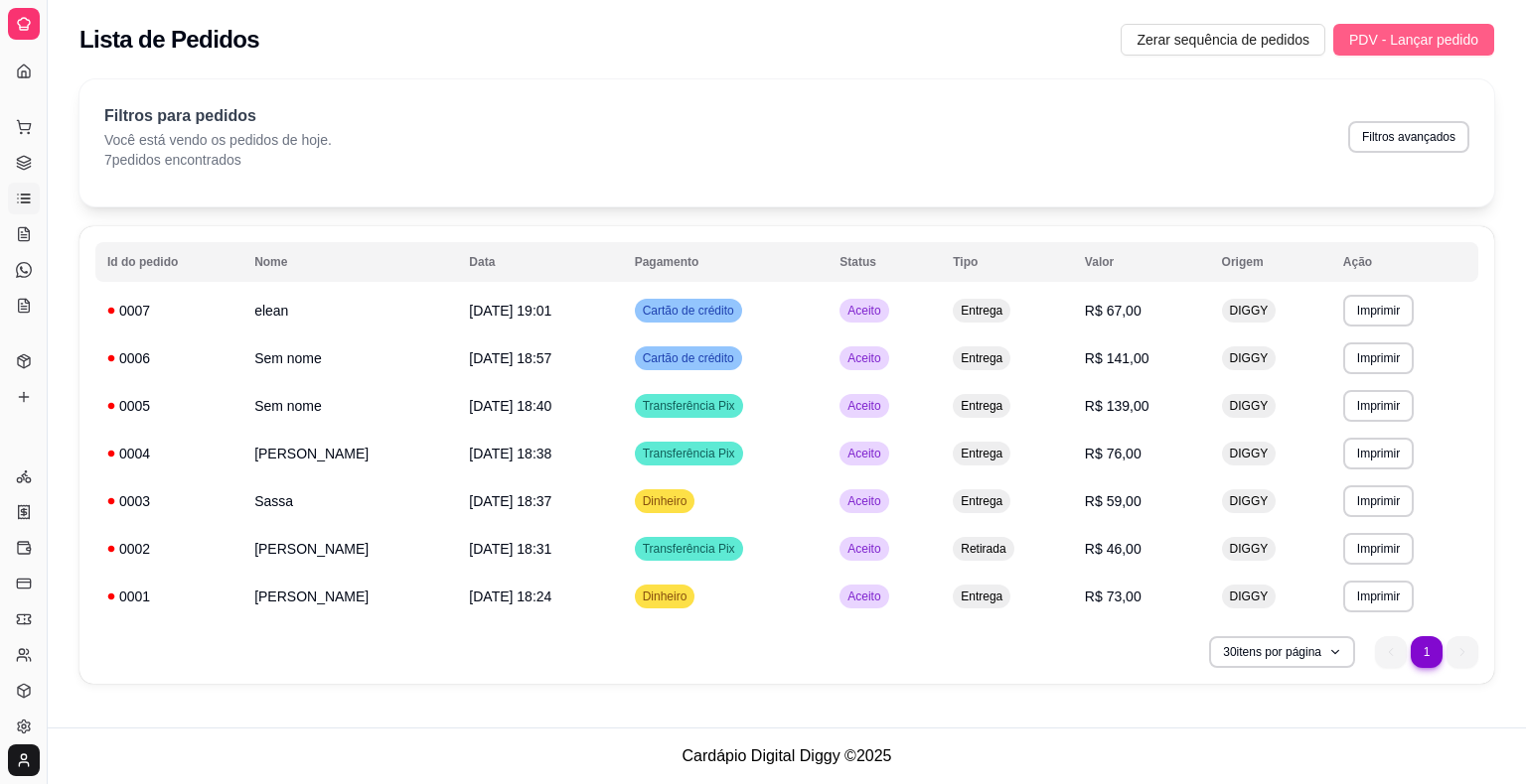
click at [1404, 34] on span "PDV - Lançar pedido" at bounding box center [1414, 40] width 130 height 22
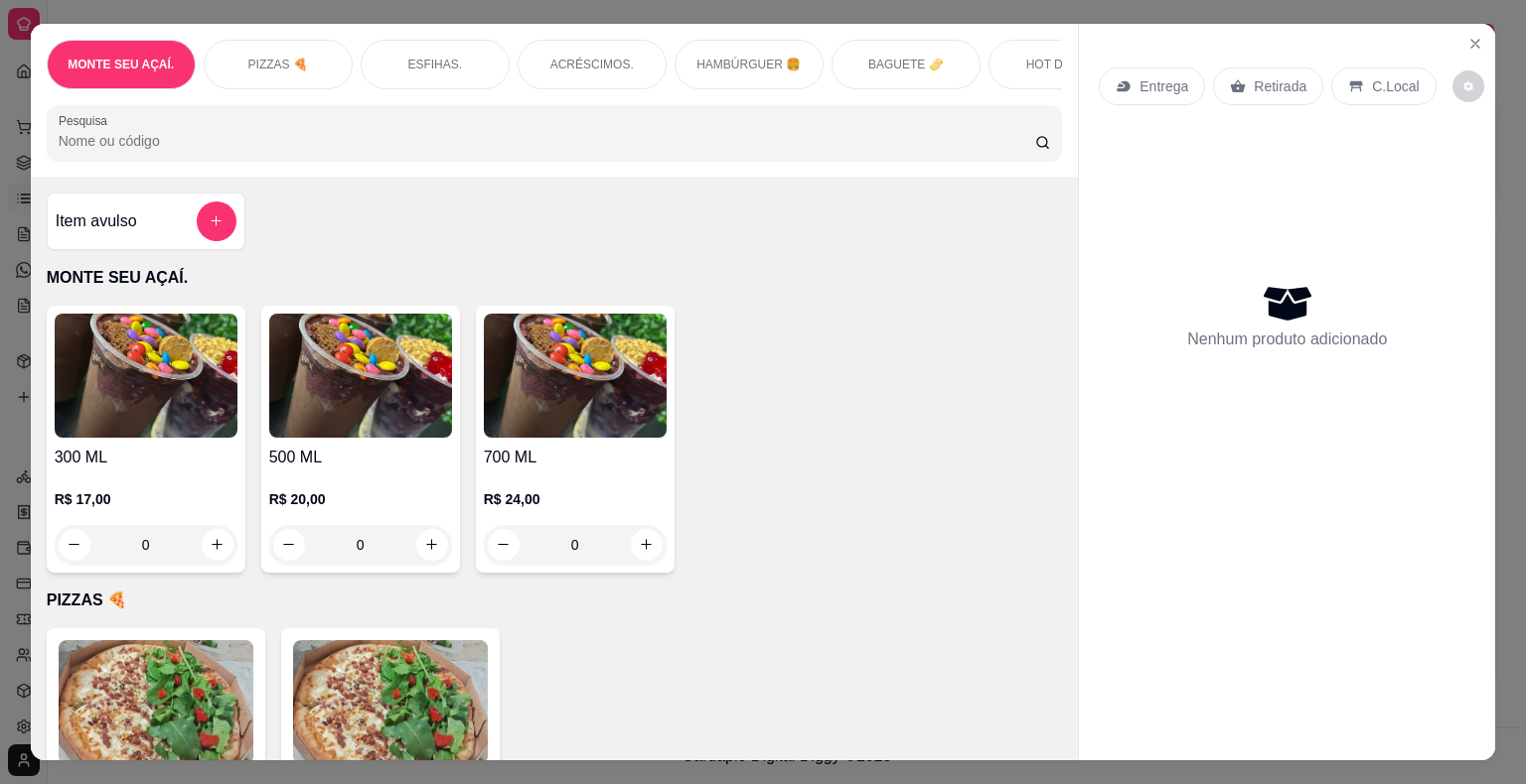
click at [293, 72] on div "PIZZAS 🍕" at bounding box center [278, 65] width 150 height 50
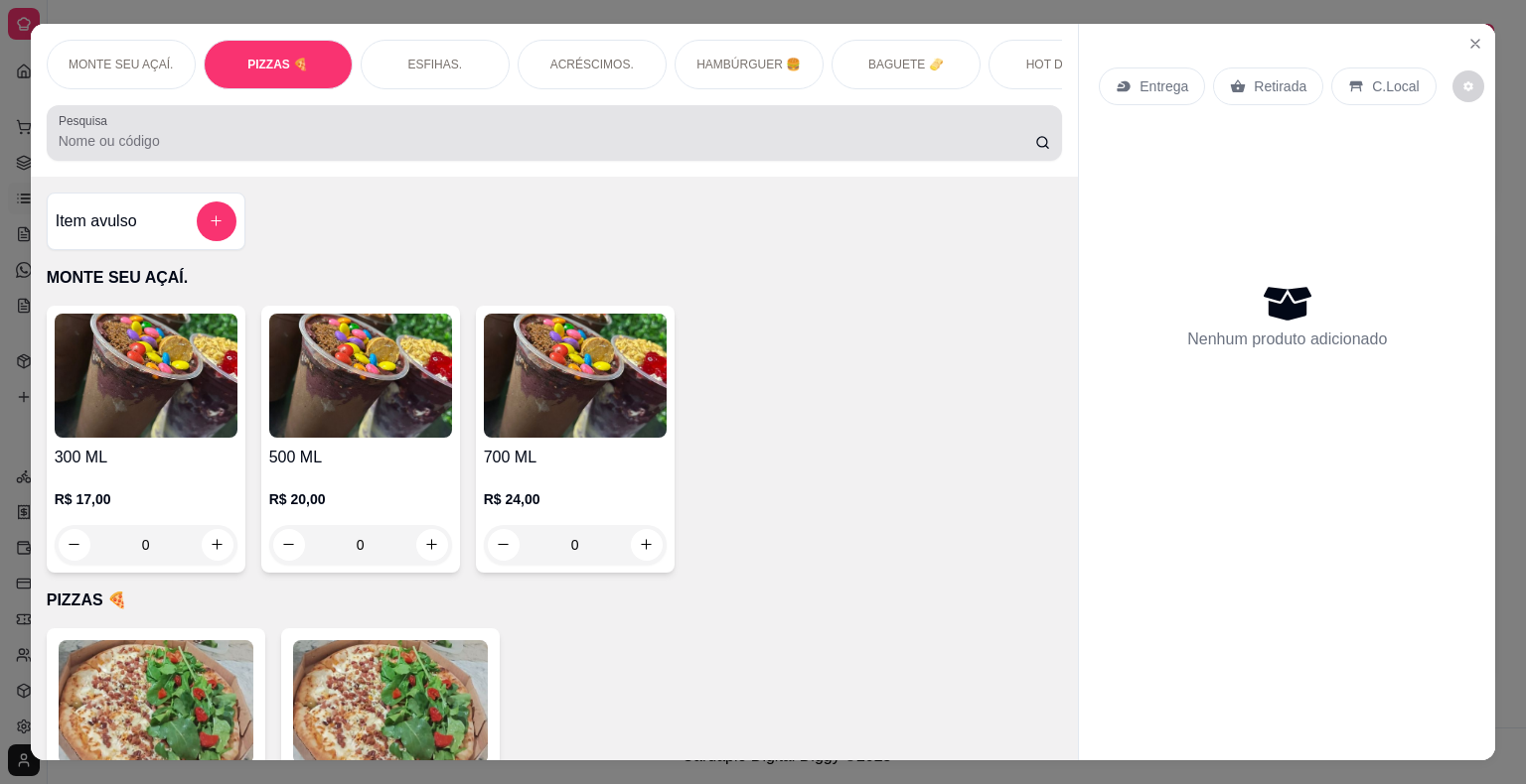
scroll to position [48, 0]
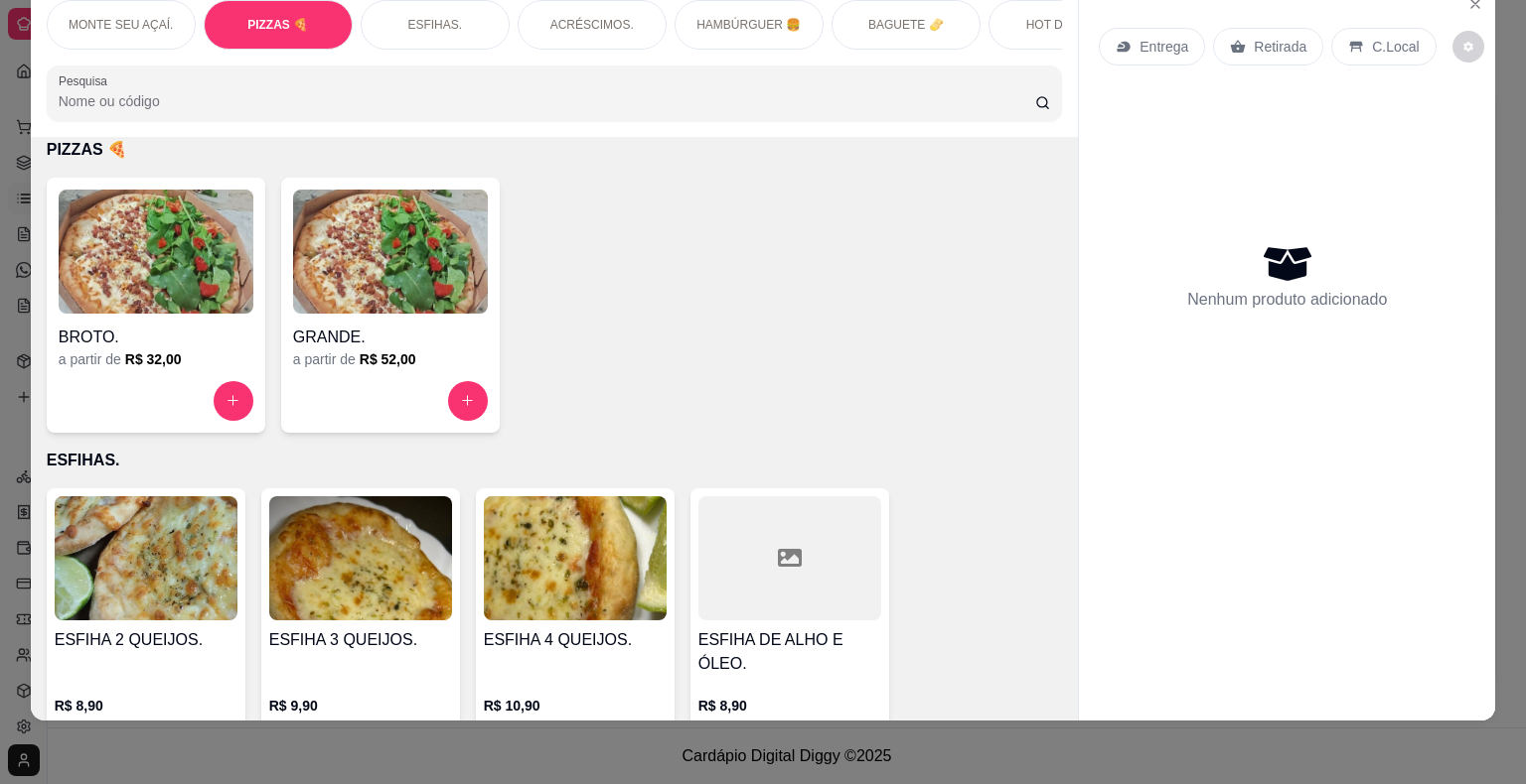
click at [426, 264] on img at bounding box center [390, 251] width 194 height 125
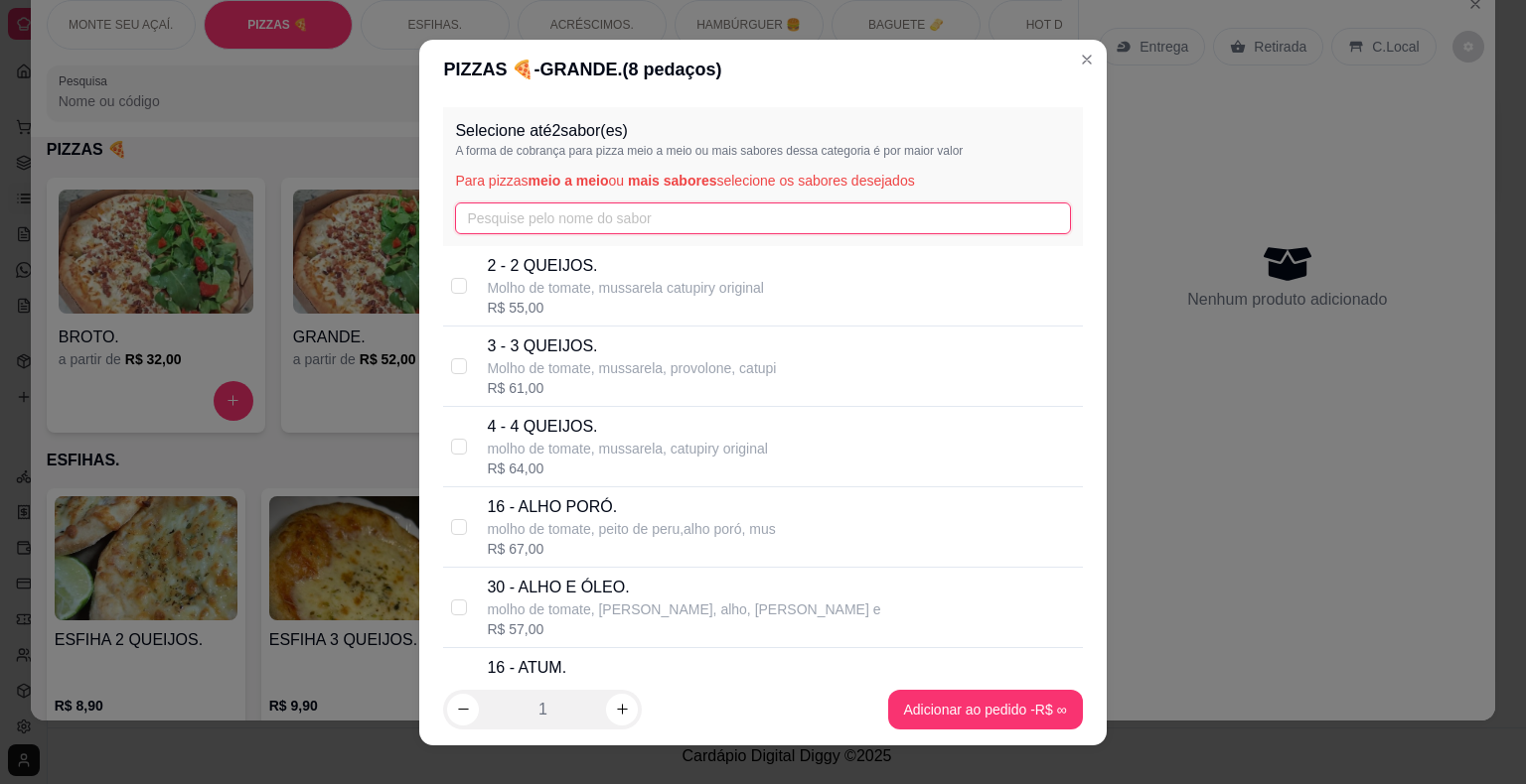
click at [570, 228] on input "text" at bounding box center [762, 218] width 615 height 32
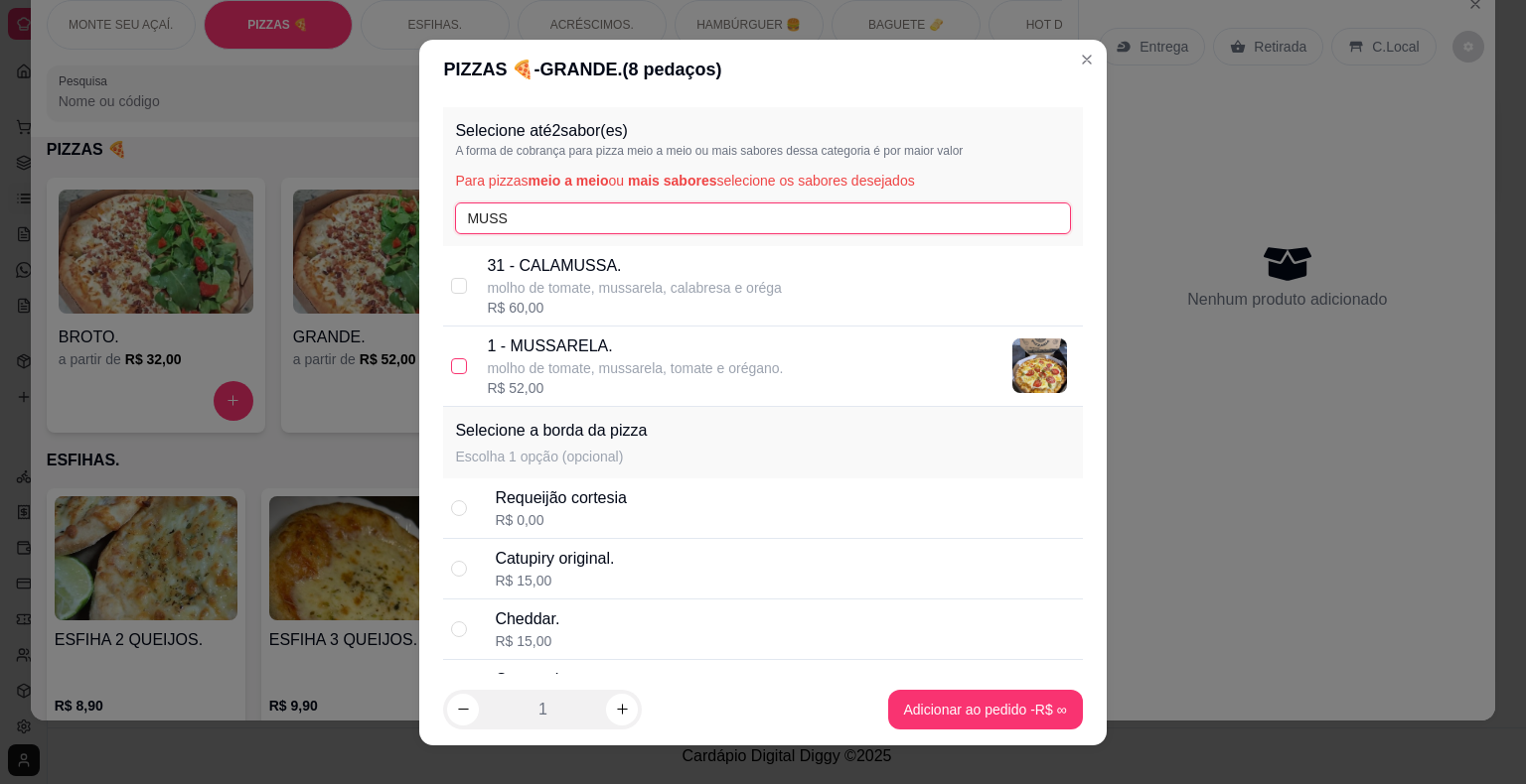
type input "MUSS"
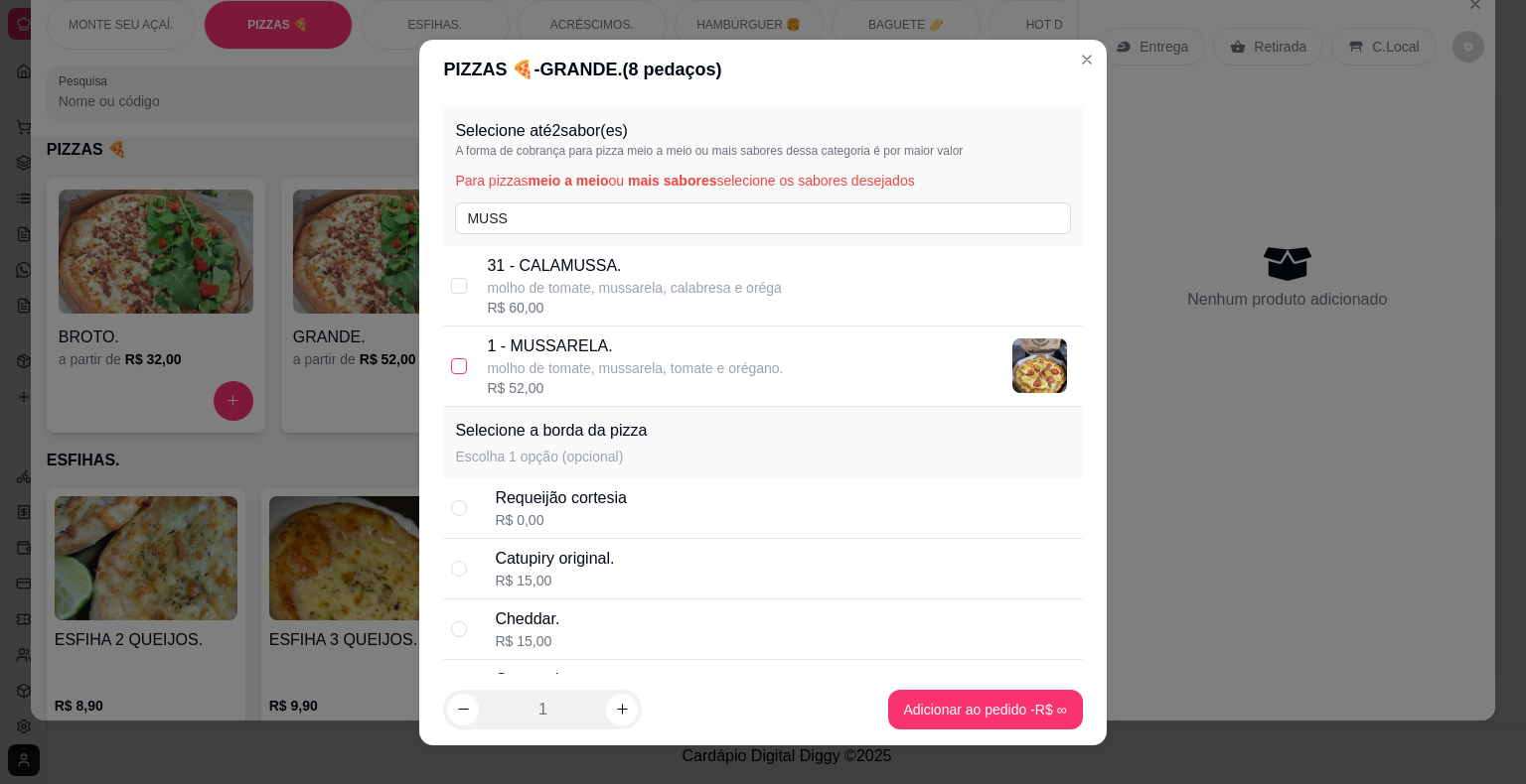
click at [452, 372] on input "checkbox" at bounding box center [459, 367] width 16 height 16
checkbox input "true"
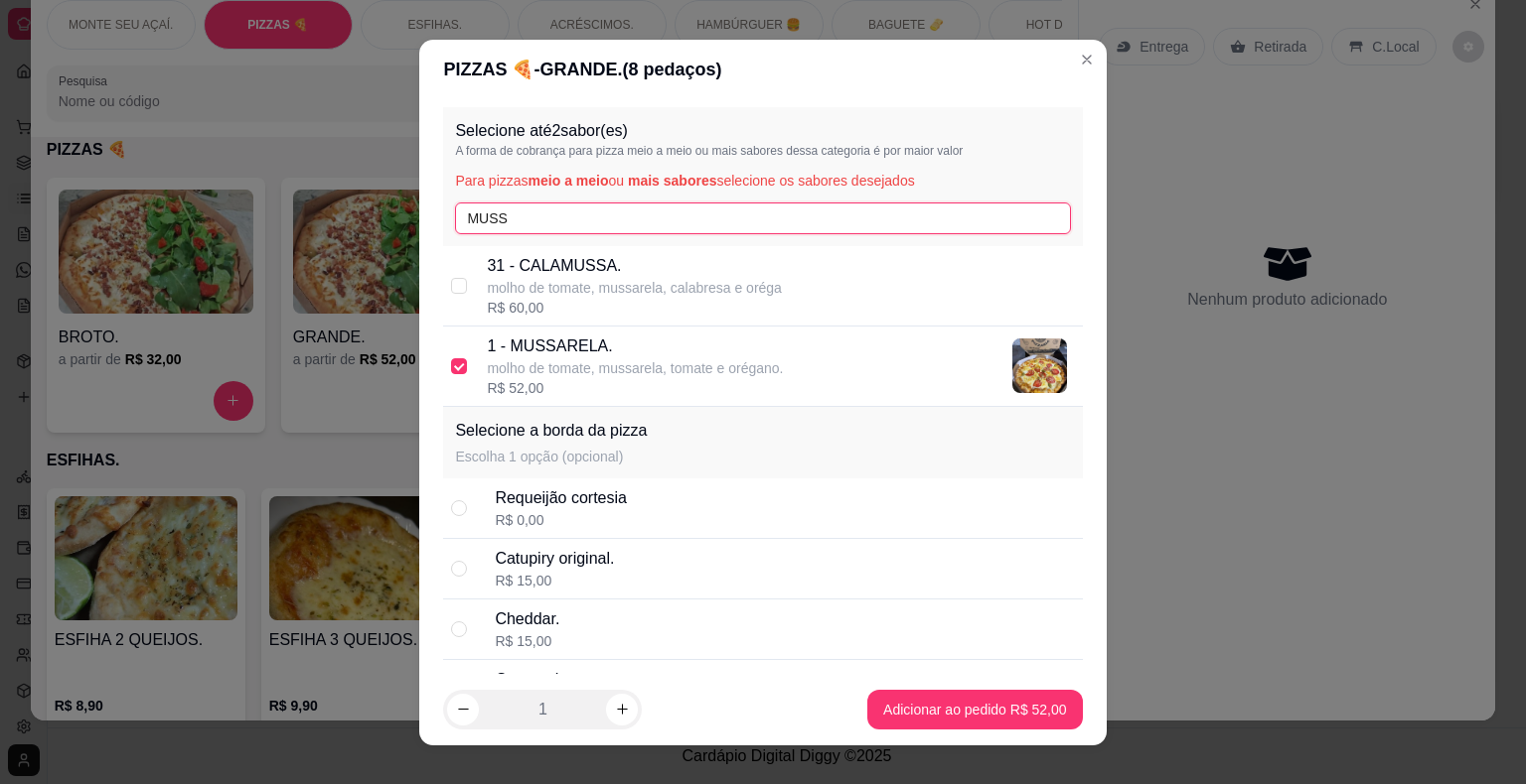
click at [607, 218] on input "MUSS" at bounding box center [762, 218] width 615 height 32
type input "M"
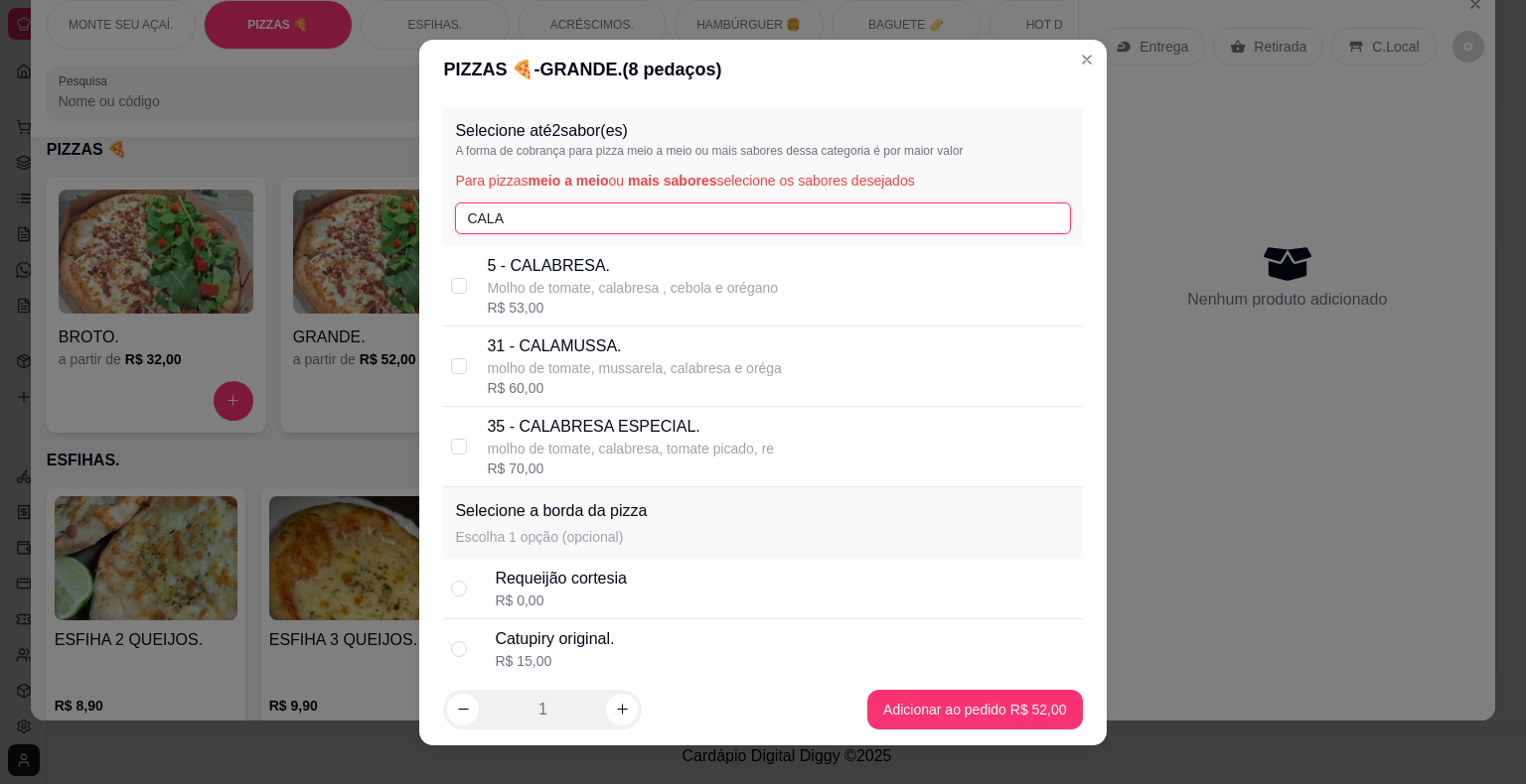
type input "CALA"
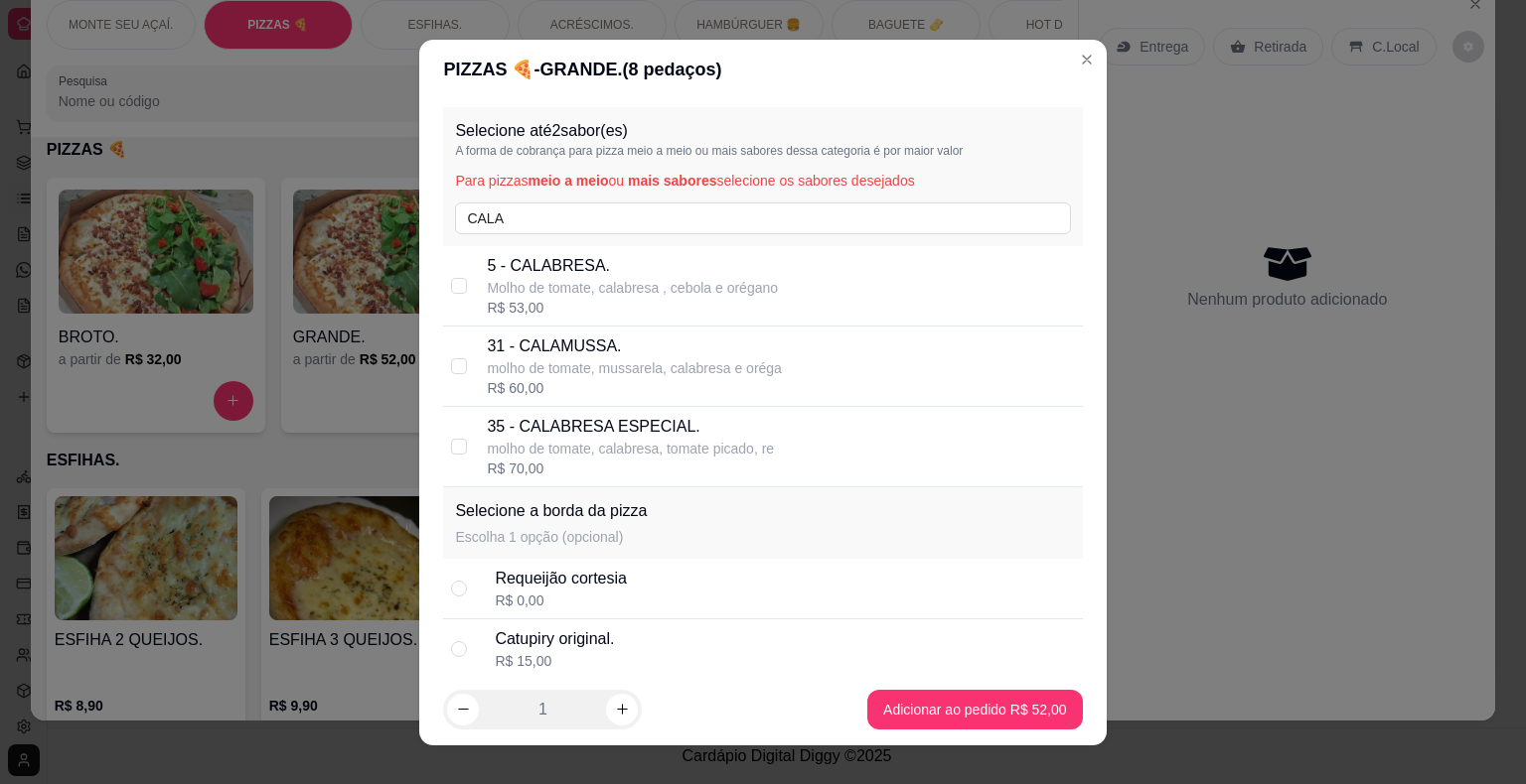
click at [559, 287] on p "Molho de tomate, calabresa , cebola e orégano" at bounding box center [632, 288] width 291 height 20
checkbox input "true"
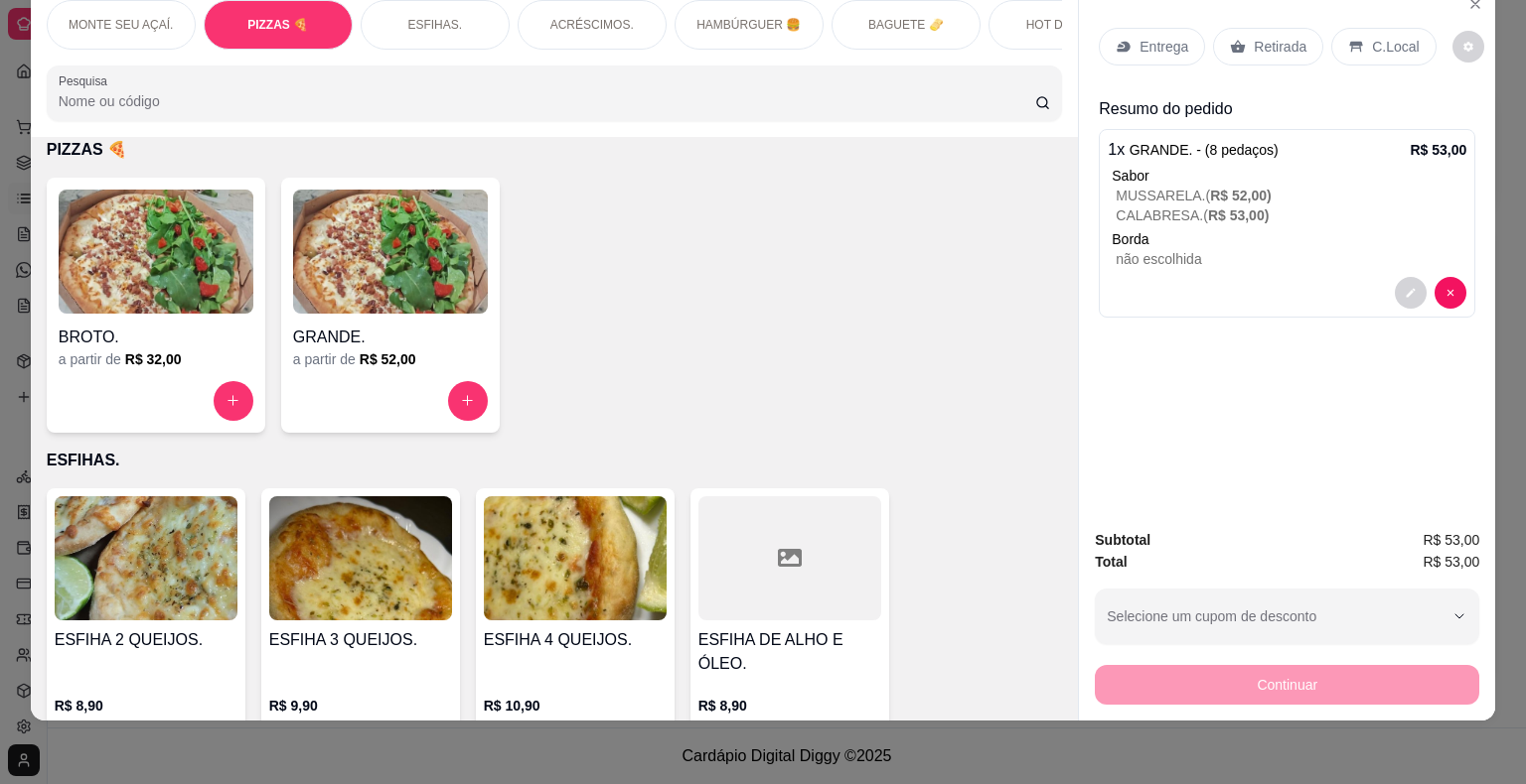
click at [776, 17] on p "HAMBÚRGUER 🍔" at bounding box center [749, 25] width 105 height 16
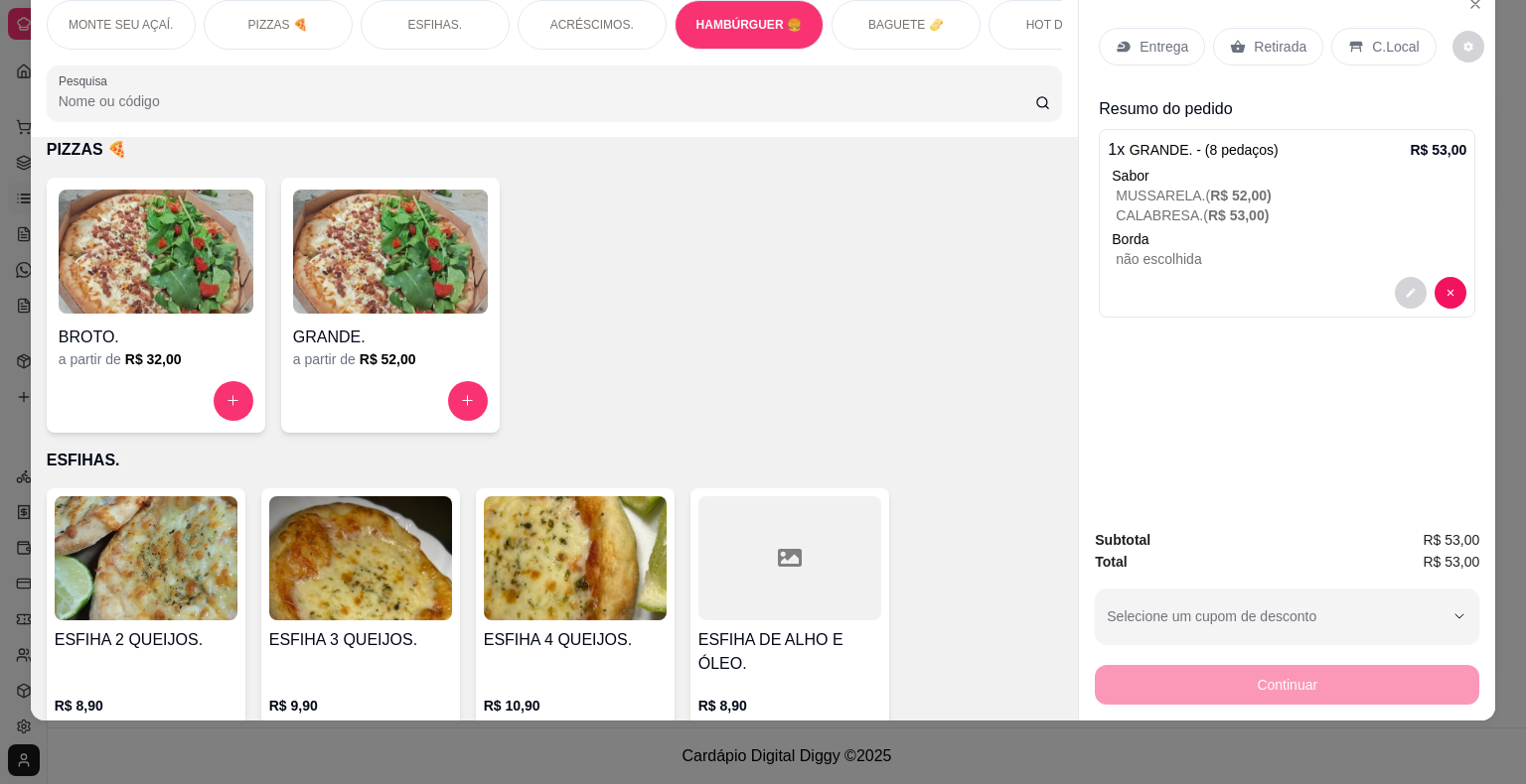
scroll to position [6440, 0]
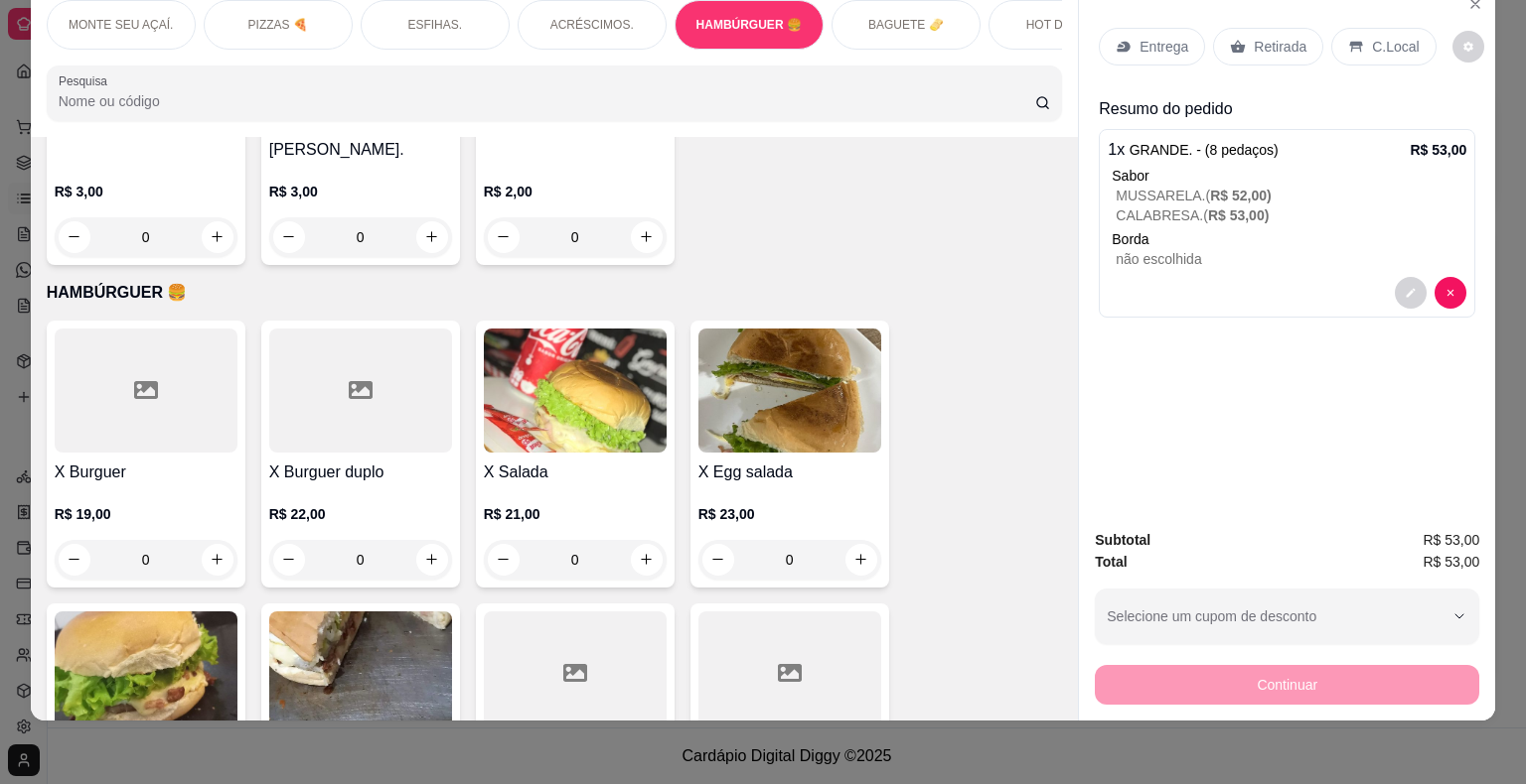
click at [552, 99] on input "Pesquisa" at bounding box center [547, 102] width 977 height 20
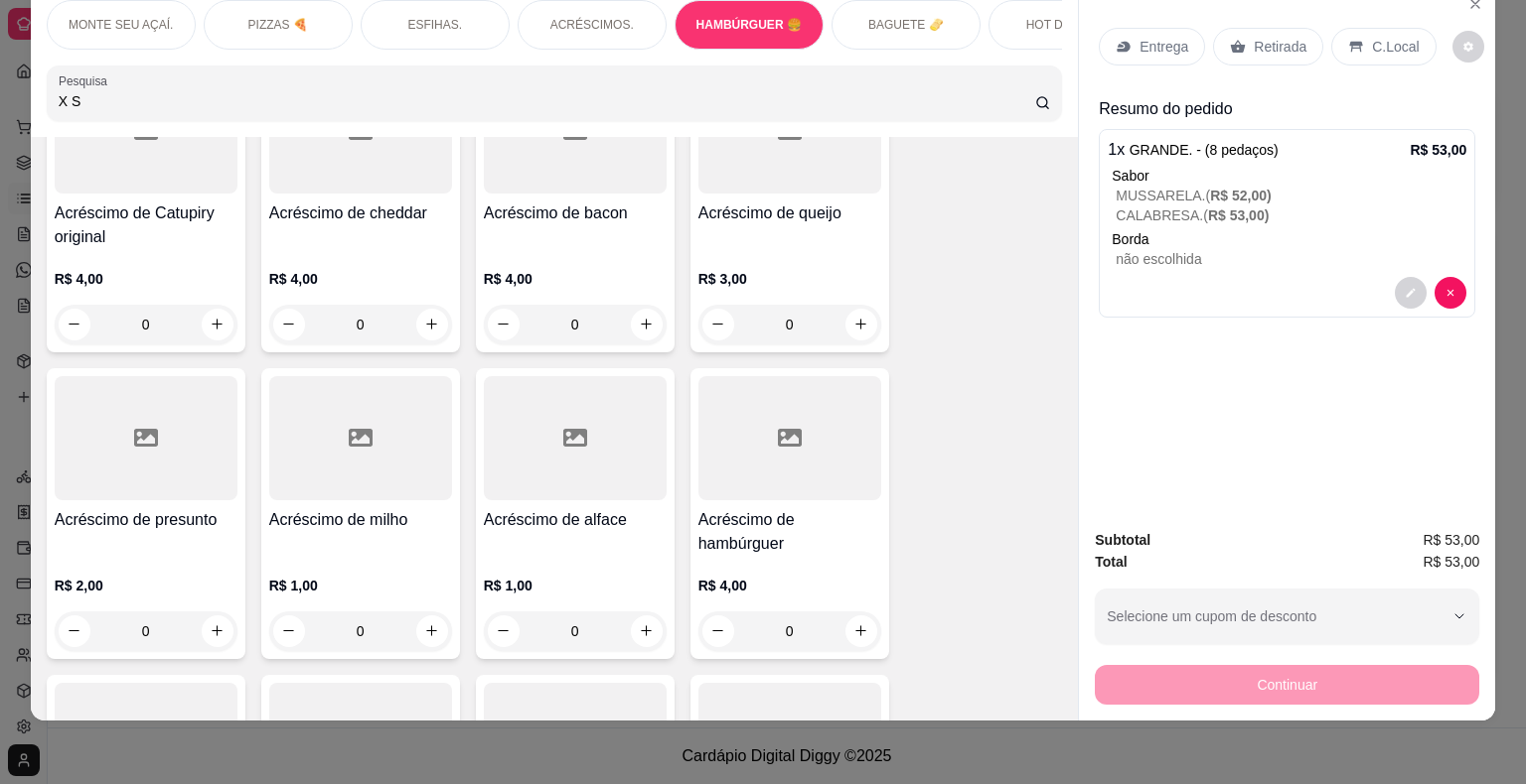
scroll to position [6779, 0]
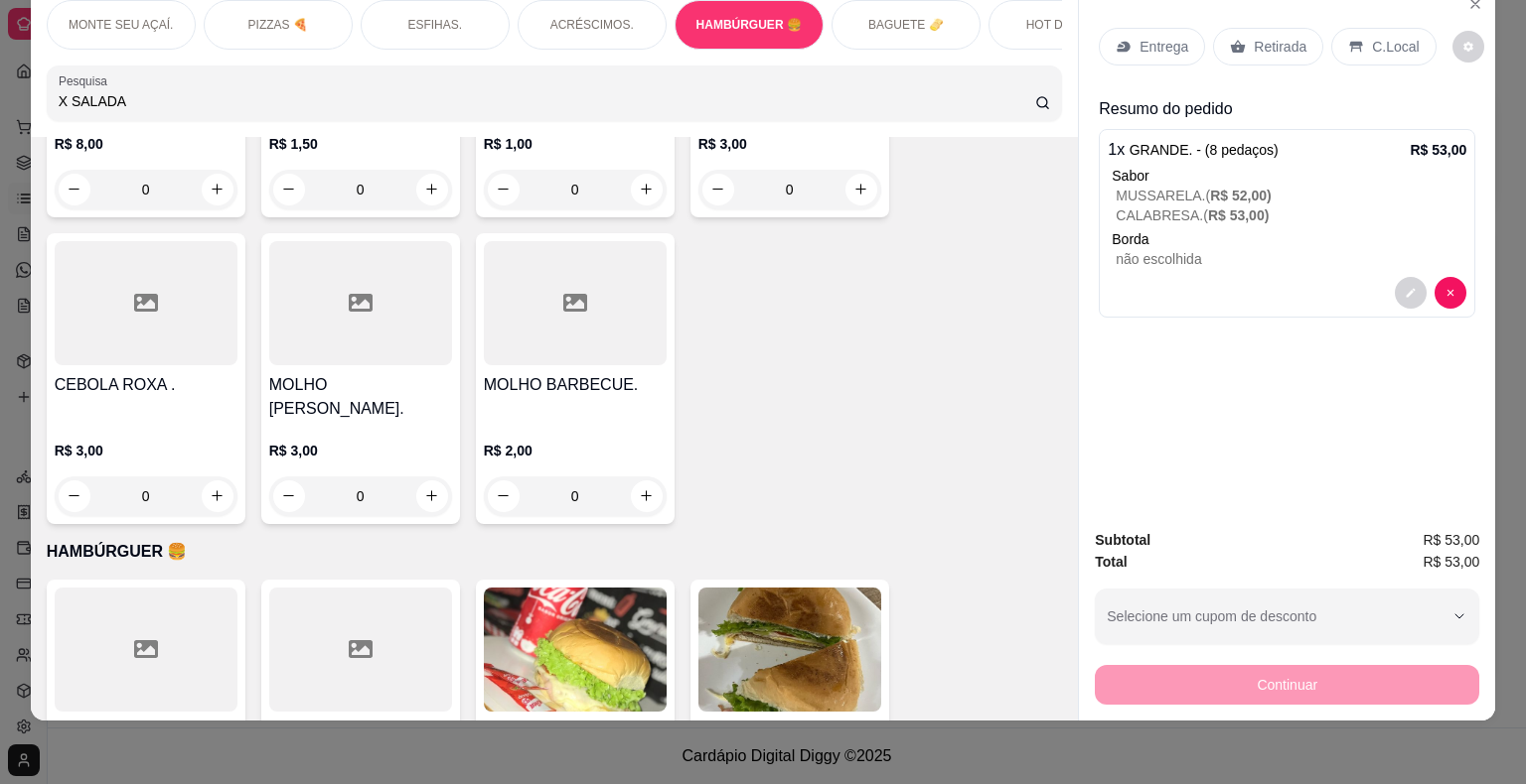
type input "X SALADA"
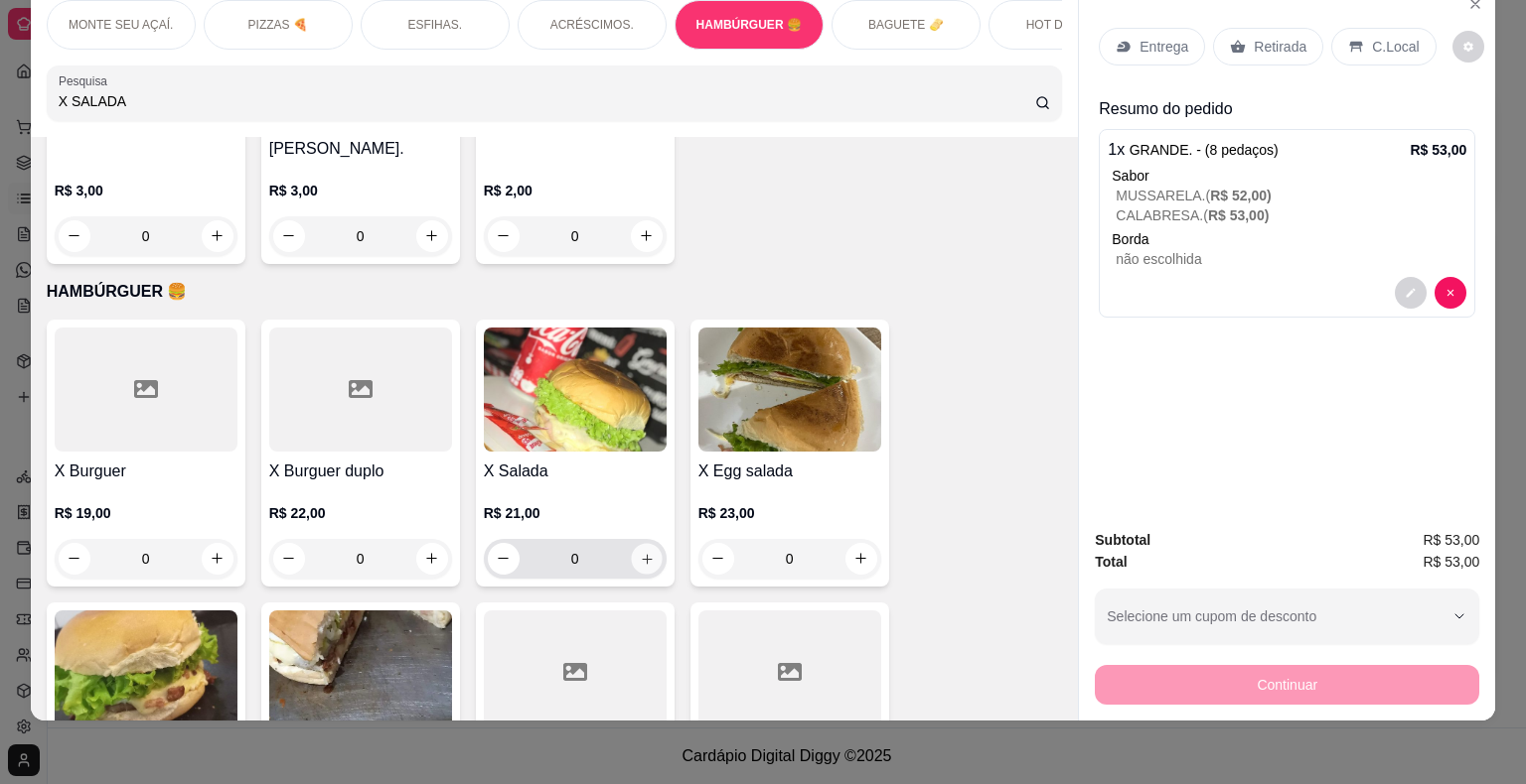
click at [631, 543] on button "increase-product-quantity" at bounding box center [646, 558] width 31 height 31
type input "1"
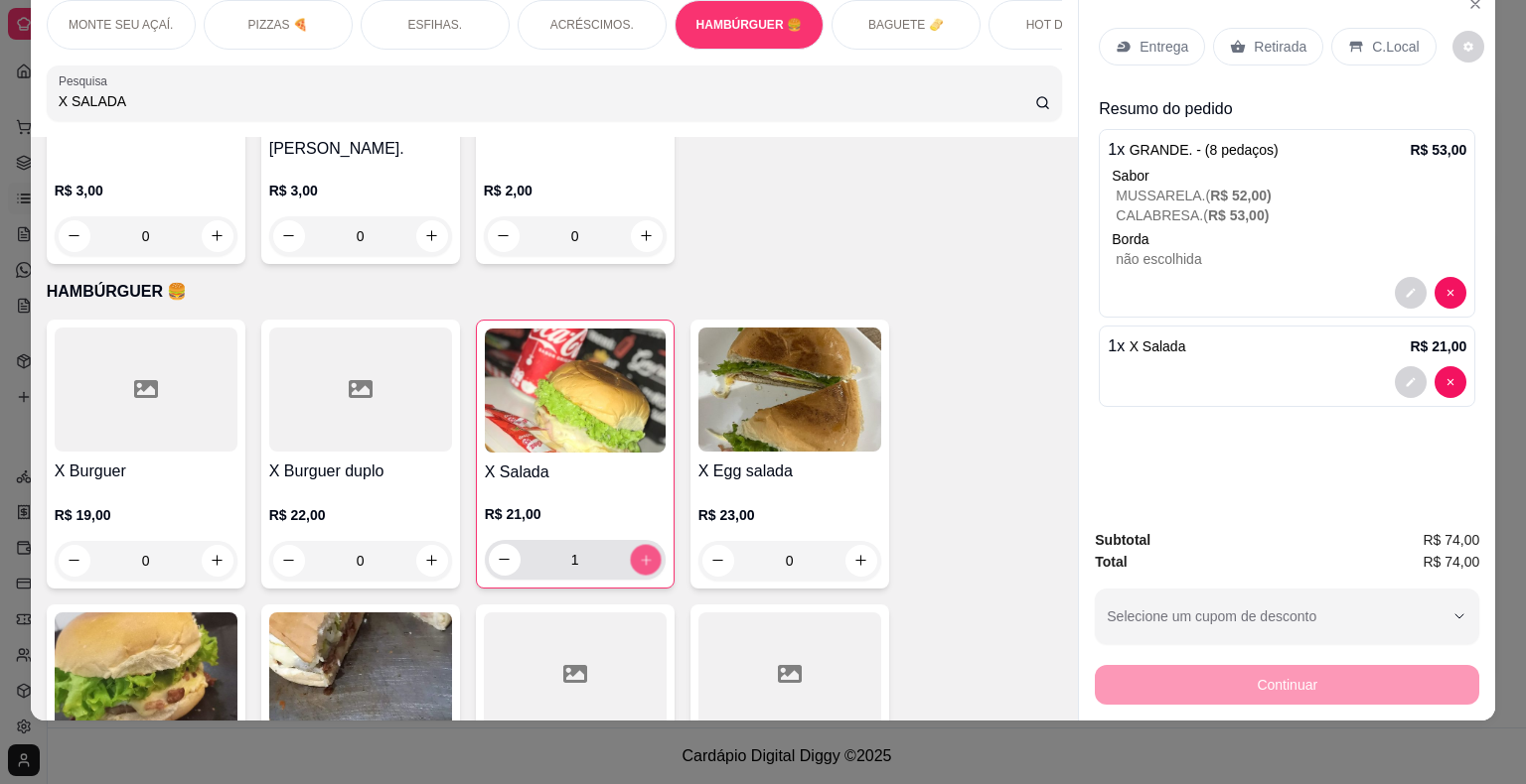
click at [630, 544] on button "increase-product-quantity" at bounding box center [645, 559] width 31 height 31
type input "2"
drag, startPoint x: 384, startPoint y: 49, endPoint x: 458, endPoint y: 47, distance: 74.0
click at [458, 47] on div "MONTE SEU AÇAÍ. PIZZAS 🍕 ESFIHAS. ACRÉSCIMOS. HAMBÚRGUER 🍔 BAGUETE 🫔 HOT DOG 🌭 …" at bounding box center [555, 60] width 1049 height 152
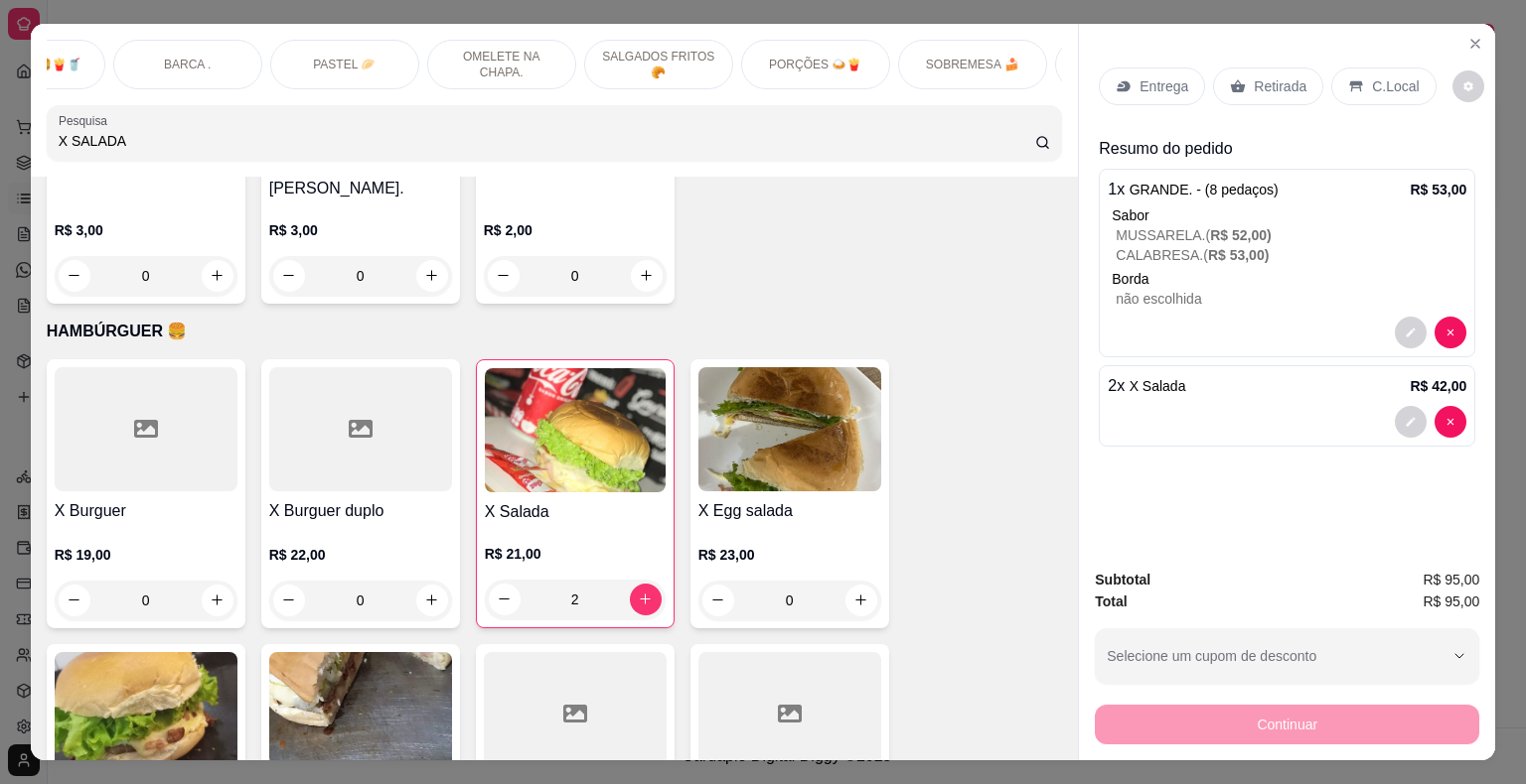
scroll to position [0, 1788]
click at [704, 47] on div "PORÇÕES 🍛🍟" at bounding box center [688, 65] width 150 height 50
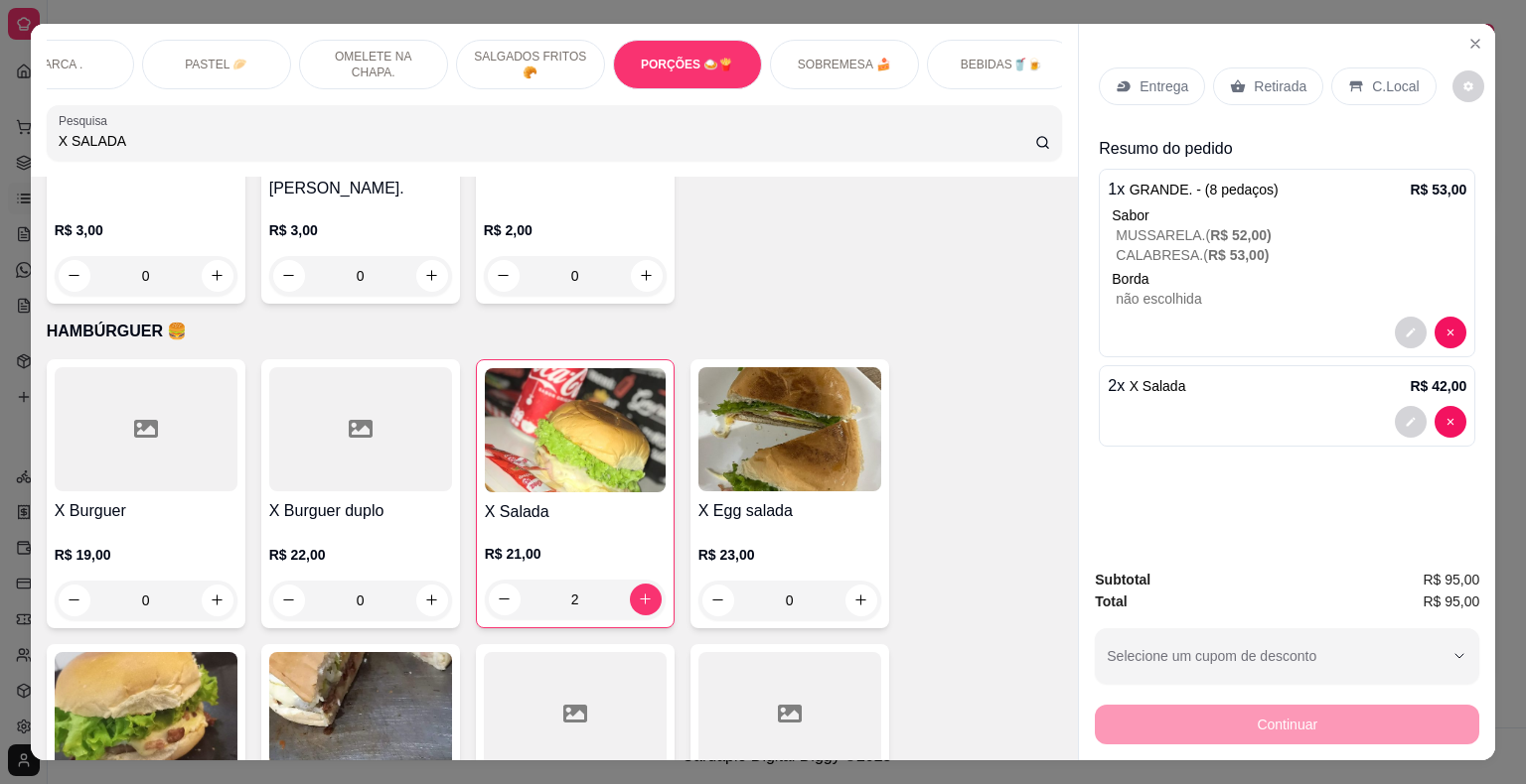
scroll to position [48, 0]
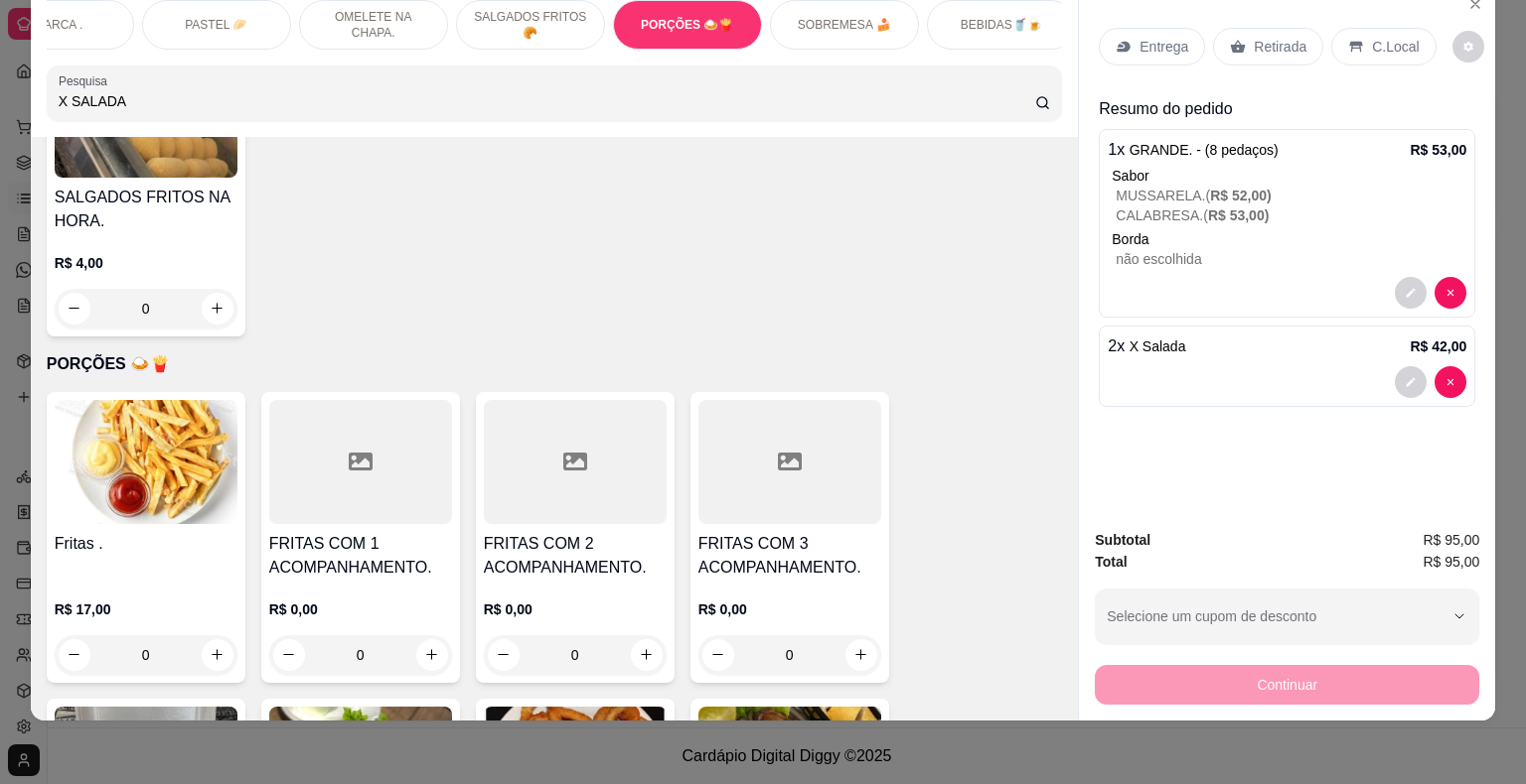
click at [211, 636] on div "0" at bounding box center [146, 655] width 182 height 40
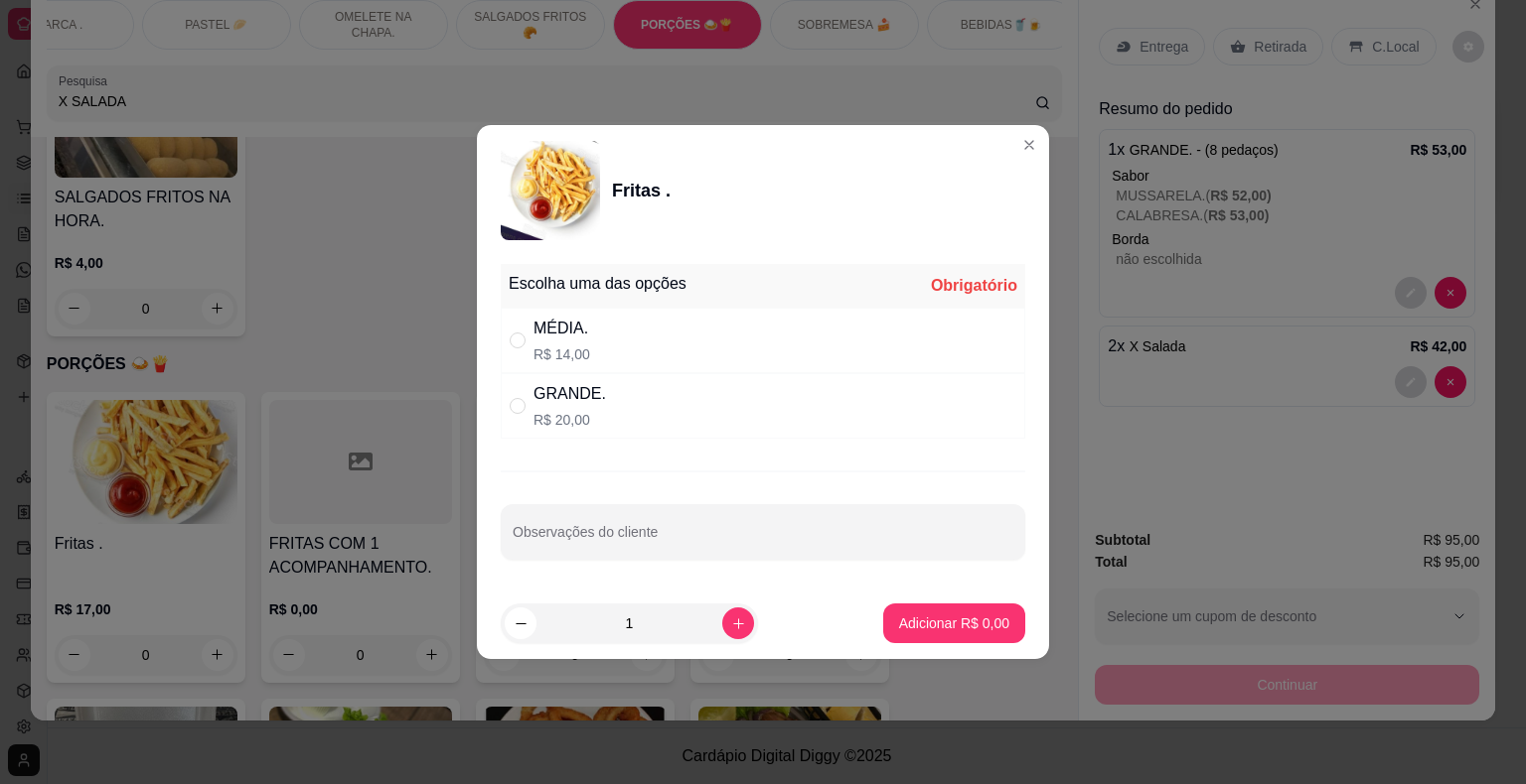
click at [532, 352] on div "MÉDIA. R$ 14,00" at bounding box center [763, 341] width 524 height 66
radio input "true"
click at [965, 605] on button "Adicionar R$ 14,00" at bounding box center [950, 624] width 147 height 39
type input "1"
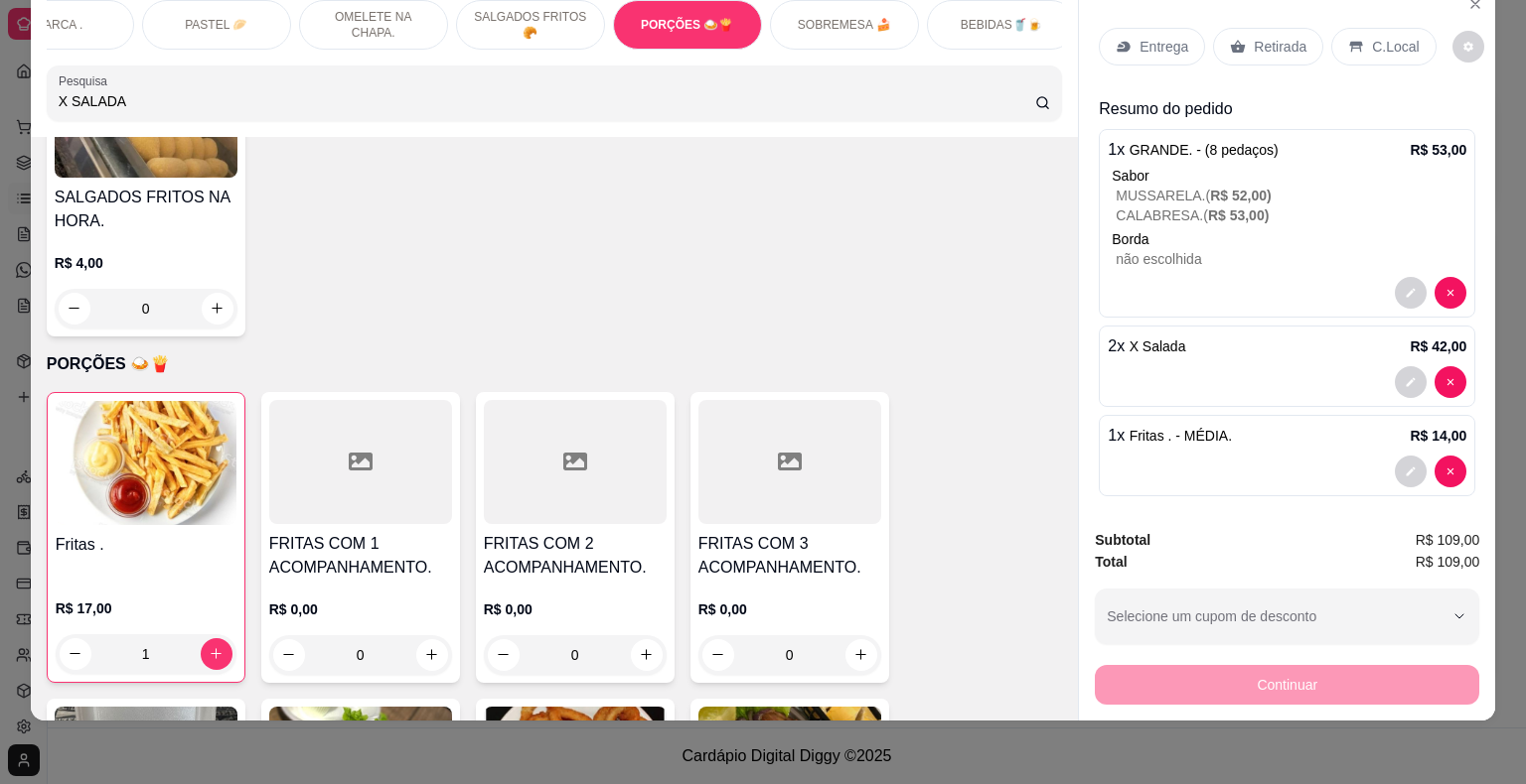
click at [1002, 17] on p "BEBIDAS🥤🍺" at bounding box center [1002, 25] width 82 height 16
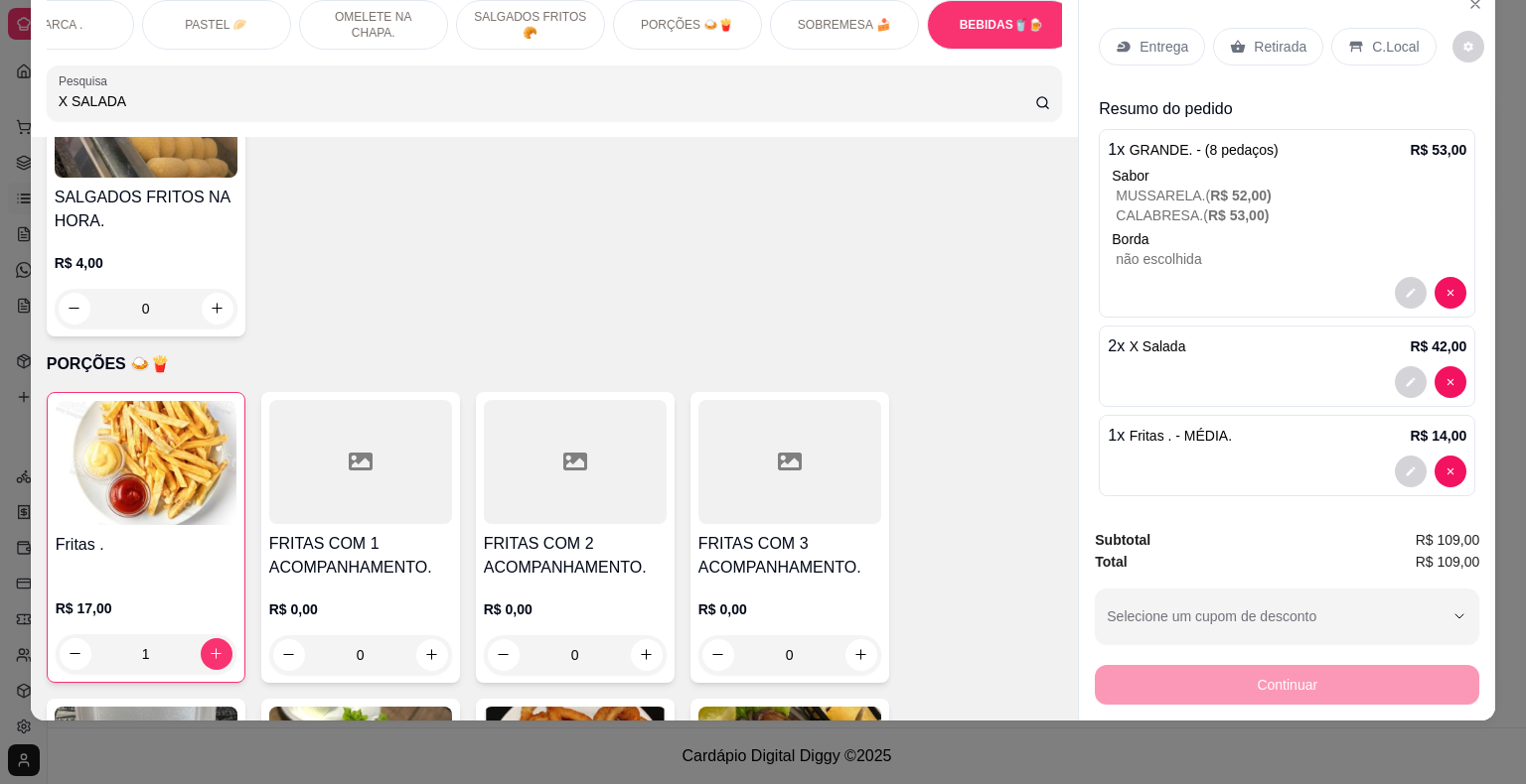
scroll to position [18487, 0]
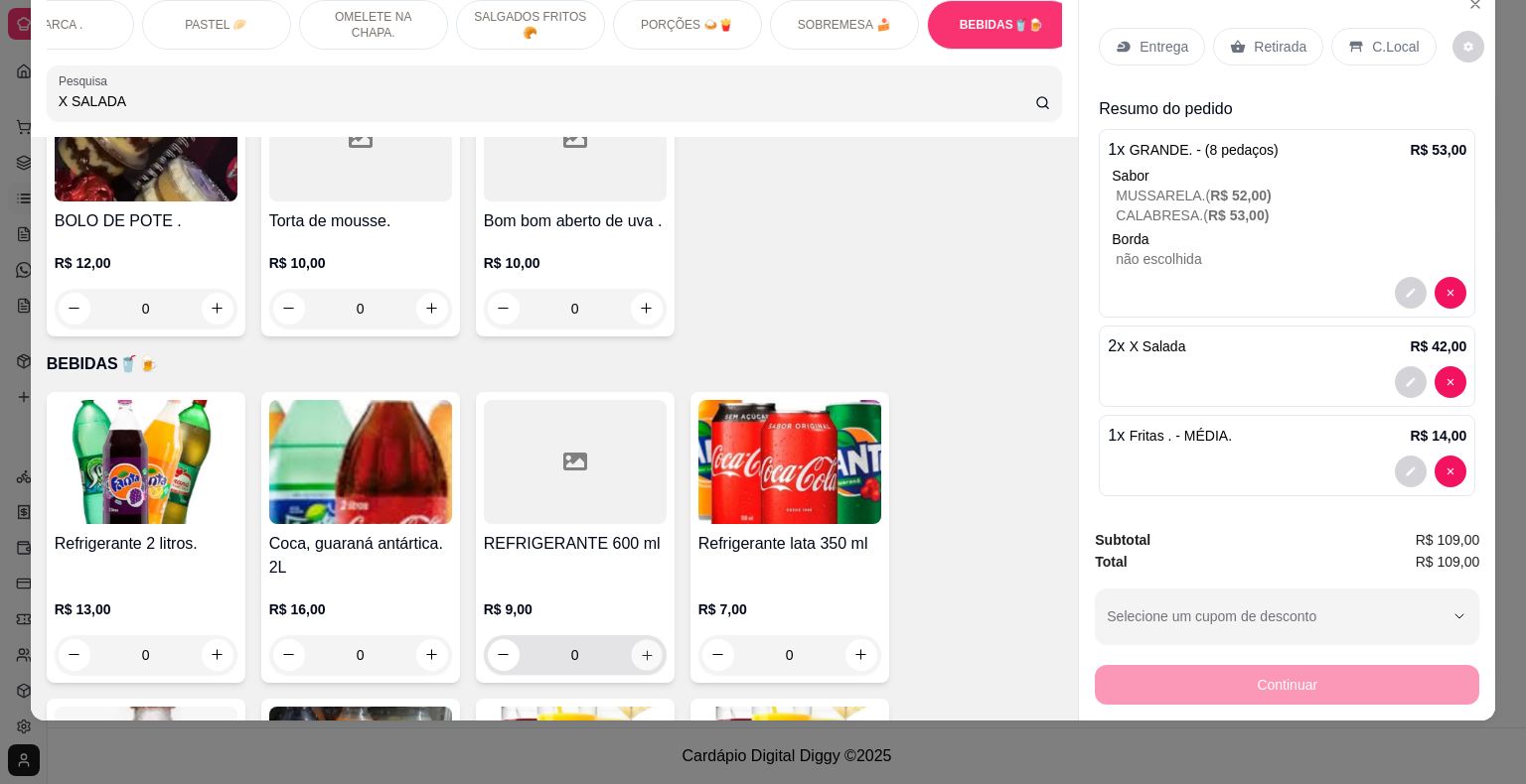
click at [641, 648] on icon "increase-product-quantity" at bounding box center [646, 654] width 15 height 15
type input "1"
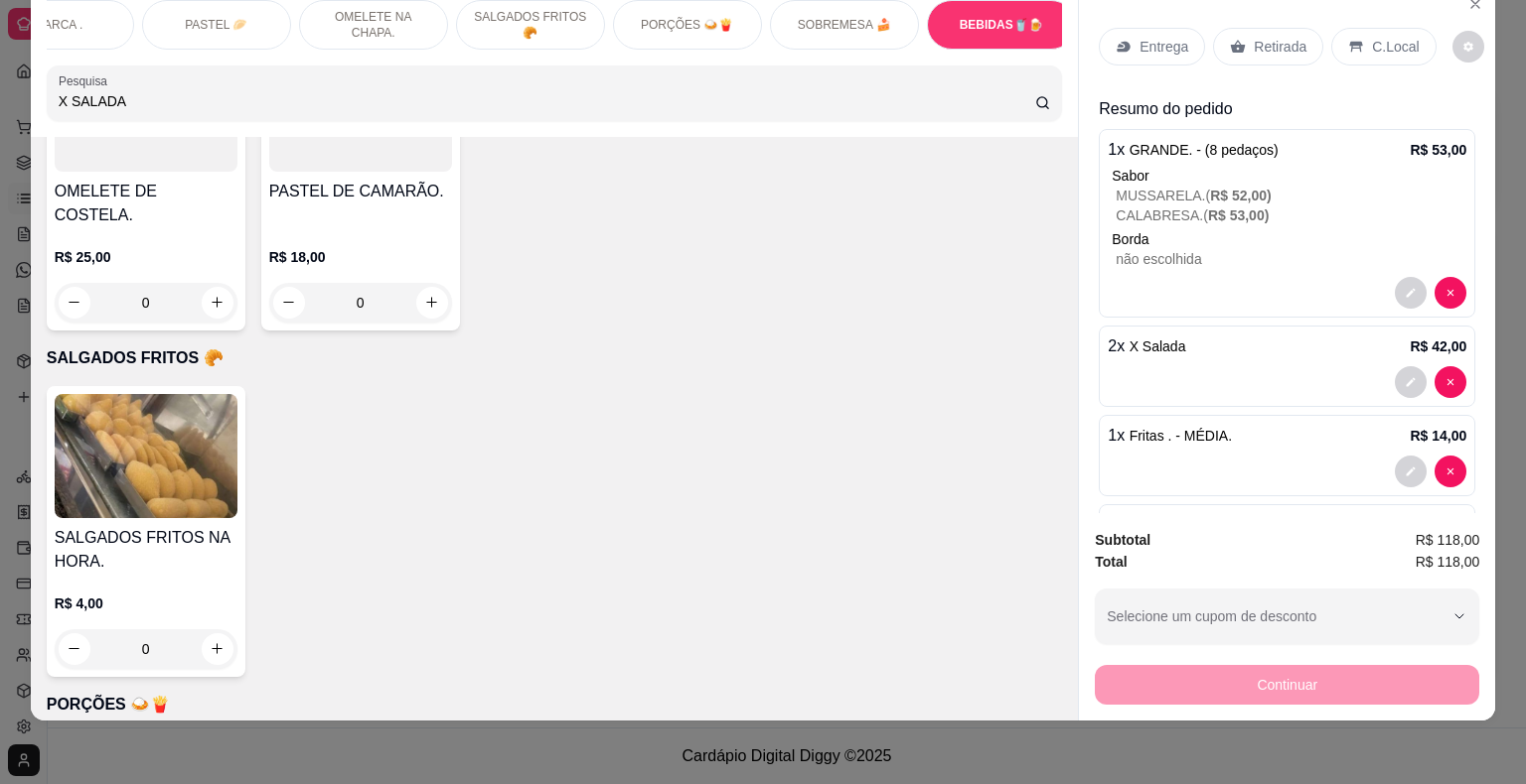
scroll to position [16990, 0]
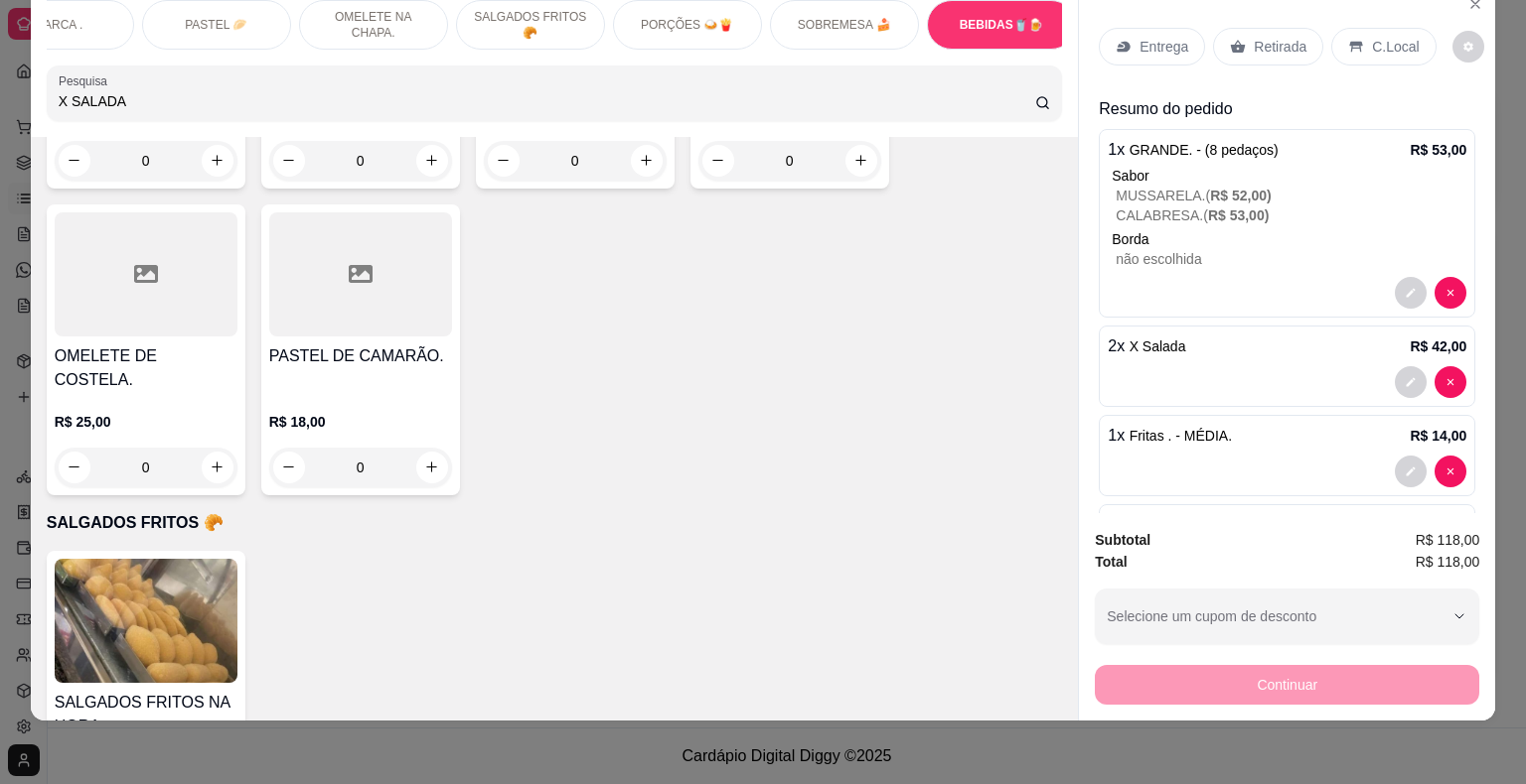
click at [1078, 352] on div "Entrega Retirada C.Local Resumo do pedido 1 x GRANDE. - (8 pedaços) R$ 53,00 [P…" at bounding box center [1287, 249] width 417 height 530
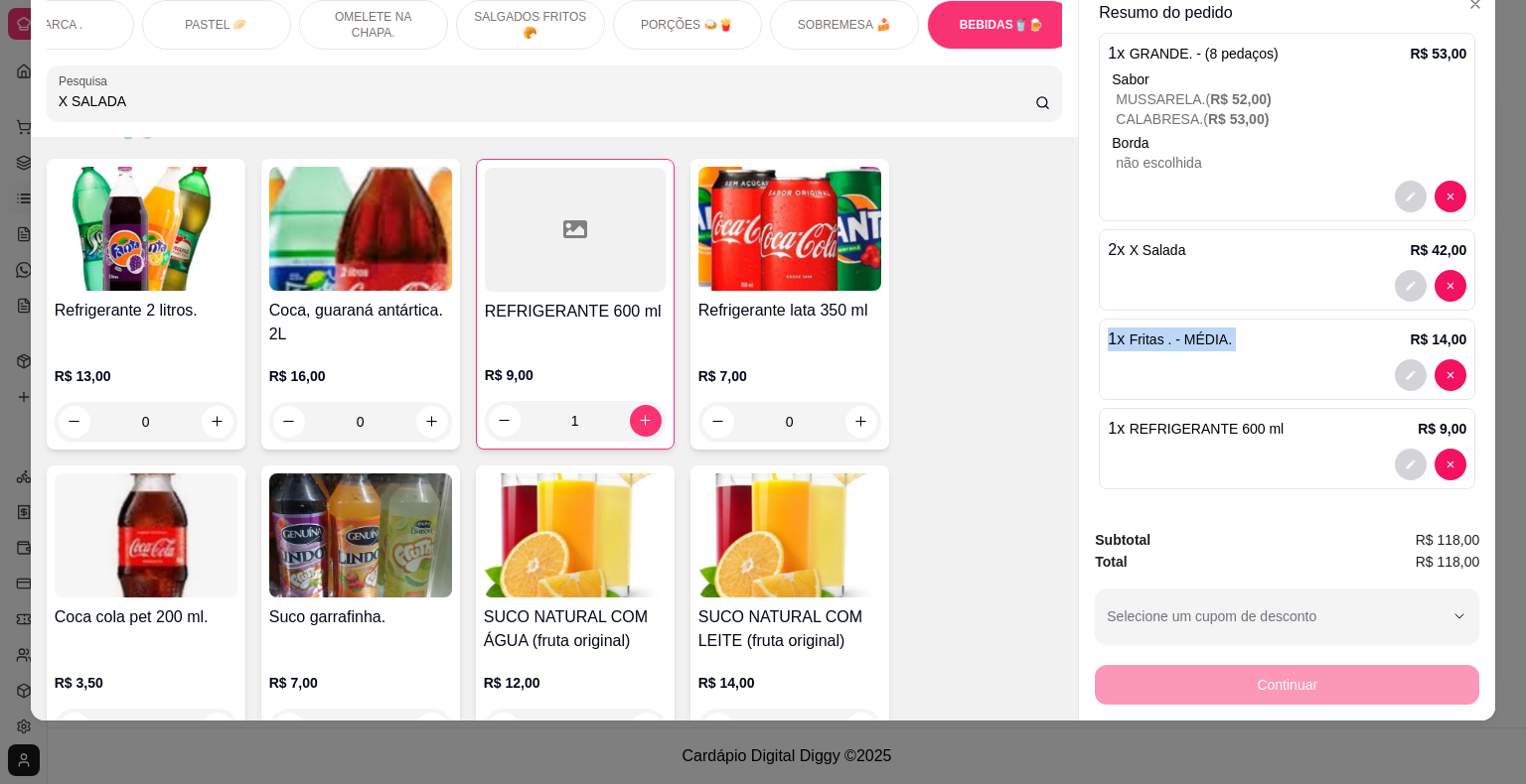
scroll to position [18719, 0]
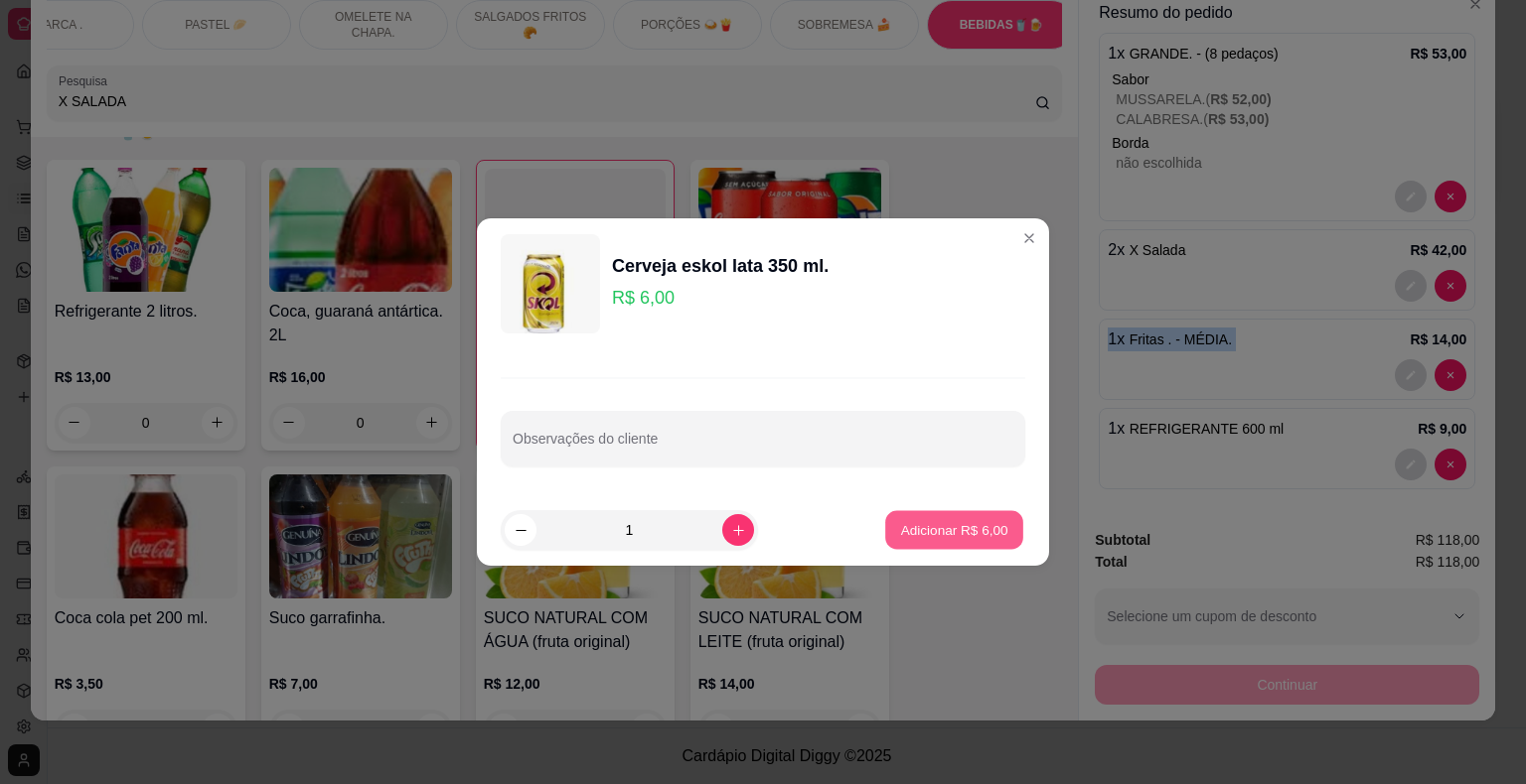
click at [939, 526] on p "Adicionar R$ 6,00" at bounding box center [954, 529] width 108 height 19
type input "1"
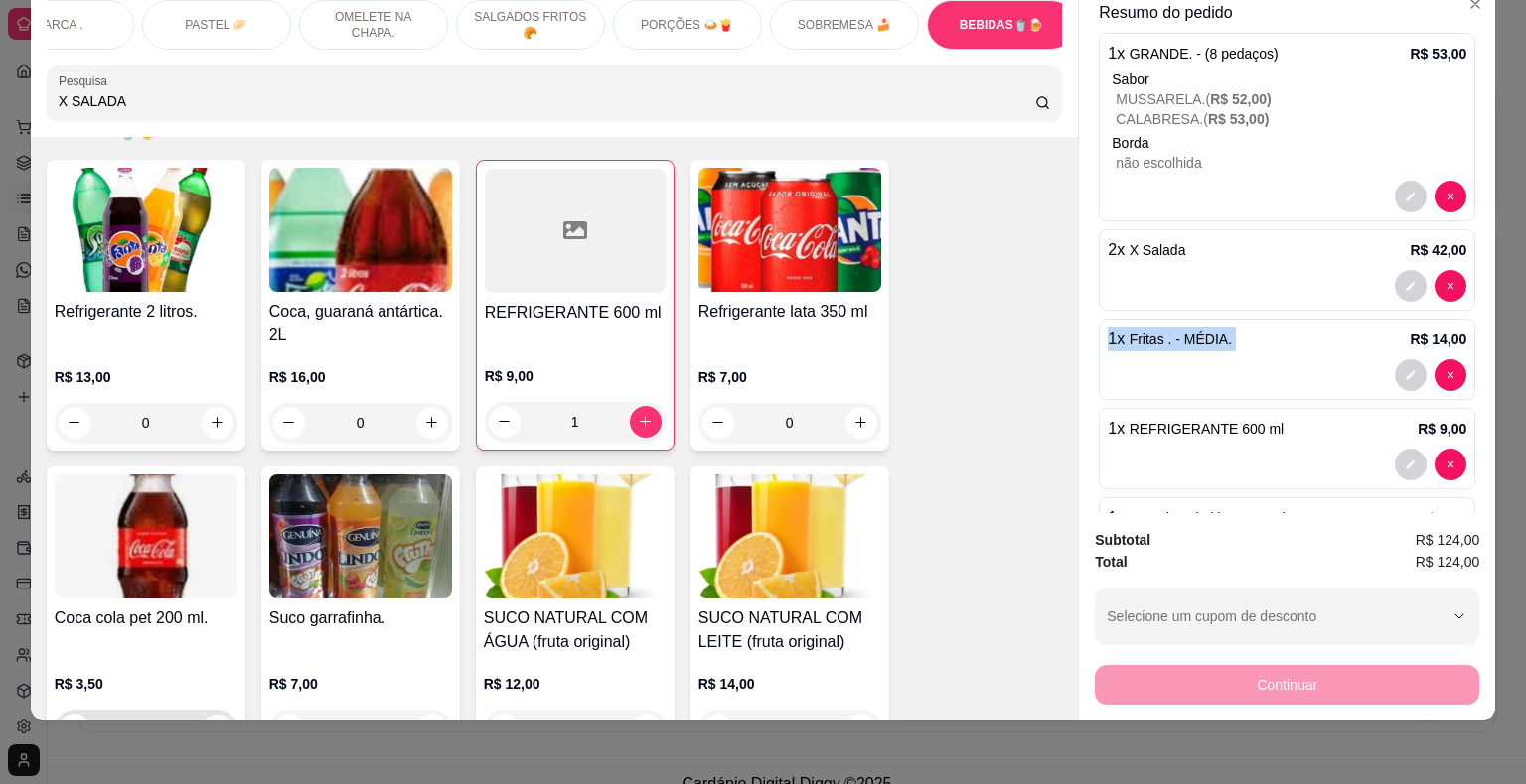
click at [209, 722] on icon "increase-product-quantity" at bounding box center [216, 729] width 15 height 15
type input "1"
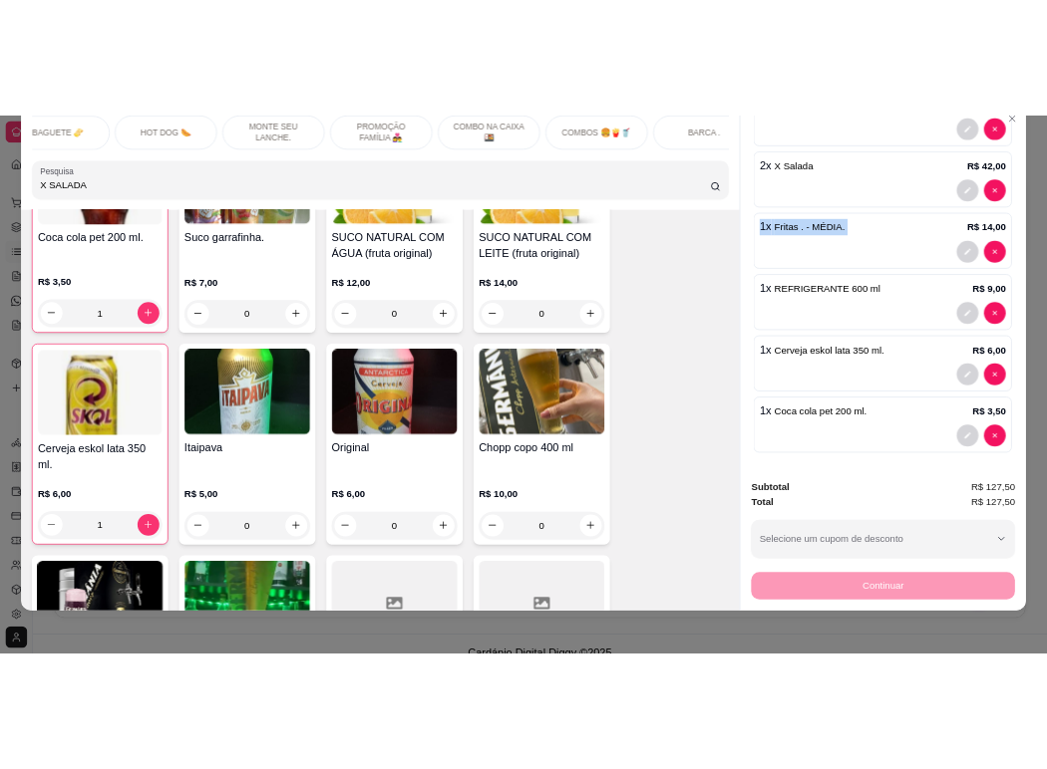
scroll to position [0, 0]
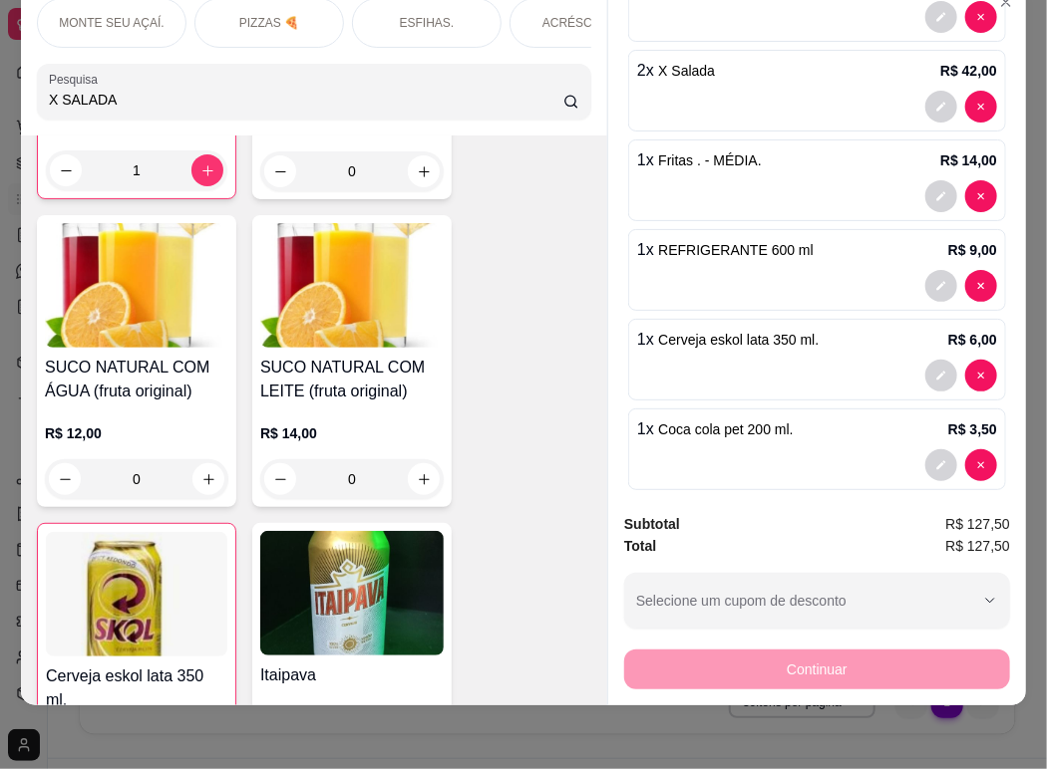
click at [136, 15] on p "MONTE SEU AÇAÍ." at bounding box center [111, 23] width 105 height 16
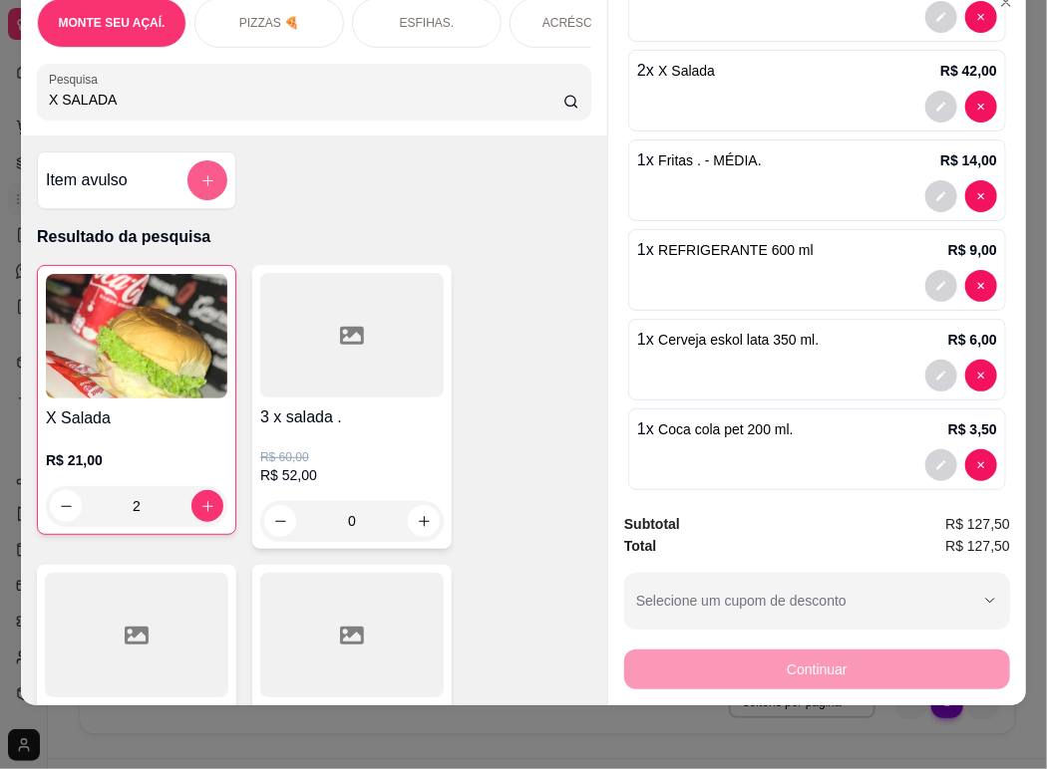
click at [187, 177] on button "add-separate-item" at bounding box center [207, 180] width 40 height 40
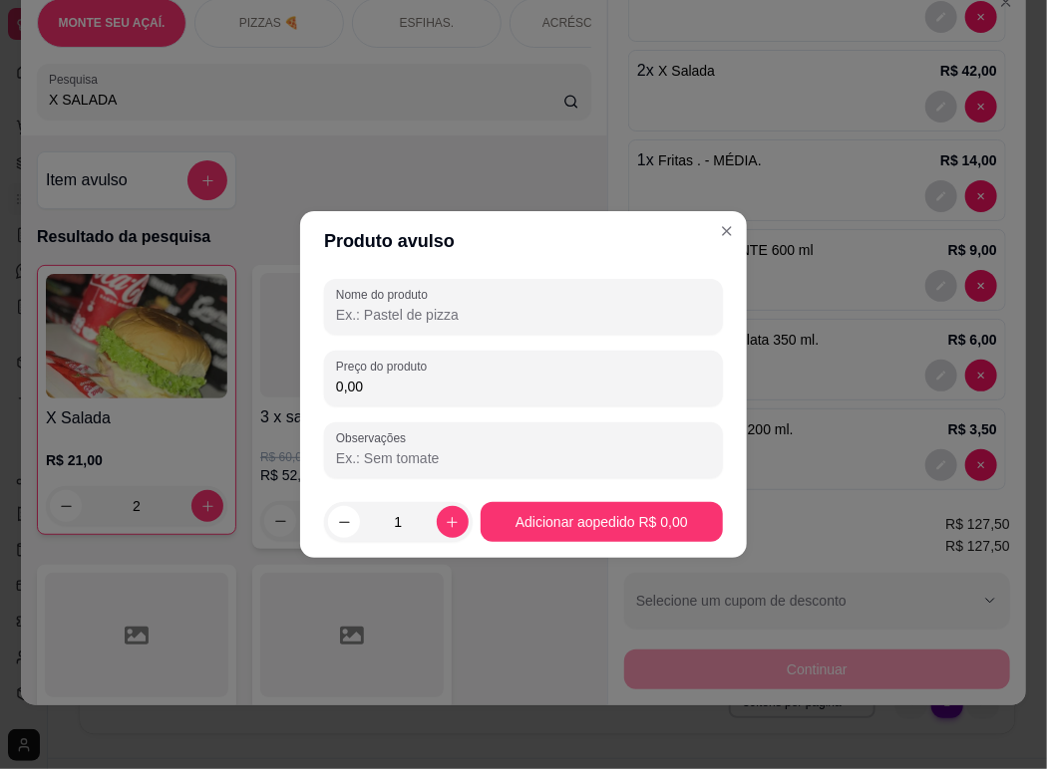
click at [445, 318] on input "Nome do produto" at bounding box center [523, 315] width 375 height 20
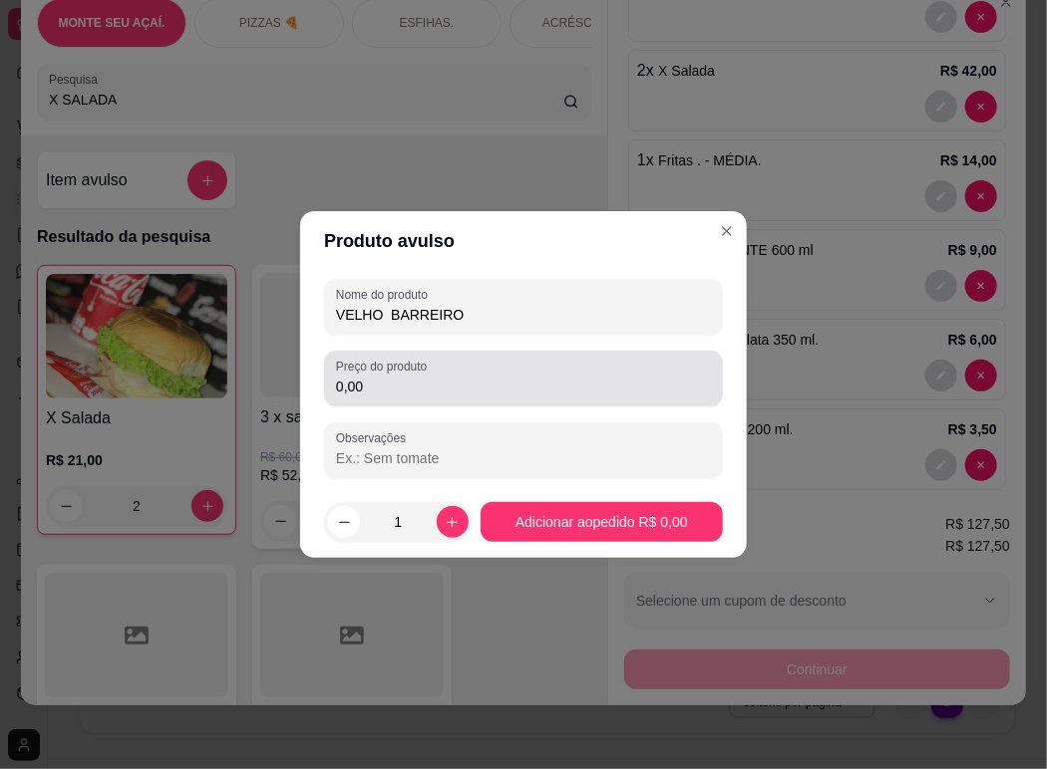
type input "VELHO BARREIRO"
click at [456, 402] on div "Preço do produto 0,00" at bounding box center [523, 379] width 399 height 56
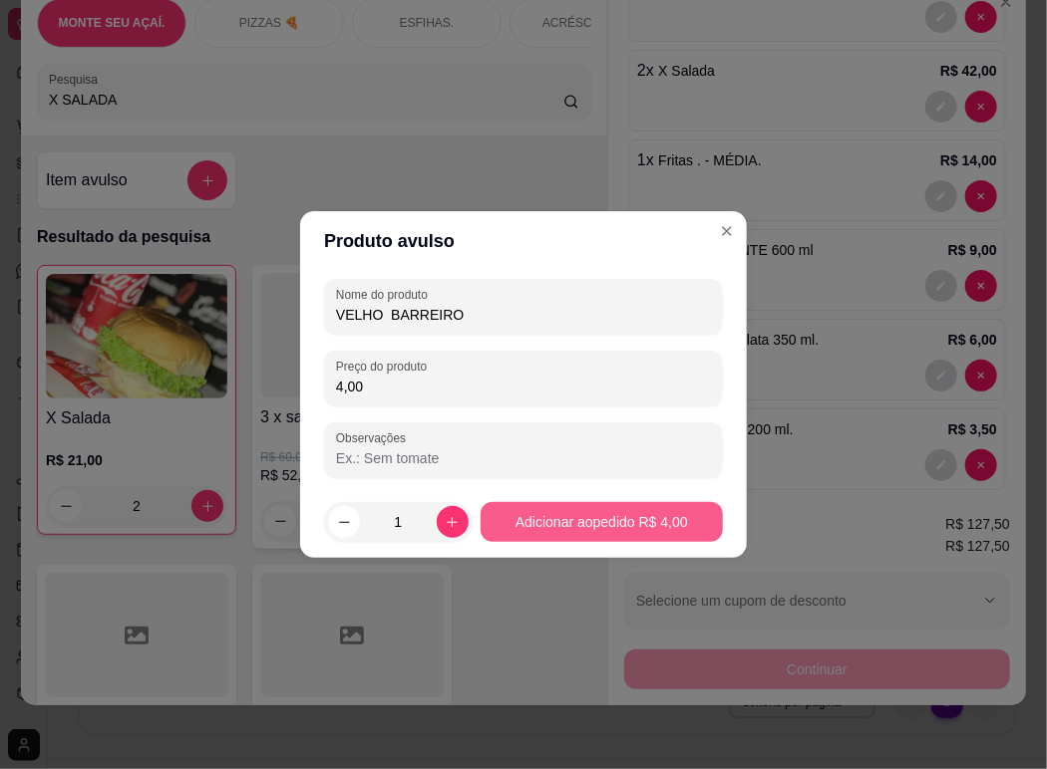
type input "4,00"
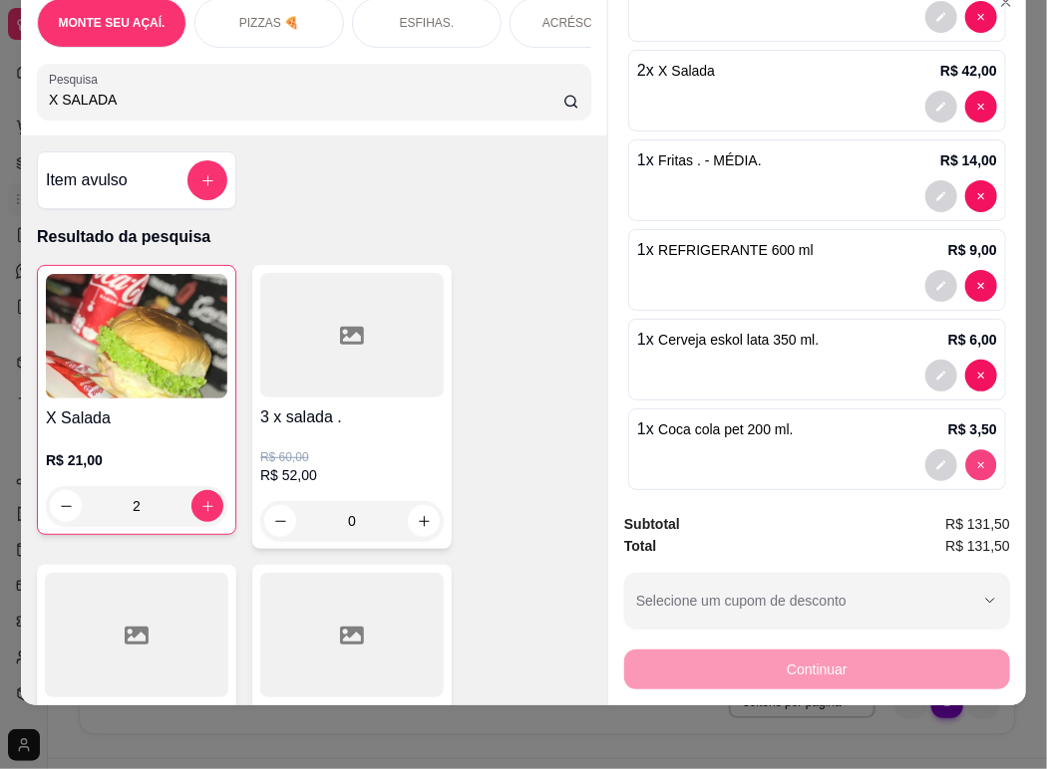
type input "0"
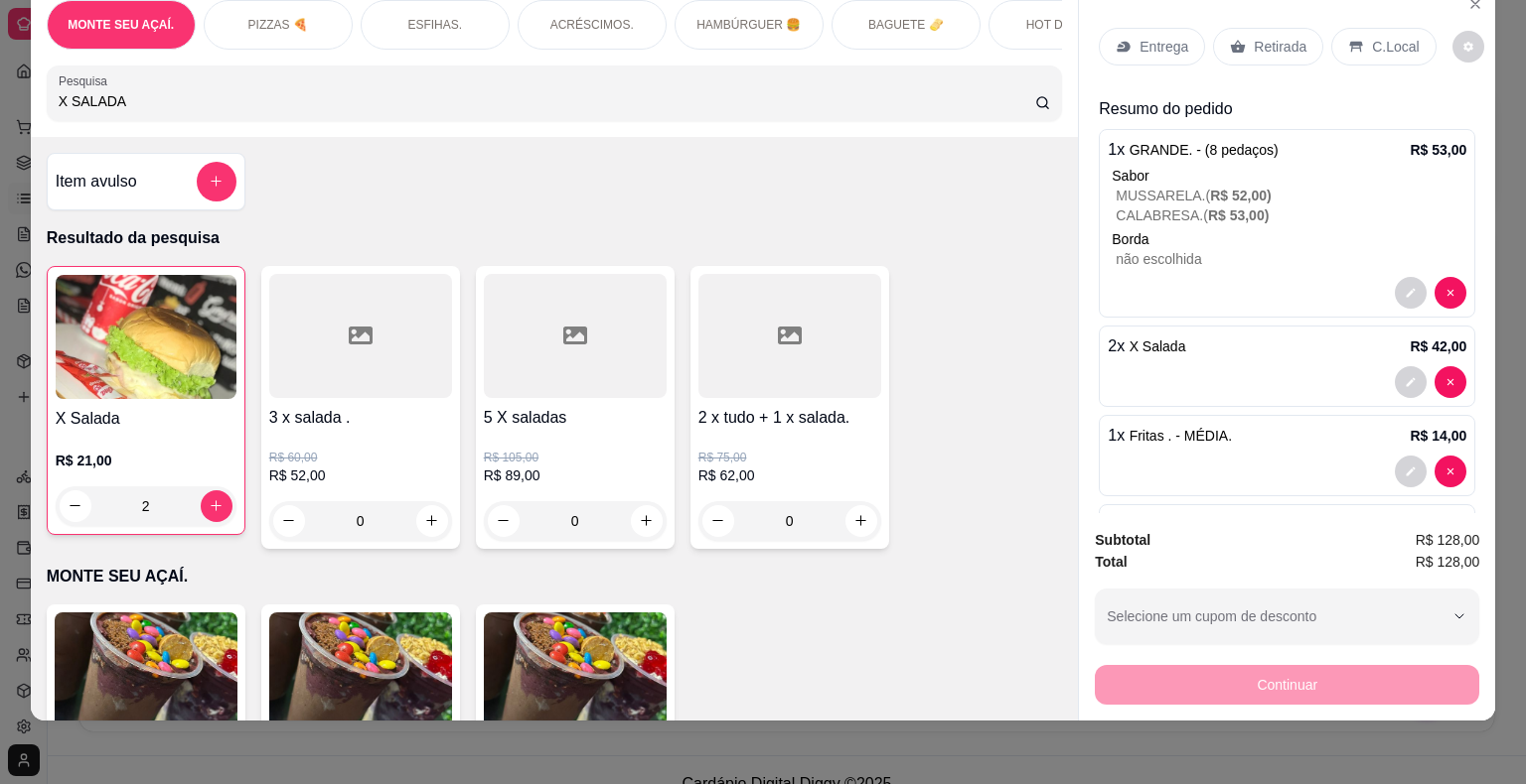
click at [1389, 37] on p "C.Local" at bounding box center [1394, 47] width 47 height 20
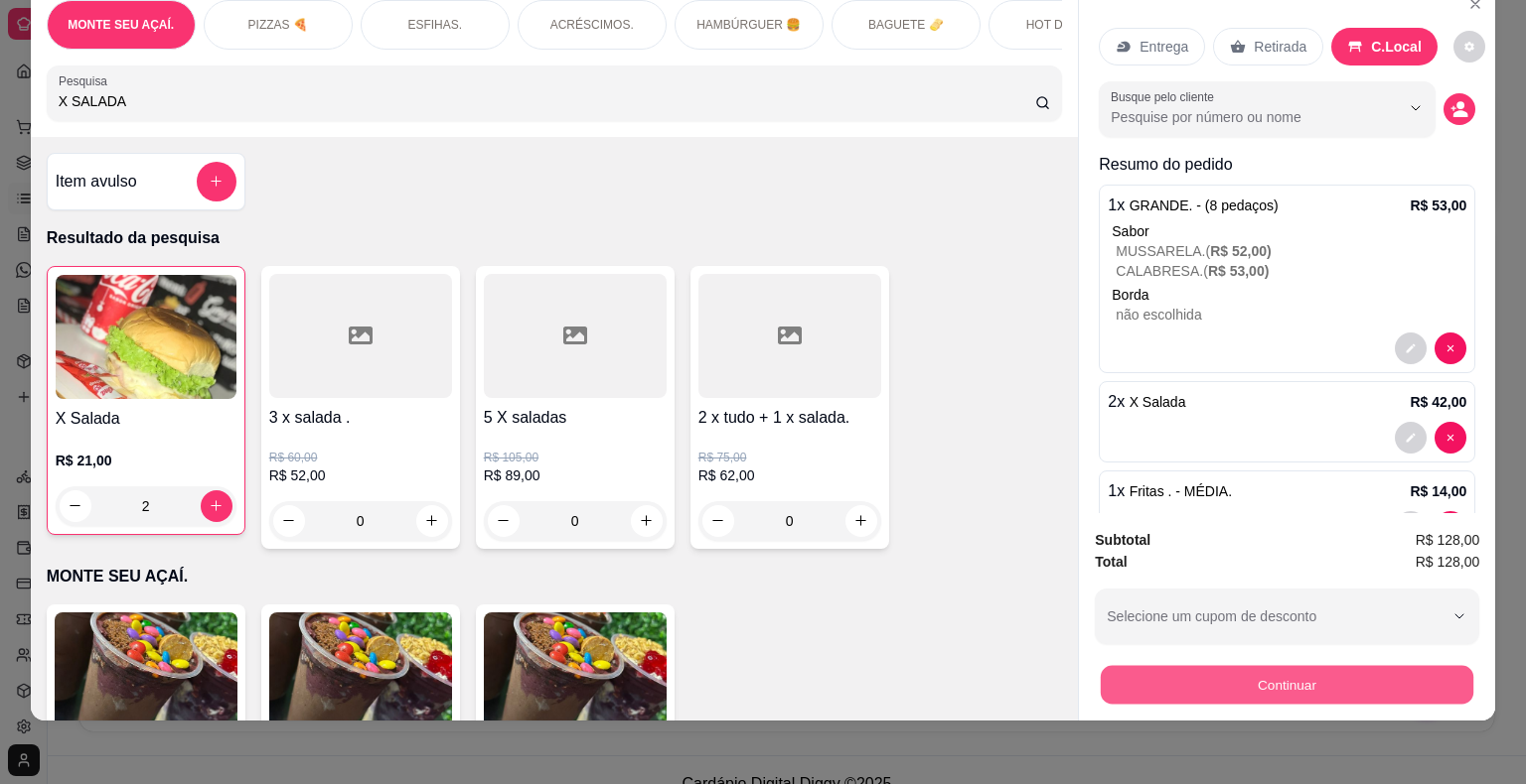
click at [1355, 673] on button "Continuar" at bounding box center [1287, 685] width 373 height 39
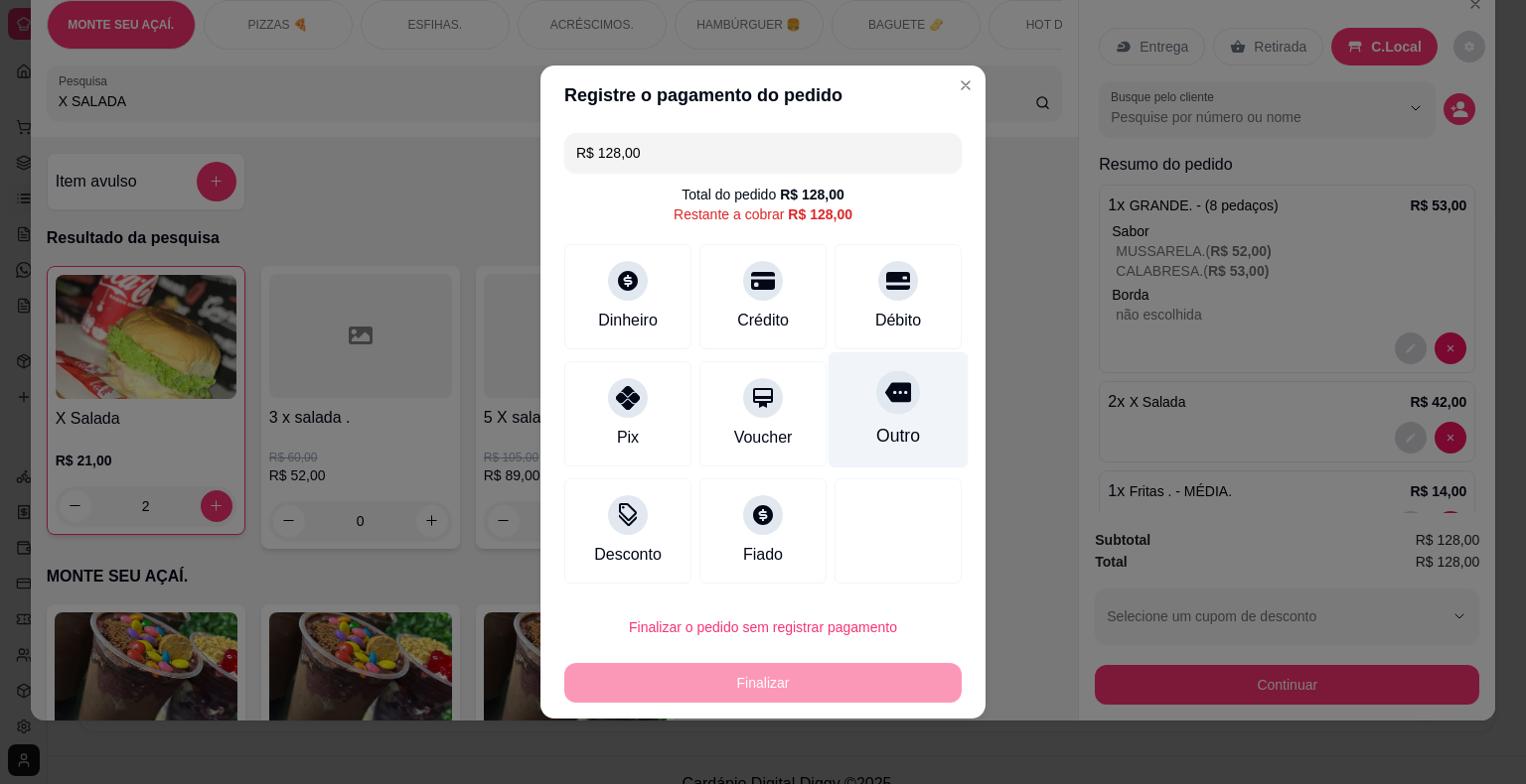
click at [885, 398] on icon at bounding box center [898, 392] width 26 height 26
type input "R$ 0,00"
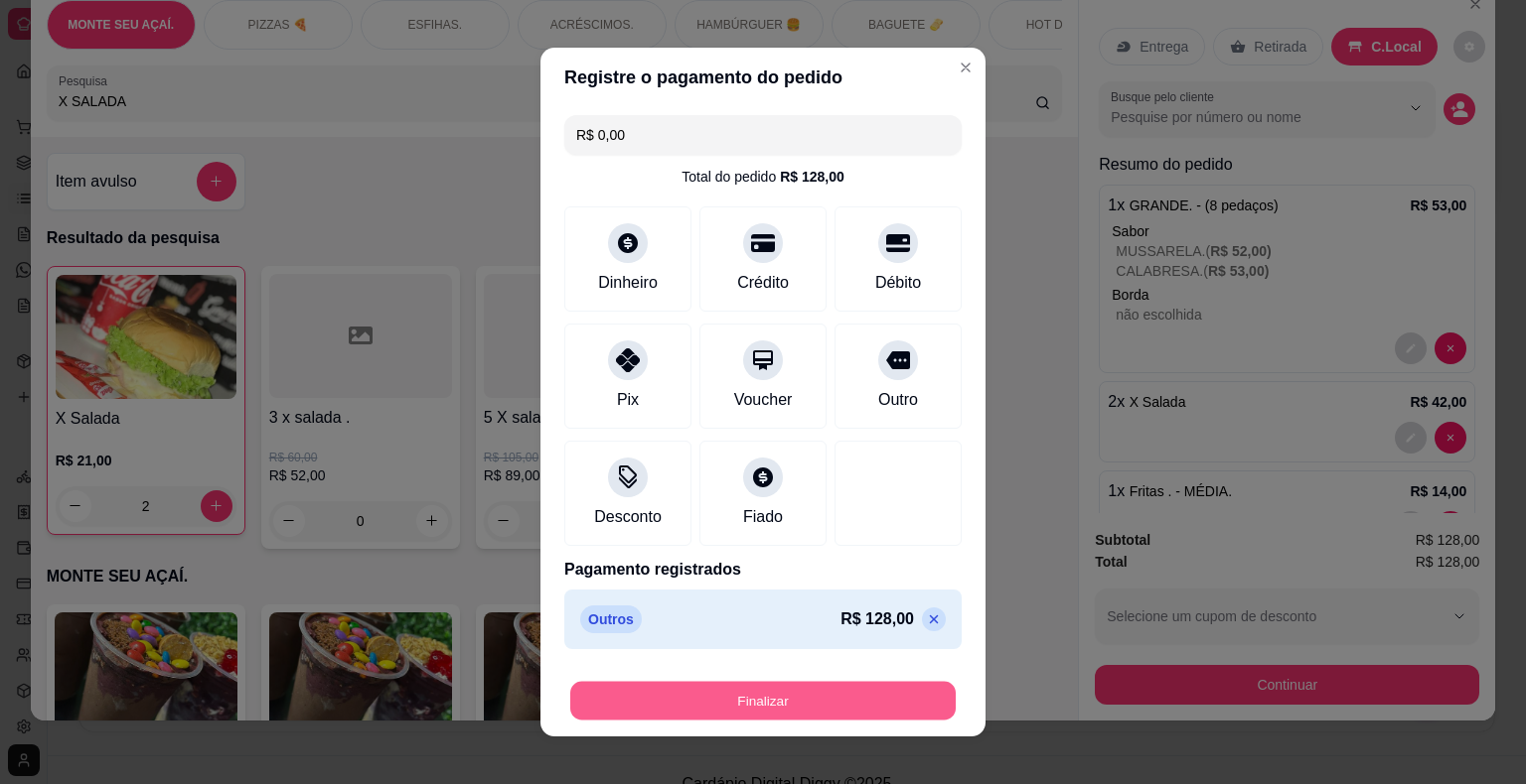
click at [753, 705] on button "Finalizar" at bounding box center [763, 701] width 386 height 39
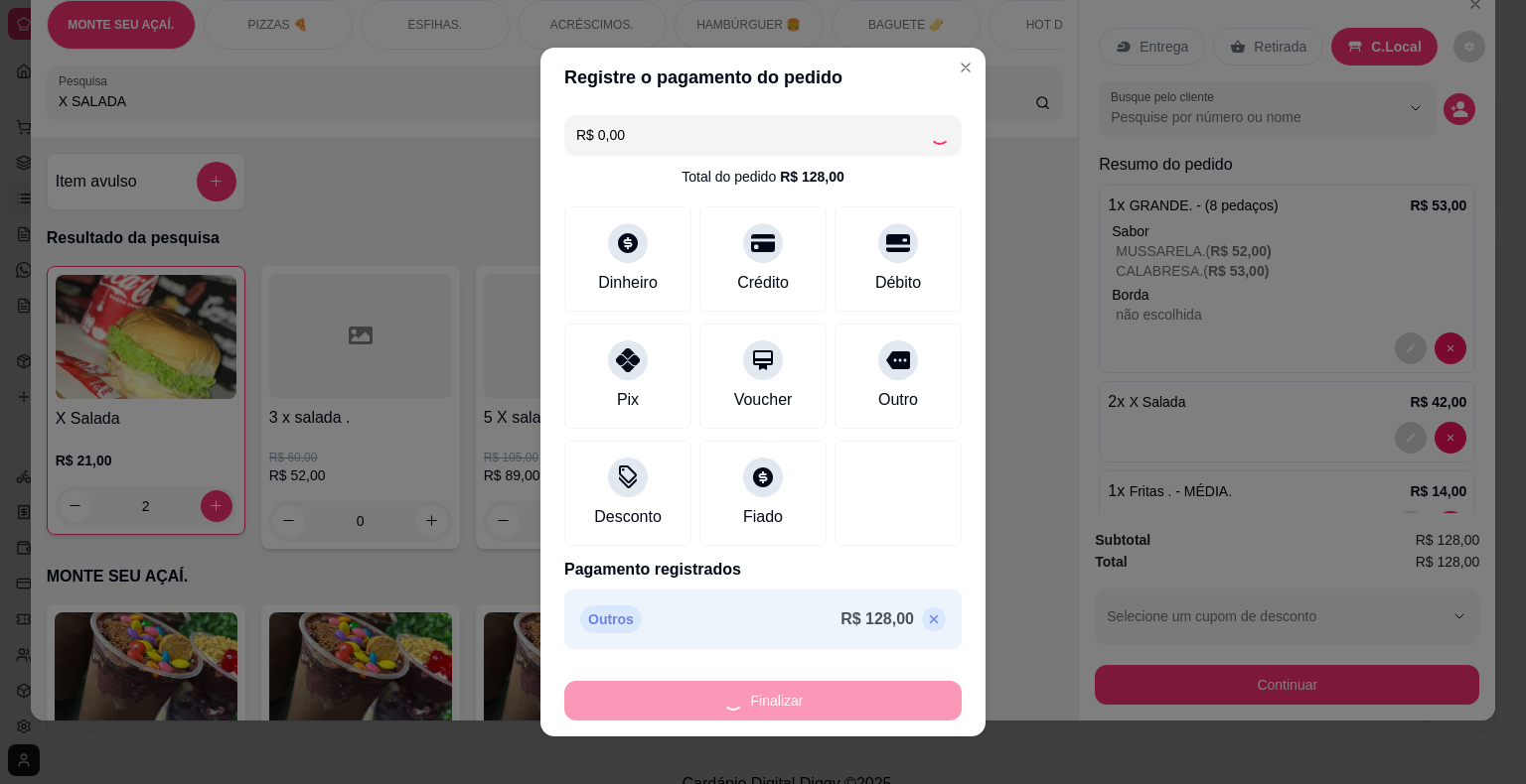
type input "0"
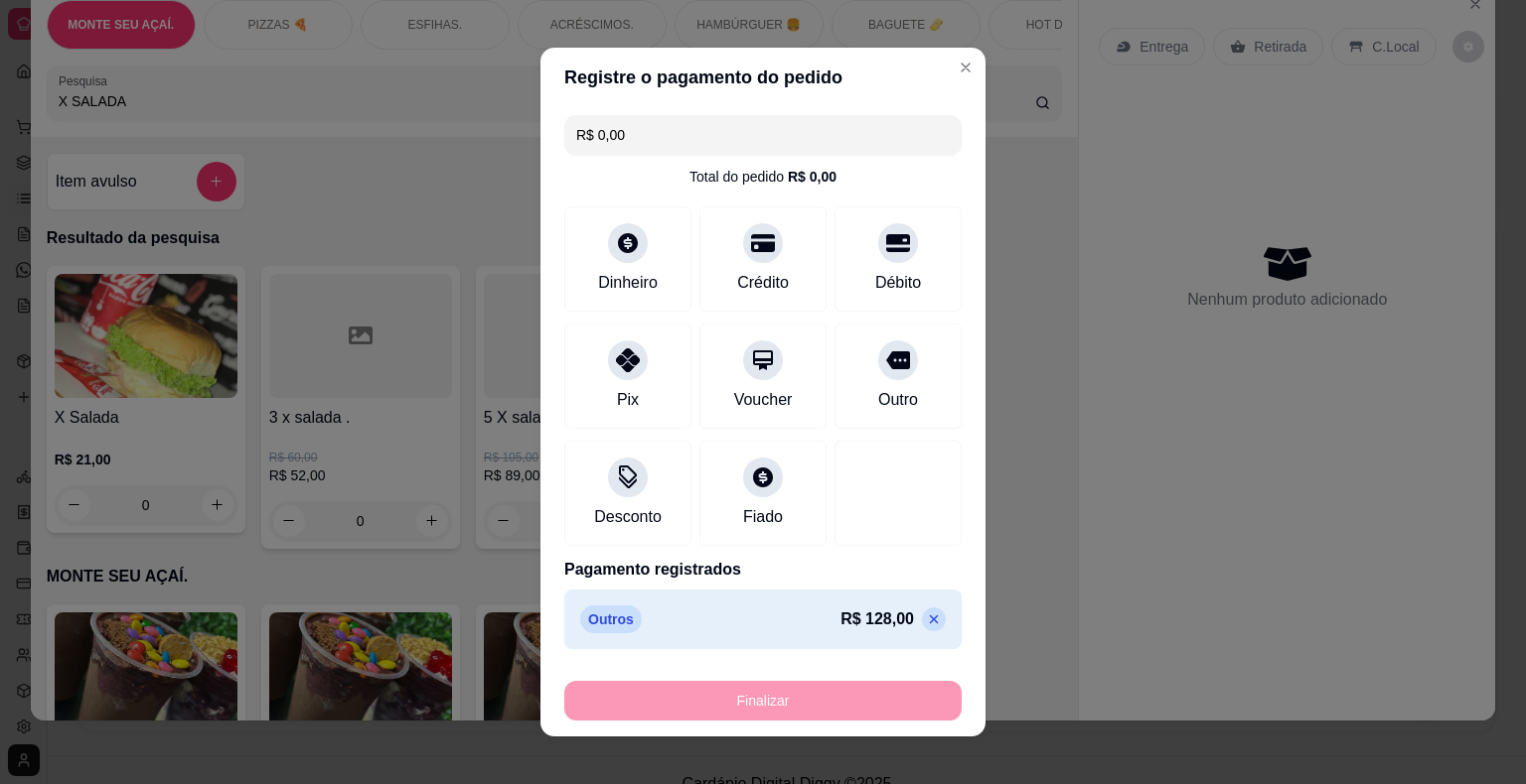
type input "-R$ 128,00"
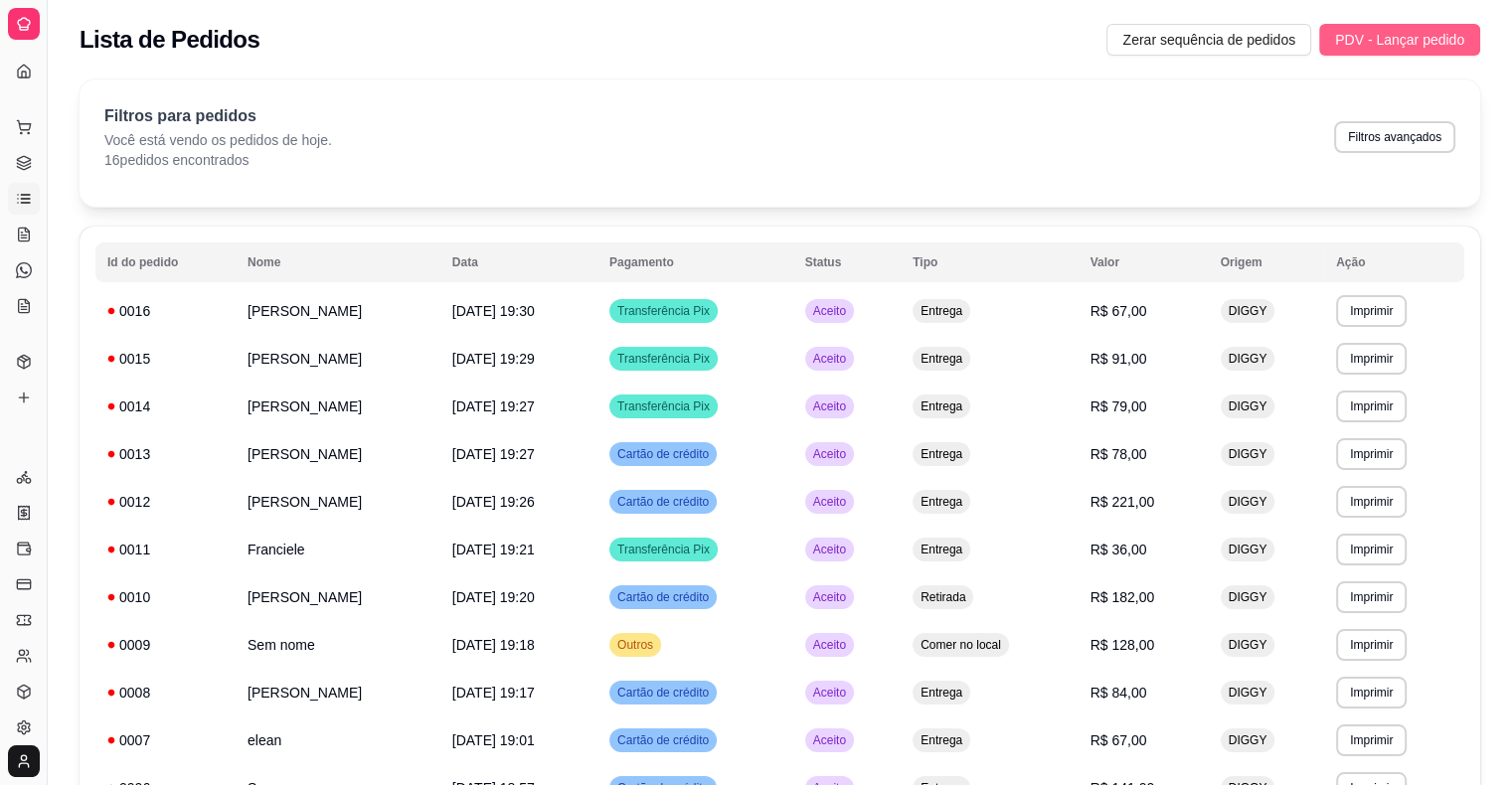
click at [1383, 46] on span "PDV - Lançar pedido" at bounding box center [1400, 40] width 130 height 22
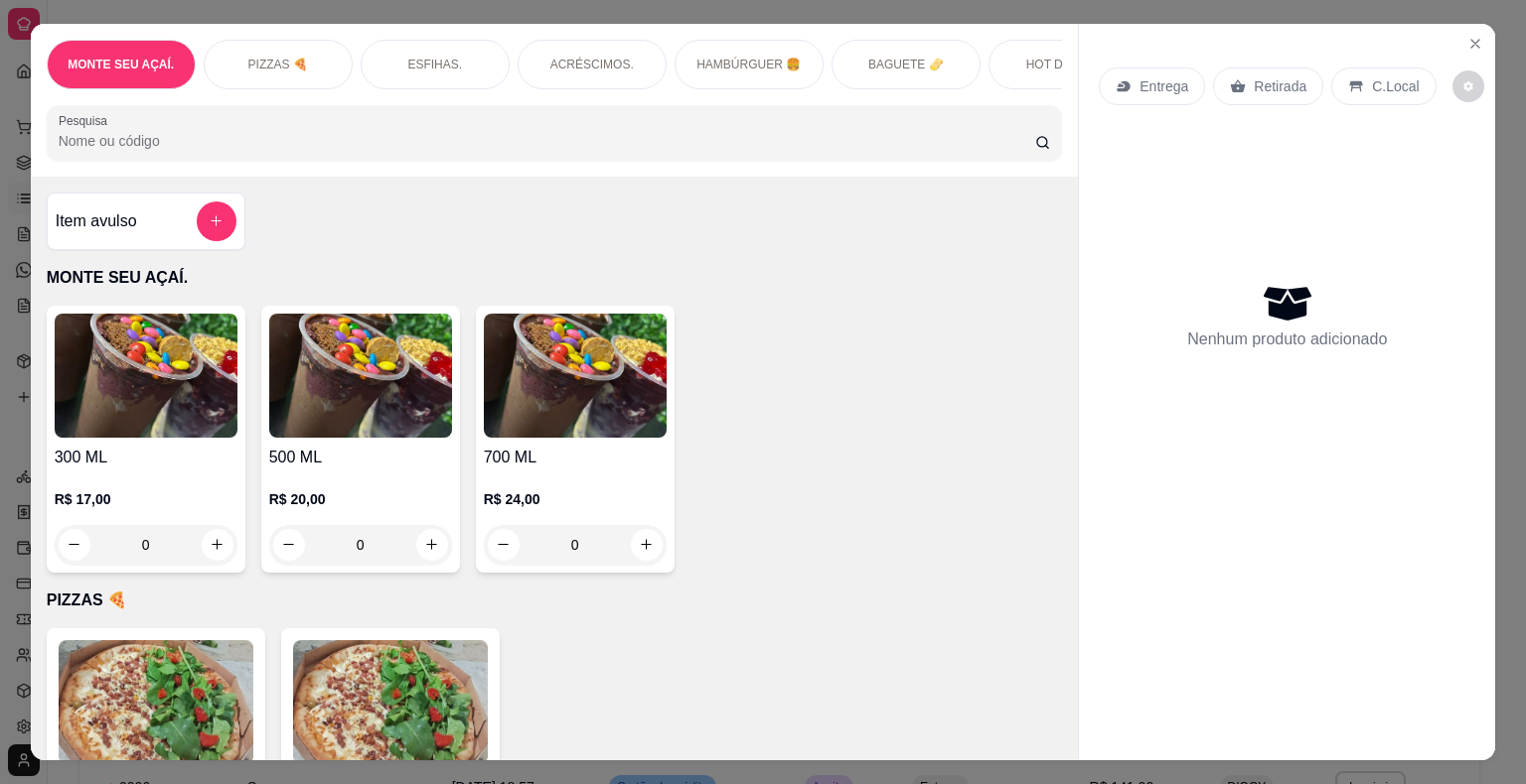
click at [261, 41] on div "PIZZAS 🍕" at bounding box center [278, 65] width 150 height 50
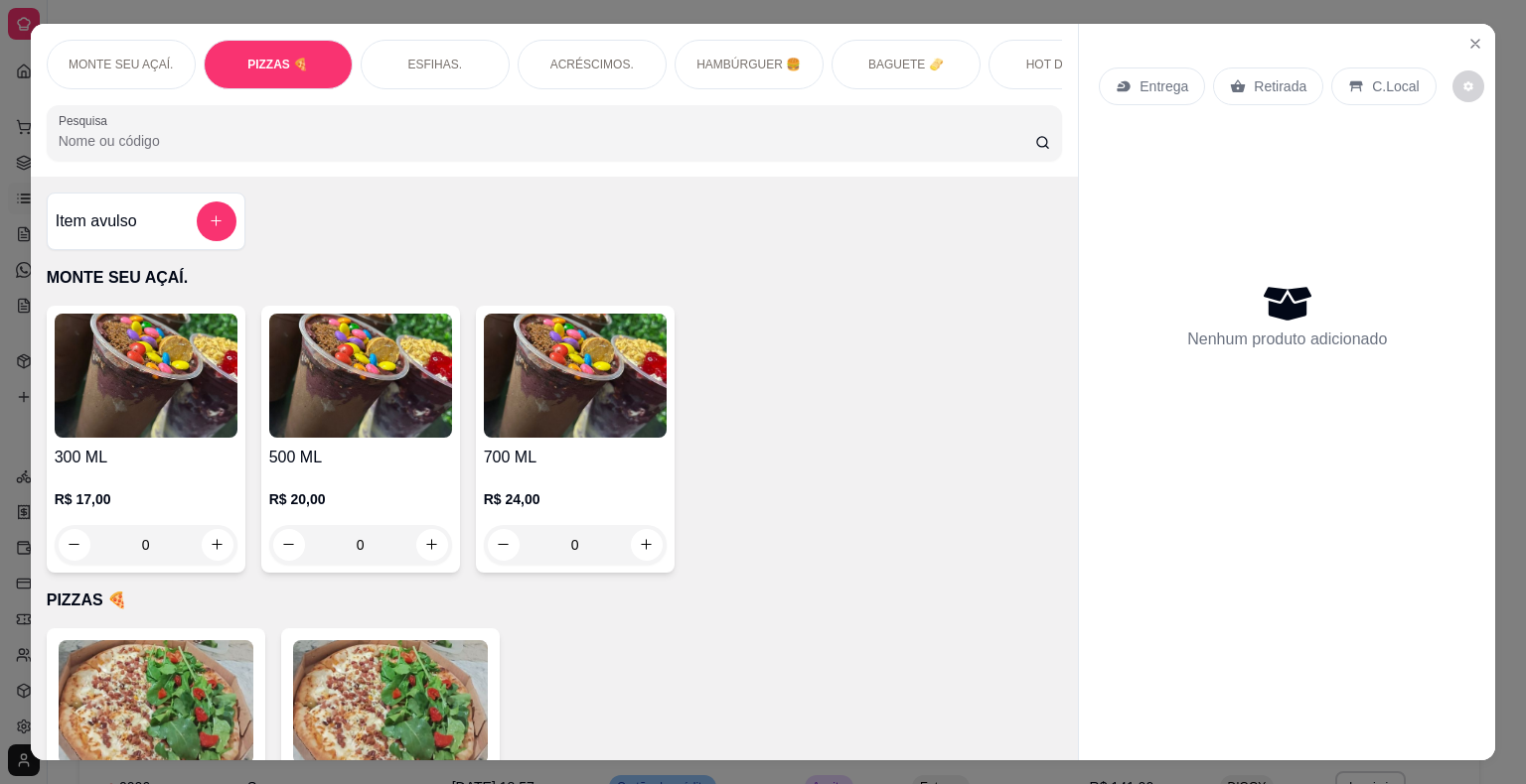
scroll to position [48, 0]
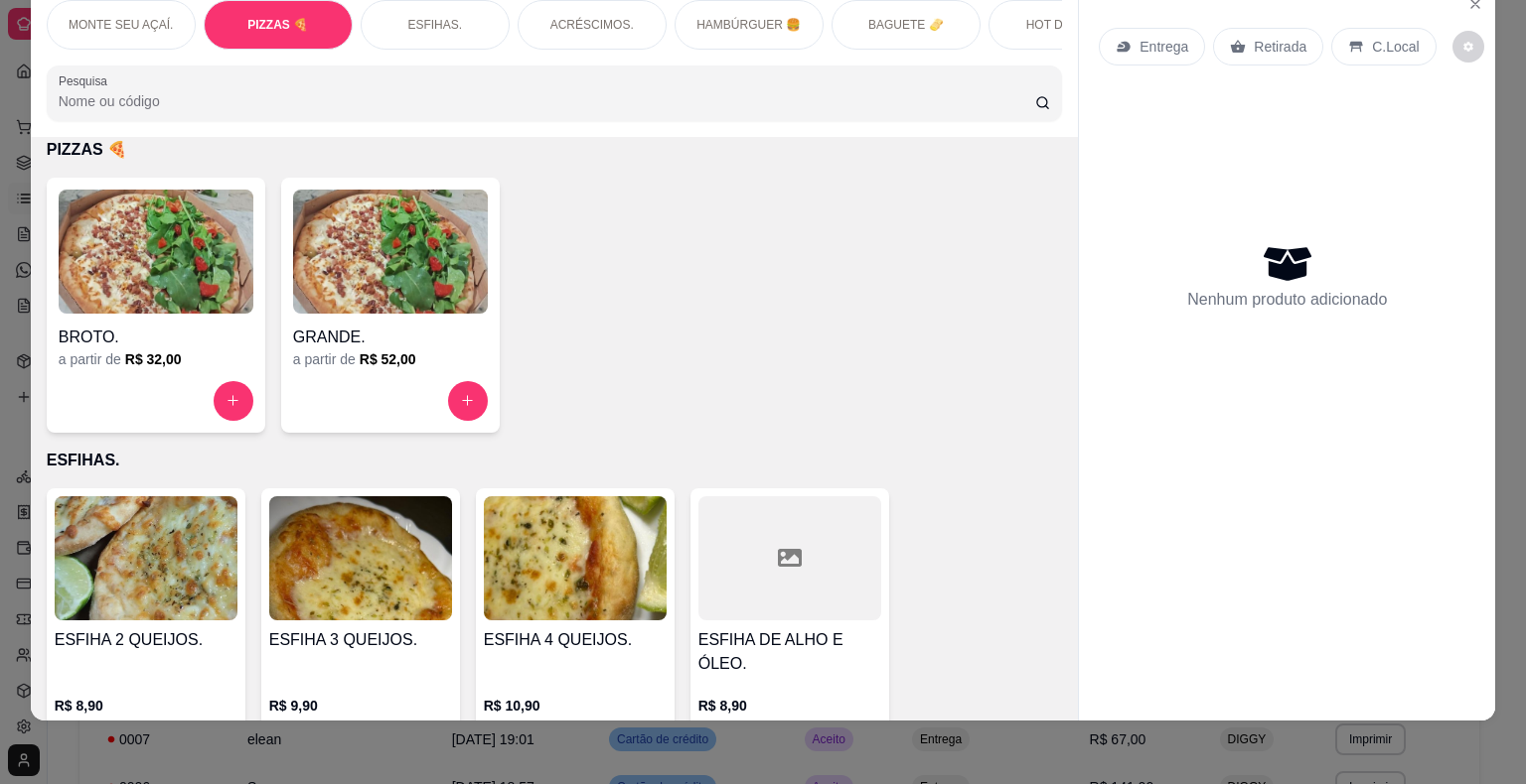
click at [390, 268] on img at bounding box center [390, 251] width 194 height 125
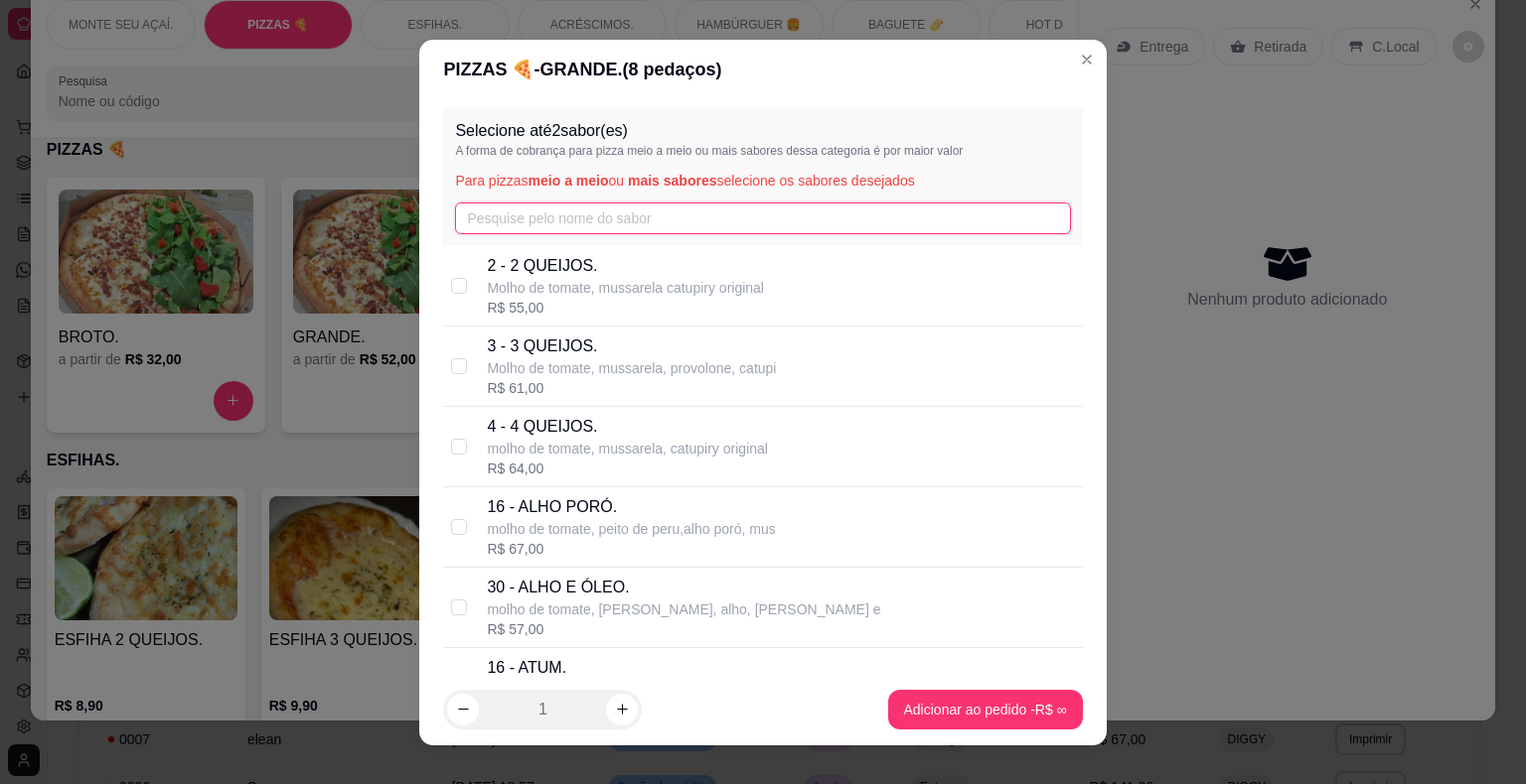
click at [605, 223] on input "text" at bounding box center [762, 218] width 615 height 32
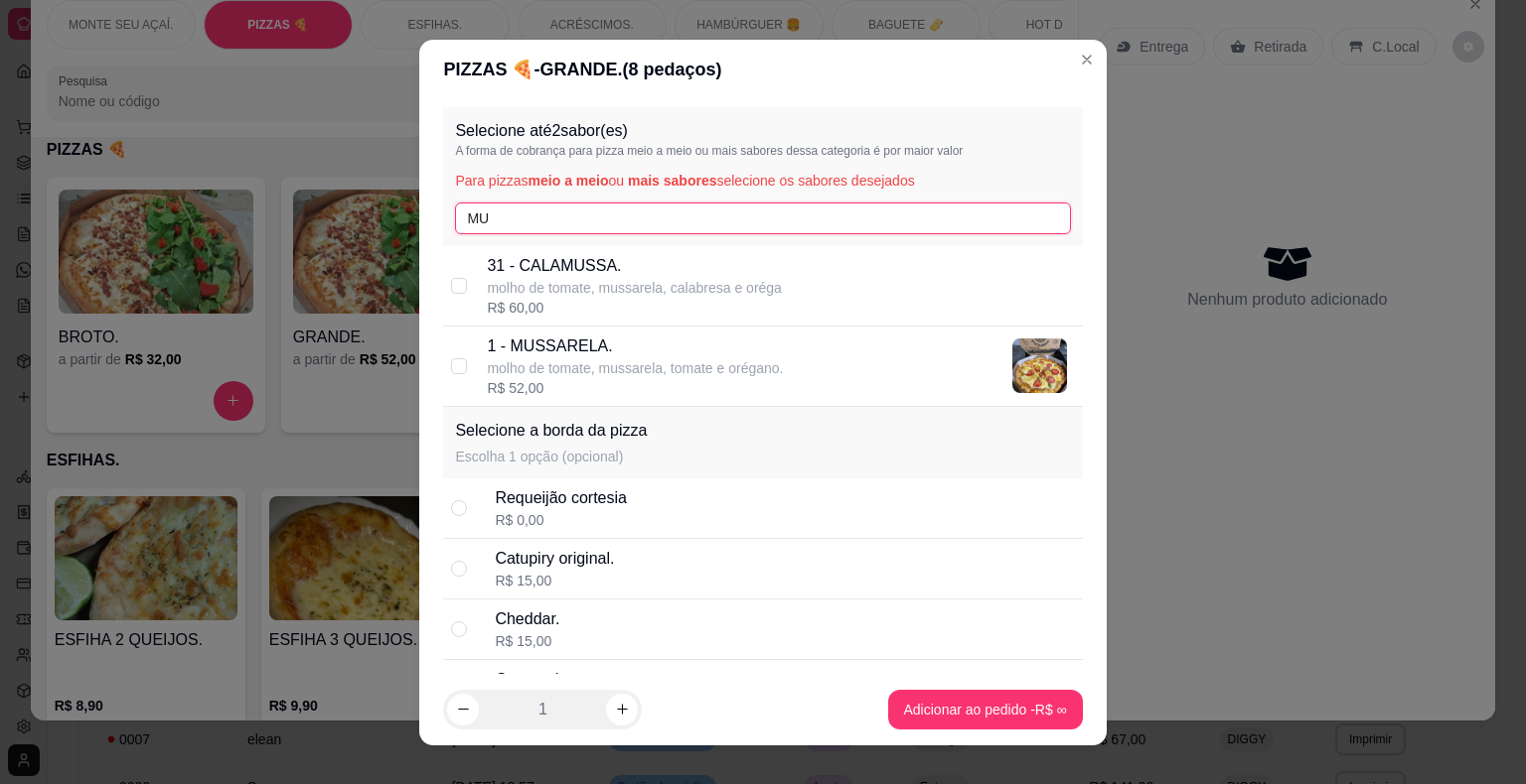
type input "MU"
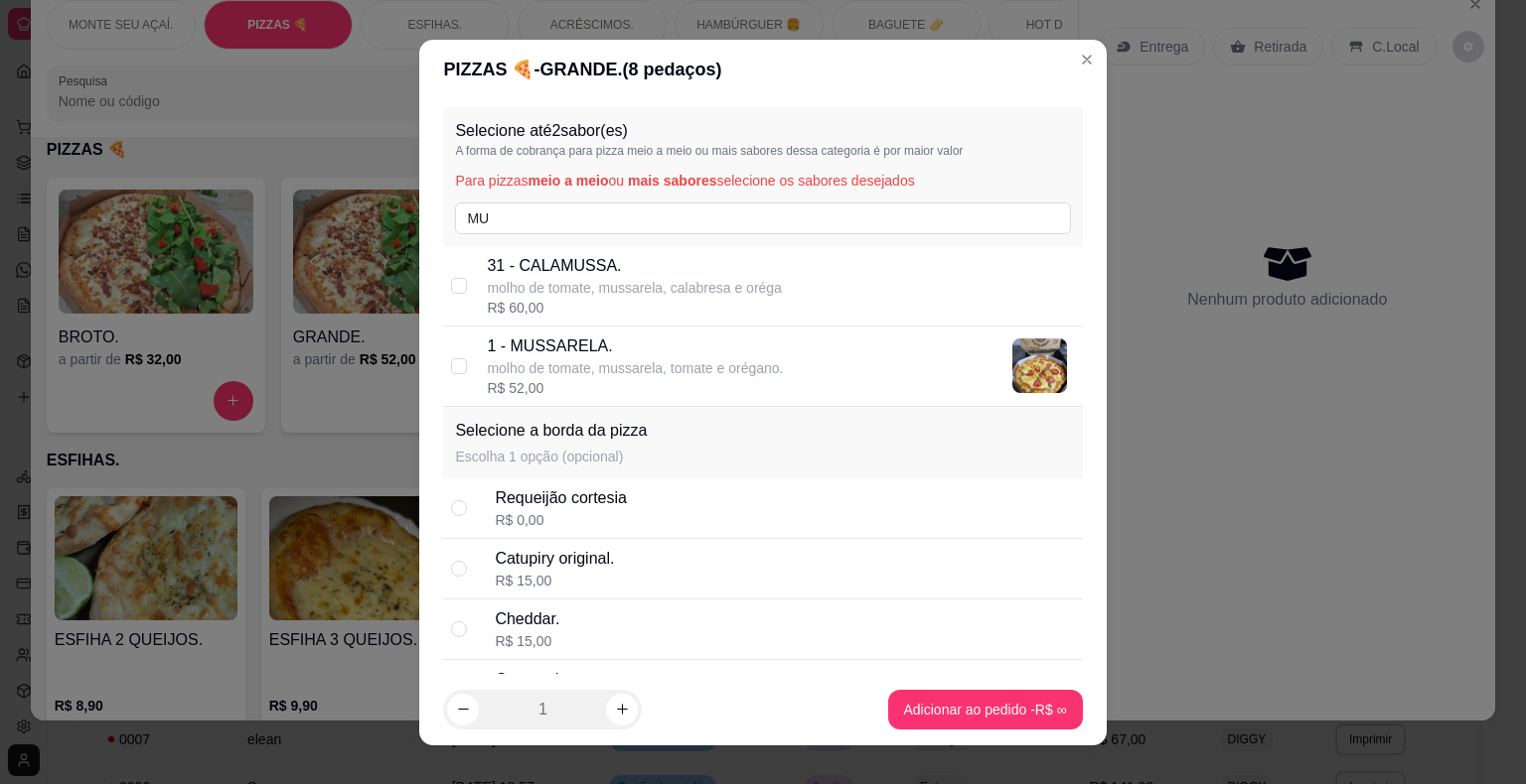
click at [459, 356] on div "1 - MUSSARELA. molho de tomate, mussarela, tomate e orégano. R$ 52,00" at bounding box center [763, 367] width 639 height 81
checkbox input "true"
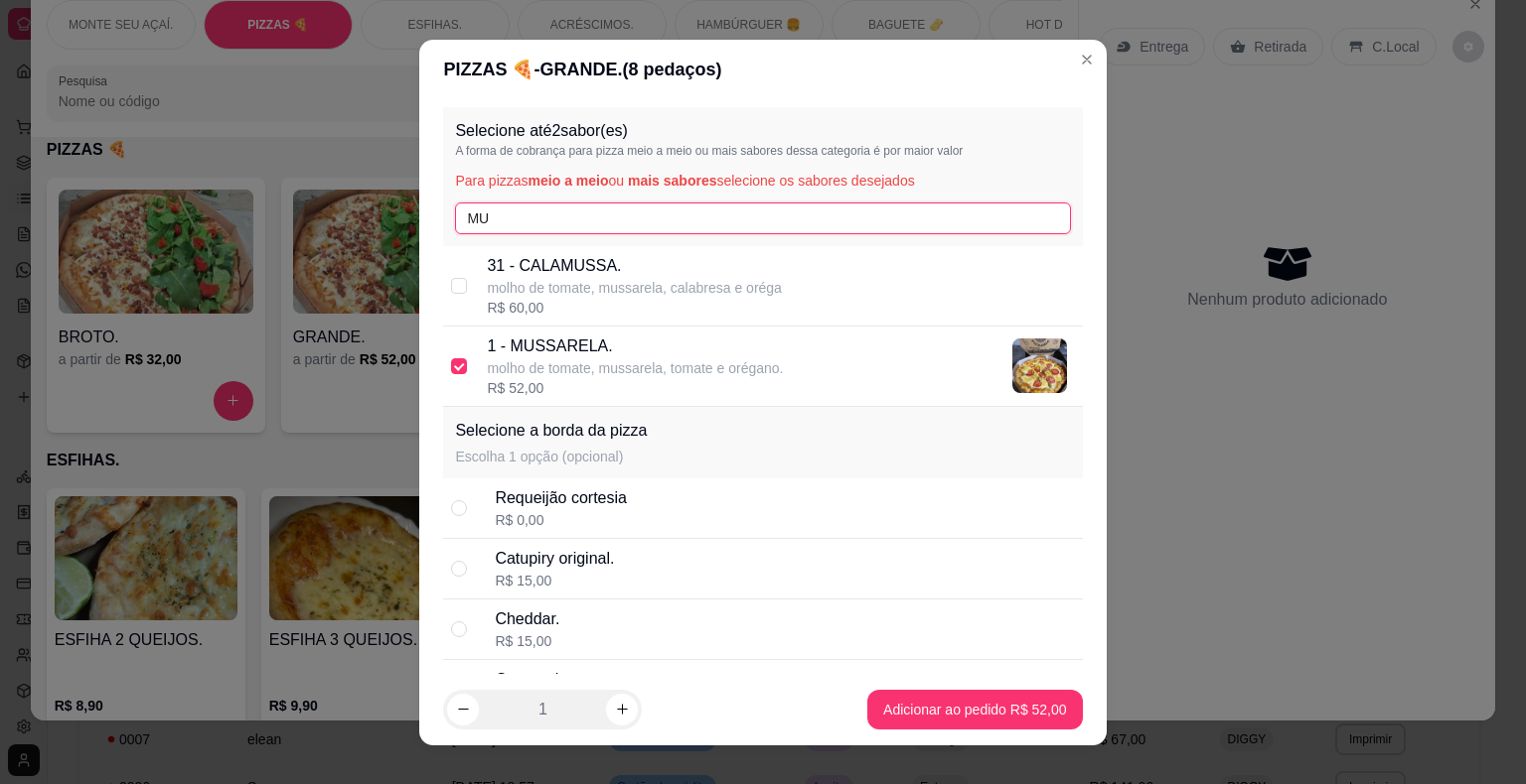
click at [546, 221] on input "MU" at bounding box center [762, 218] width 615 height 32
type input "M"
type input "ALHO"
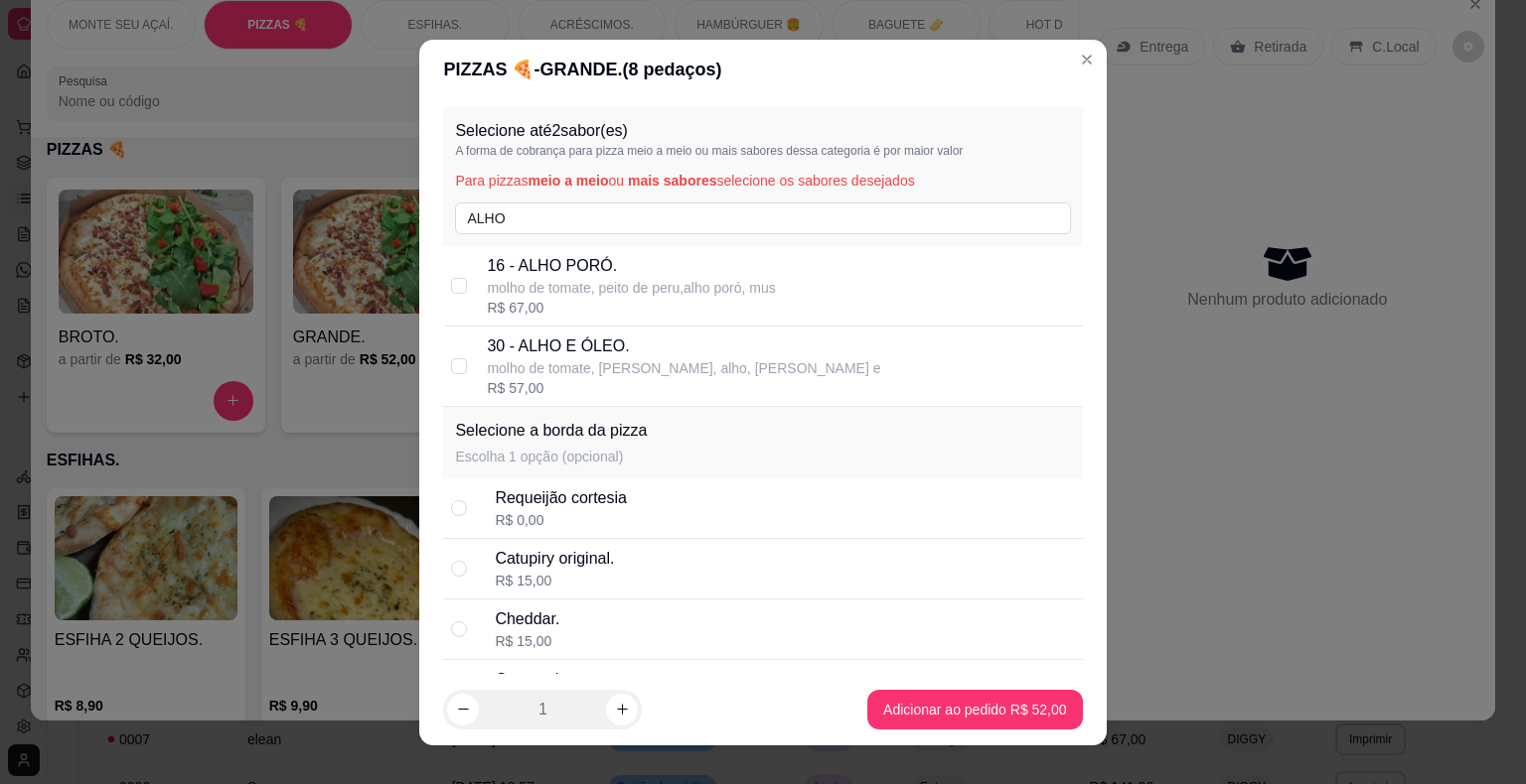
click at [527, 268] on p "16 - ALHO PORÓ." at bounding box center [630, 266] width 288 height 24
checkbox input "true"
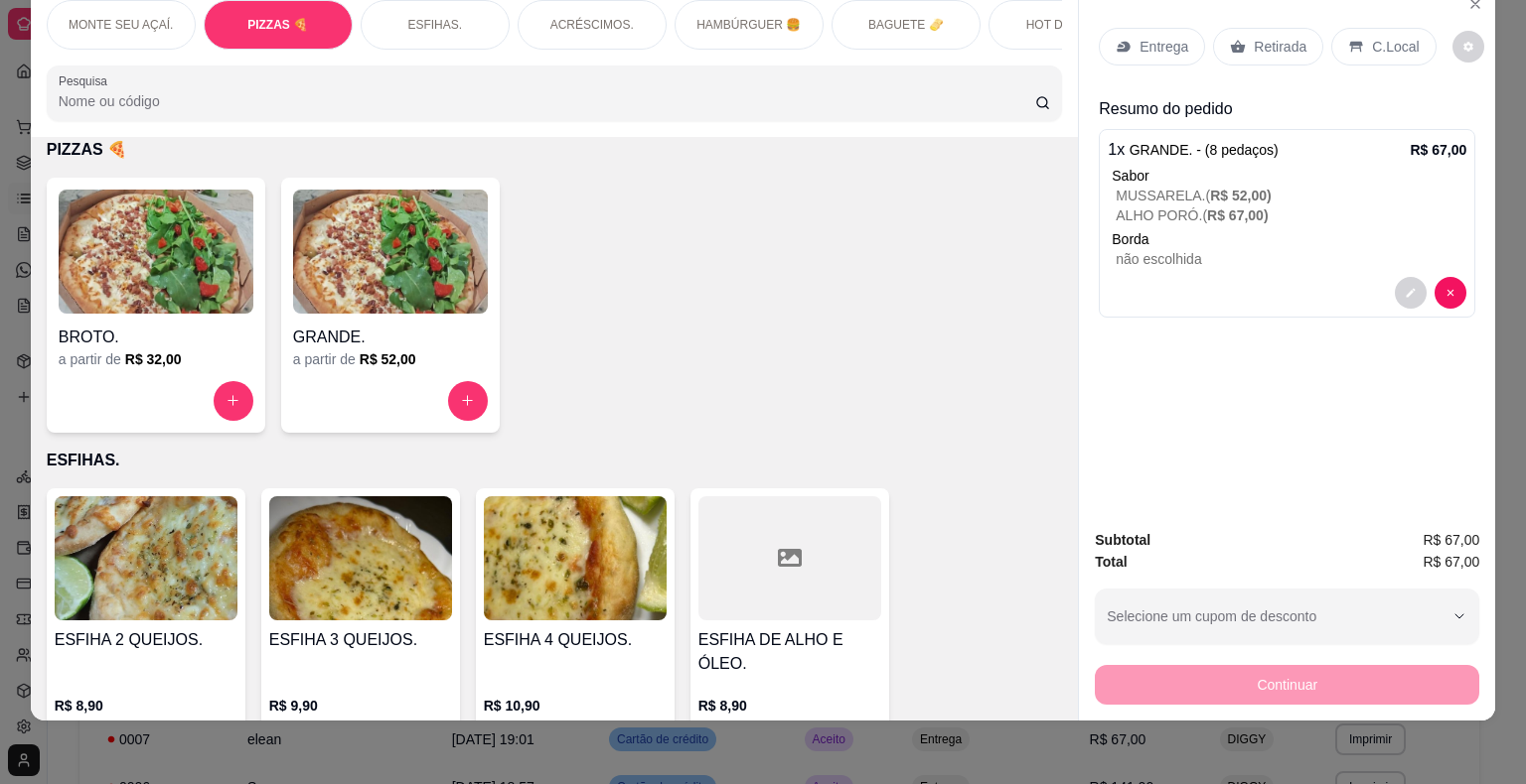
click at [1152, 37] on p "Entrega" at bounding box center [1163, 47] width 49 height 20
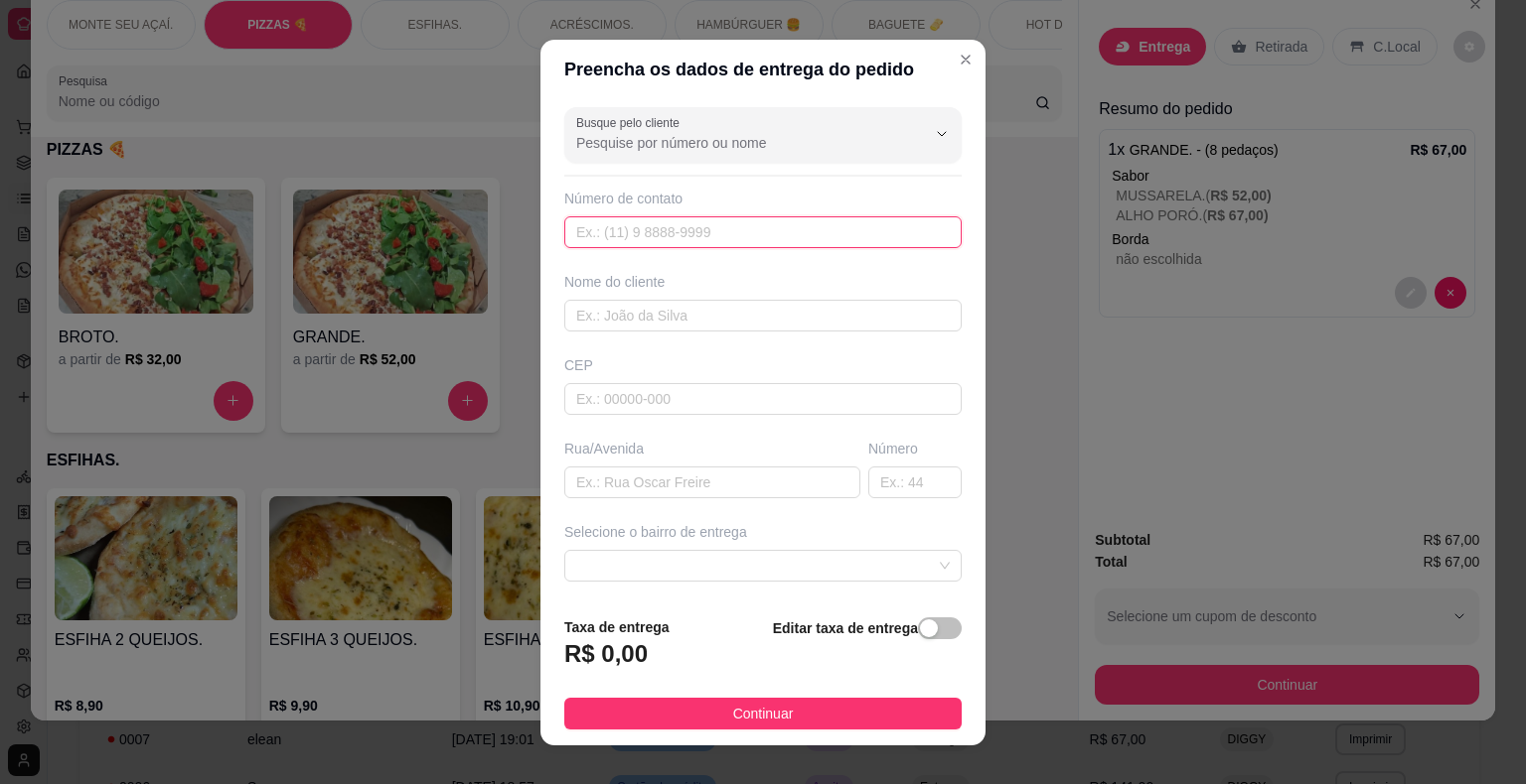
click at [774, 220] on input "text" at bounding box center [763, 232] width 398 height 32
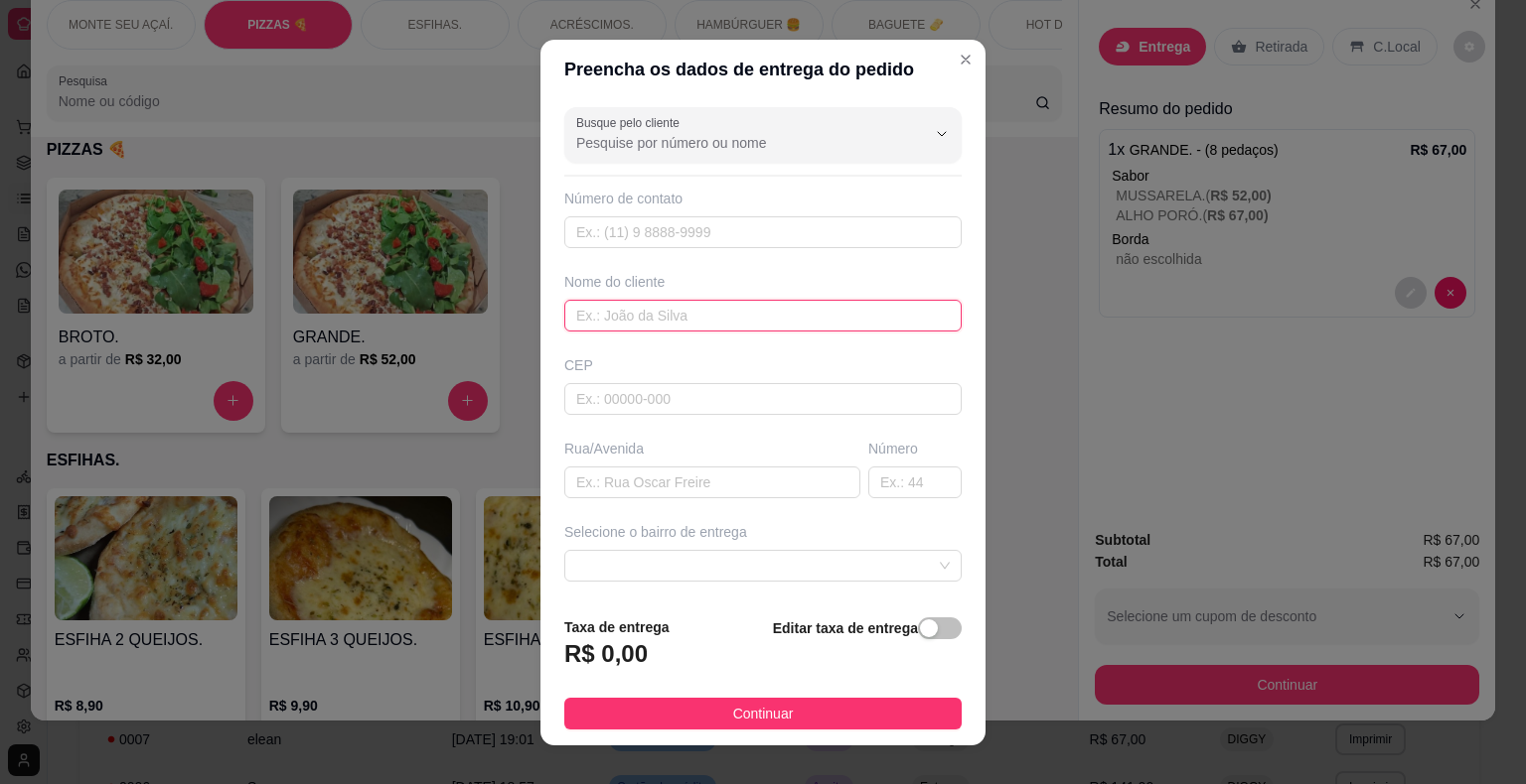
click at [722, 303] on input "text" at bounding box center [763, 316] width 398 height 32
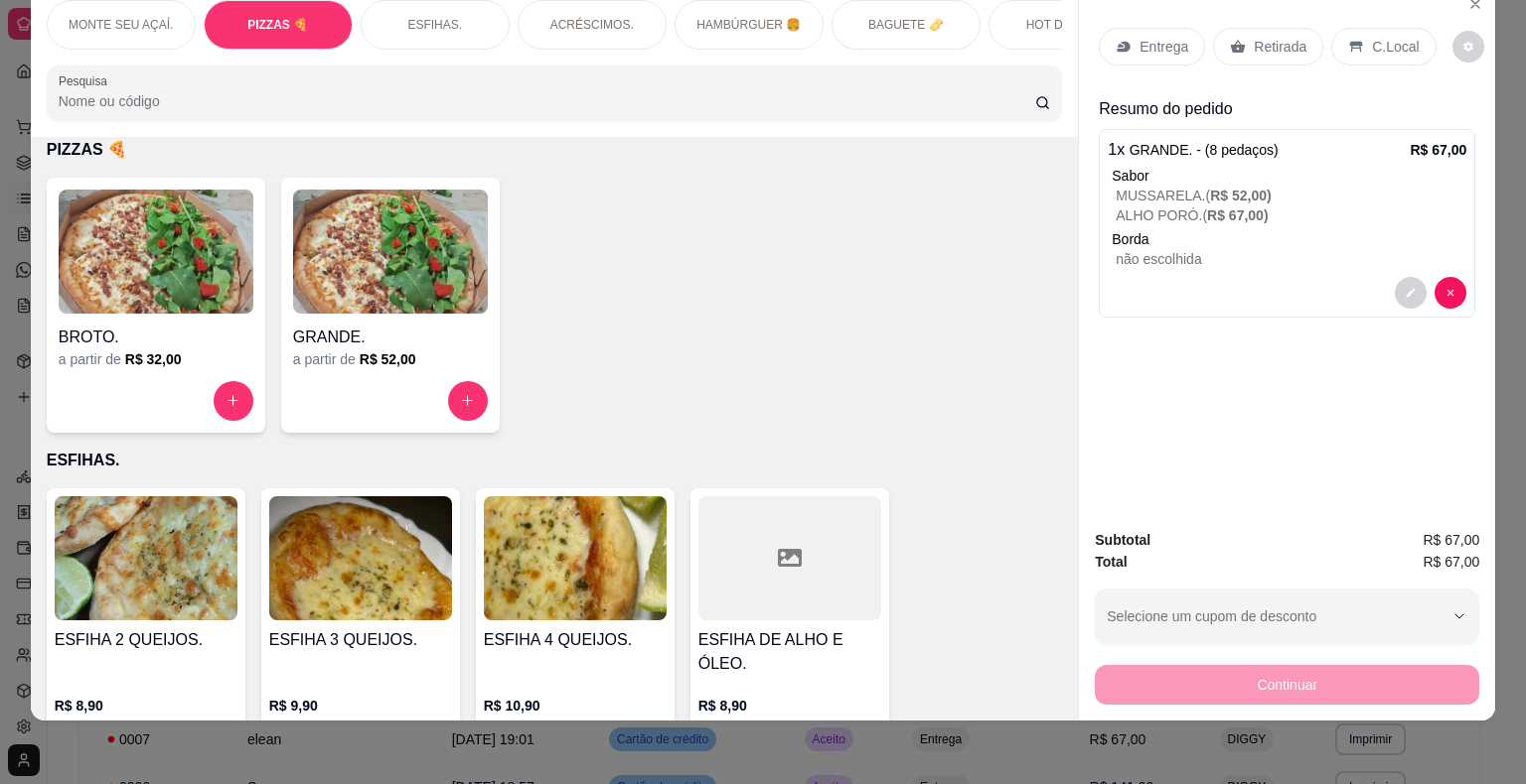
click at [1463, 278] on div "1 x GRANDE. - (8 pedaços) R$ 67,00 [PERSON_NAME]. ( R$ 52,00 ) ALHO PORÓ. ( R$ …" at bounding box center [1287, 223] width 377 height 188
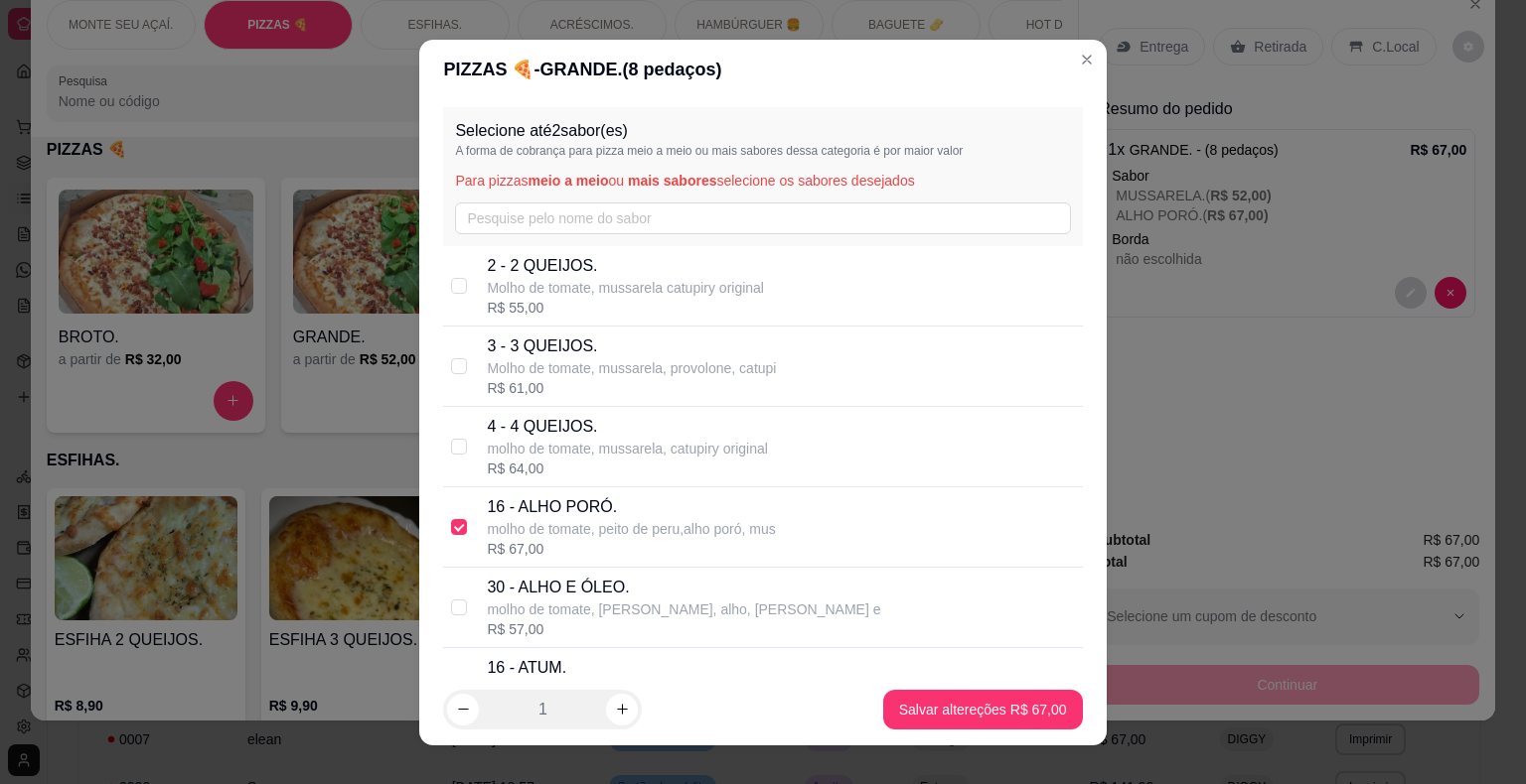
click at [552, 393] on div "R$ 61,00" at bounding box center [631, 389] width 289 height 20
checkbox input "true"
checkbox input "false"
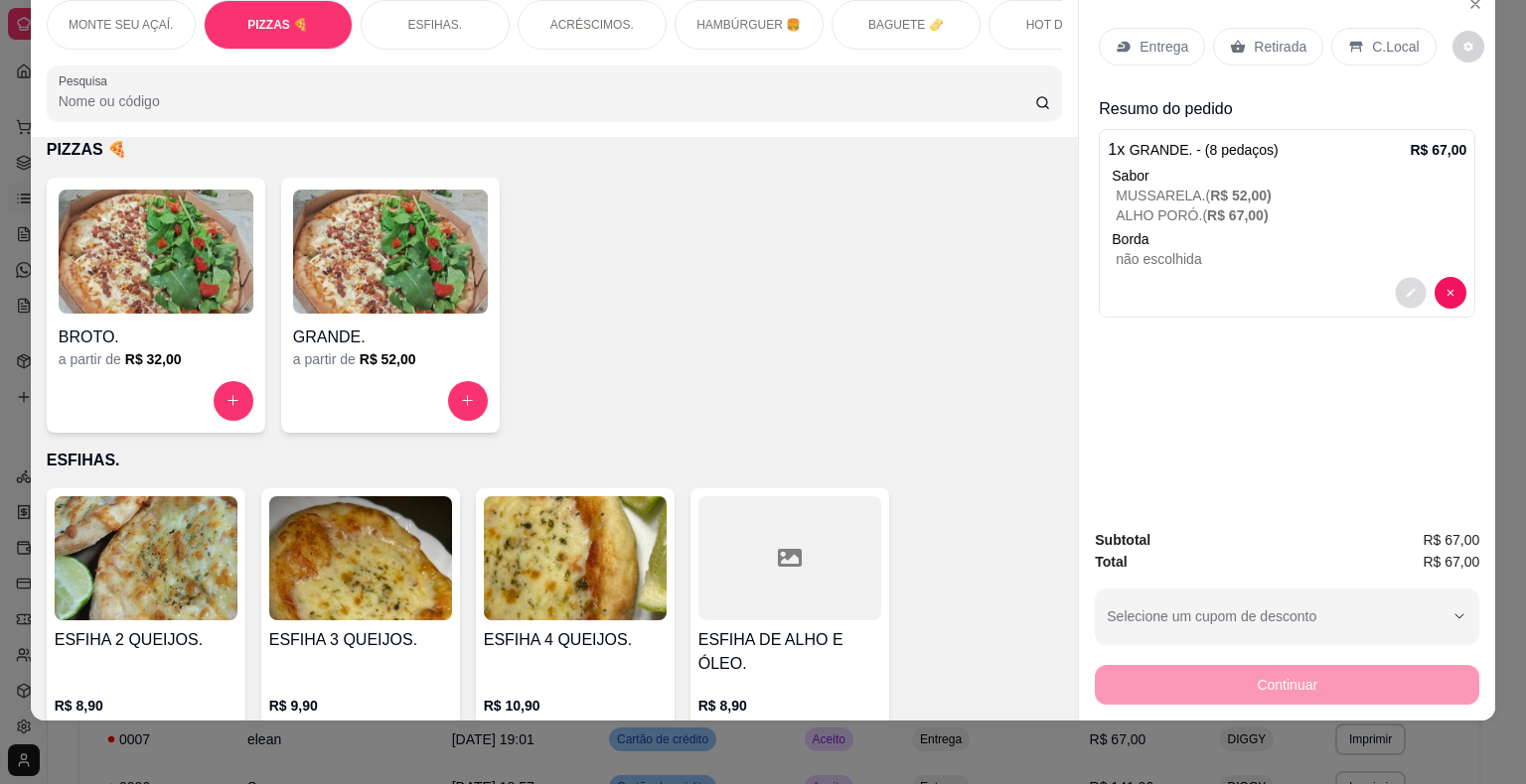
click at [1395, 277] on button "decrease-product-quantity" at bounding box center [1410, 292] width 31 height 31
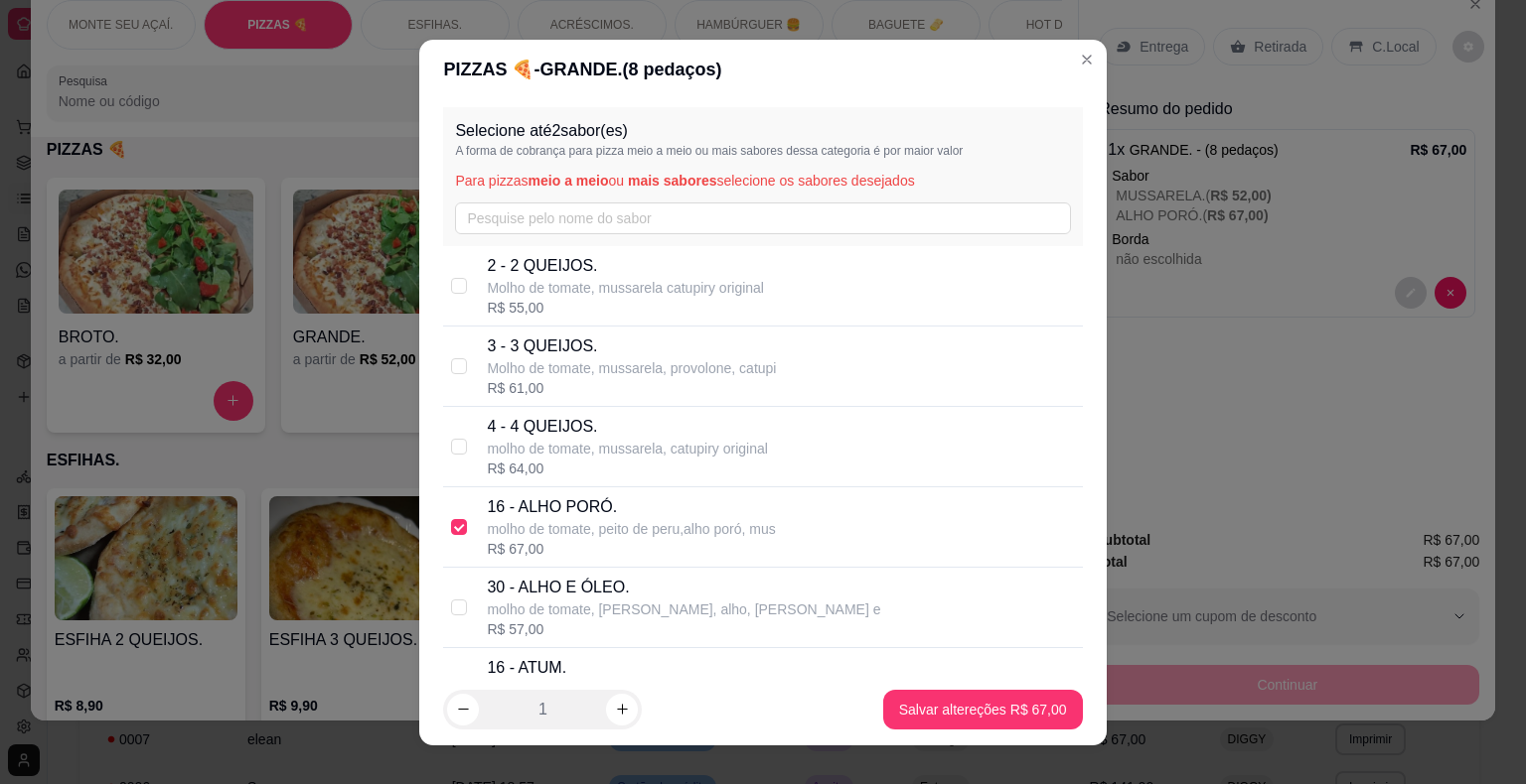
click at [461, 516] on div "16 - ALHO PORÓ. molho de tomate, peito de peru,alho poró, mus R$ 67,00" at bounding box center [763, 527] width 639 height 81
checkbox input "false"
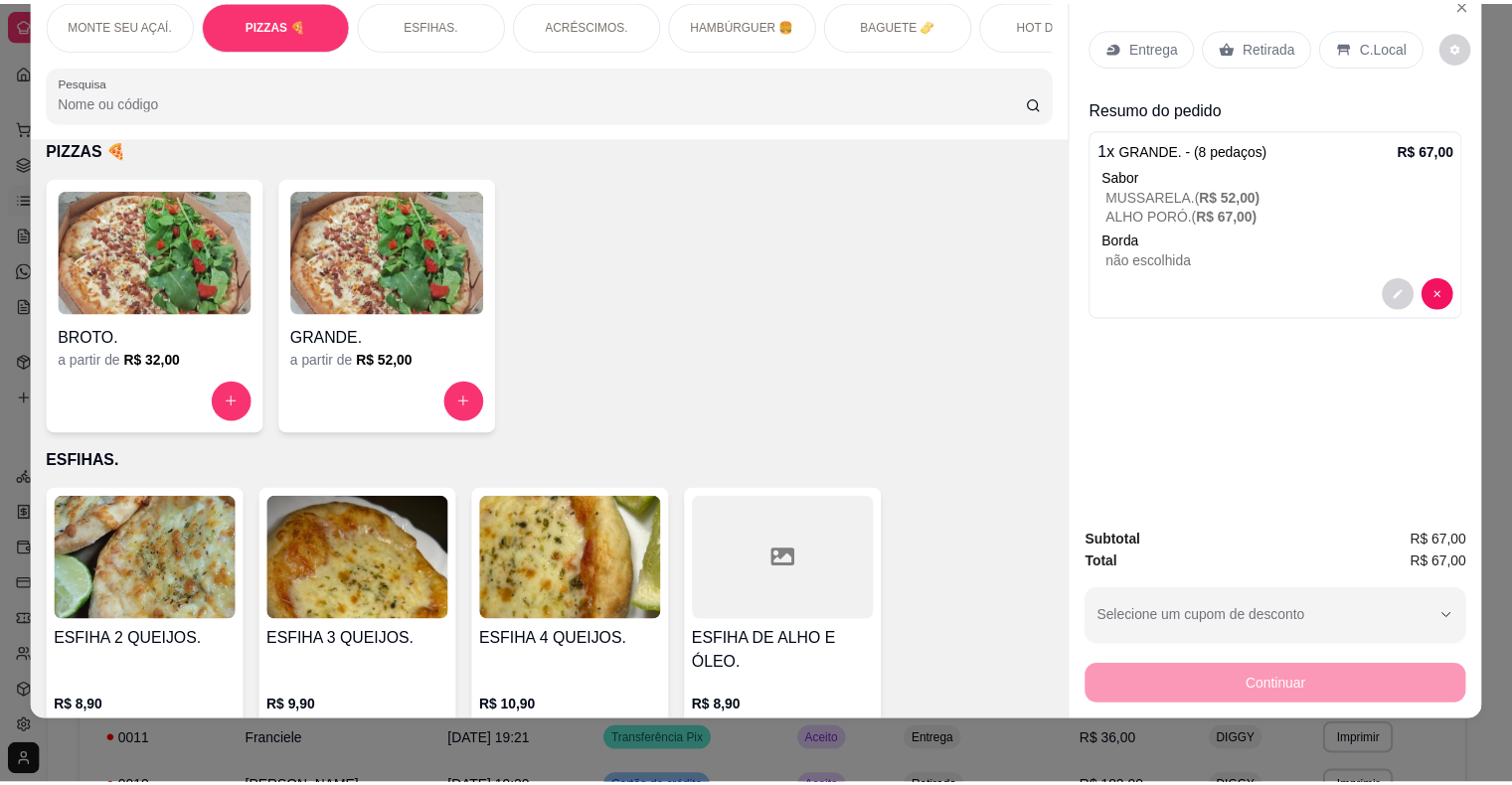
scroll to position [0, 0]
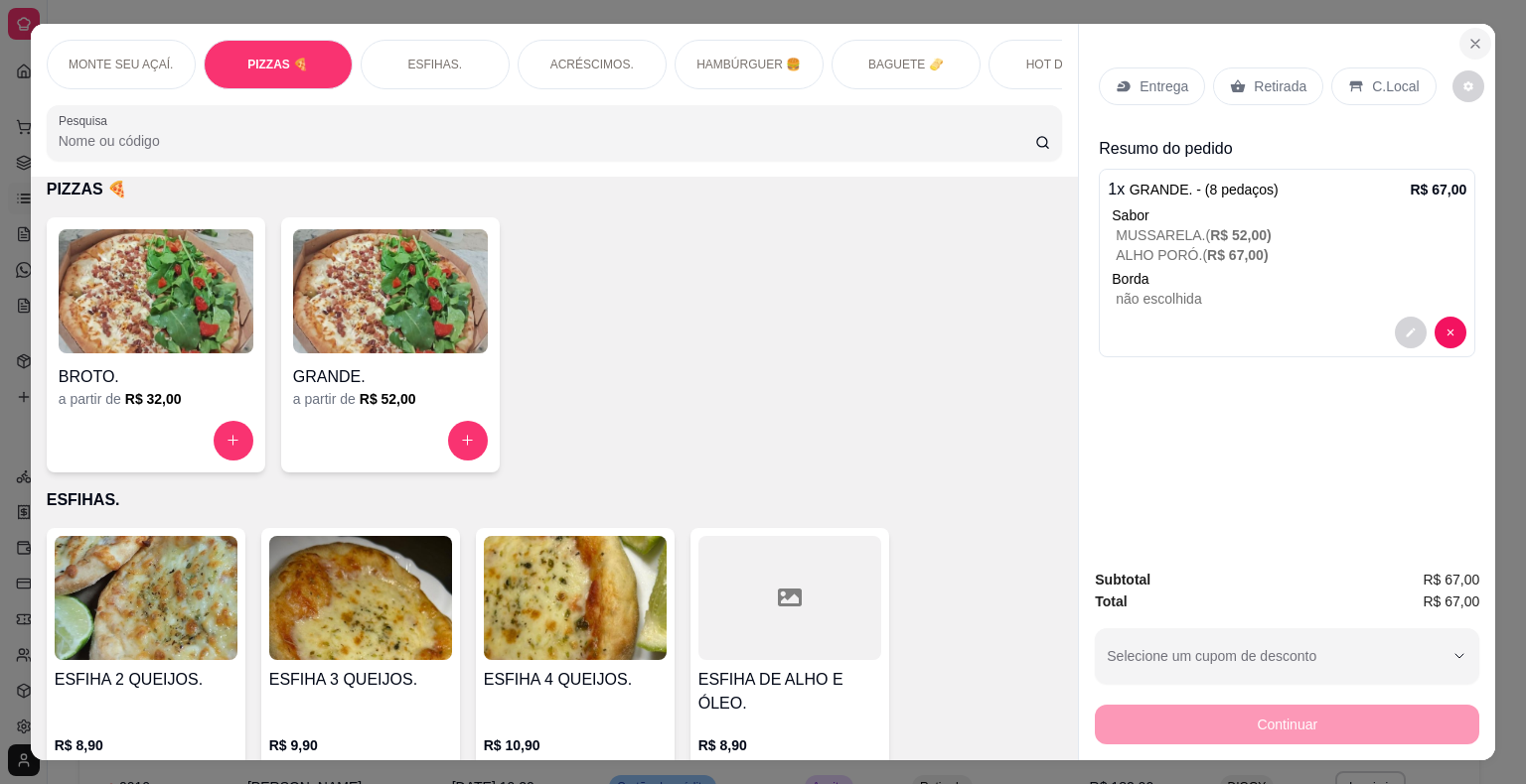
click at [1467, 36] on icon "Close" at bounding box center [1475, 44] width 16 height 16
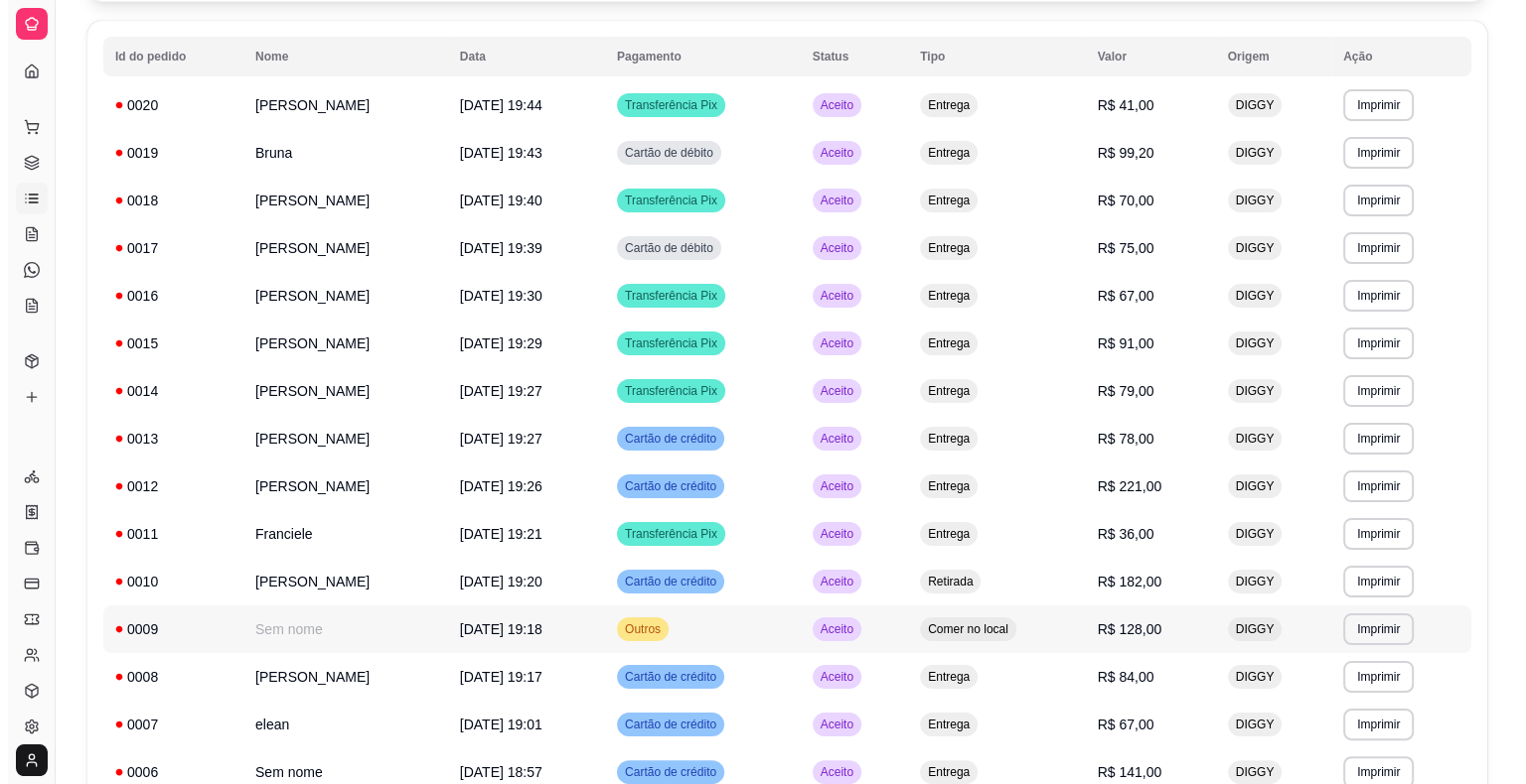
scroll to position [325, 0]
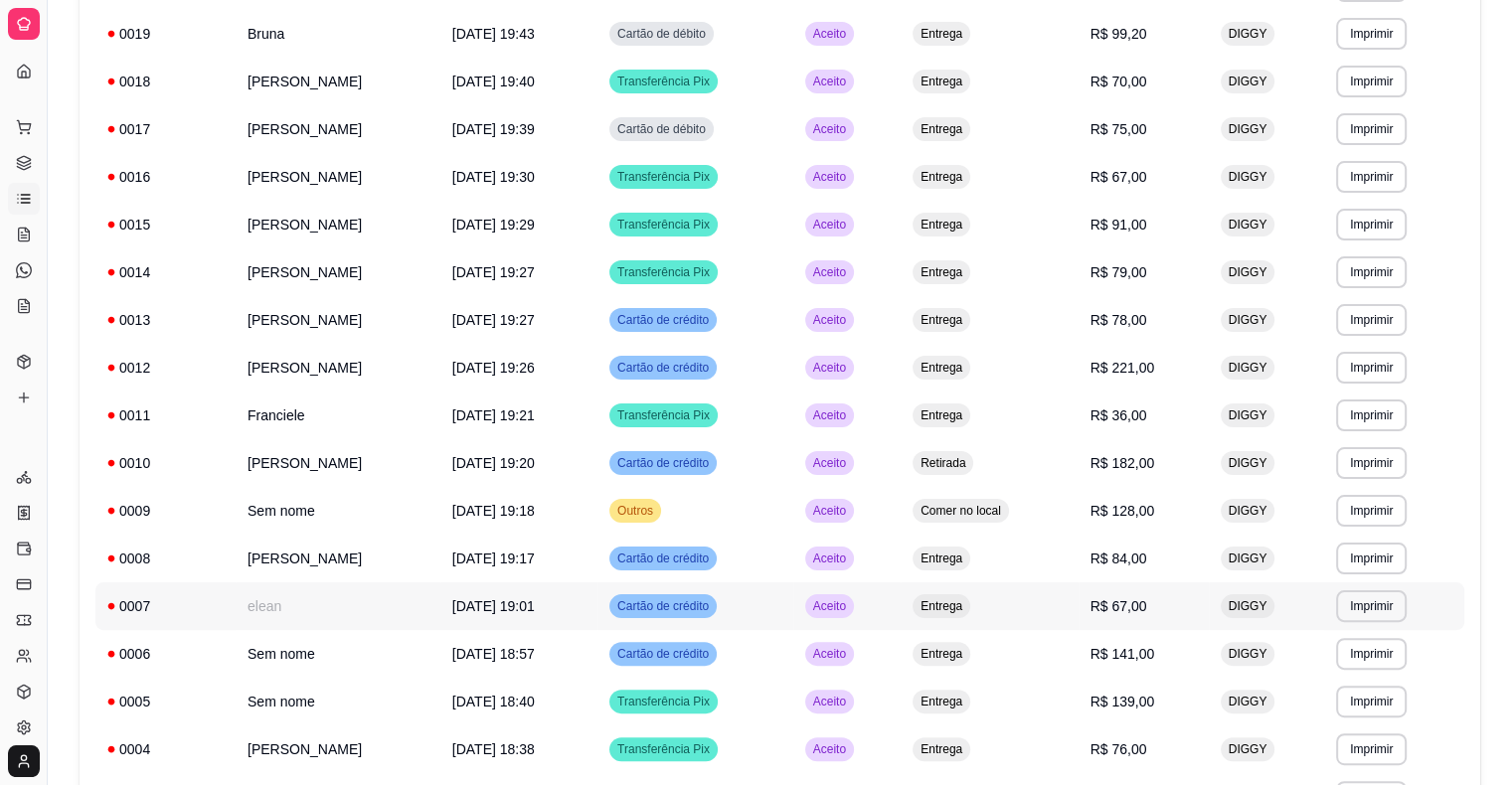
click at [350, 614] on td "elean" at bounding box center [337, 606] width 204 height 48
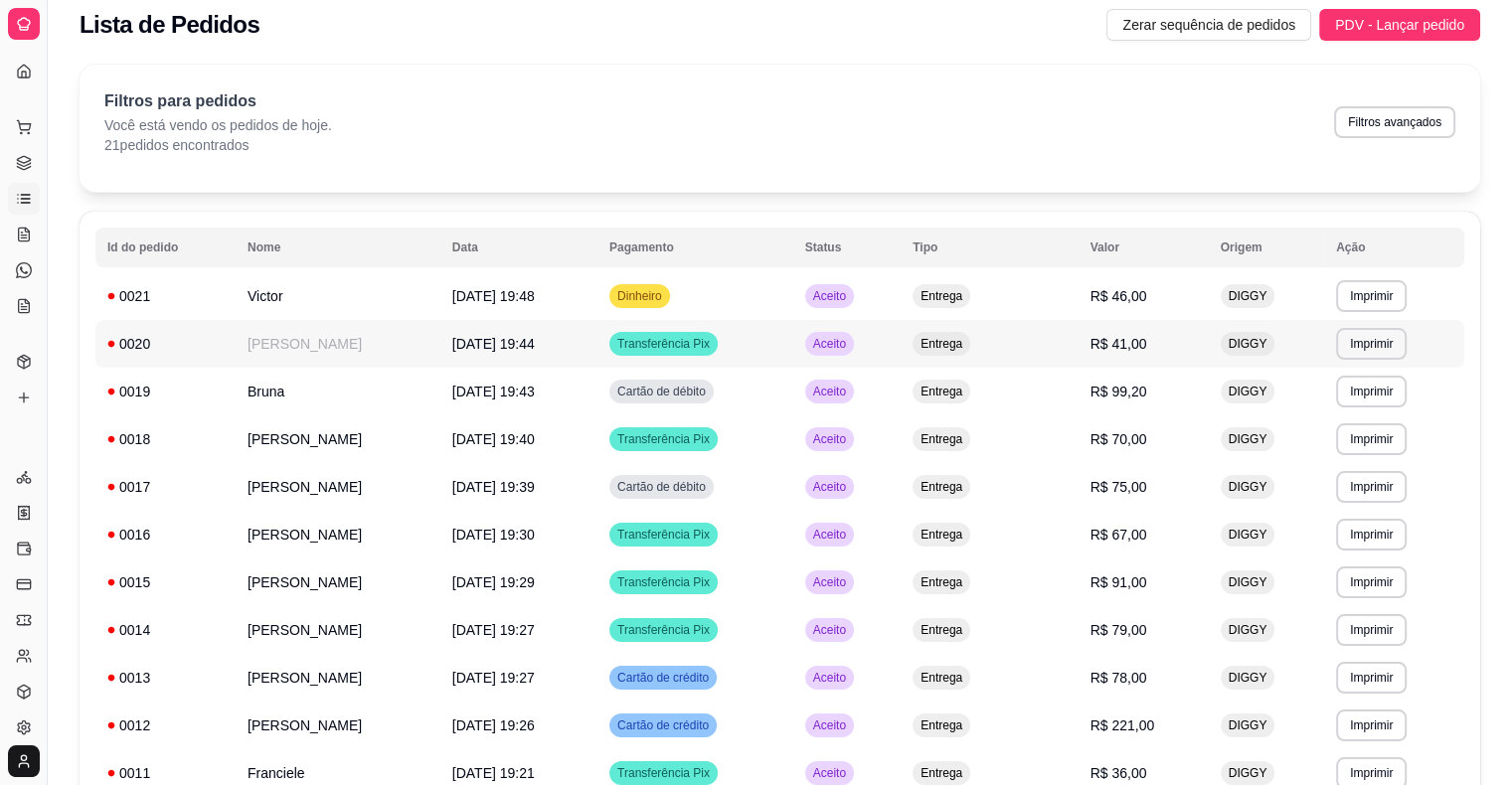
scroll to position [16, 0]
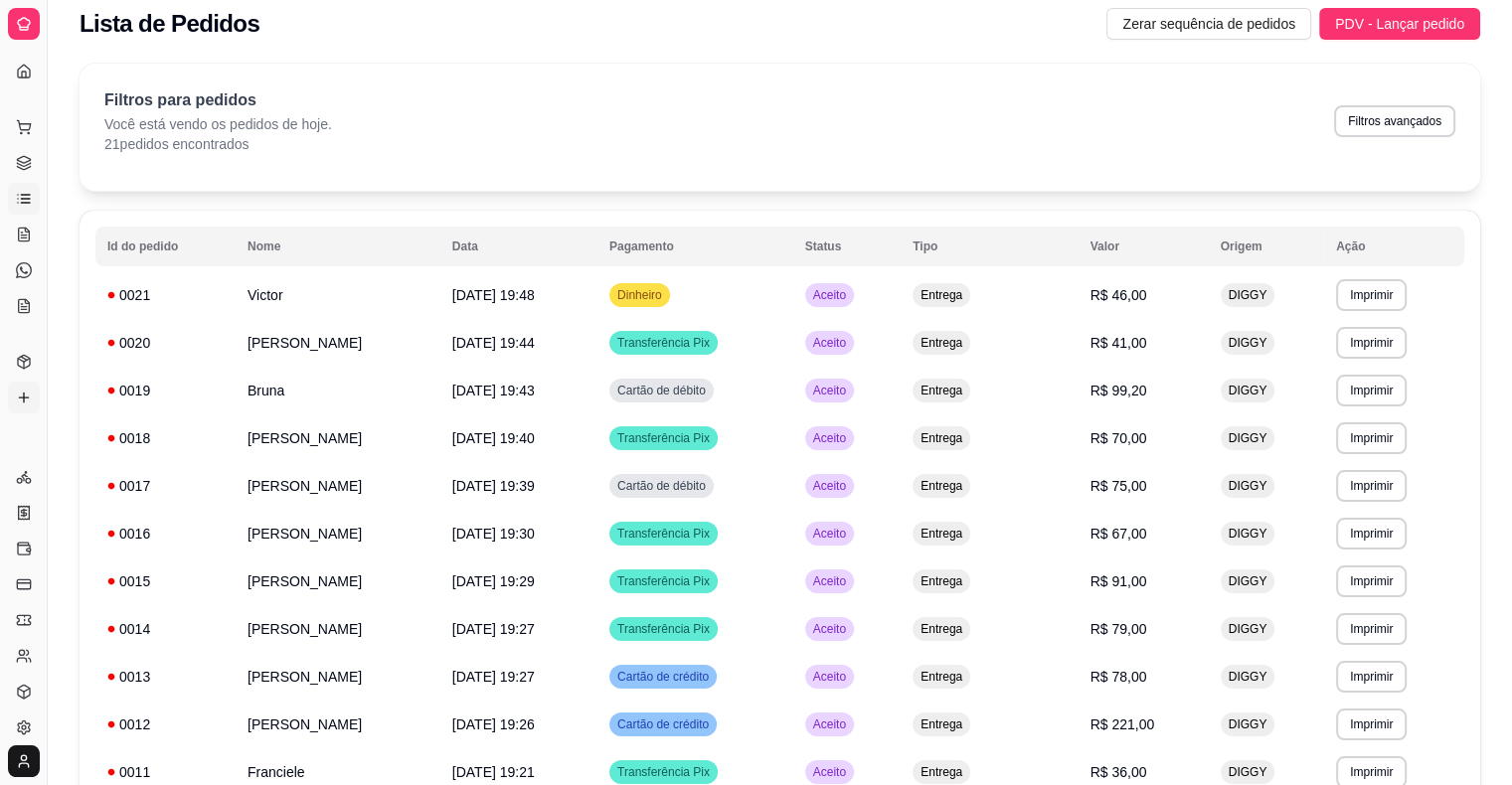
click at [28, 399] on icon at bounding box center [24, 398] width 16 height 16
